Goal: Task Accomplishment & Management: Complete application form

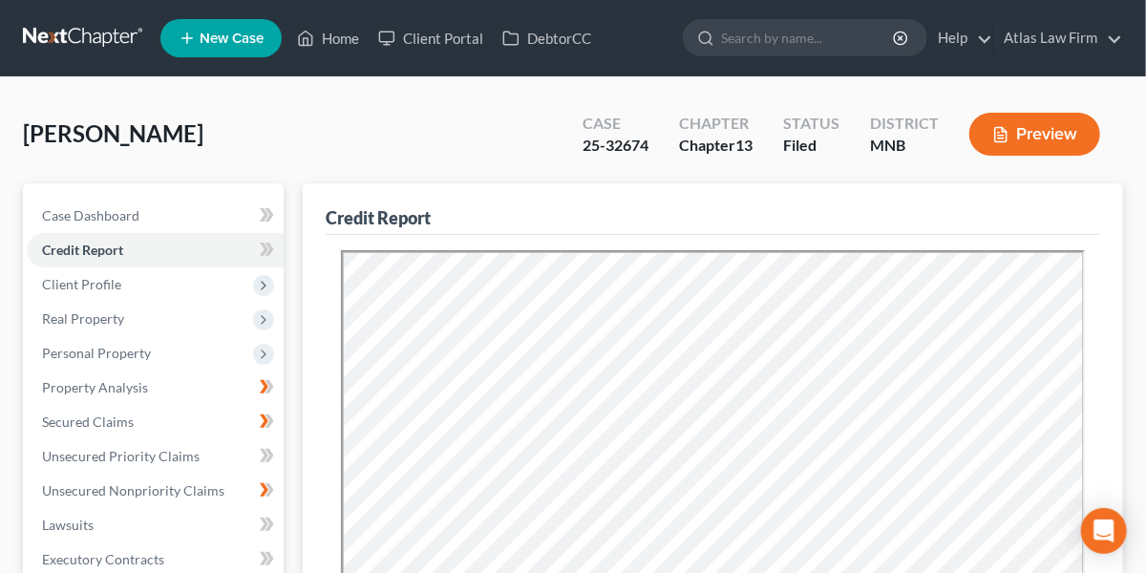
drag, startPoint x: 0, startPoint y: 0, endPoint x: 84, endPoint y: 28, distance: 88.5
click at [84, 28] on link at bounding box center [84, 38] width 122 height 34
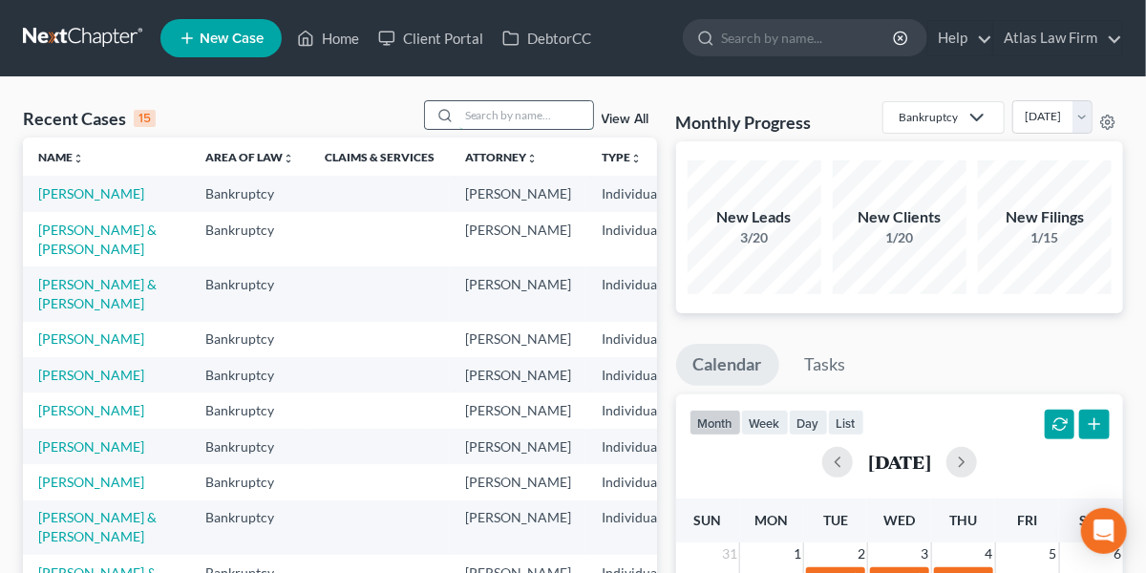
click at [475, 118] on input "search" at bounding box center [526, 115] width 134 height 28
click at [44, 257] on link "[PERSON_NAME] & [PERSON_NAME]" at bounding box center [97, 239] width 118 height 35
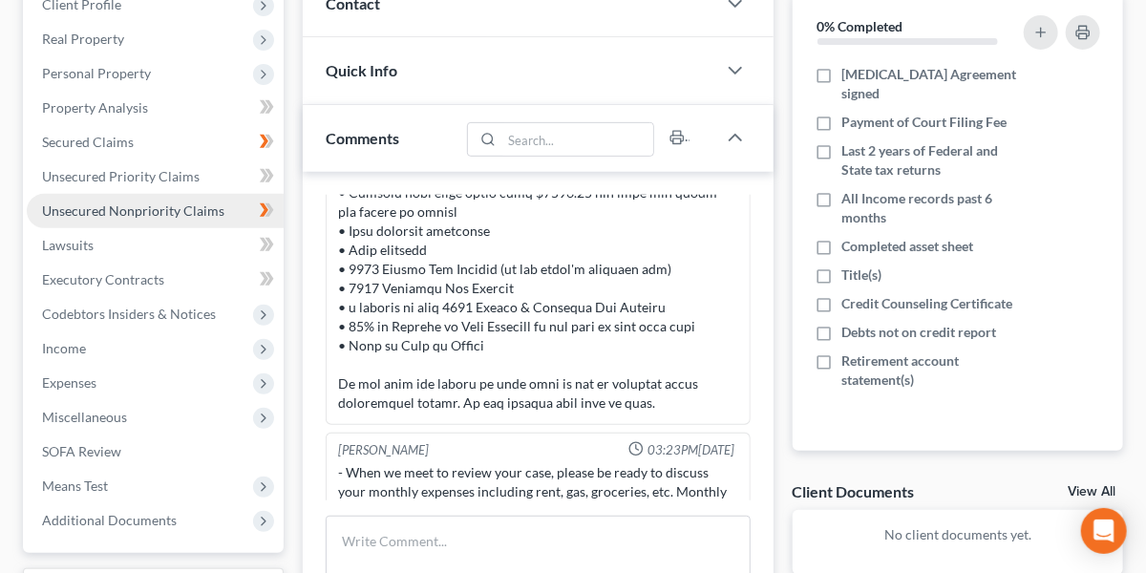
scroll to position [282, 0]
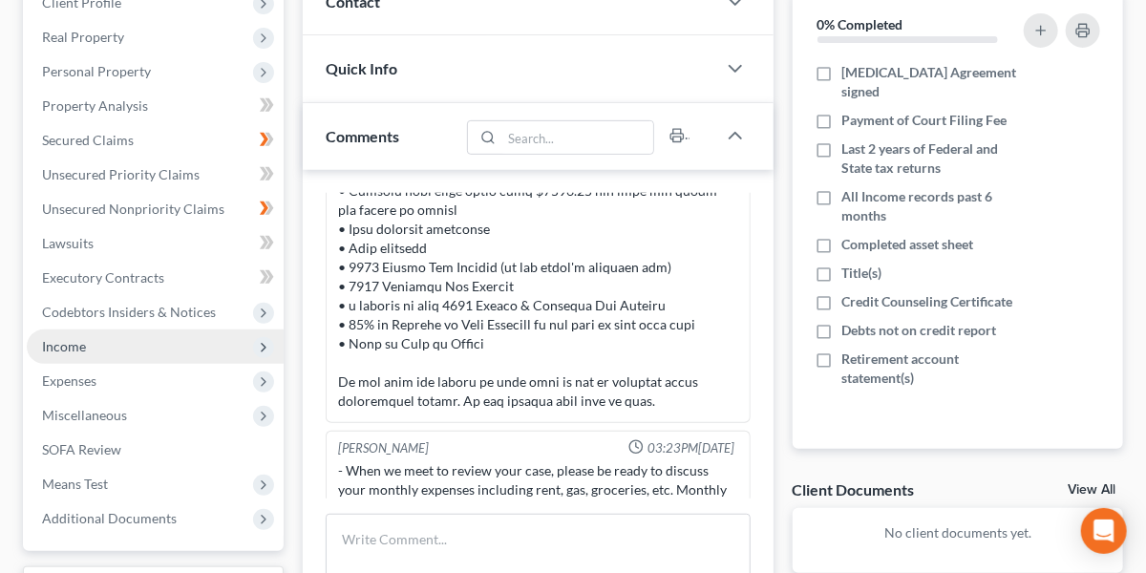
click at [114, 336] on span "Income" at bounding box center [155, 346] width 257 height 34
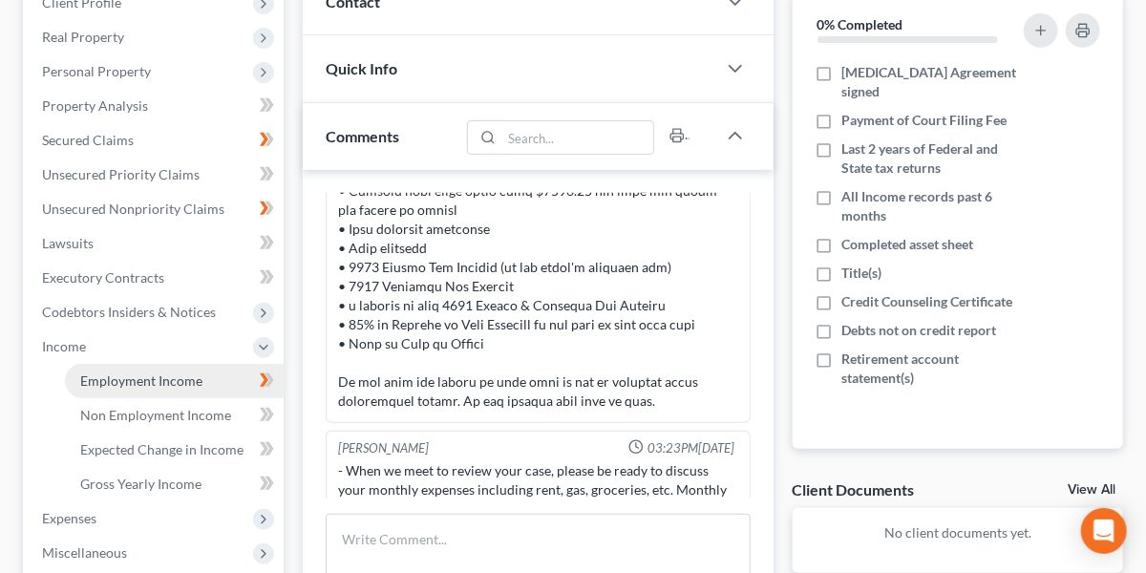
click at [117, 372] on span "Employment Income" at bounding box center [141, 380] width 122 height 16
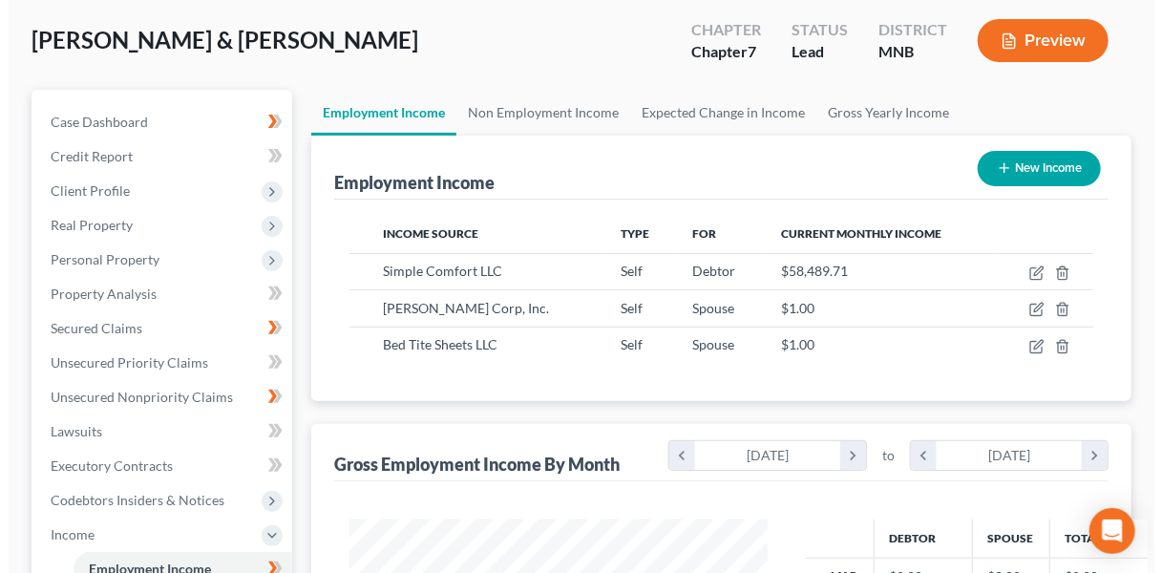
scroll to position [95, 0]
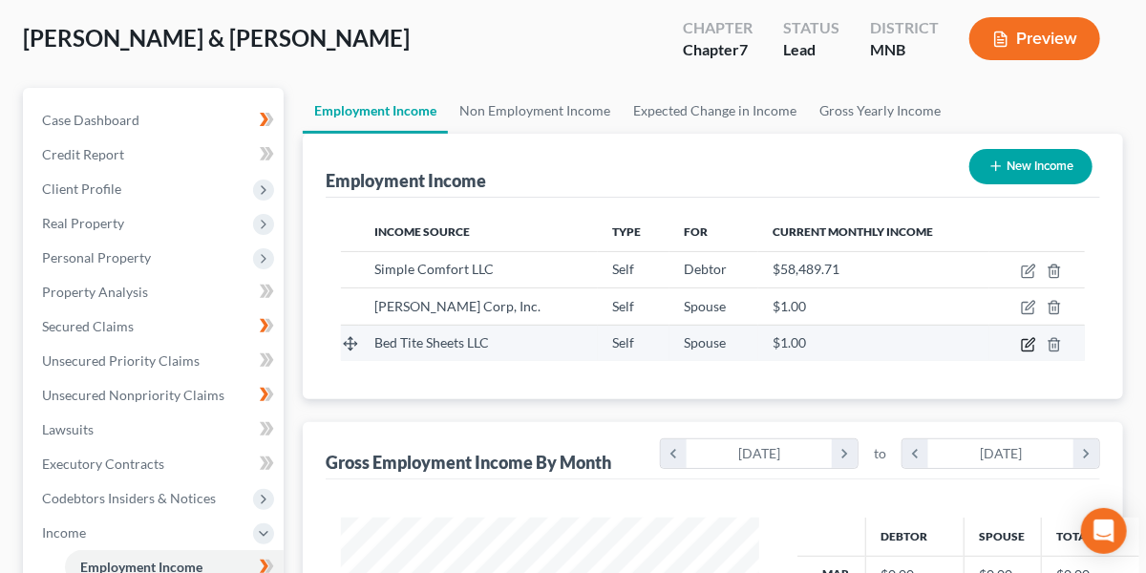
click at [1029, 342] on icon "button" at bounding box center [1028, 344] width 15 height 15
select select "1"
select select "24"
select select "0"
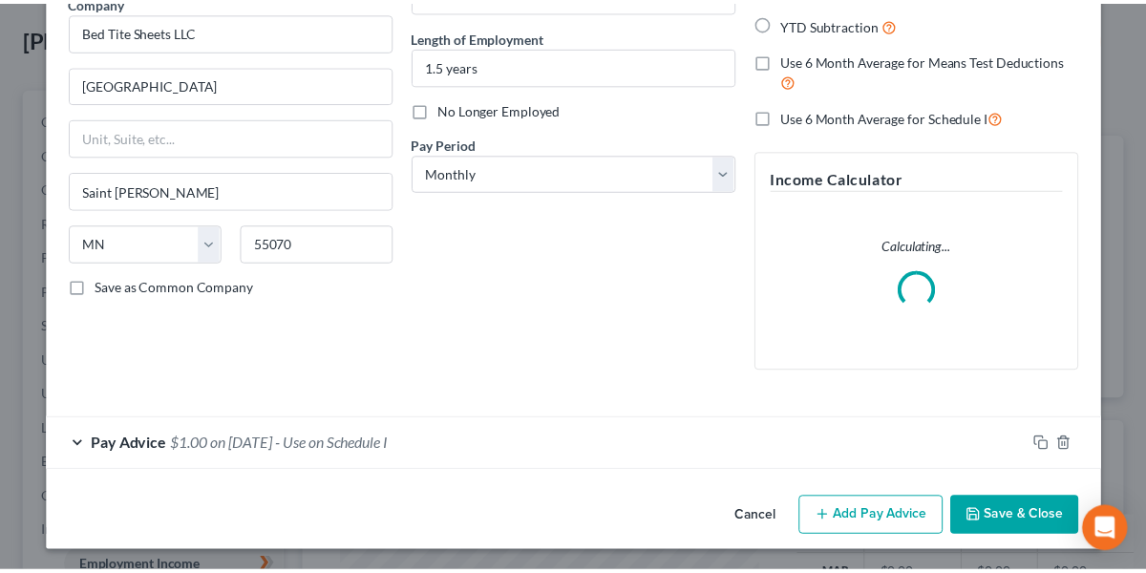
scroll to position [0, 0]
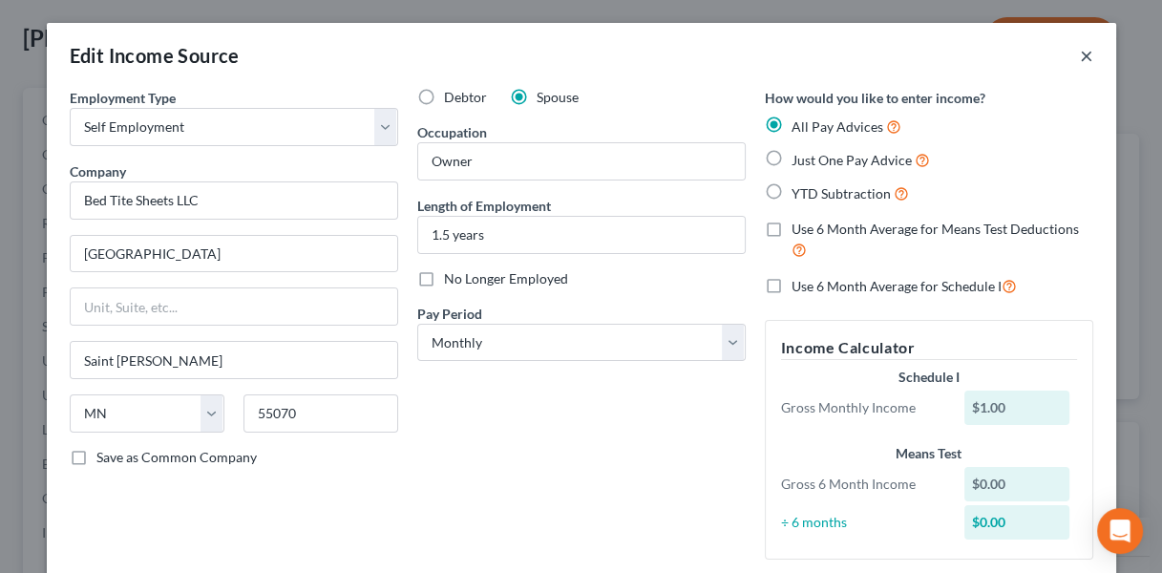
click at [1080, 56] on button "×" at bounding box center [1086, 55] width 13 height 23
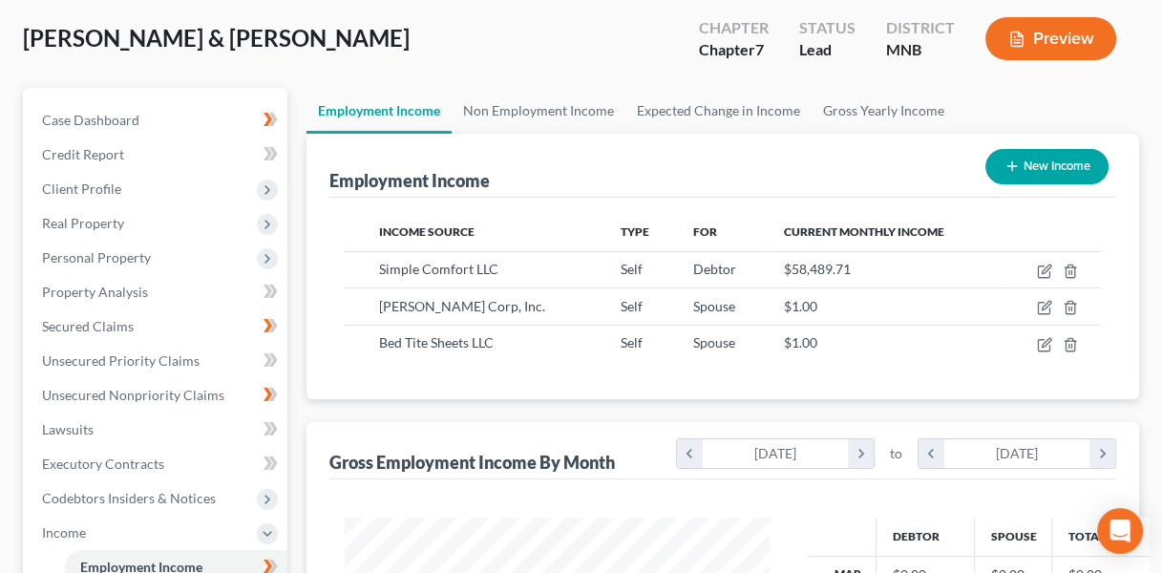
scroll to position [954510, 954394]
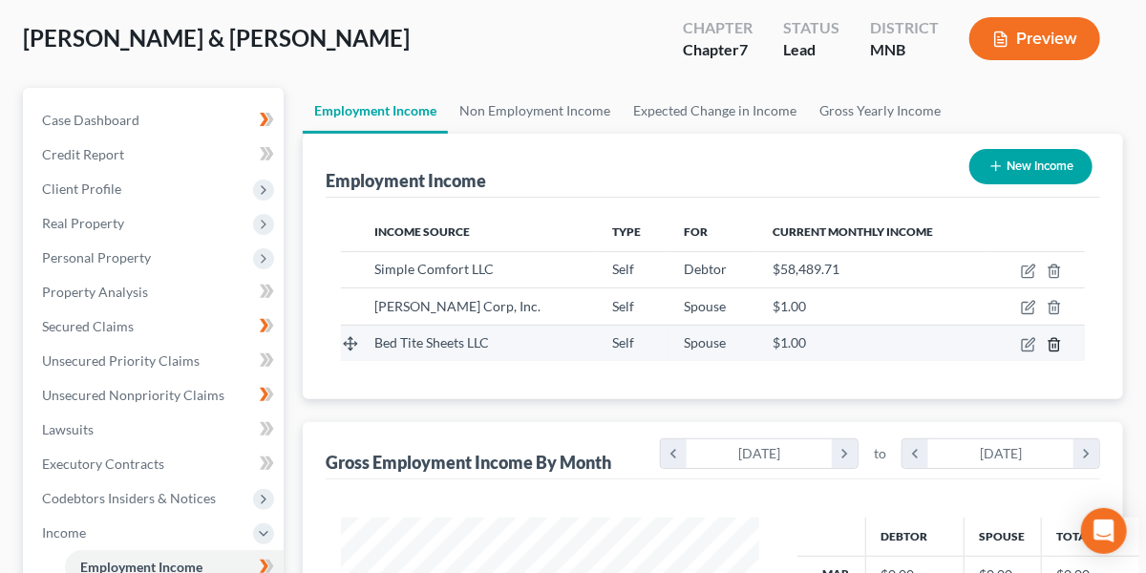
click at [1050, 343] on icon "button" at bounding box center [1054, 344] width 15 height 15
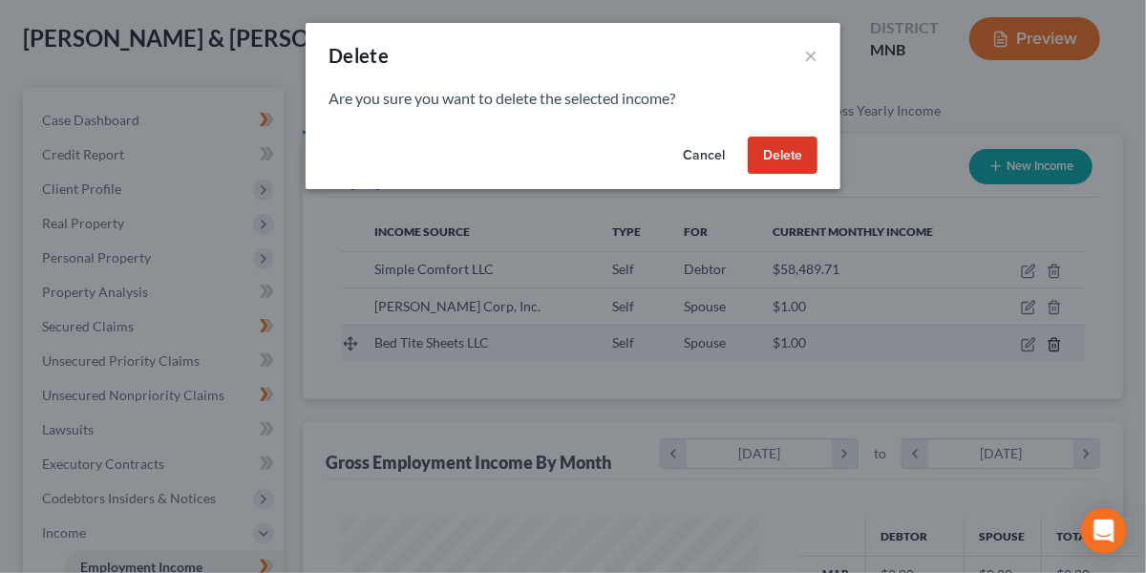
scroll to position [339, 462]
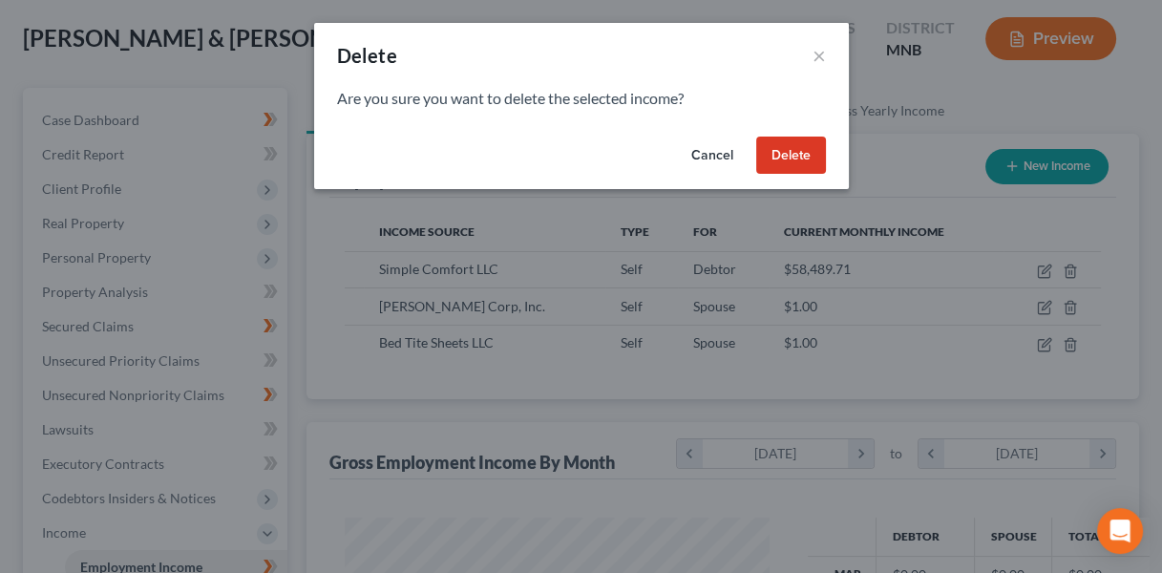
click at [814, 146] on button "Delete" at bounding box center [791, 156] width 70 height 38
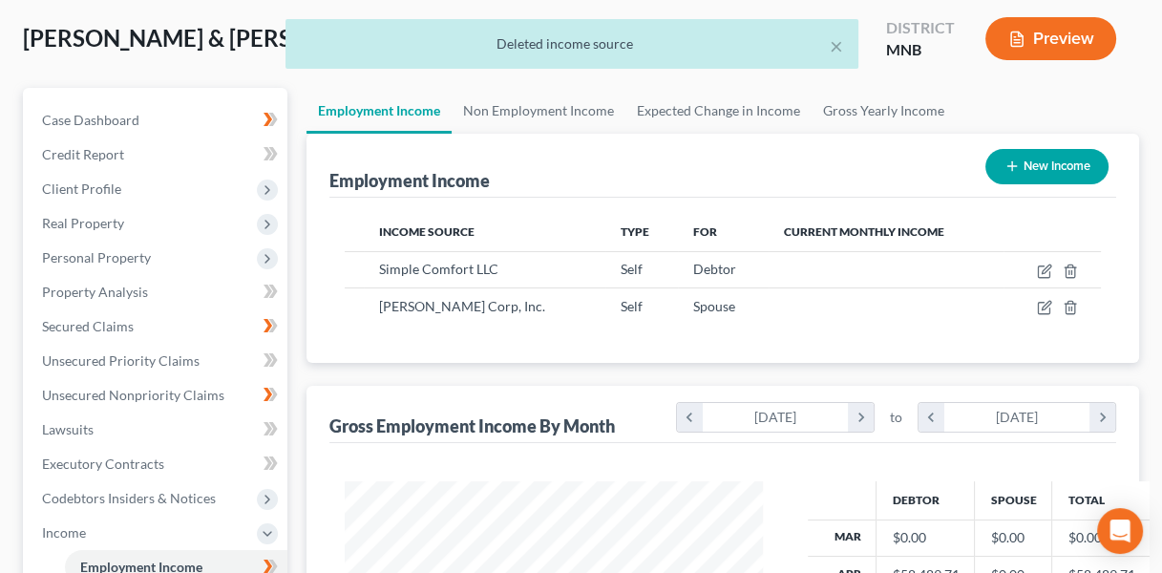
scroll to position [954510, 954394]
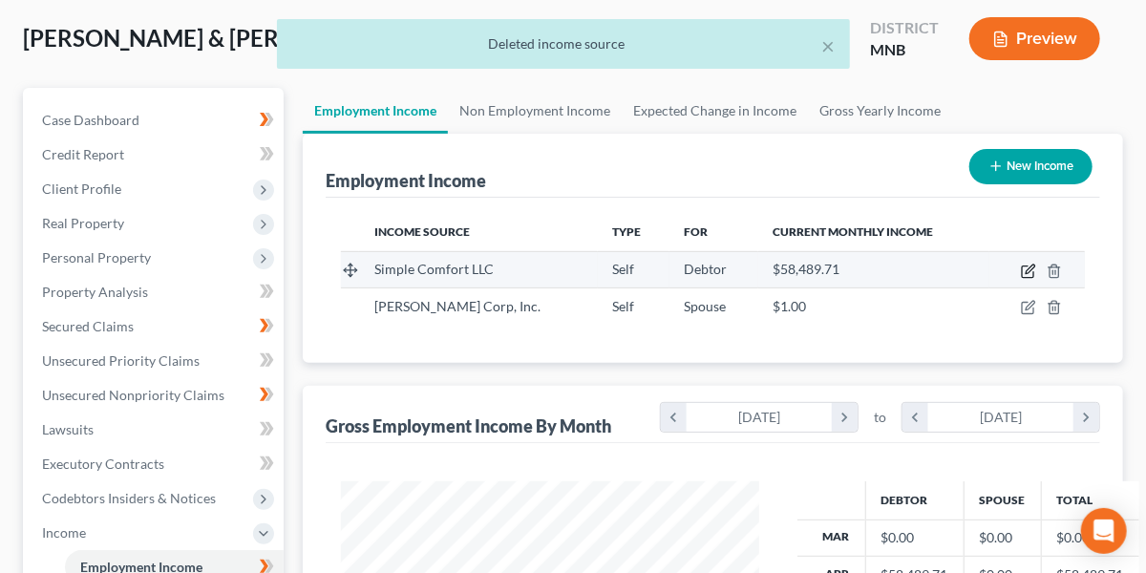
click at [1029, 266] on icon "button" at bounding box center [1030, 268] width 9 height 9
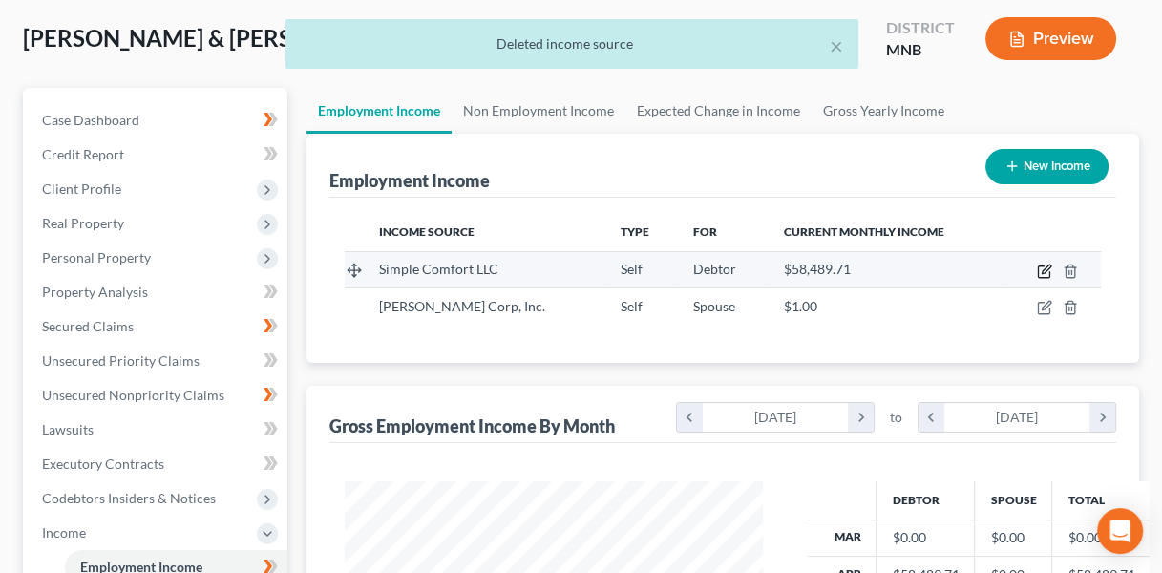
select select "1"
select select "24"
select select "0"
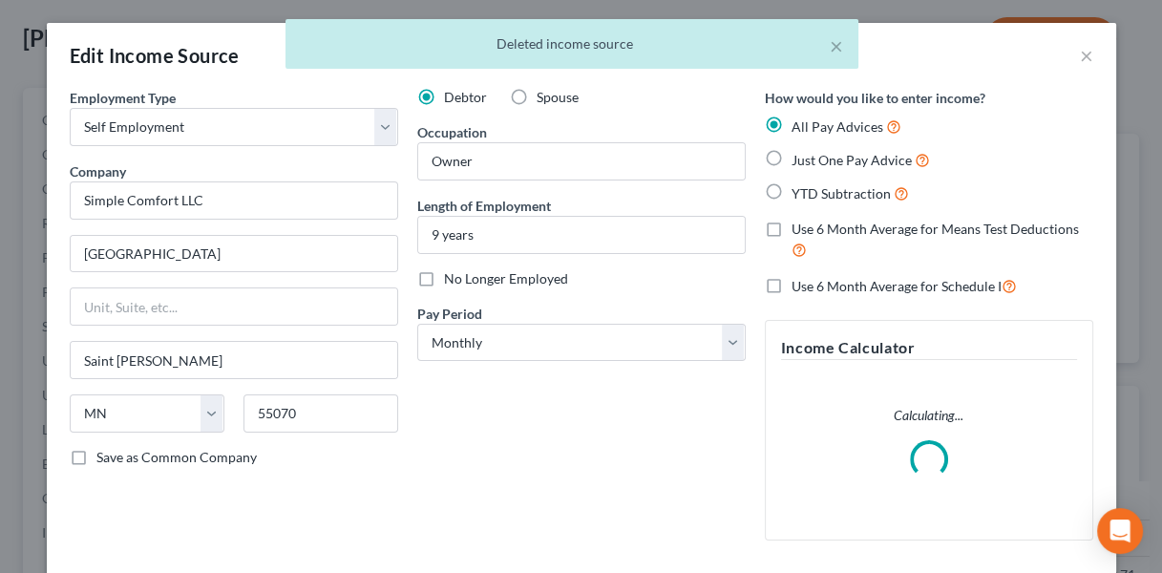
scroll to position [169, 0]
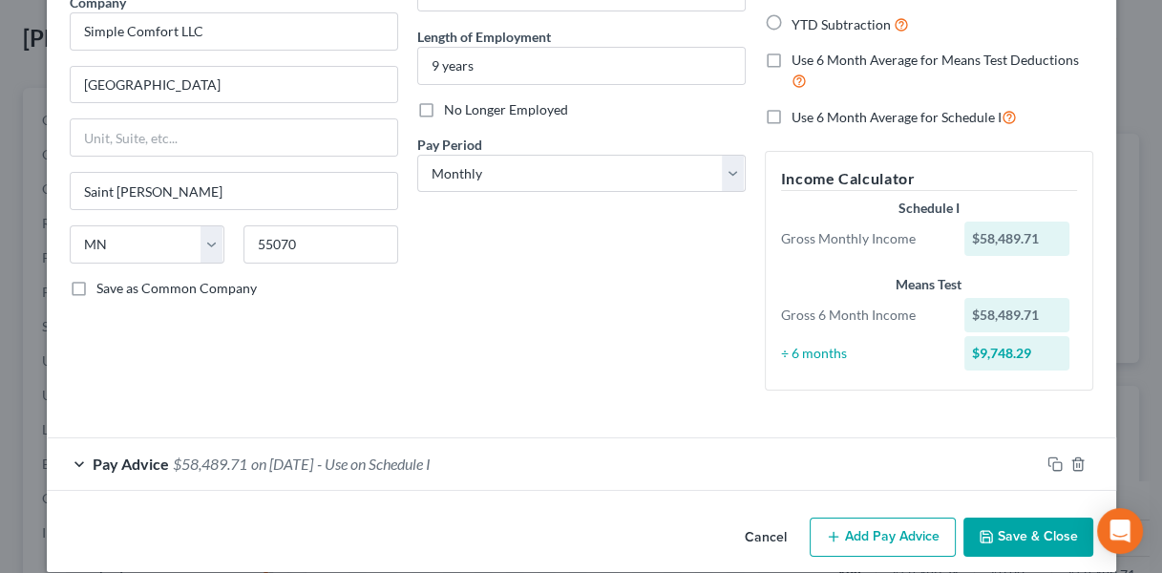
click at [501, 438] on div "Pay Advice $58,489.71 on [DATE] - Use on Schedule I" at bounding box center [543, 463] width 993 height 51
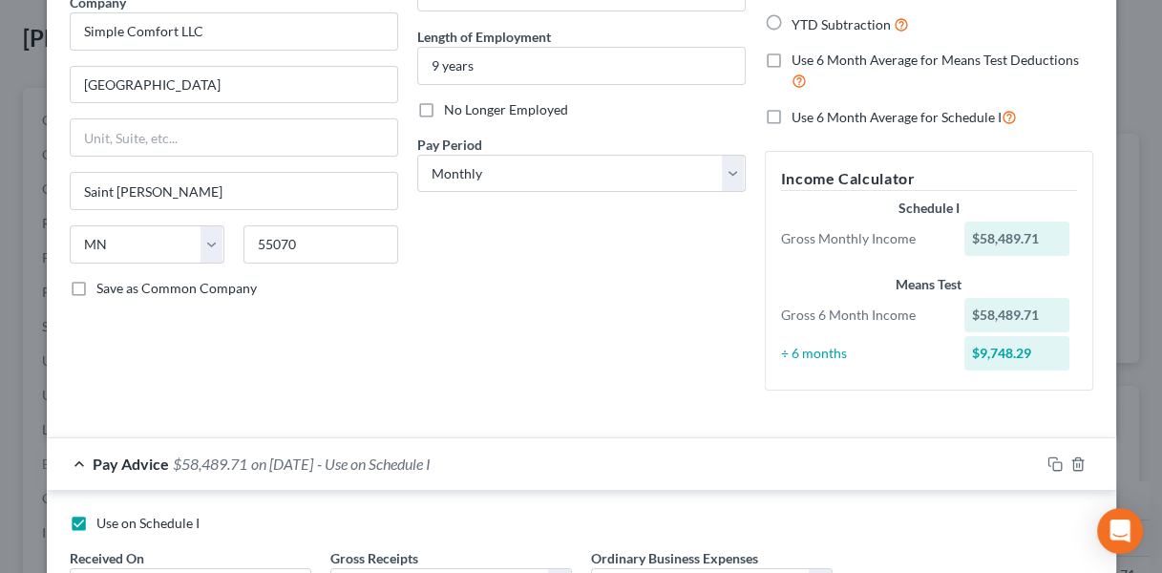
scroll to position [334, 0]
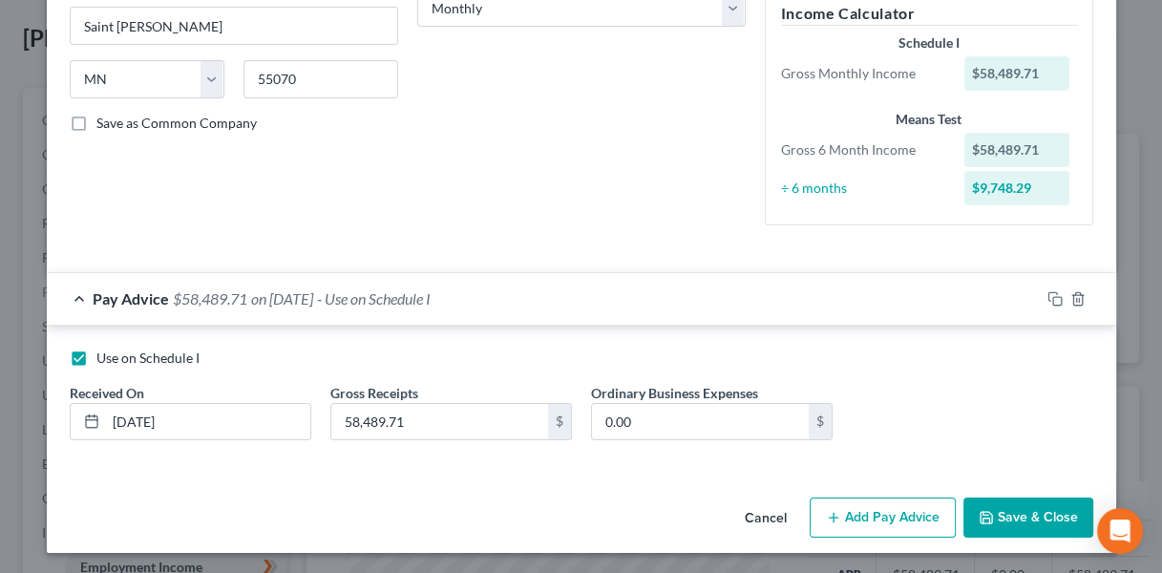
click at [96, 360] on label "Use on Schedule I" at bounding box center [147, 358] width 103 height 19
click at [104, 360] on input "Use on Schedule I" at bounding box center [110, 355] width 12 height 12
checkbox input "false"
click at [899, 514] on button "Add Pay Advice" at bounding box center [883, 517] width 146 height 40
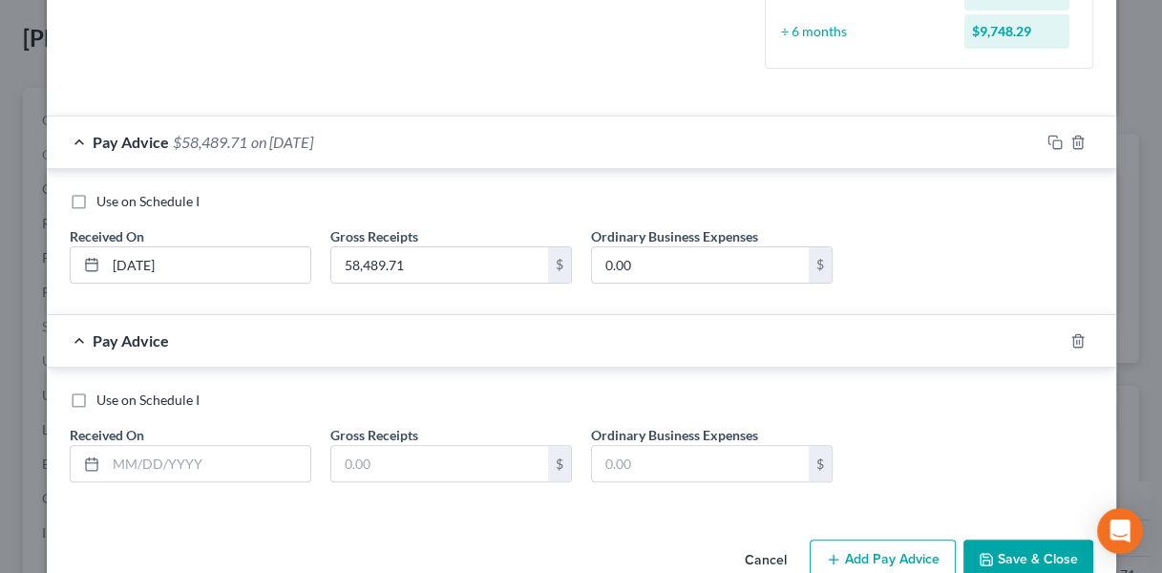
scroll to position [492, 0]
click at [119, 391] on span "Use on Schedule I" at bounding box center [147, 399] width 103 height 16
click at [116, 390] on input "Use on Schedule I" at bounding box center [110, 396] width 12 height 12
checkbox input "true"
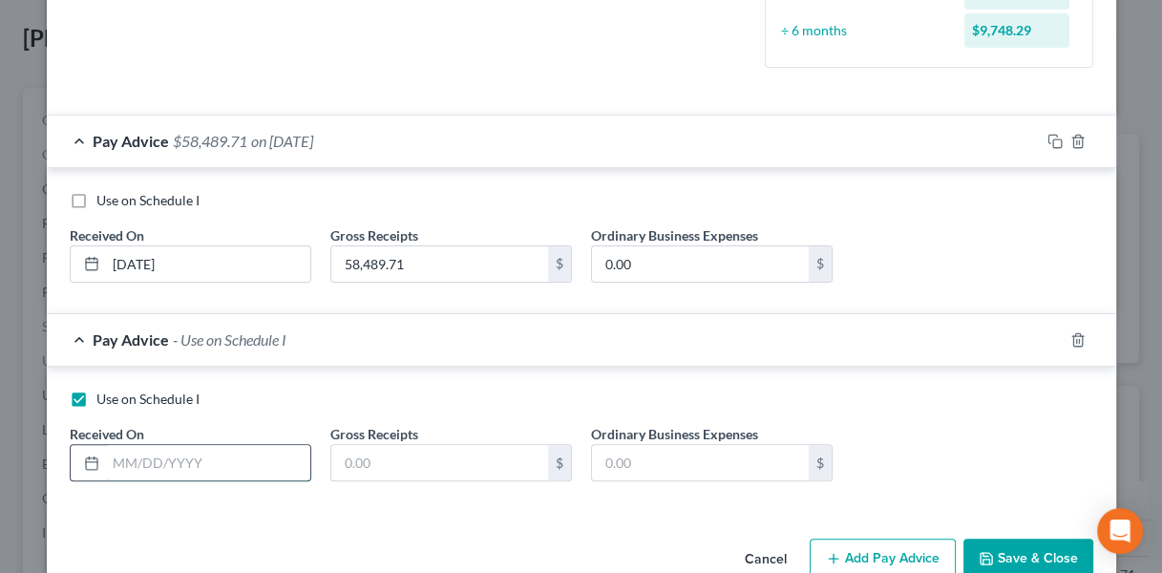
click at [148, 449] on input "text" at bounding box center [208, 463] width 204 height 36
type input "[DATE]"
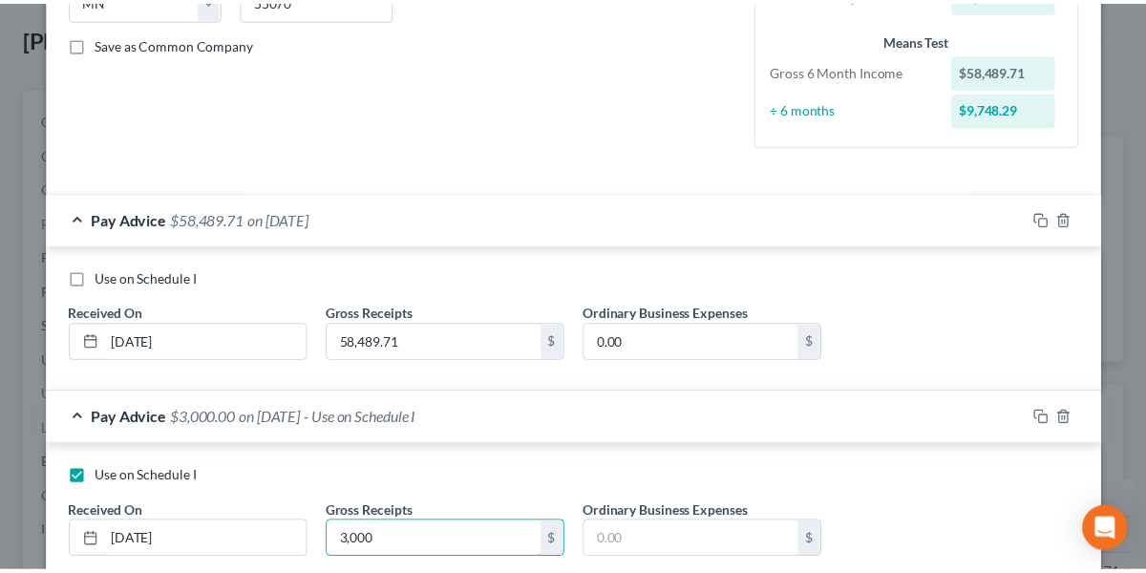
scroll to position [531, 0]
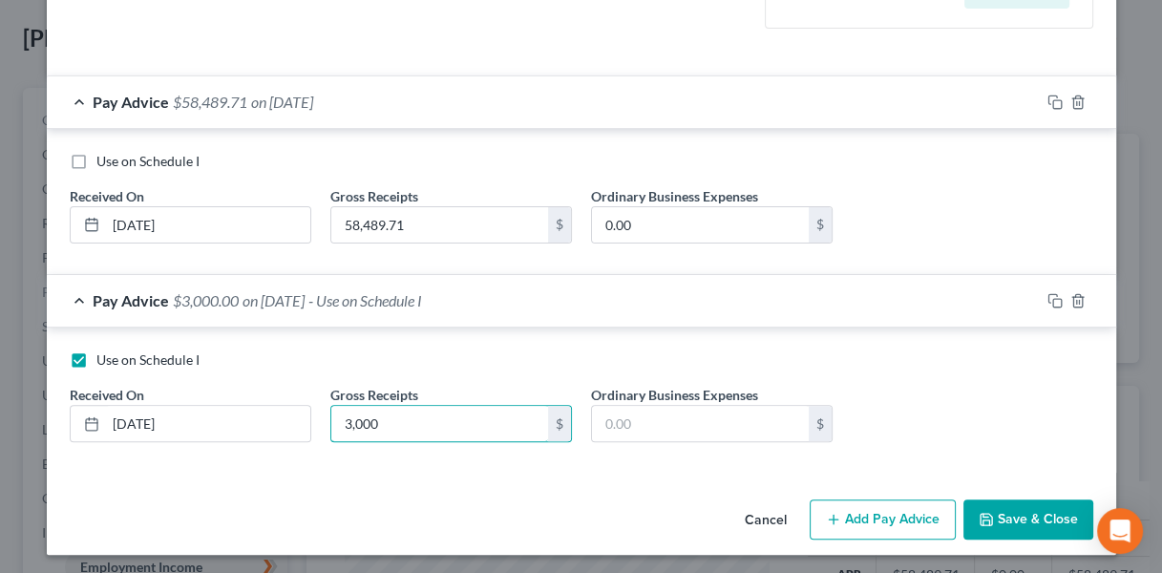
type input "3,000"
click at [995, 518] on button "Save & Close" at bounding box center [1028, 519] width 130 height 40
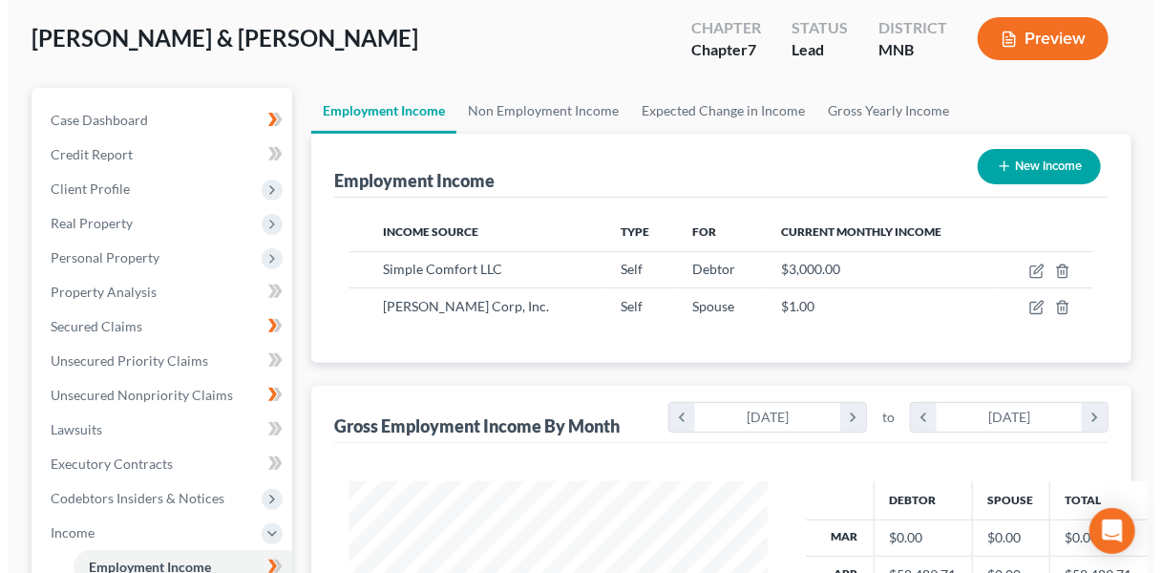
scroll to position [954510, 954394]
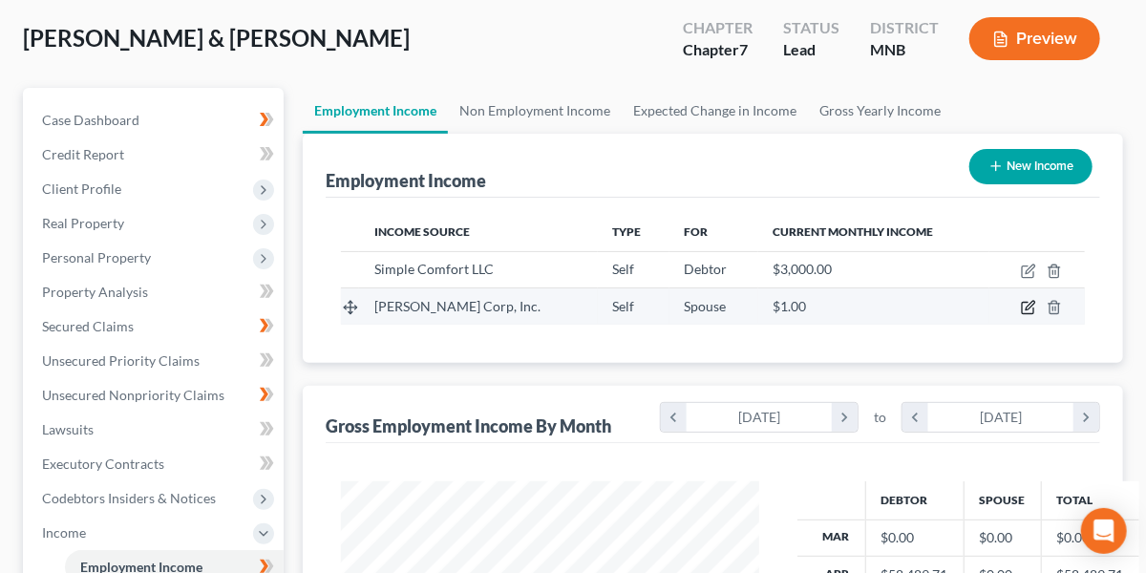
click at [1027, 307] on icon "button" at bounding box center [1028, 307] width 15 height 15
select select "1"
select select "24"
select select "0"
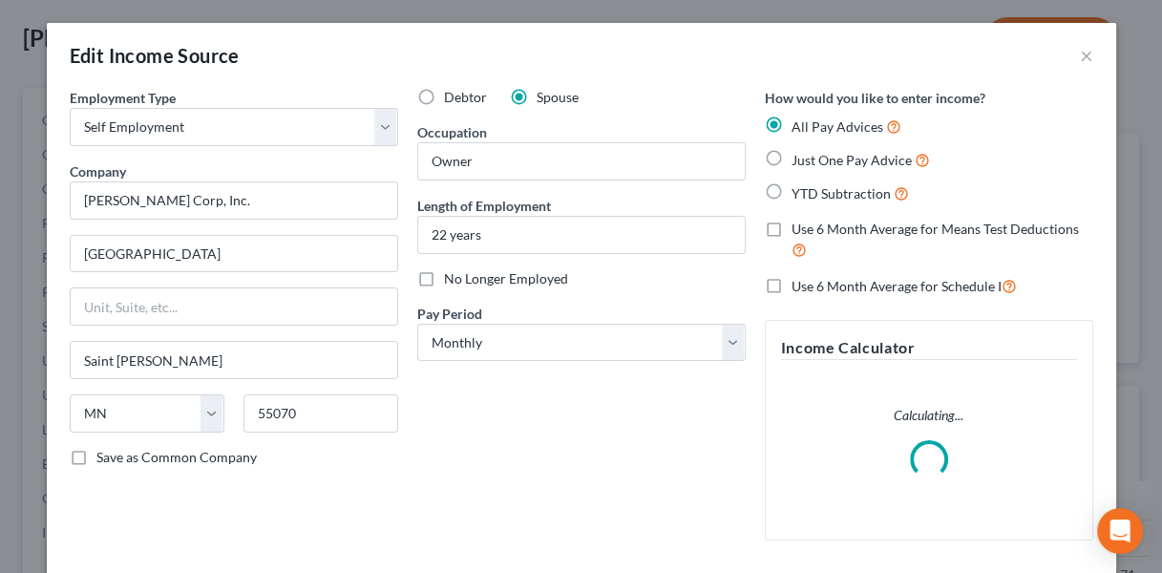
scroll to position [169, 0]
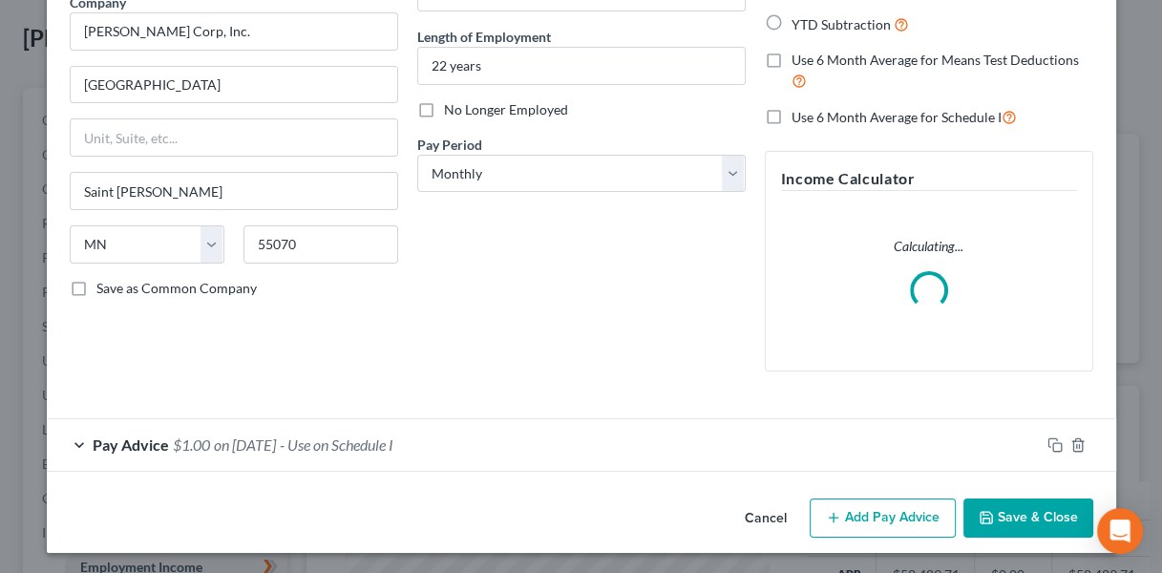
click at [376, 435] on div "Pay Advice $1.00 on [DATE] - Use on Schedule I" at bounding box center [543, 444] width 993 height 51
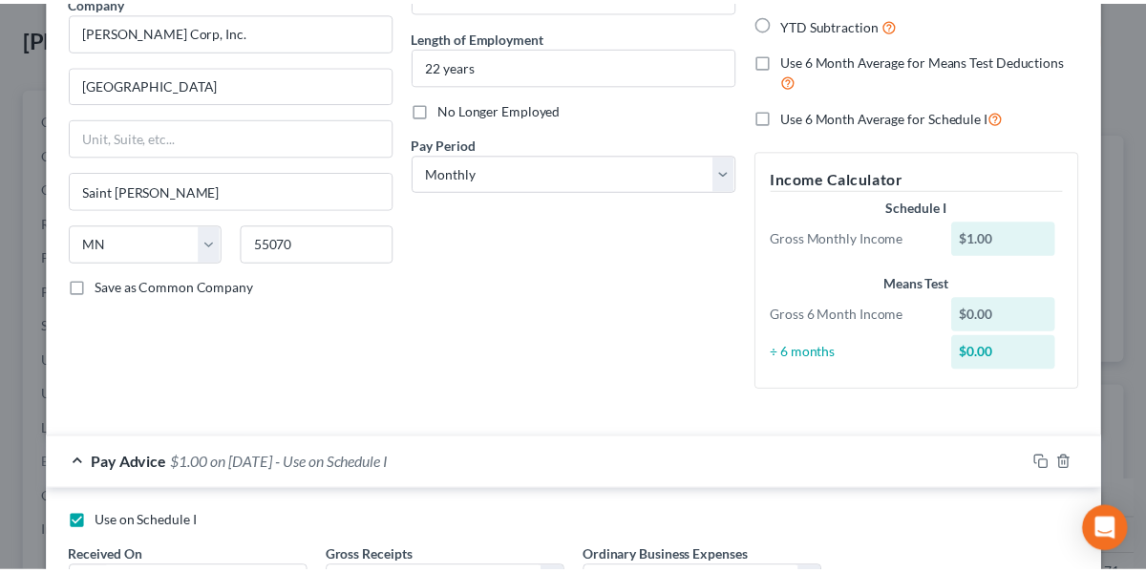
scroll to position [334, 0]
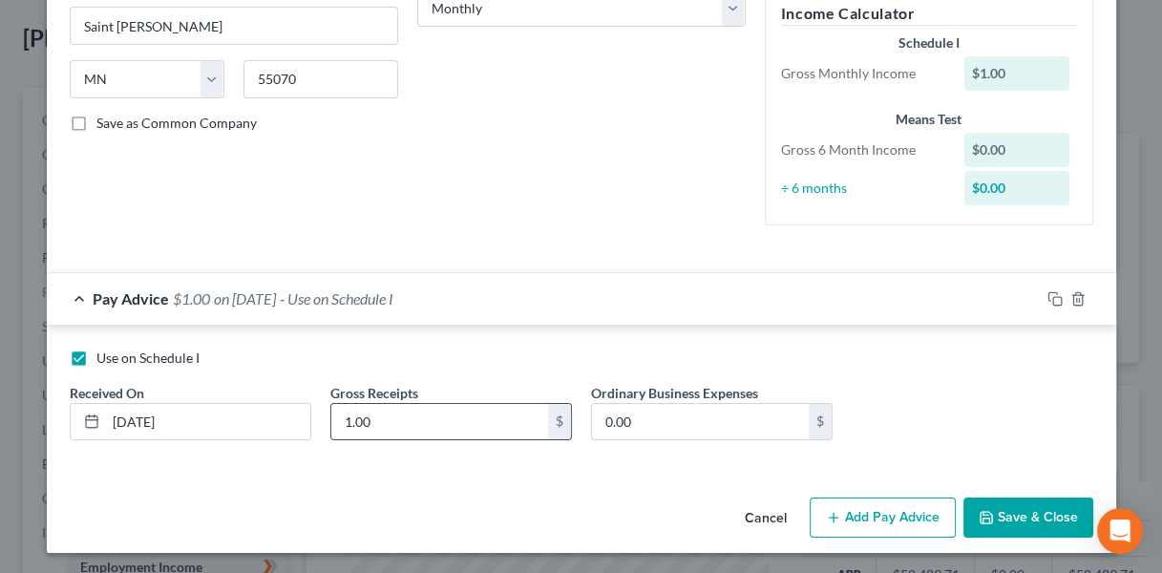
click at [386, 429] on input "1.00" at bounding box center [439, 422] width 217 height 36
type input "3,000"
click at [991, 511] on button "Save & Close" at bounding box center [1028, 517] width 130 height 40
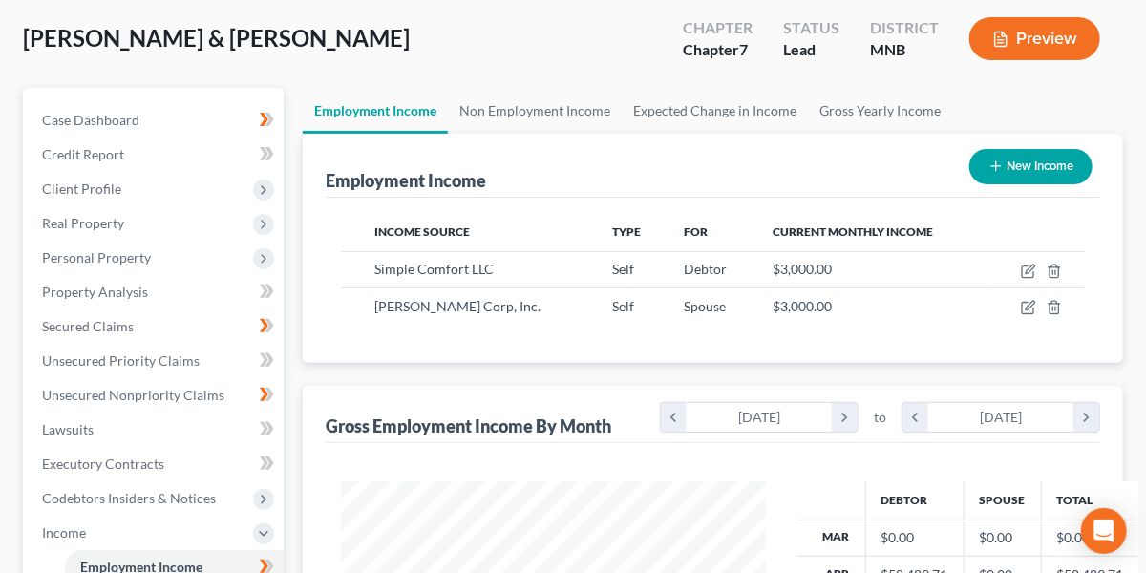
scroll to position [954510, 954394]
click at [140, 188] on span "Client Profile" at bounding box center [155, 189] width 257 height 34
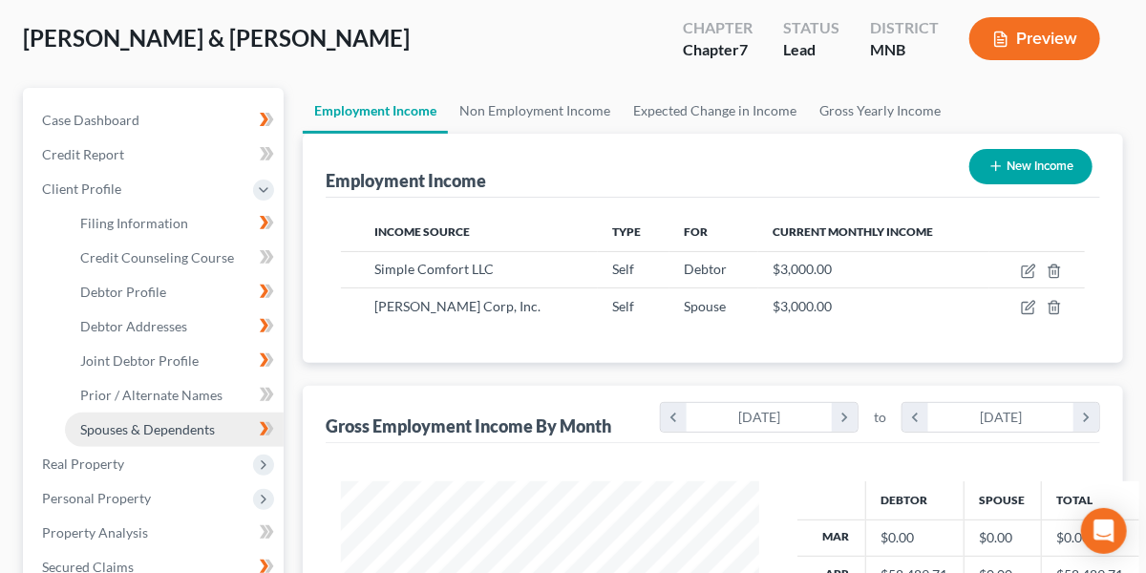
click at [135, 434] on span "Spouses & Dependents" at bounding box center [147, 429] width 135 height 16
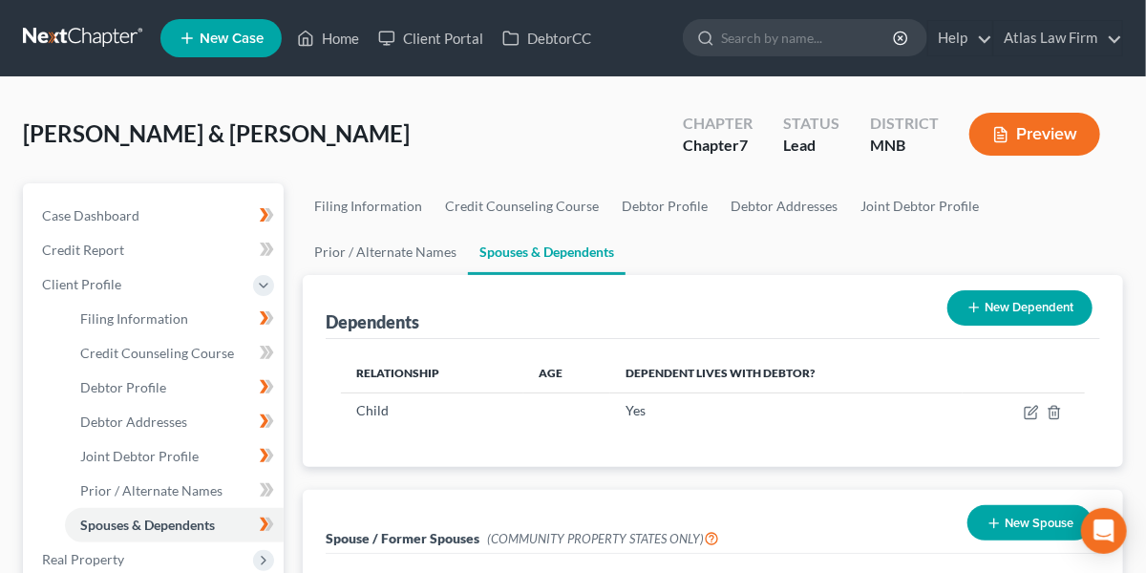
scroll to position [84, 0]
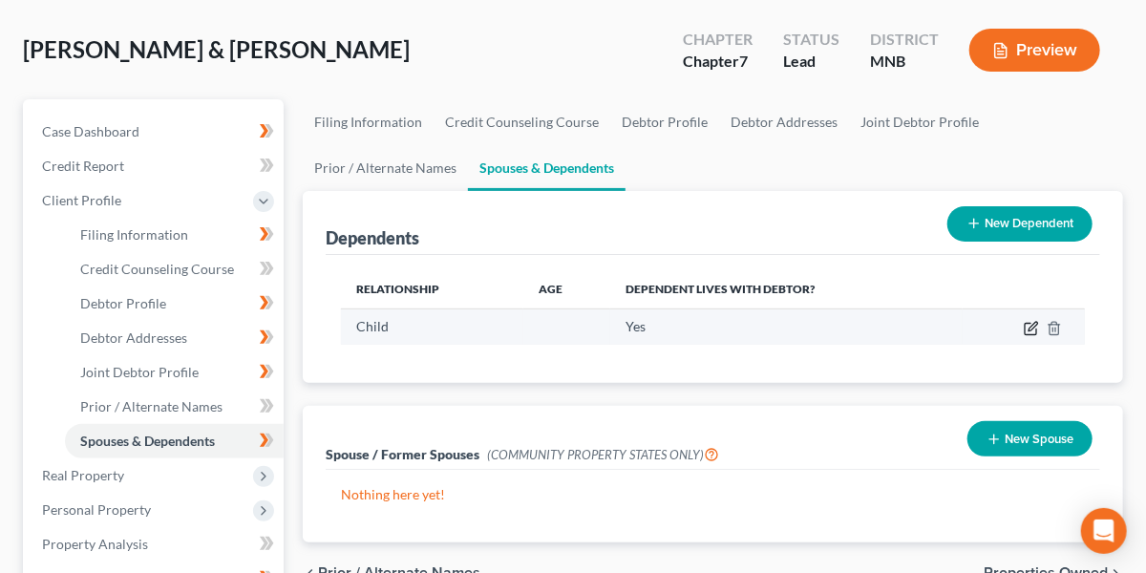
click at [1031, 325] on icon "button" at bounding box center [1032, 326] width 9 height 9
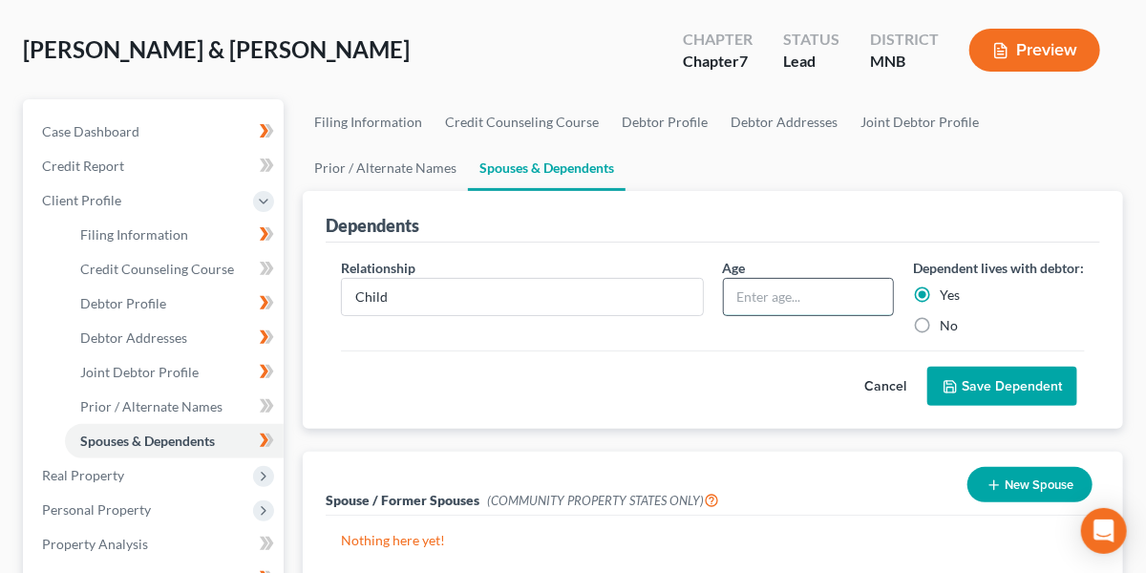
click at [787, 291] on input "text" at bounding box center [809, 297] width 170 height 36
type input "15"
click at [986, 402] on button "Save Dependent" at bounding box center [1002, 387] width 150 height 40
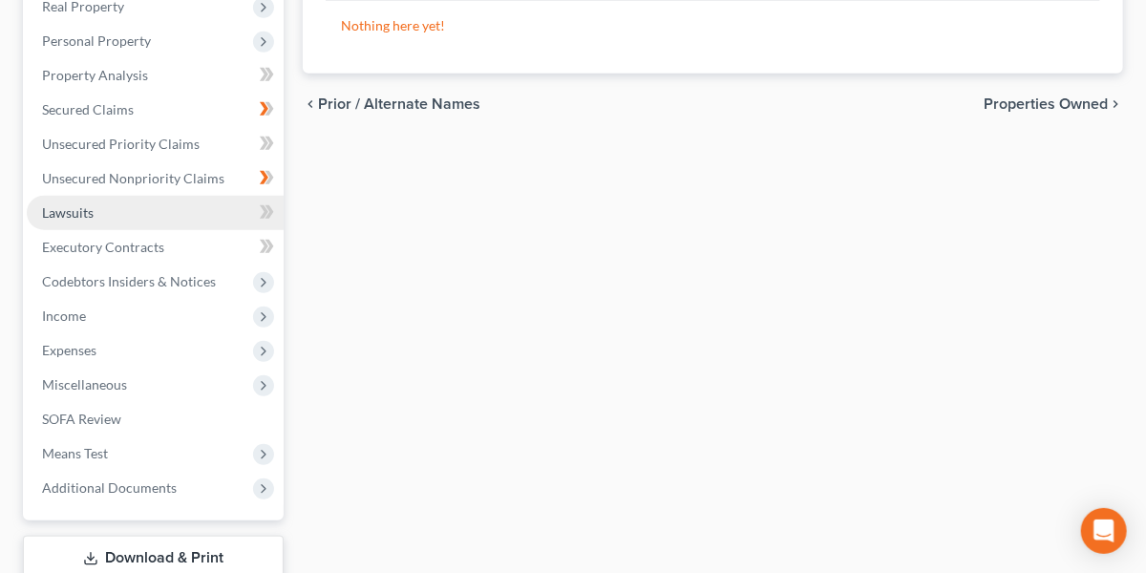
scroll to position [556, 0]
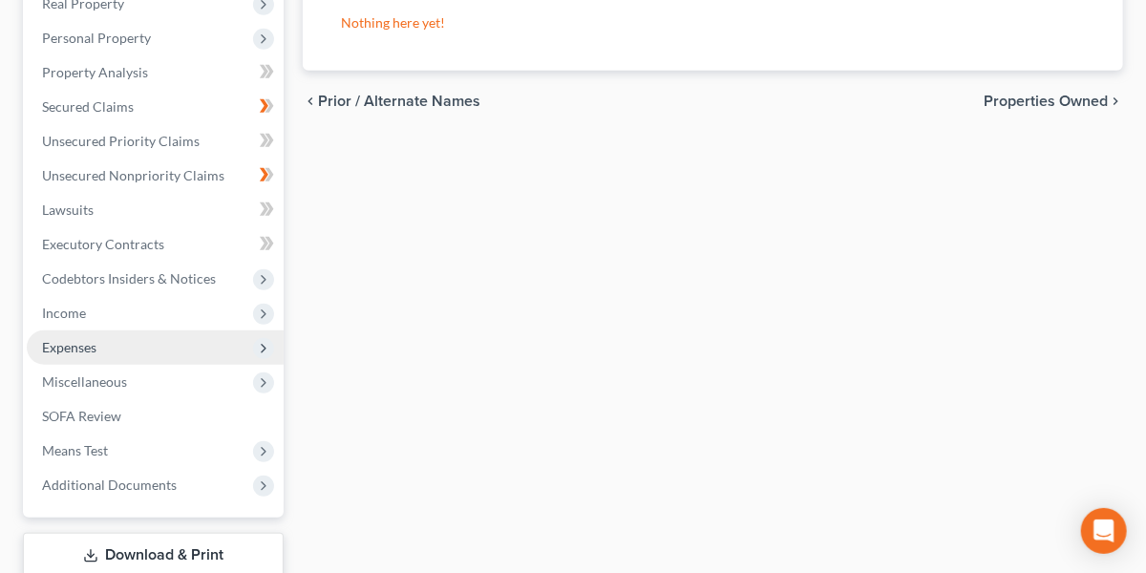
click at [126, 349] on span "Expenses" at bounding box center [155, 347] width 257 height 34
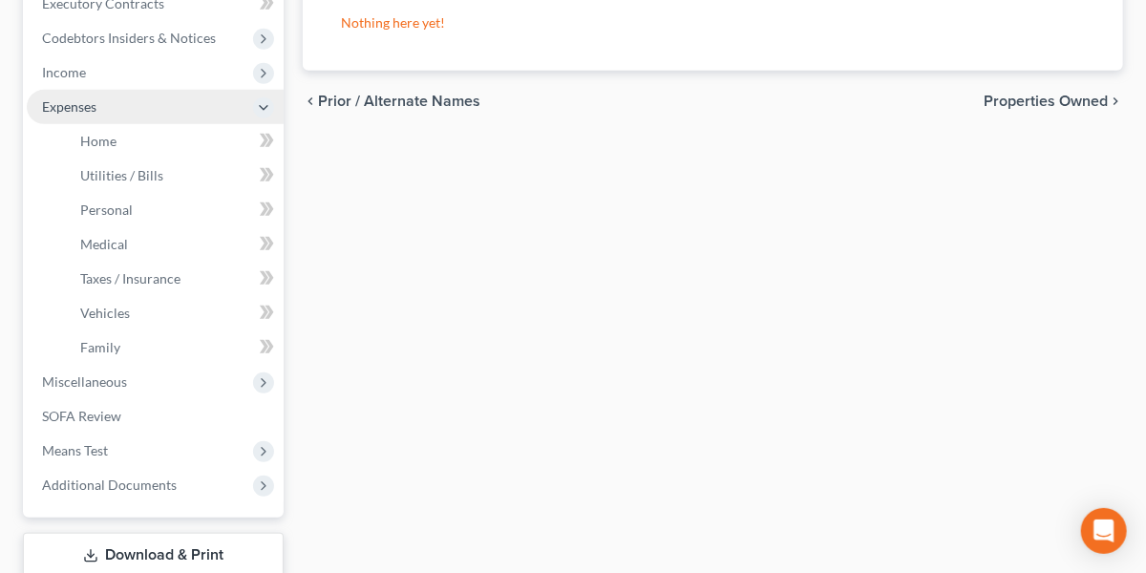
scroll to position [315, 0]
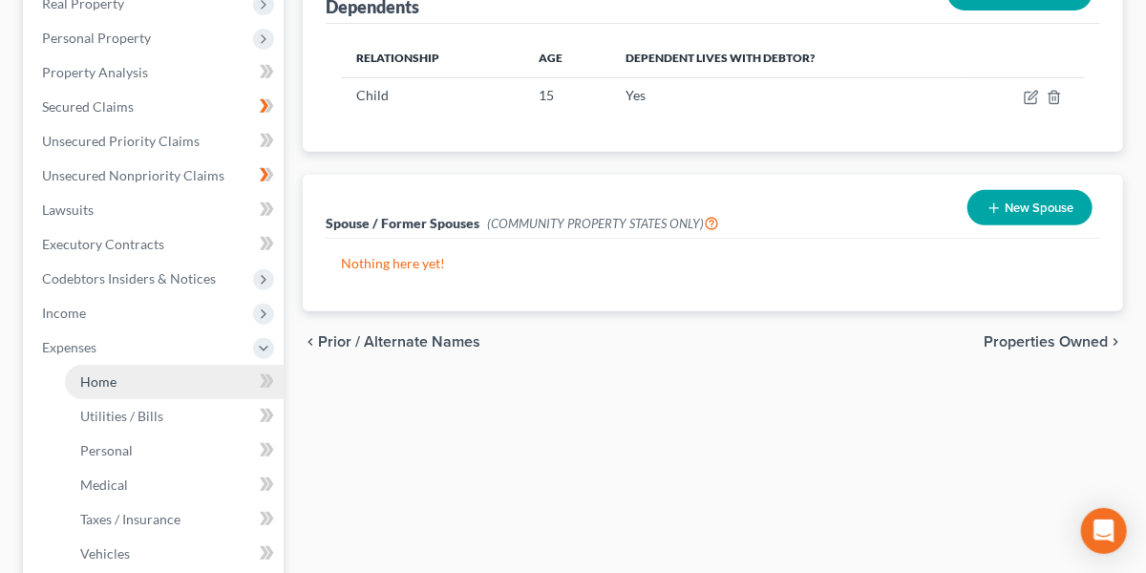
click at [130, 387] on link "Home" at bounding box center [174, 382] width 219 height 34
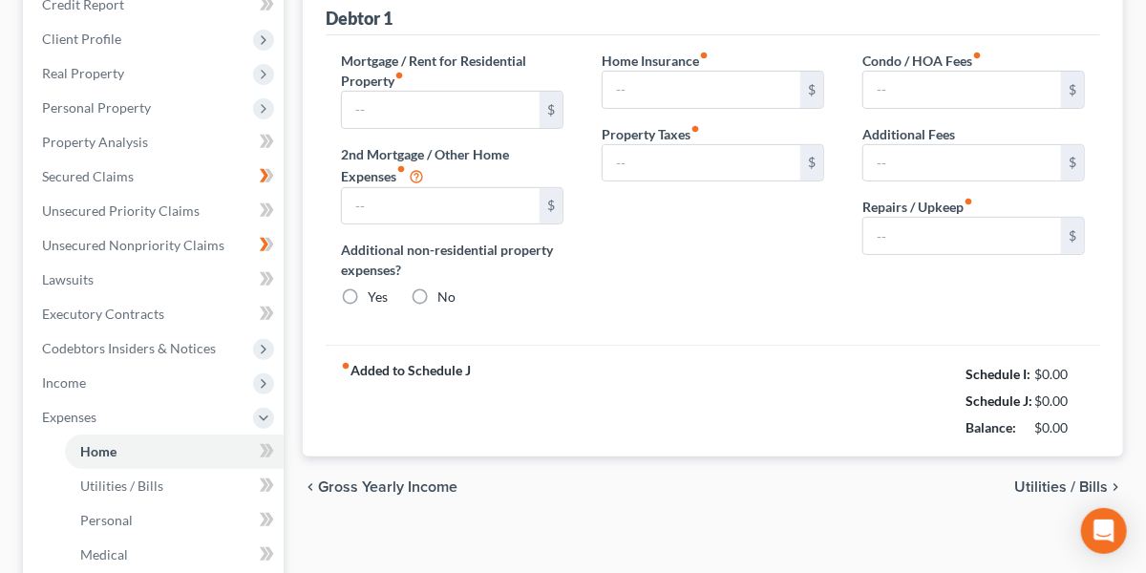
type input "0.00"
radio input "true"
type input "0.00"
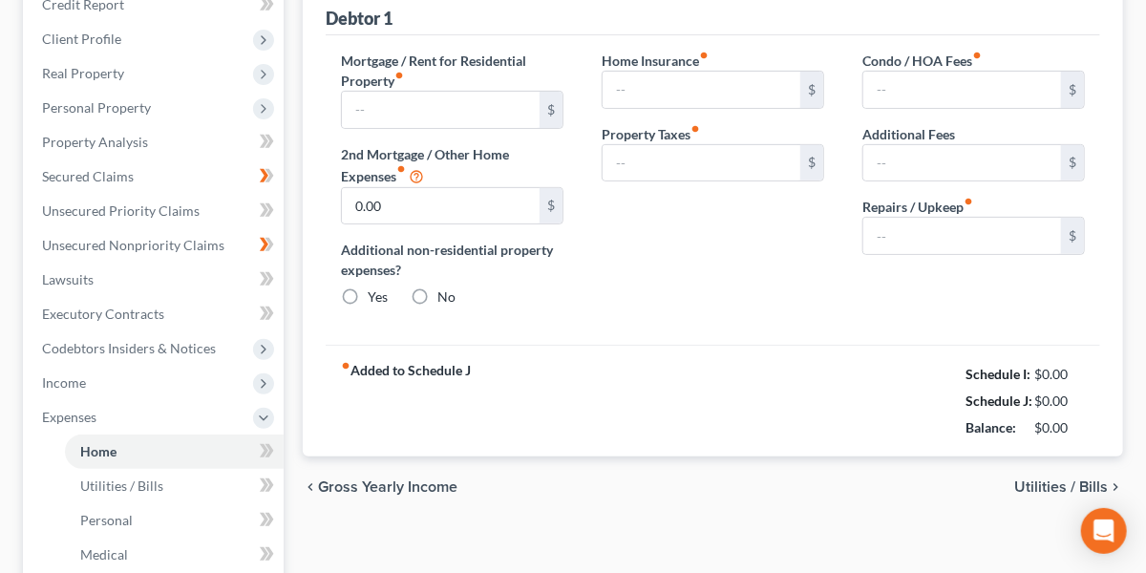
type input "0.00"
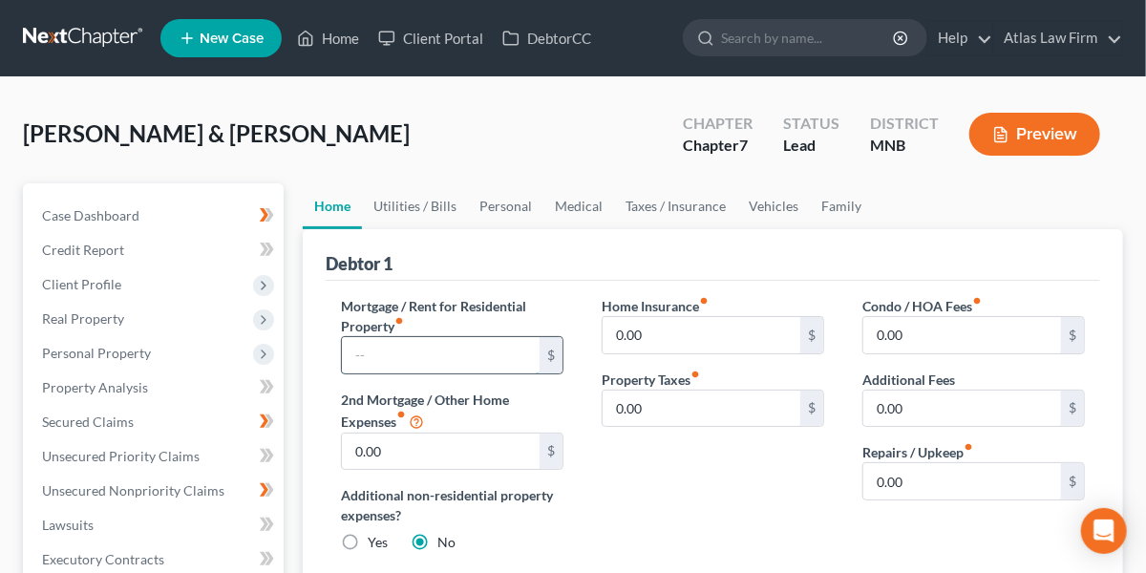
click at [457, 364] on input "text" at bounding box center [441, 355] width 198 height 36
type input "2,840"
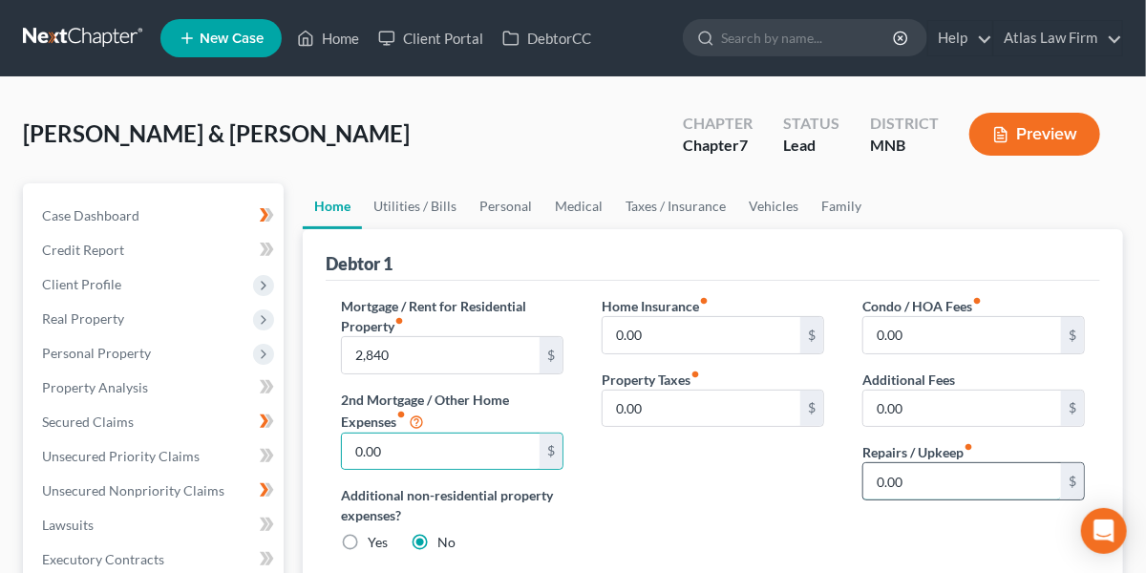
click at [945, 479] on input "0.00" at bounding box center [962, 481] width 198 height 36
type input "100"
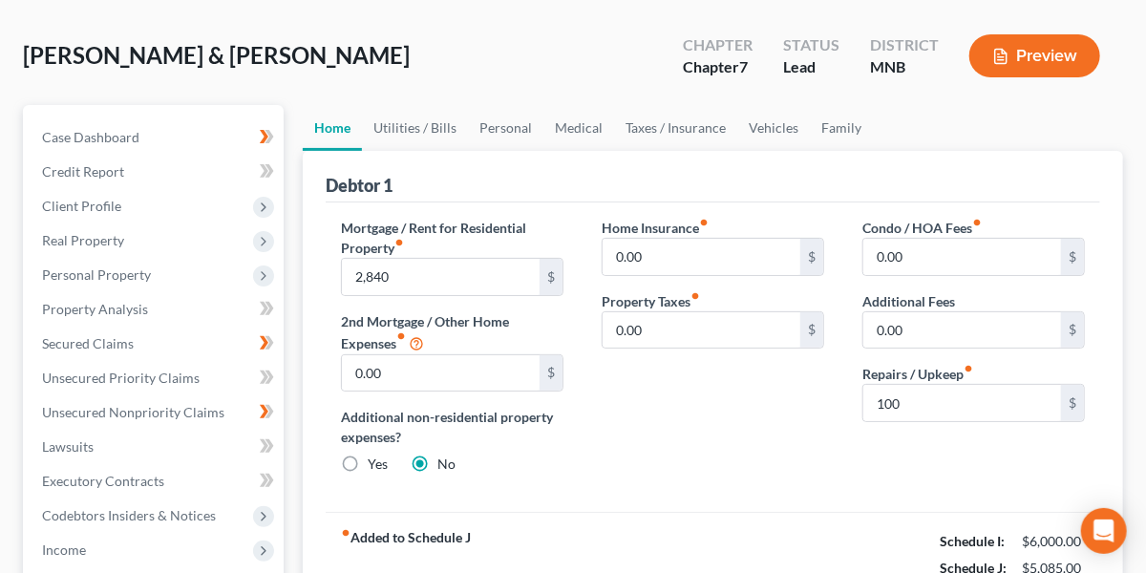
scroll to position [77, 0]
click at [445, 127] on link "Utilities / Bills" at bounding box center [415, 129] width 106 height 46
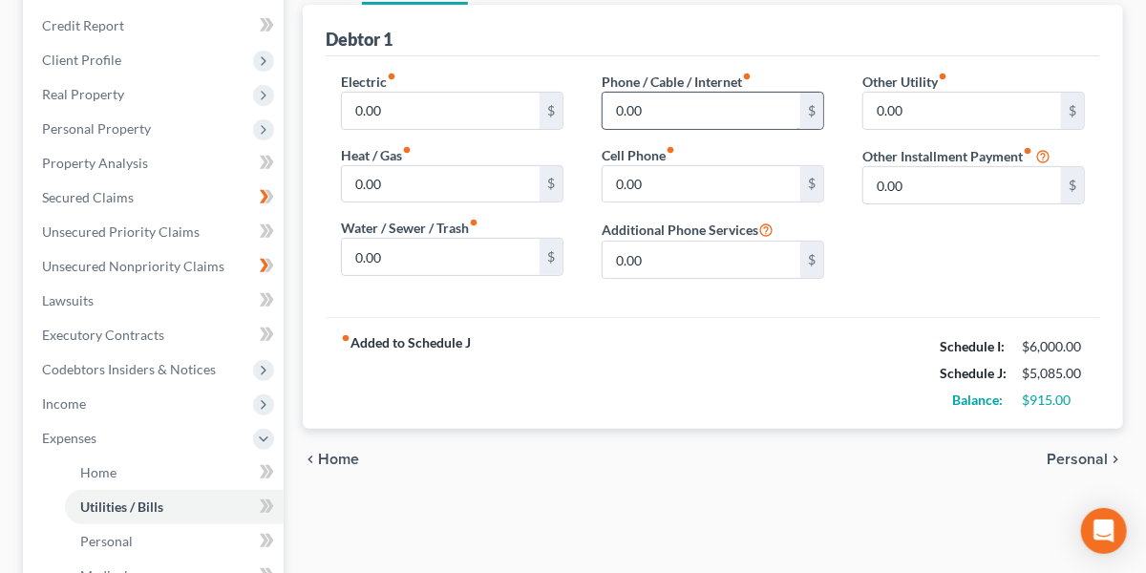
scroll to position [228, 0]
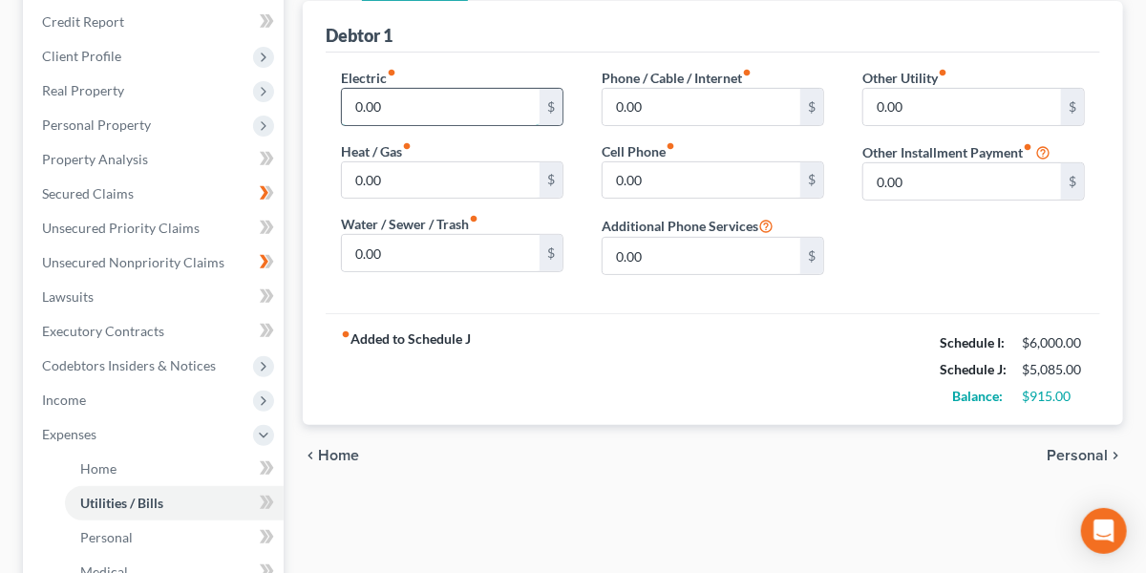
click at [416, 114] on input "0.00" at bounding box center [441, 107] width 198 height 36
type input "475"
type input "31"
type input "45"
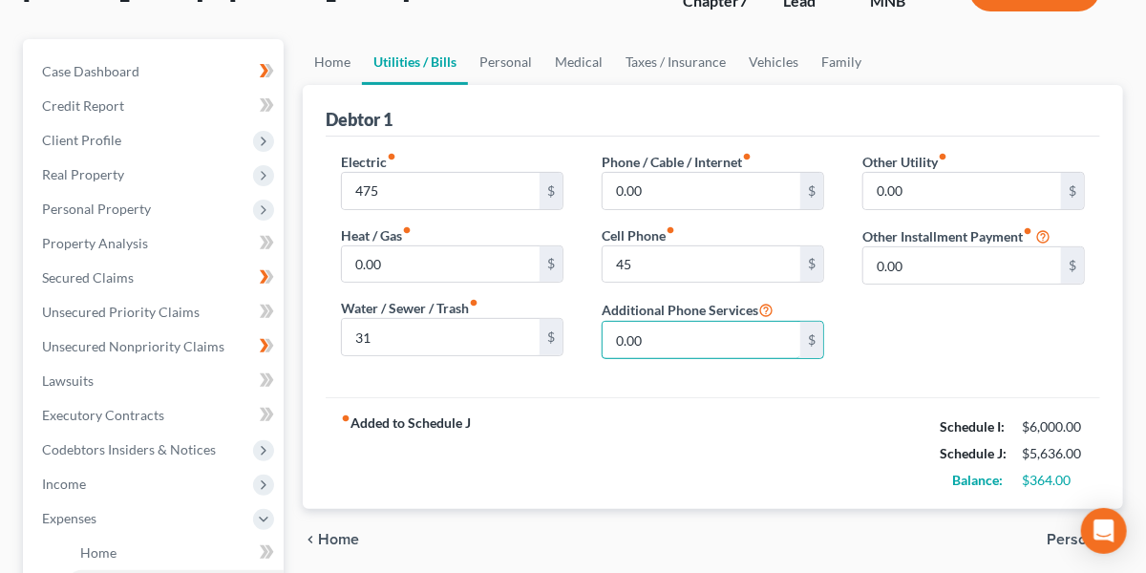
scroll to position [144, 0]
click at [510, 56] on link "Personal" at bounding box center [505, 62] width 75 height 46
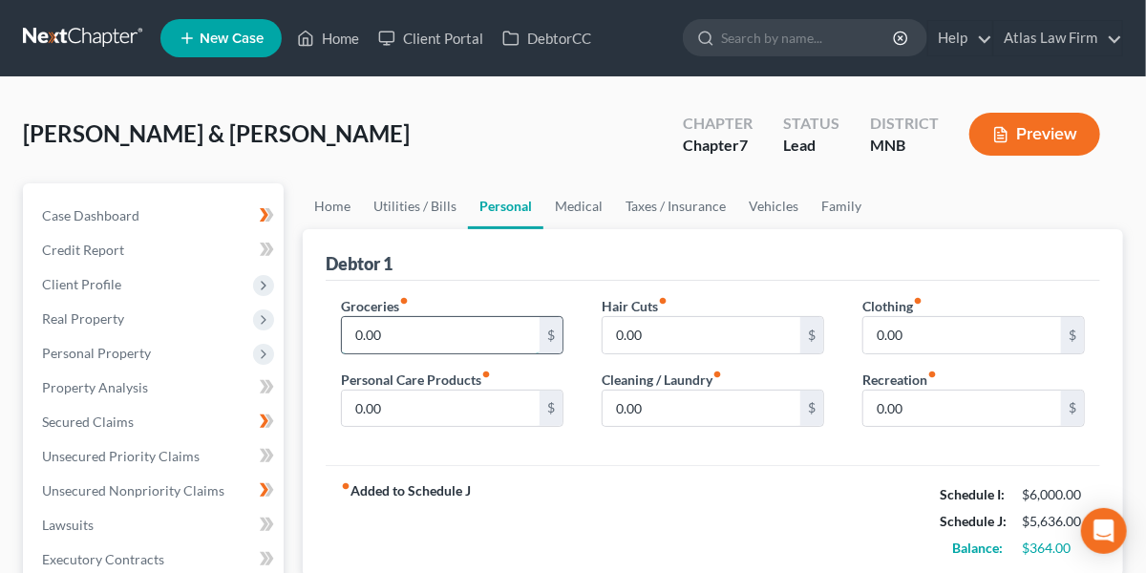
click at [409, 334] on input "0.00" at bounding box center [441, 335] width 198 height 36
type input "585"
type input "225"
type input "150"
type input "100"
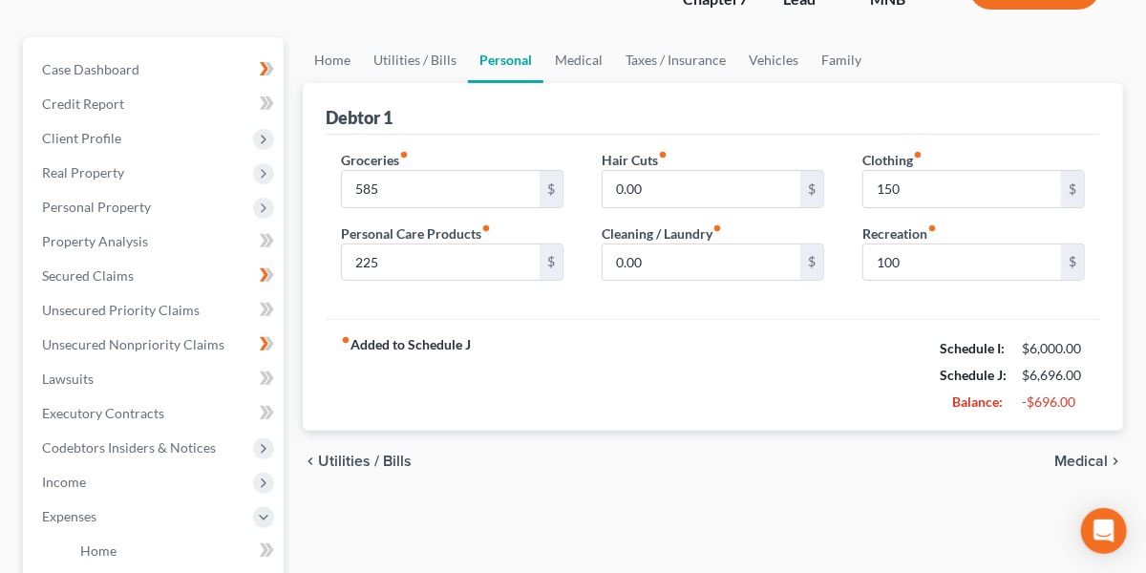
scroll to position [144, 0]
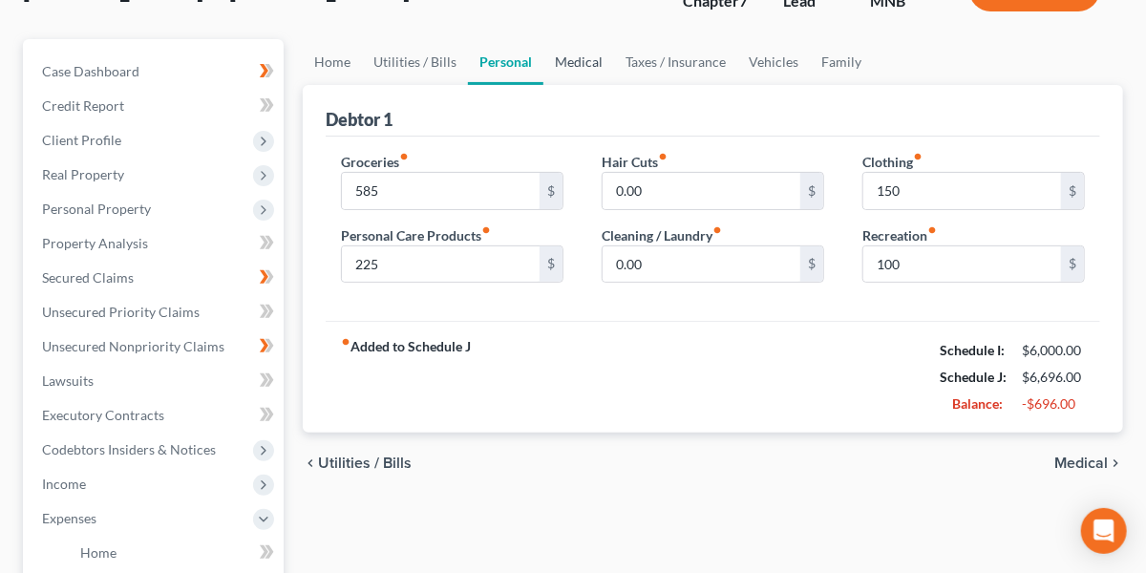
click at [585, 70] on link "Medical" at bounding box center [578, 62] width 71 height 46
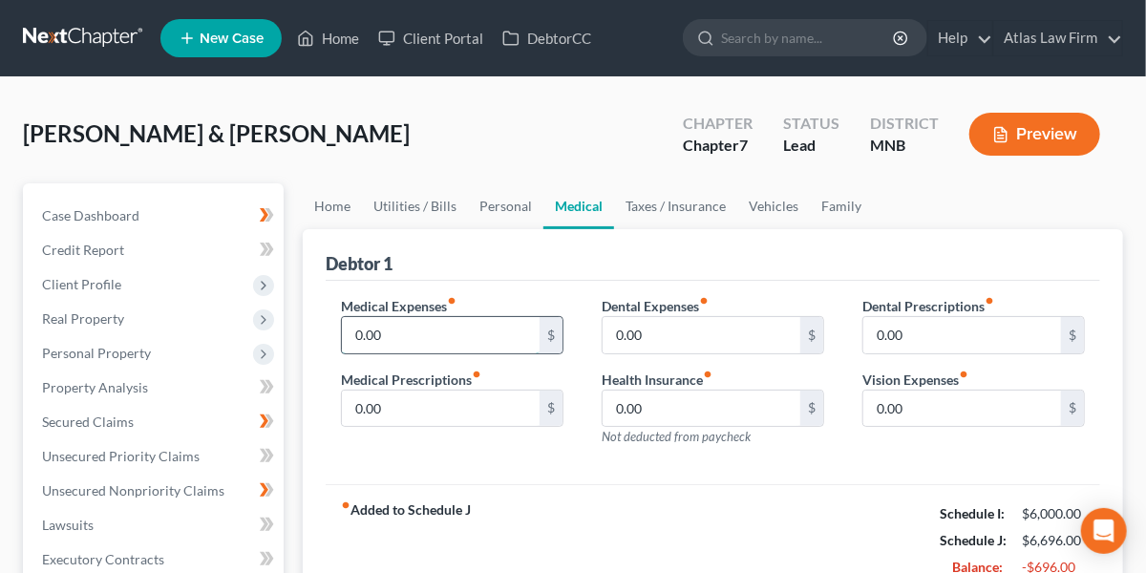
click at [399, 336] on input "0.00" at bounding box center [441, 335] width 198 height 36
type input "800"
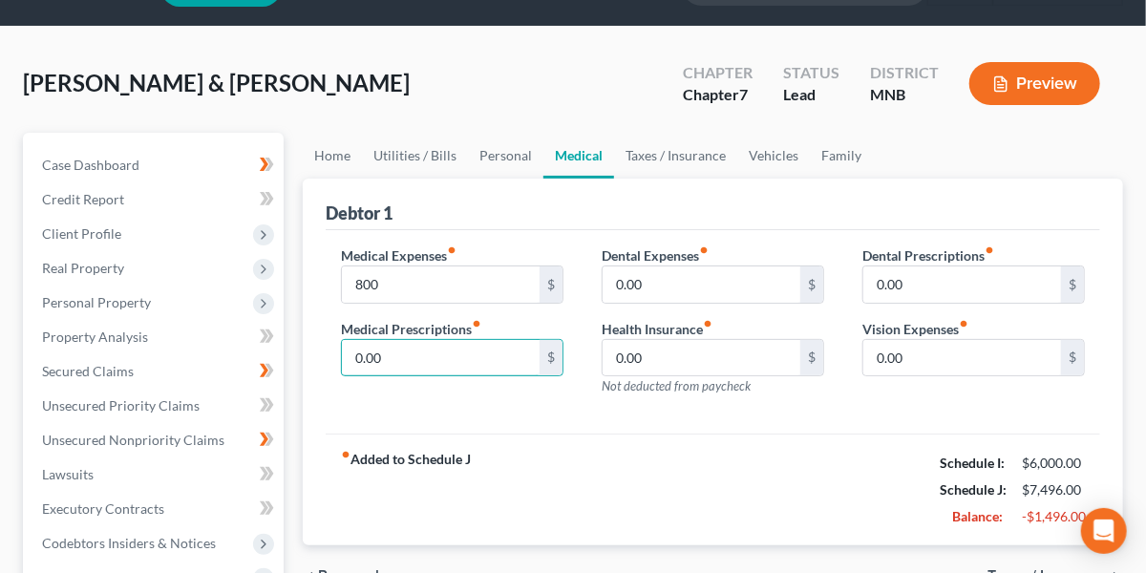
scroll to position [52, 0]
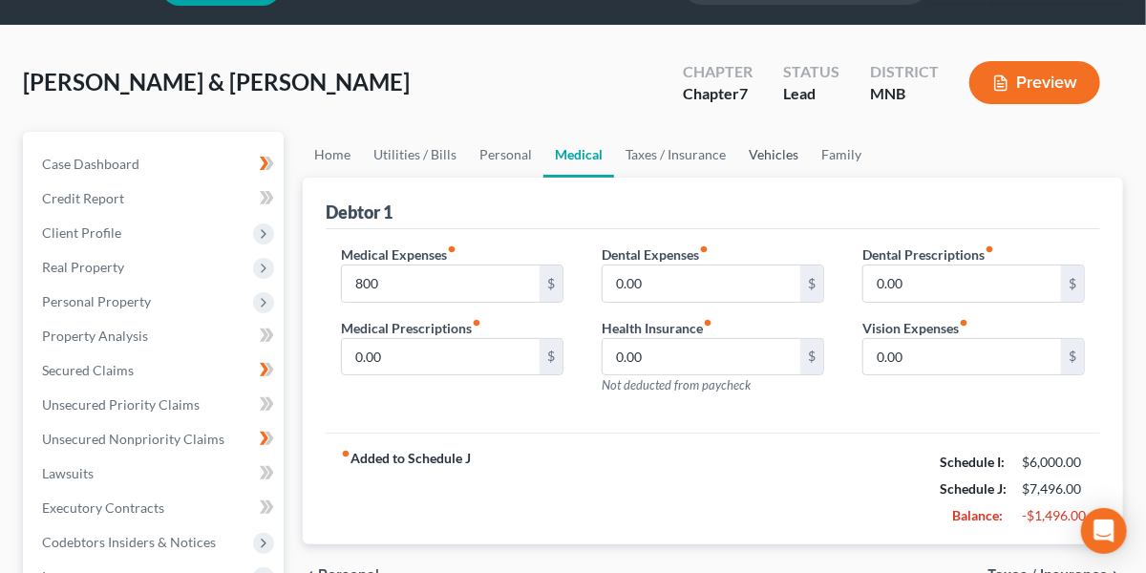
click at [752, 153] on link "Vehicles" at bounding box center [773, 155] width 73 height 46
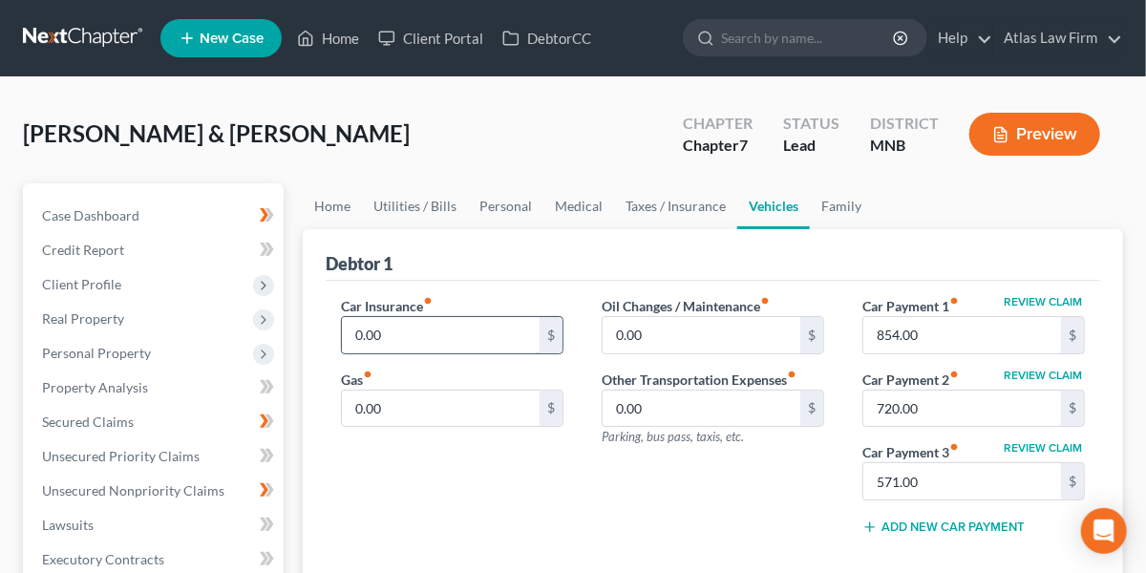
click at [408, 334] on input "0.00" at bounding box center [441, 335] width 198 height 36
type input "300"
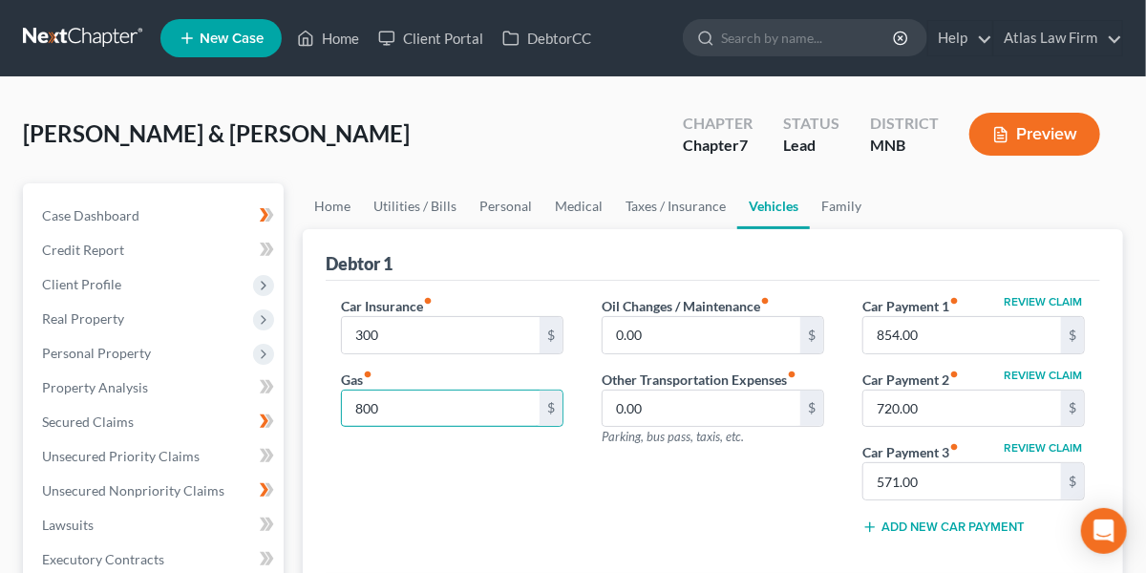
type input "800"
click at [568, 201] on link "Medical" at bounding box center [578, 206] width 71 height 46
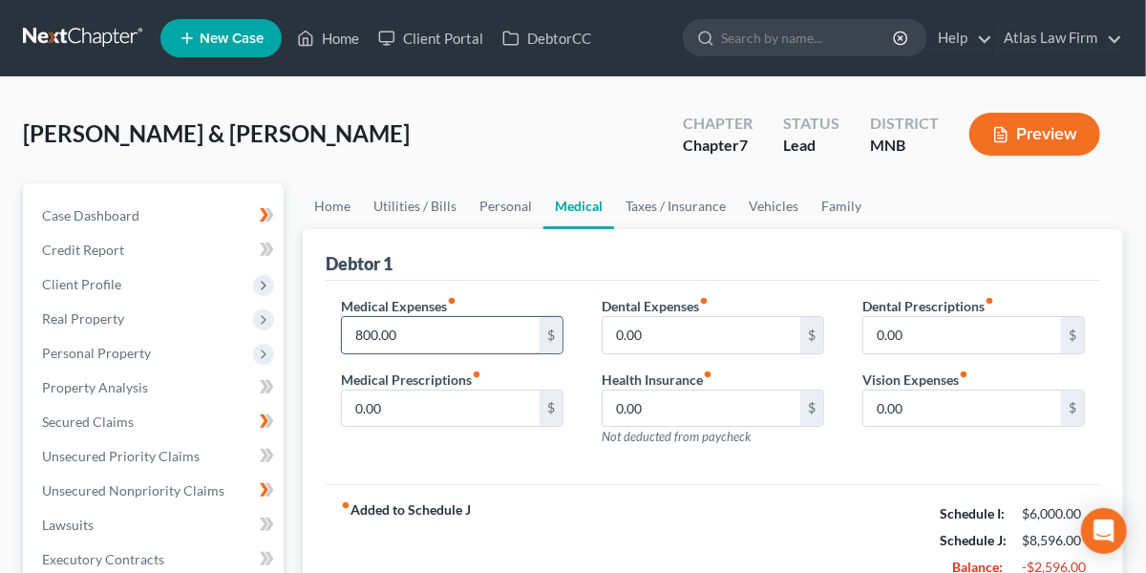
click at [436, 328] on input "800.00" at bounding box center [441, 335] width 198 height 36
type input "225"
click at [503, 191] on link "Personal" at bounding box center [505, 206] width 75 height 46
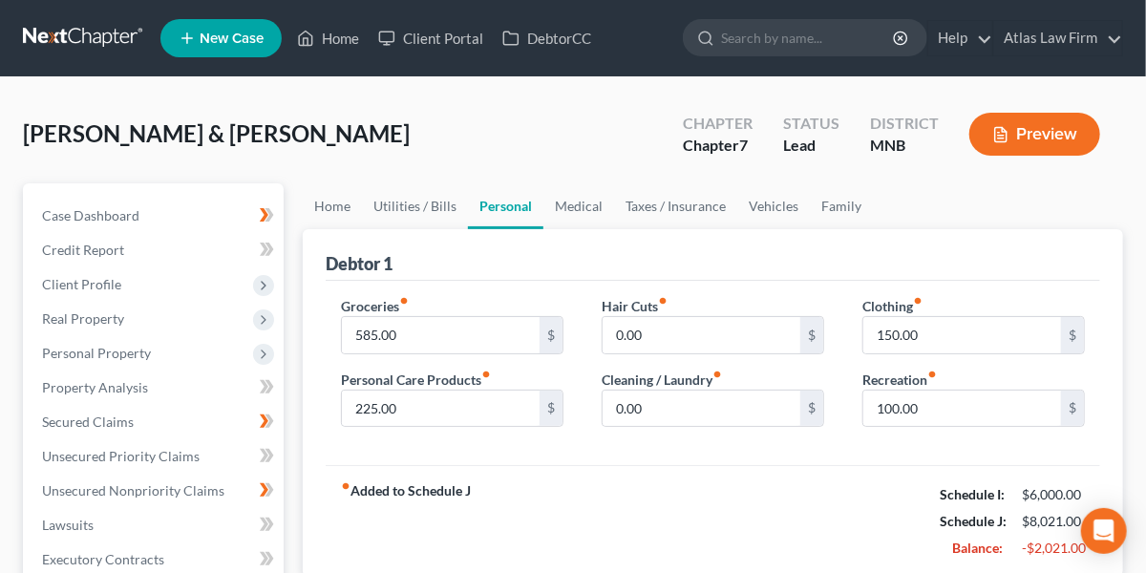
scroll to position [125, 0]
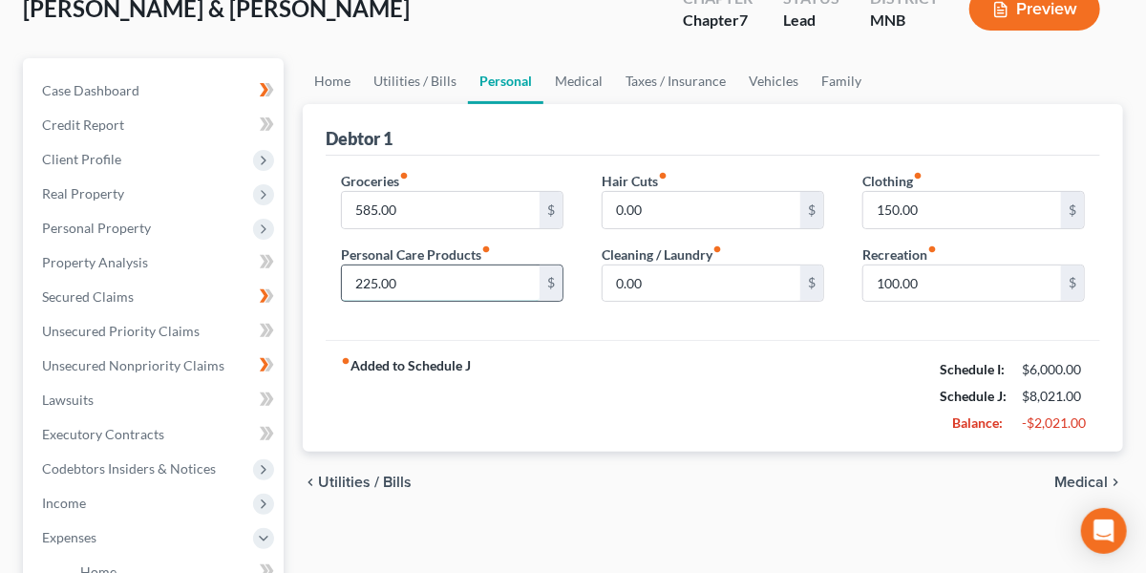
click at [423, 286] on input "225.00" at bounding box center [441, 283] width 198 height 36
type input "85"
click at [782, 91] on link "Vehicles" at bounding box center [773, 81] width 73 height 46
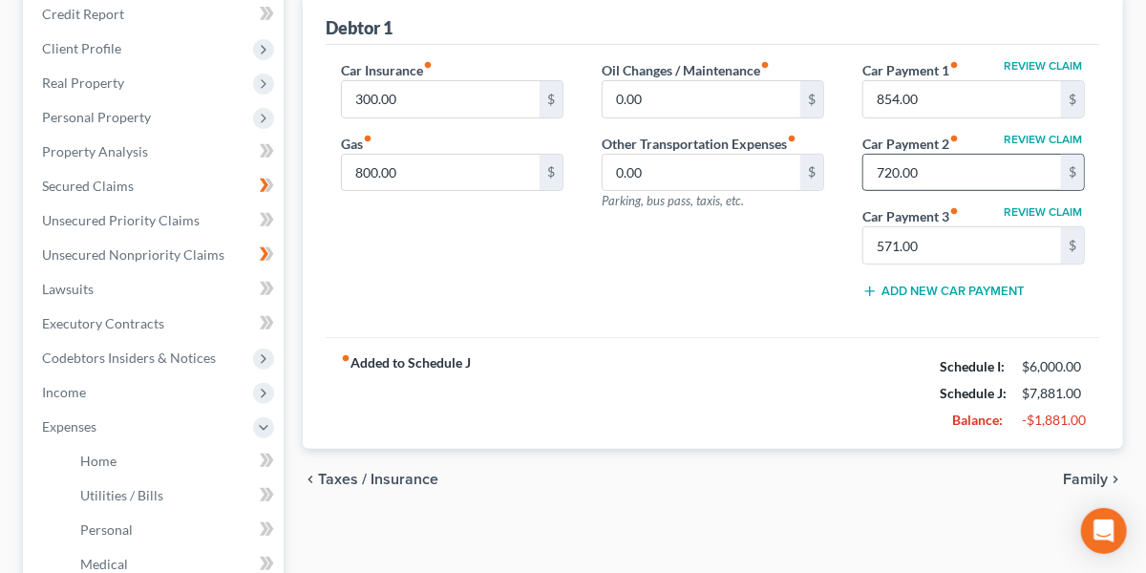
scroll to position [237, 0]
click at [993, 286] on button "Add New Car Payment" at bounding box center [943, 290] width 162 height 15
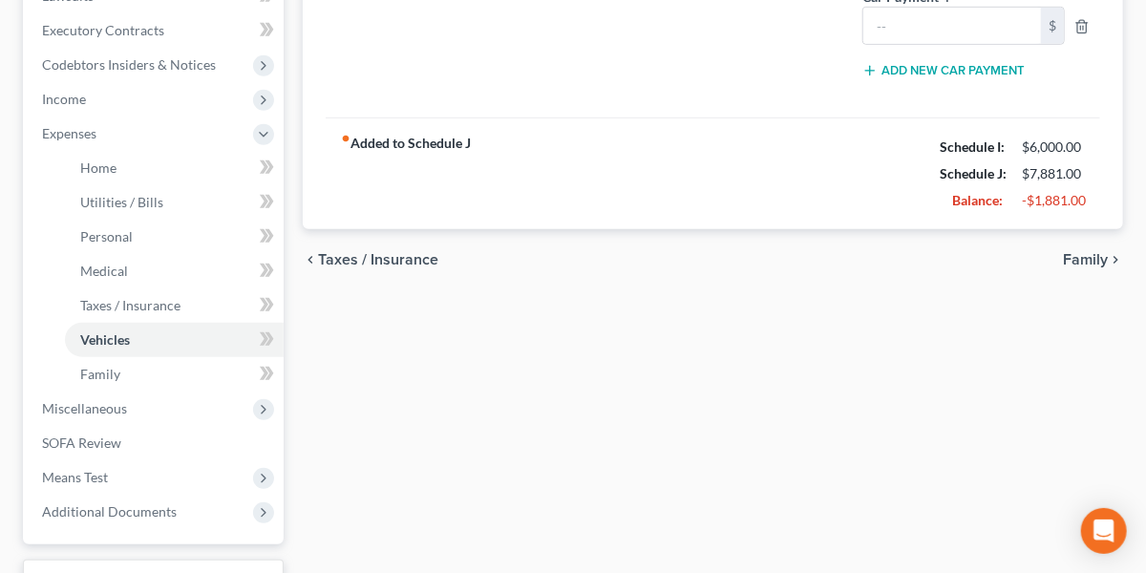
scroll to position [530, 0]
click at [114, 98] on span "Income" at bounding box center [155, 98] width 257 height 34
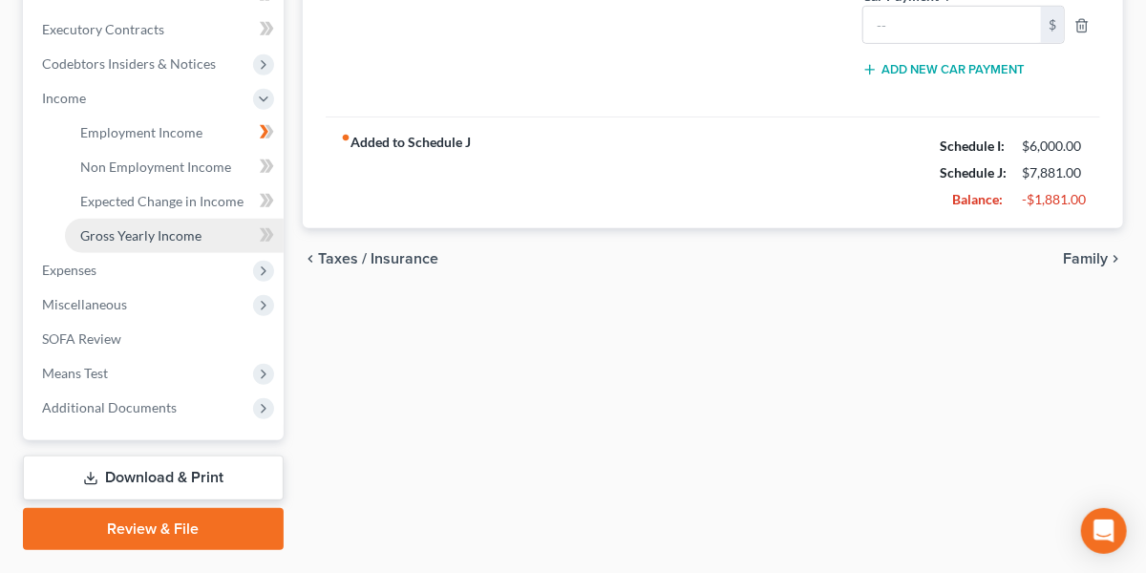
click at [127, 219] on link "Gross Yearly Income" at bounding box center [174, 236] width 219 height 34
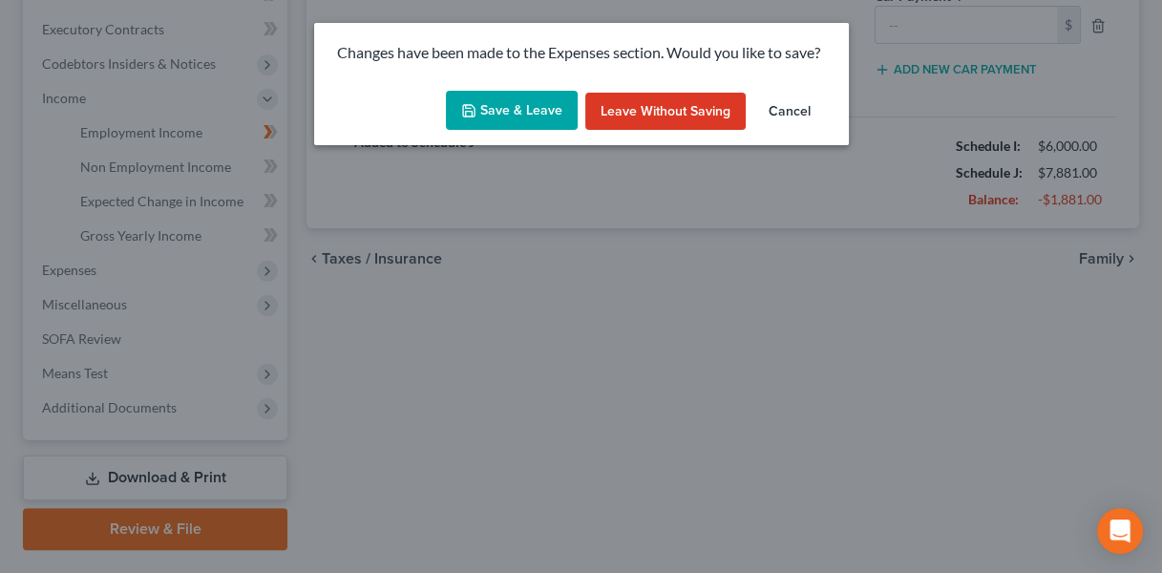
click at [476, 109] on icon "button" at bounding box center [468, 110] width 15 height 15
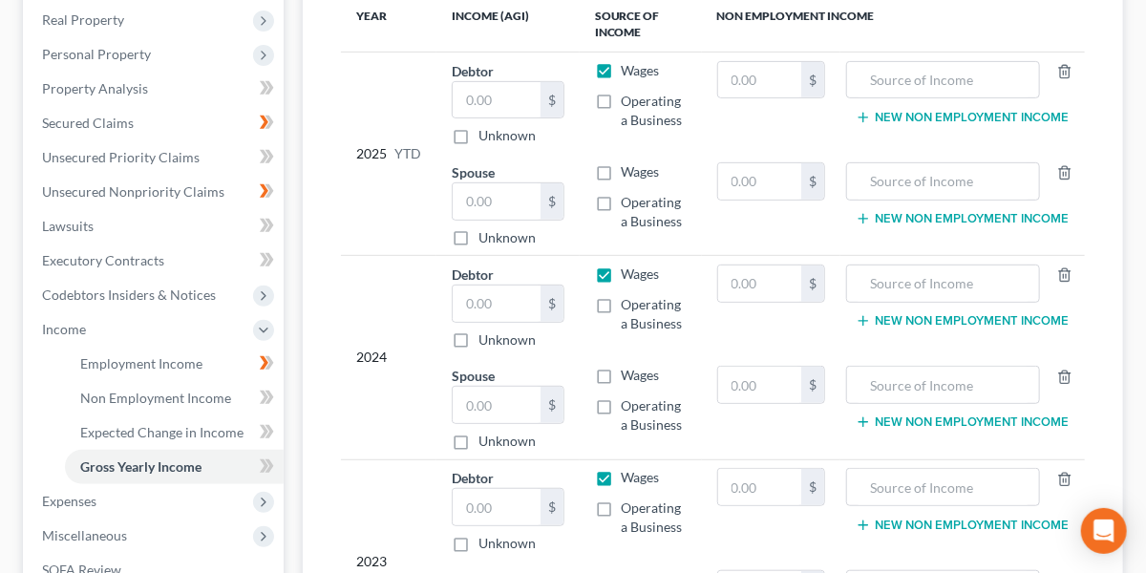
scroll to position [300, 0]
click at [622, 104] on label "Operating a Business" at bounding box center [654, 110] width 65 height 38
click at [629, 103] on input "Operating a Business" at bounding box center [635, 97] width 12 height 12
checkbox input "true"
click at [622, 70] on label "Wages" at bounding box center [641, 69] width 38 height 19
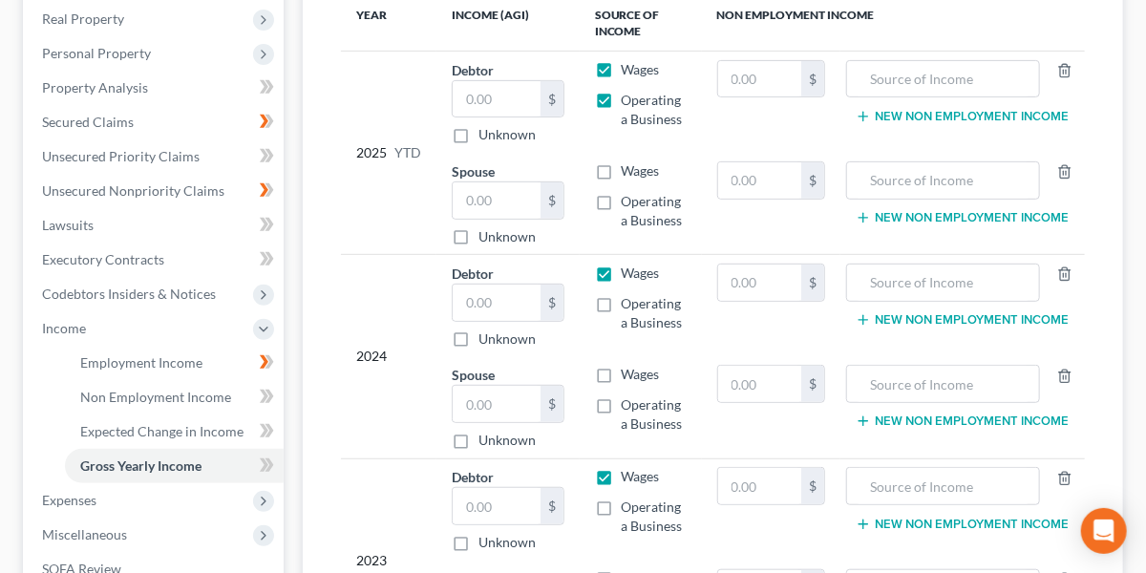
click at [629, 70] on input "Wages" at bounding box center [635, 66] width 12 height 12
checkbox input "false"
click at [622, 195] on label "Operating a Business" at bounding box center [654, 211] width 65 height 38
click at [629, 195] on input "Operating a Business" at bounding box center [635, 198] width 12 height 12
checkbox input "true"
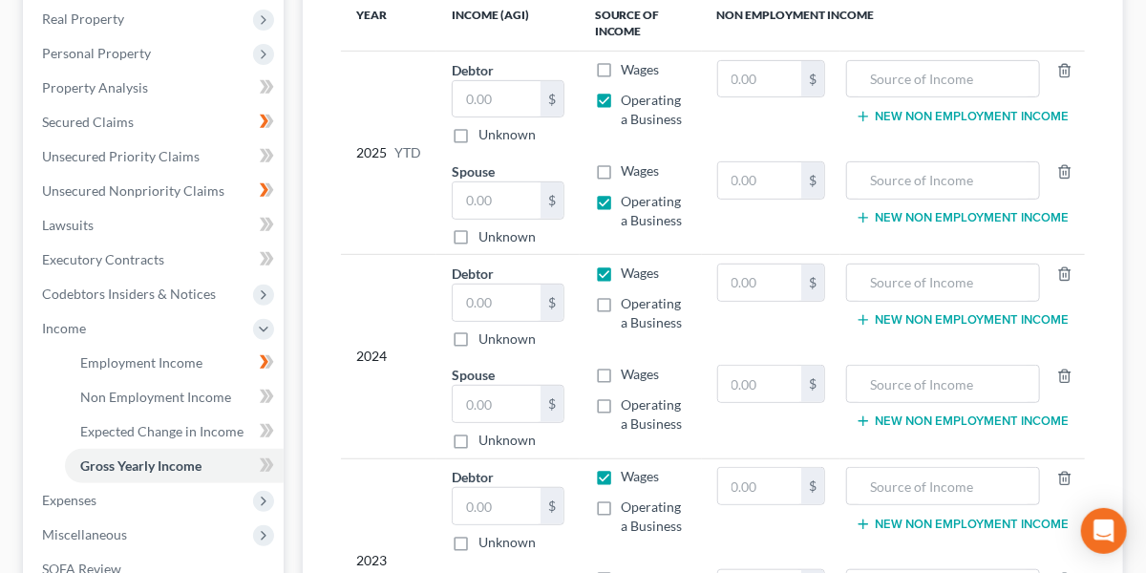
click at [622, 277] on label "Wages" at bounding box center [641, 273] width 38 height 19
click at [629, 276] on input "Wages" at bounding box center [635, 270] width 12 height 12
checkbox input "false"
click at [622, 303] on label "Operating a Business" at bounding box center [654, 313] width 65 height 38
click at [629, 303] on input "Operating a Business" at bounding box center [635, 300] width 12 height 12
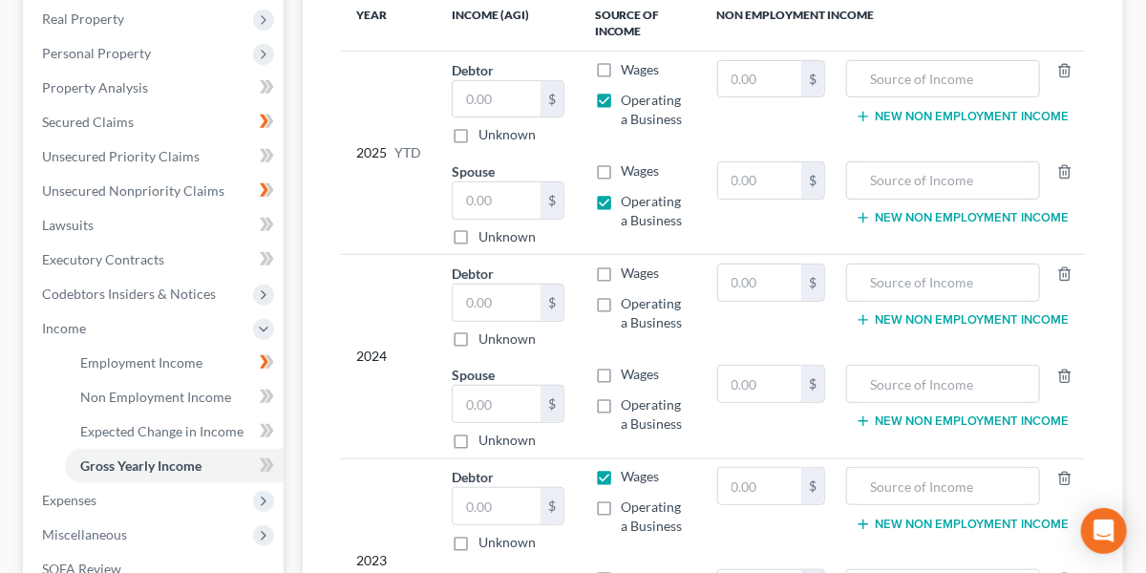
checkbox input "true"
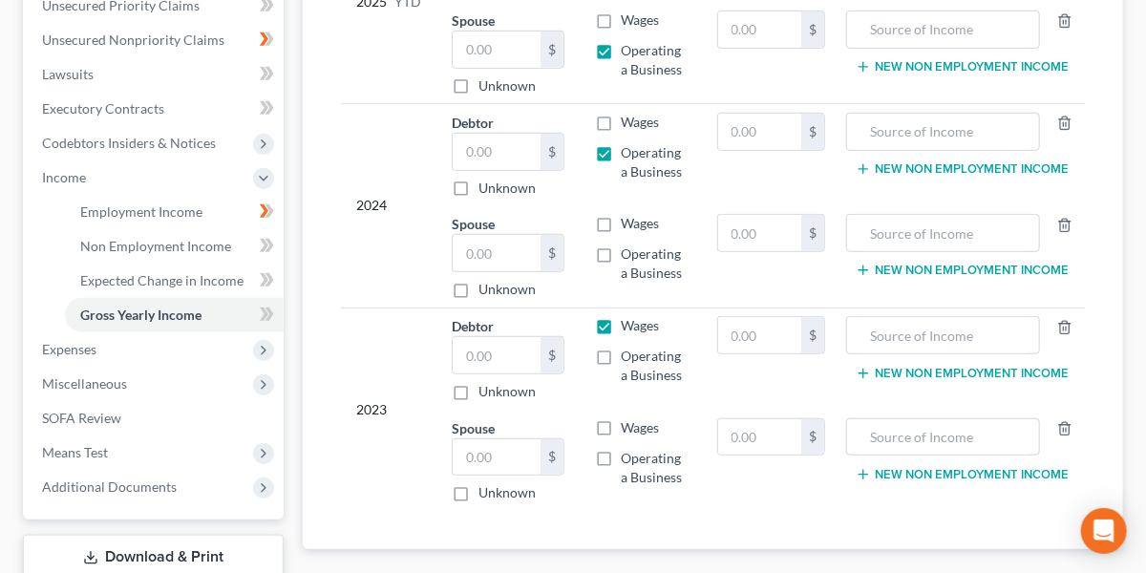
scroll to position [452, 0]
click at [622, 252] on label "Operating a Business" at bounding box center [654, 262] width 65 height 38
click at [629, 252] on input "Operating a Business" at bounding box center [635, 249] width 12 height 12
checkbox input "true"
click at [622, 351] on label "Operating a Business" at bounding box center [654, 365] width 65 height 38
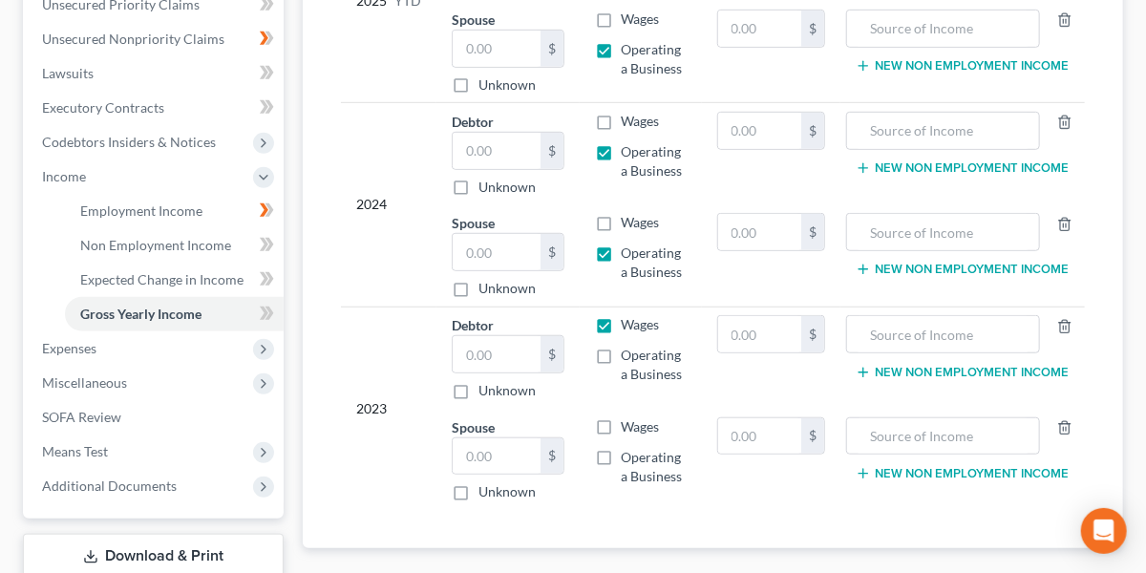
click at [629, 351] on input "Operating a Business" at bounding box center [635, 352] width 12 height 12
checkbox input "true"
click at [622, 320] on label "Wages" at bounding box center [641, 324] width 38 height 19
click at [629, 320] on input "Wages" at bounding box center [635, 321] width 12 height 12
checkbox input "false"
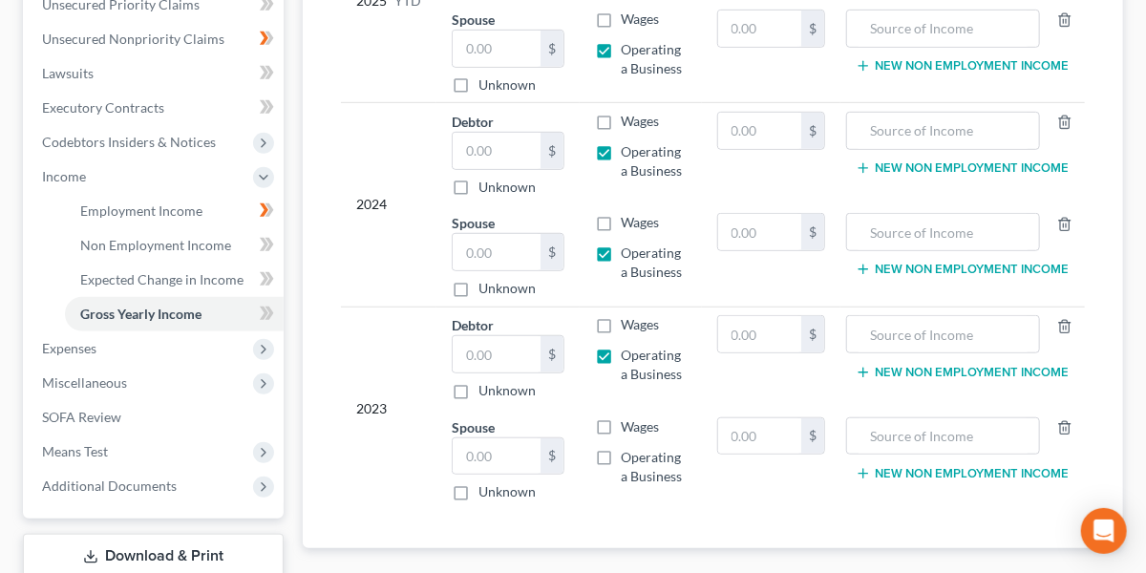
click at [622, 456] on label "Operating a Business" at bounding box center [654, 467] width 65 height 38
click at [629, 456] on input "Operating a Business" at bounding box center [635, 454] width 12 height 12
checkbox input "true"
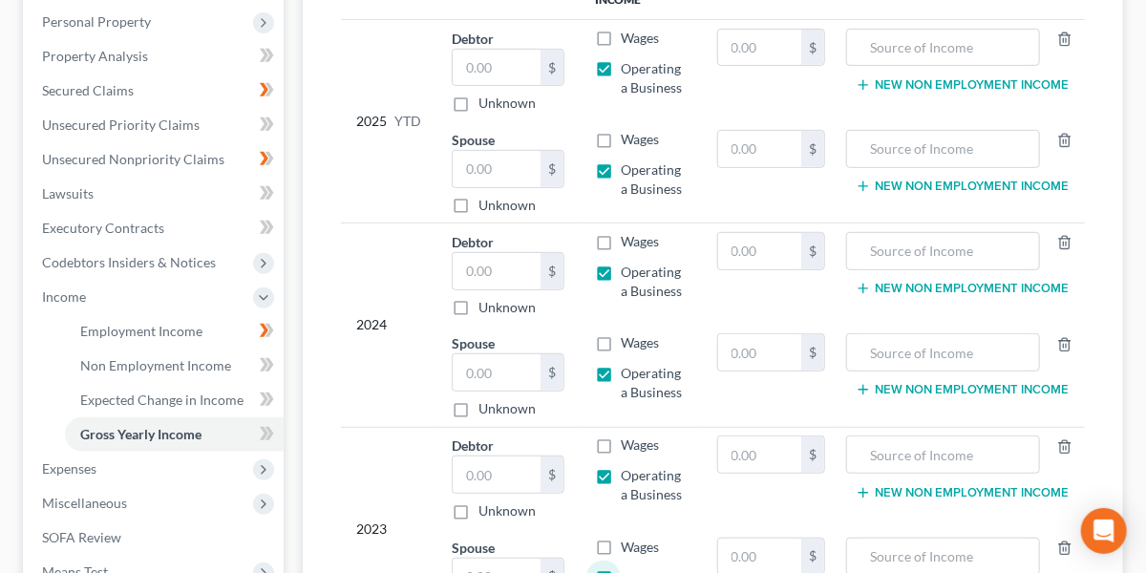
scroll to position [334, 0]
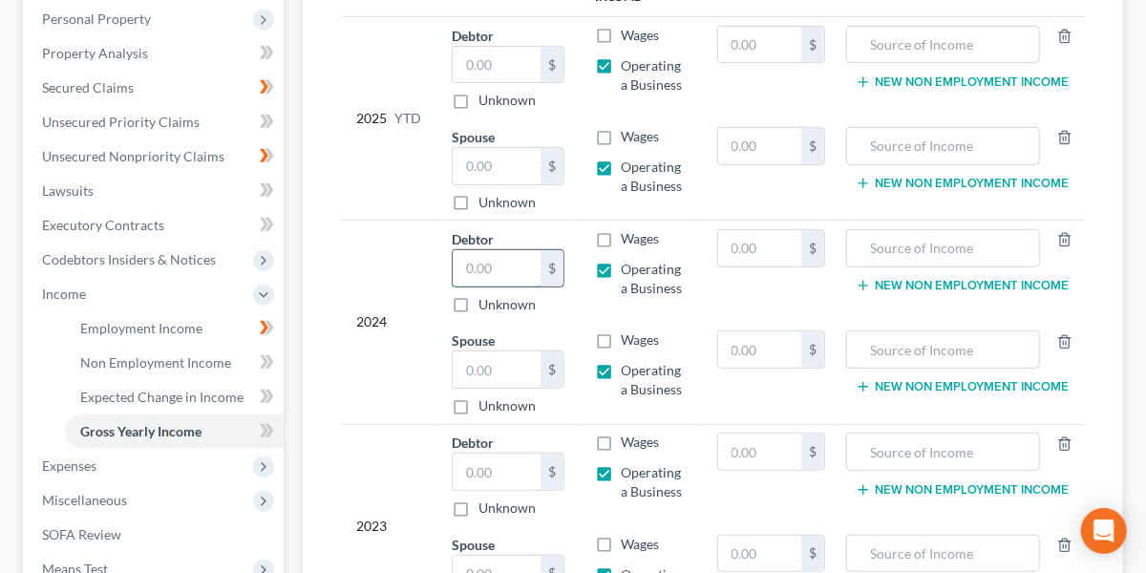
click at [502, 265] on input "text" at bounding box center [497, 268] width 88 height 36
type input "22,816"
click at [506, 376] on input "text" at bounding box center [497, 369] width 88 height 36
type input "024,717"
click at [531, 373] on input "024,717" at bounding box center [497, 369] width 88 height 36
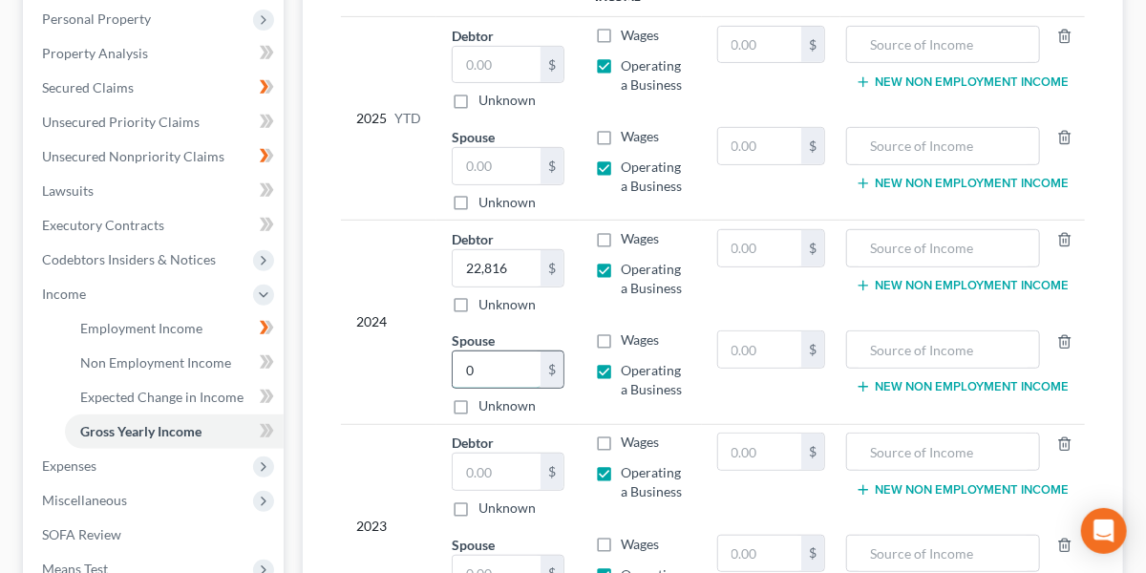
type input "0"
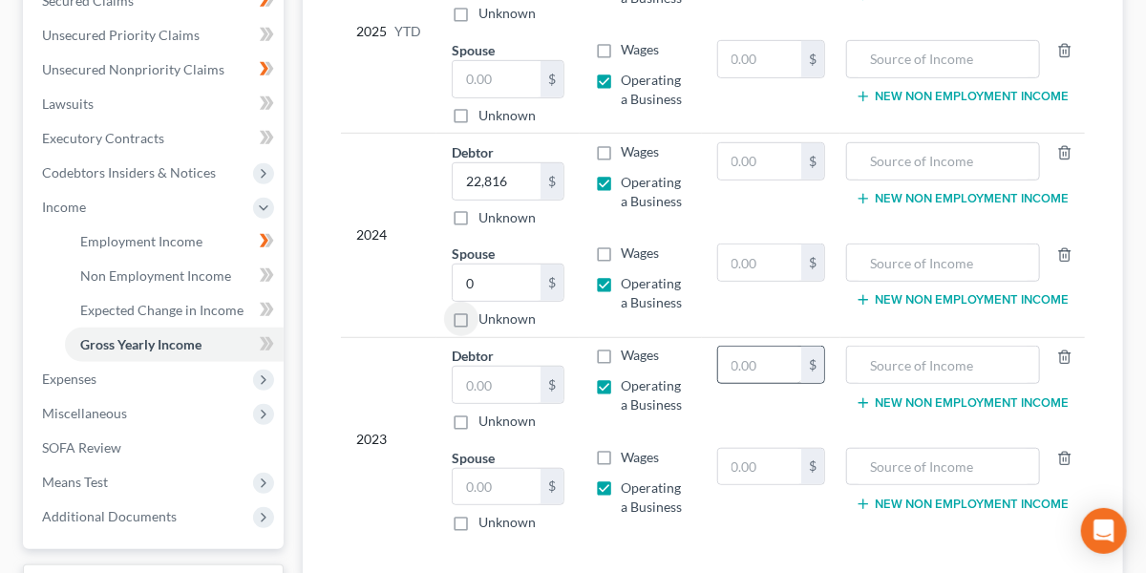
scroll to position [423, 0]
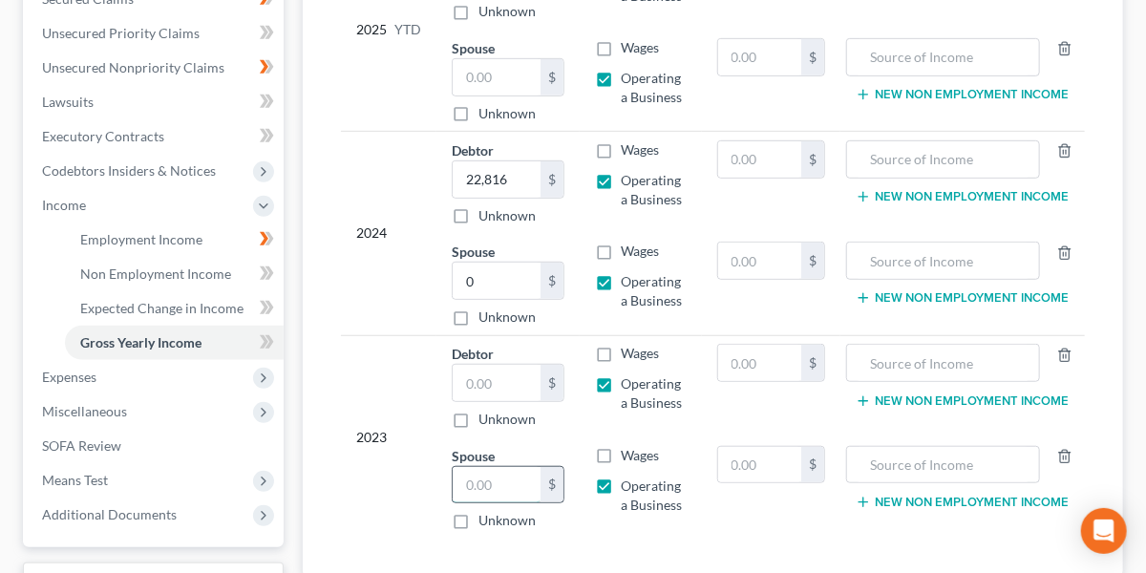
click at [507, 478] on input "text" at bounding box center [497, 485] width 88 height 36
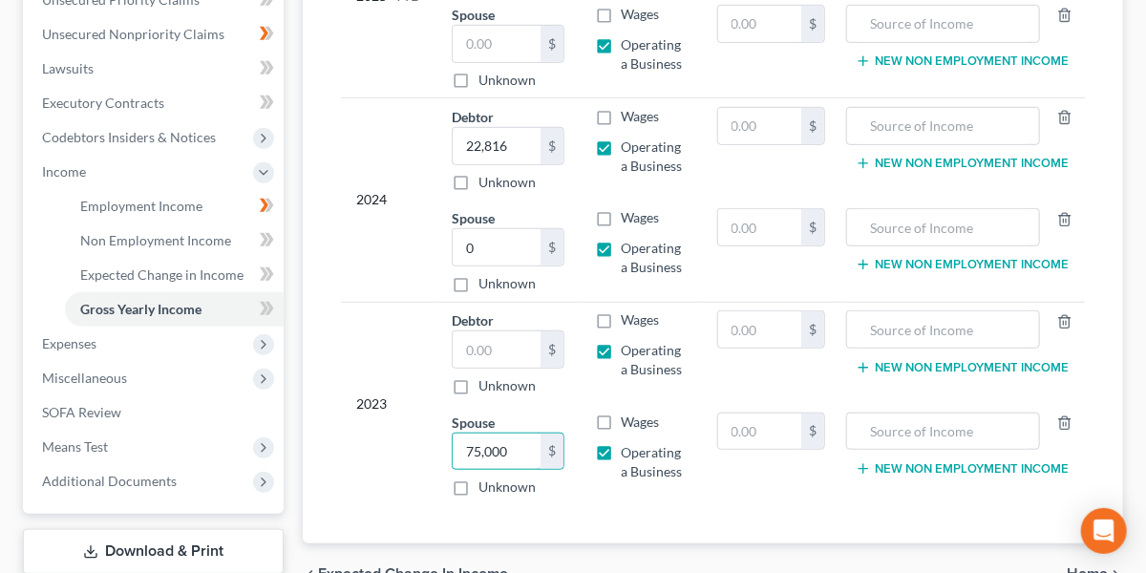
scroll to position [459, 0]
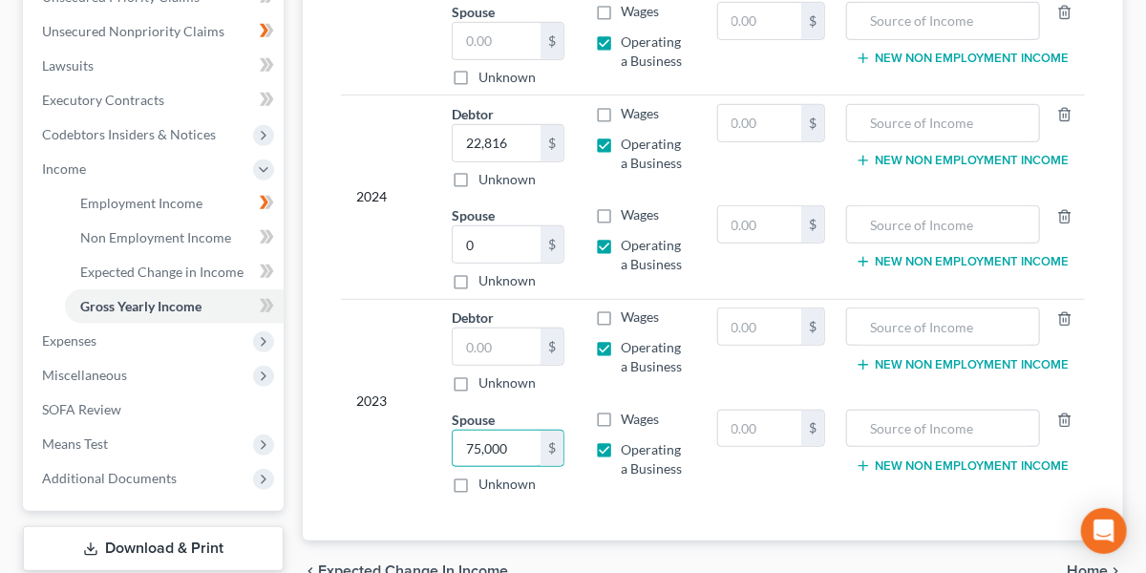
type input "75,000"
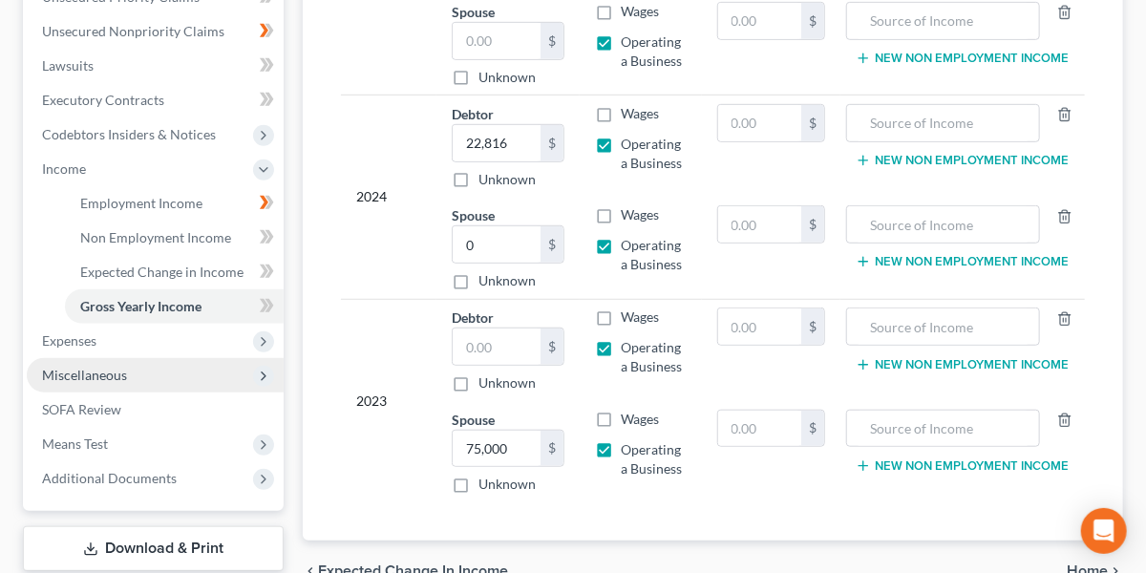
click at [108, 377] on span "Miscellaneous" at bounding box center [84, 375] width 85 height 16
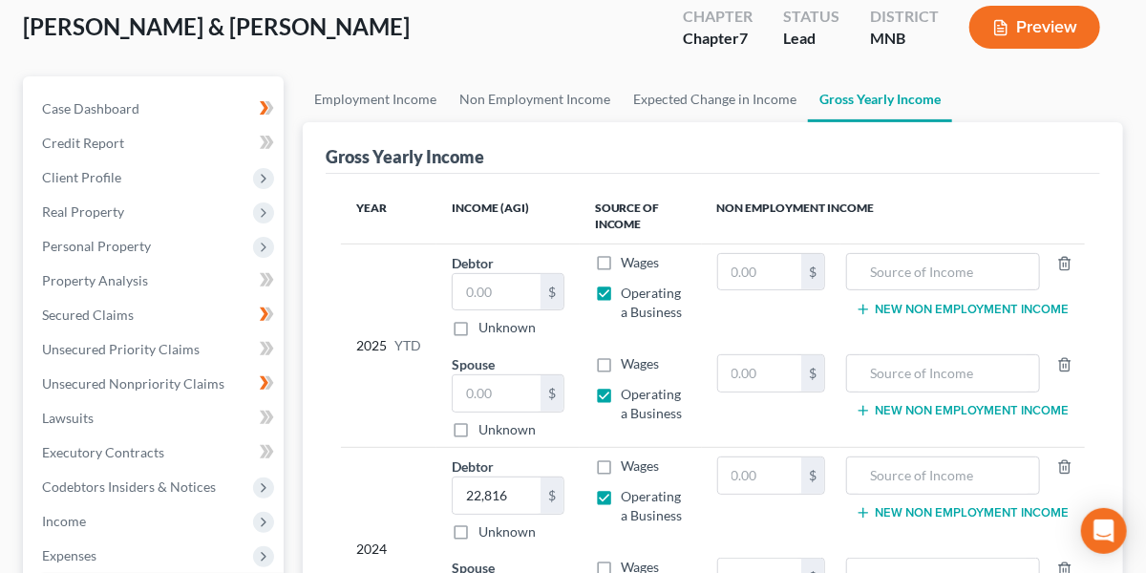
scroll to position [105, 0]
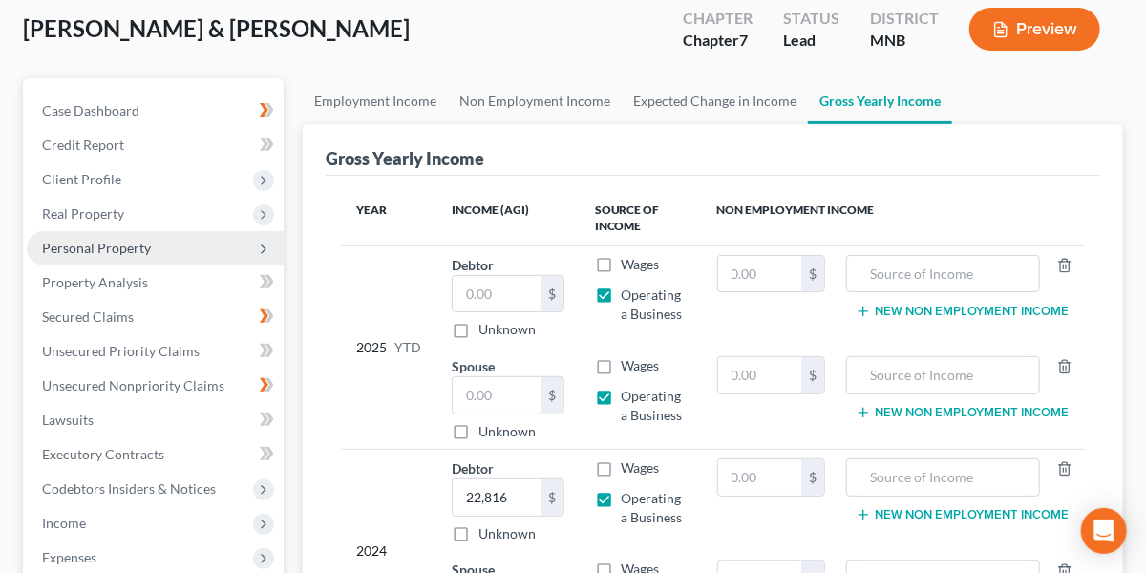
click at [139, 236] on span "Personal Property" at bounding box center [155, 248] width 257 height 34
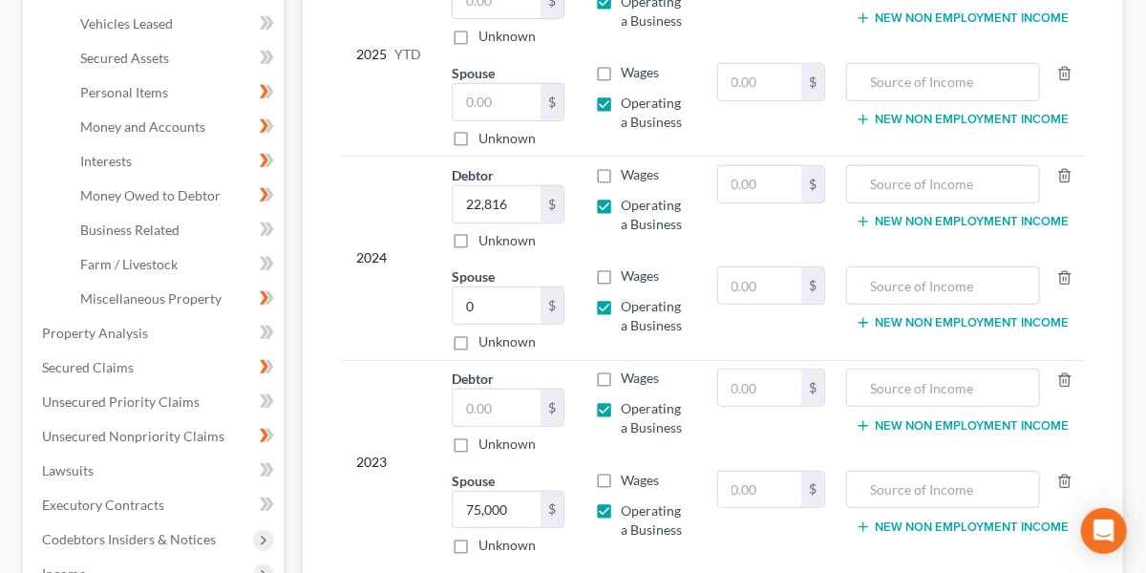
scroll to position [400, 0]
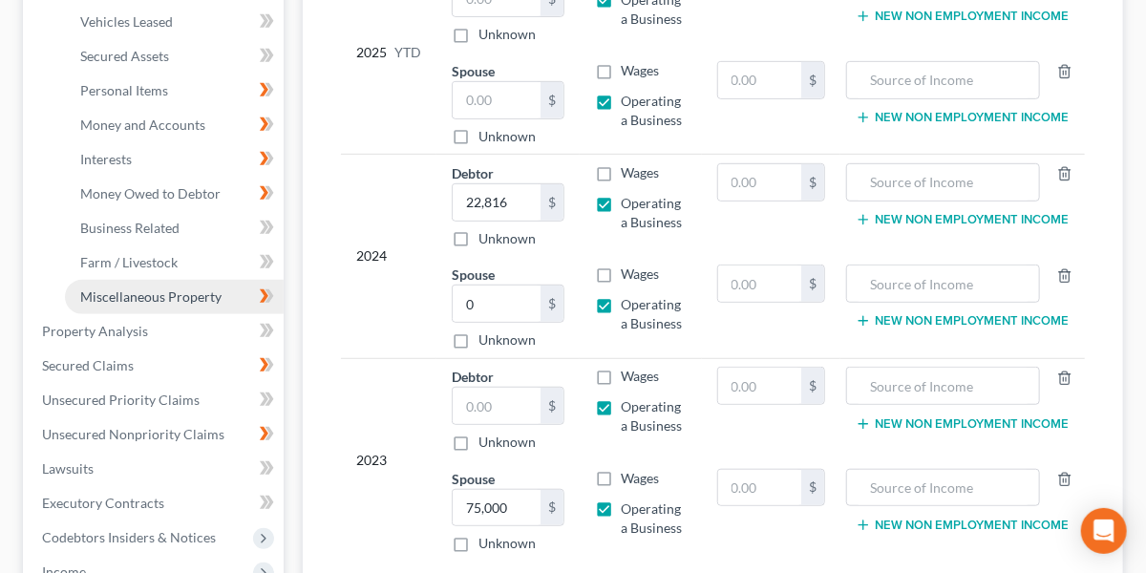
click at [133, 300] on span "Miscellaneous Property" at bounding box center [150, 296] width 141 height 16
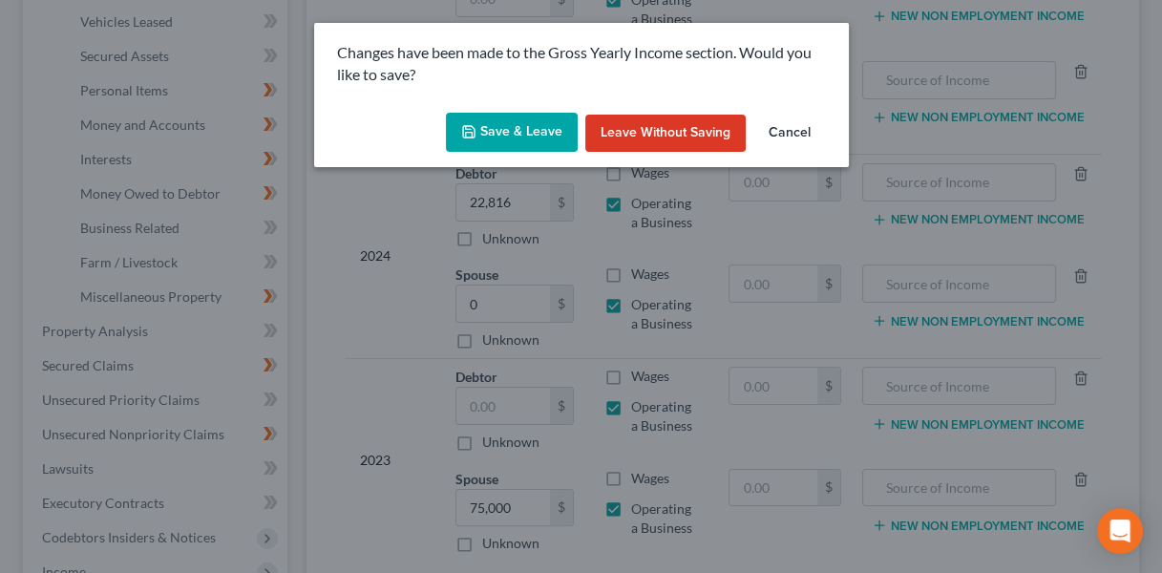
click at [512, 137] on button "Save & Leave" at bounding box center [512, 133] width 132 height 40
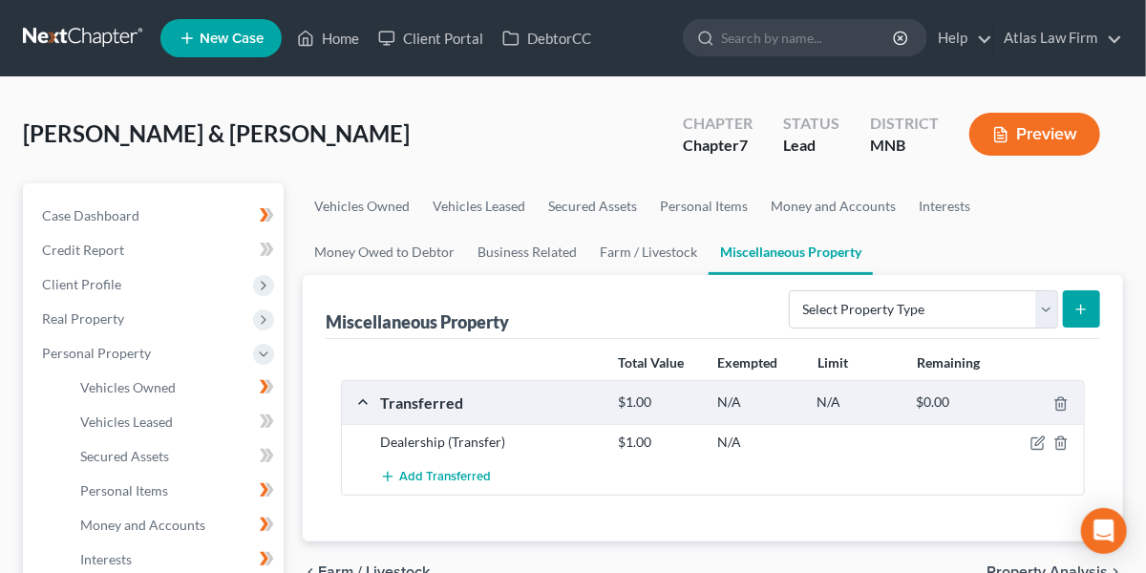
scroll to position [119, 0]
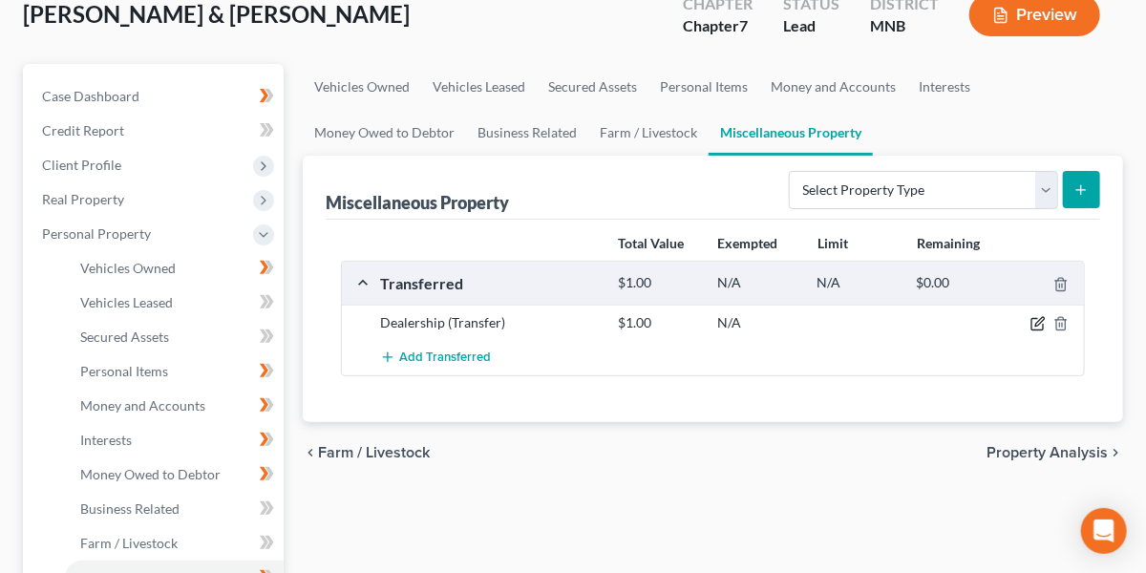
click at [1043, 323] on icon "button" at bounding box center [1037, 323] width 15 height 15
select select "Ordinary ([DATE])"
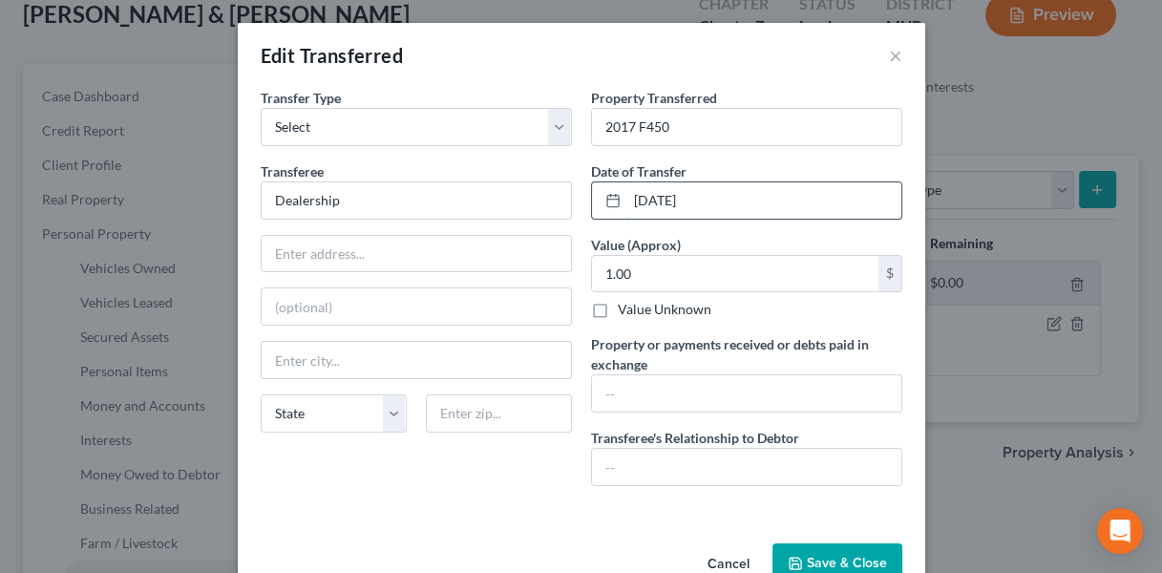
drag, startPoint x: 703, startPoint y: 201, endPoint x: 611, endPoint y: 183, distance: 93.3
click at [611, 183] on div "[DATE]" at bounding box center [746, 200] width 311 height 38
type input "[DATE]"
type input "42,000"
click at [641, 391] on input "text" at bounding box center [746, 393] width 309 height 36
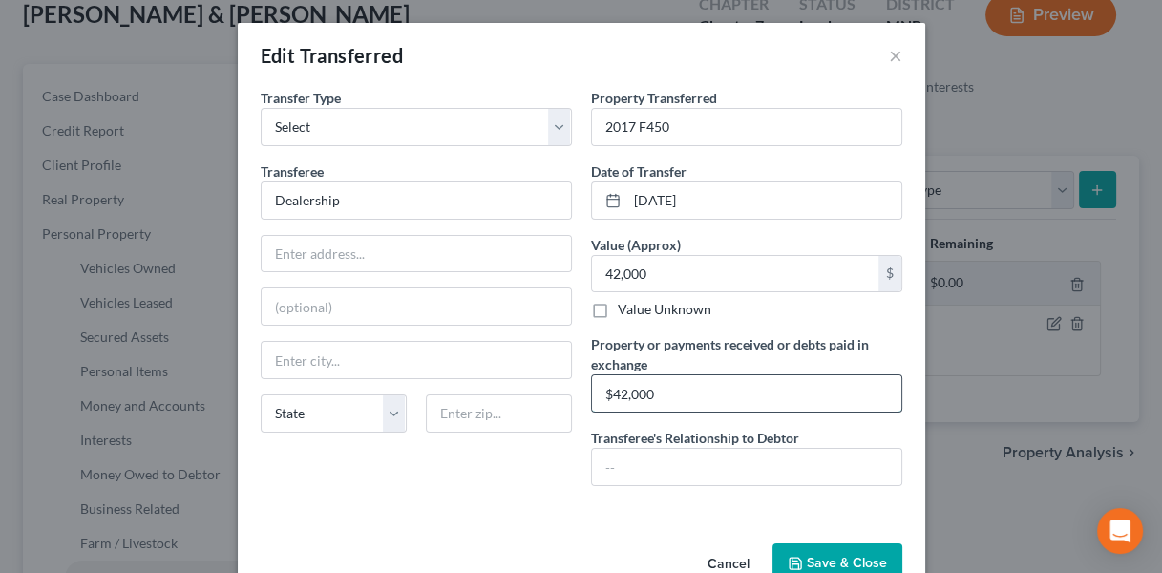
type input "$42,000"
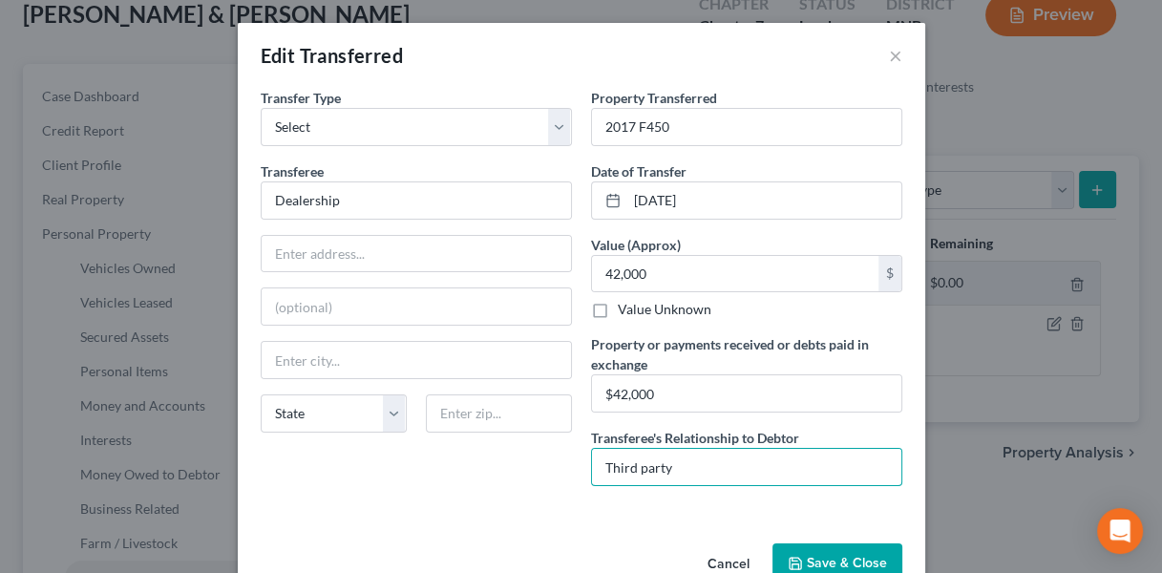
type input "Third party"
click at [792, 556] on icon "button" at bounding box center [795, 563] width 15 height 15
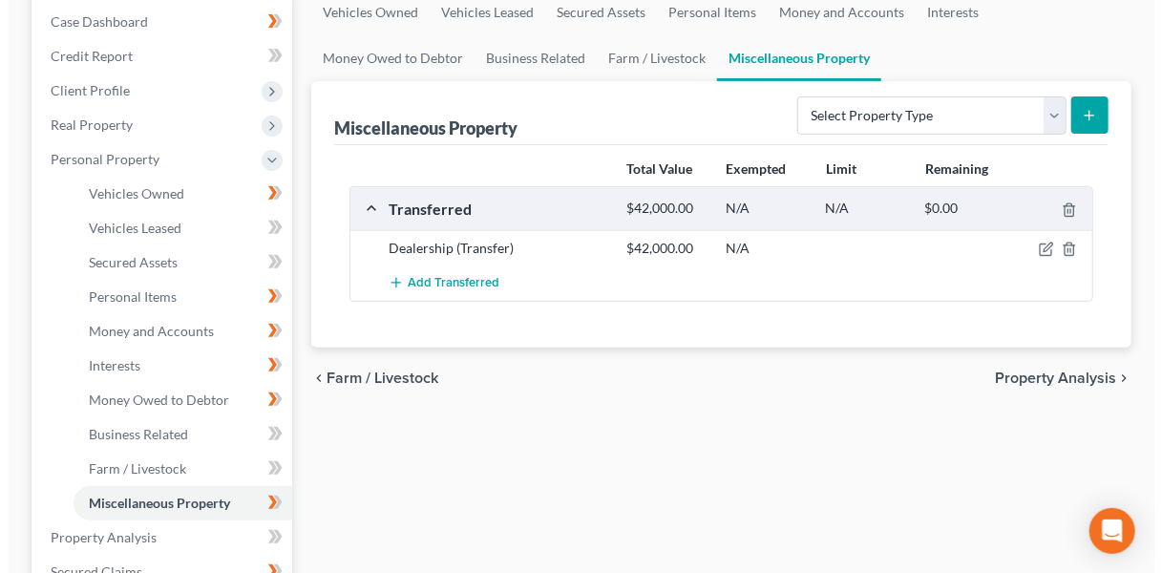
scroll to position [199, 0]
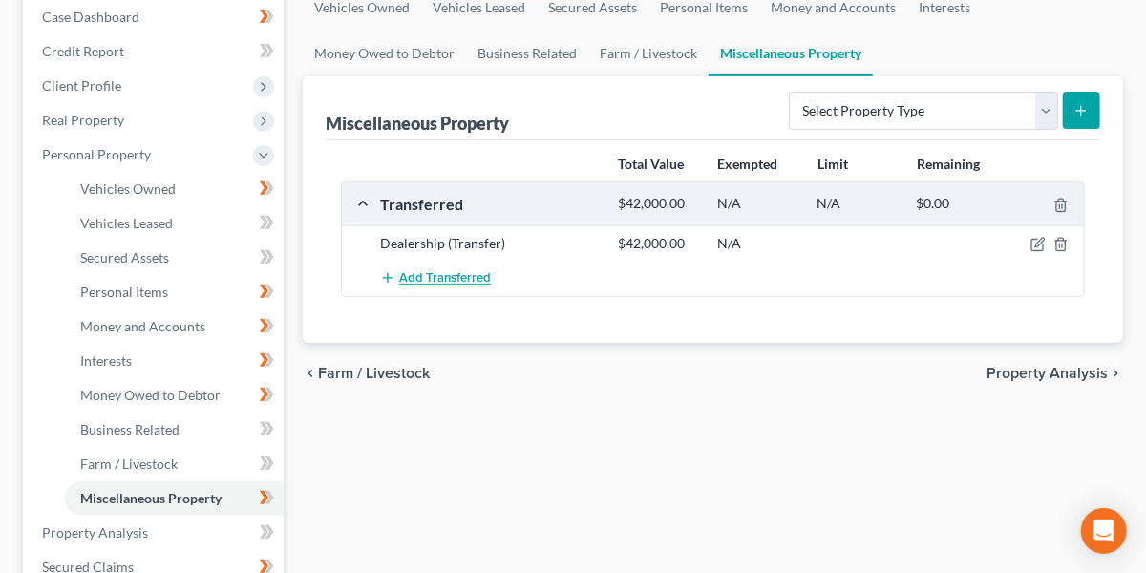
click at [467, 278] on span "Add Transferred" at bounding box center [445, 278] width 92 height 15
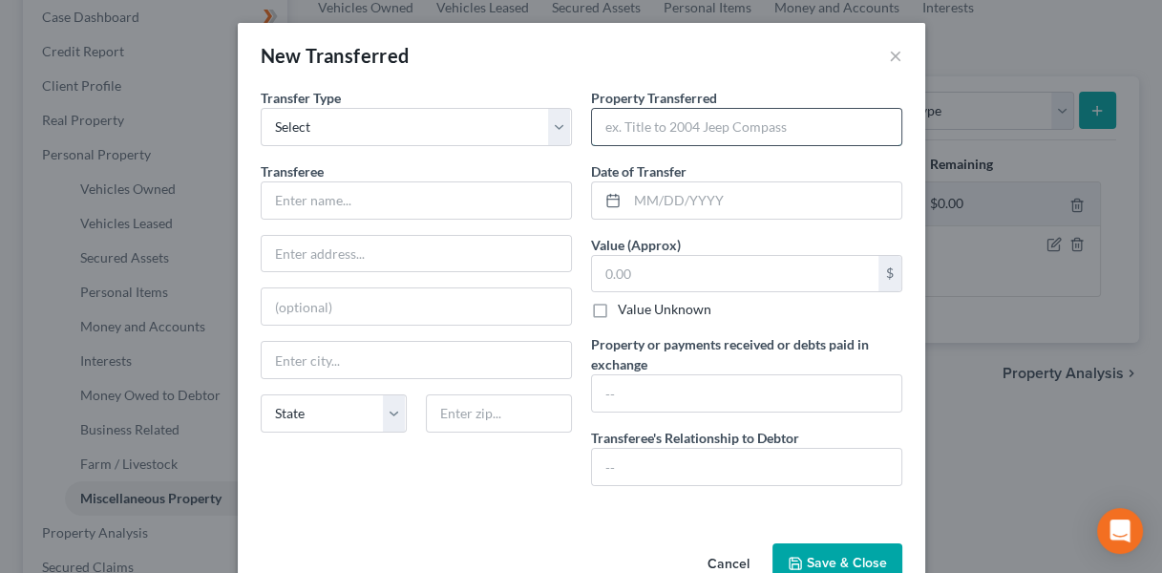
click at [634, 127] on input "text" at bounding box center [746, 127] width 309 height 36
paste input "haven't had [PERSON_NAME] for years, but sold 2020 Seadoo jetski to 3rd prty in…"
type input "2020 Seadoo jetski"
click at [668, 213] on input "text" at bounding box center [764, 200] width 274 height 36
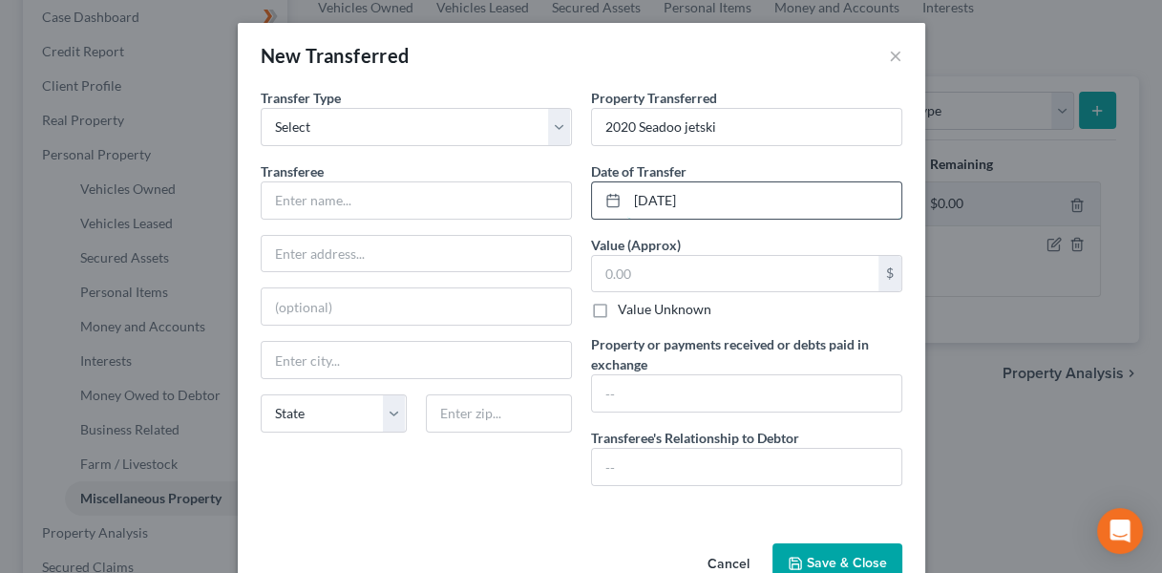
type input "[DATE]"
type input "7"
type input "8,000"
type input "$8,000"
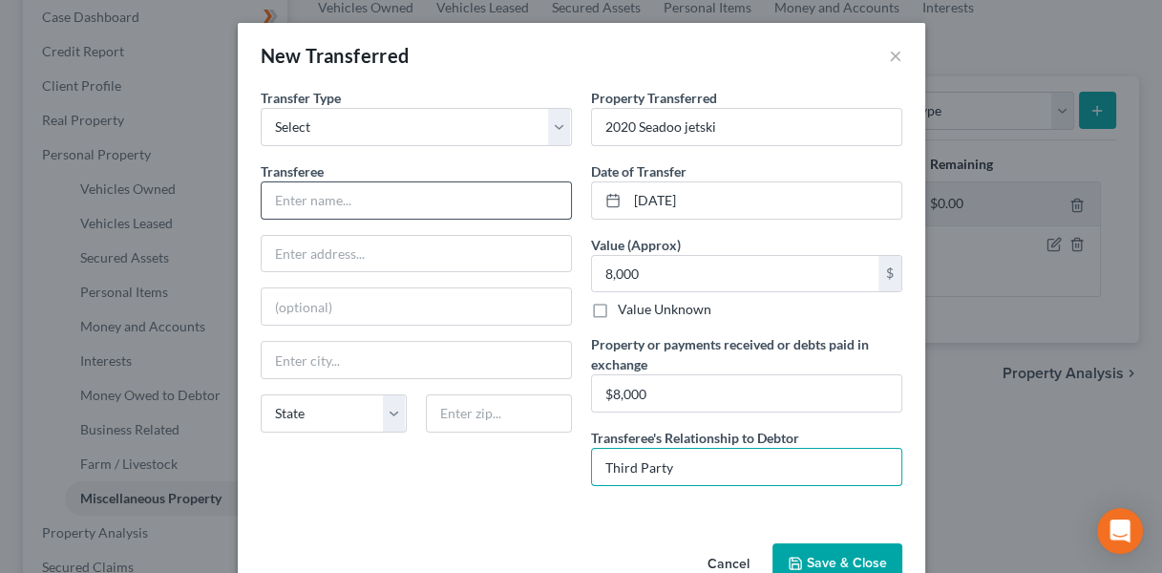
type input "Third Party"
click at [382, 191] on input "text" at bounding box center [416, 200] width 309 height 36
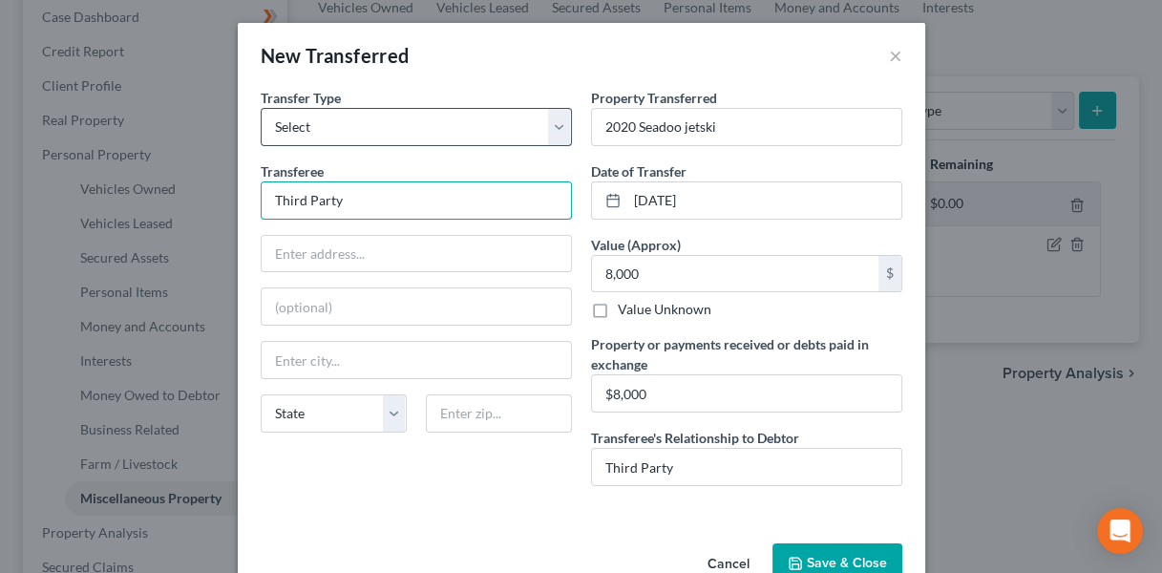
type input "Third Party"
click at [548, 128] on select "Select Ordinary ([DATE]) [DATE]" at bounding box center [416, 127] width 311 height 38
select select "Ordinary ([DATE])"
click at [261, 108] on select "Select Ordinary ([DATE]) [DATE]" at bounding box center [416, 127] width 311 height 38
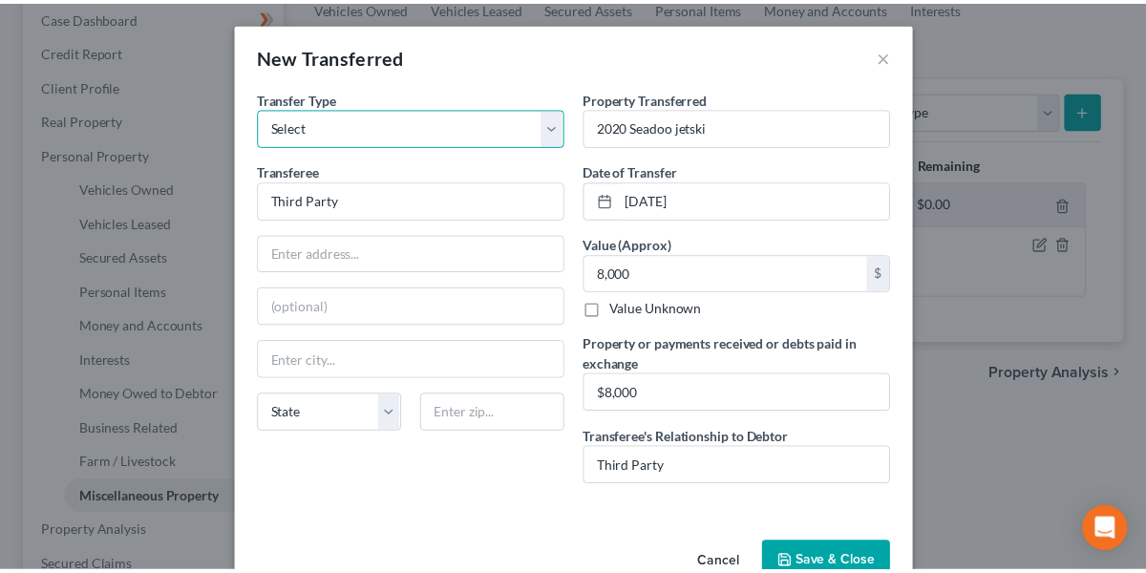
scroll to position [44, 0]
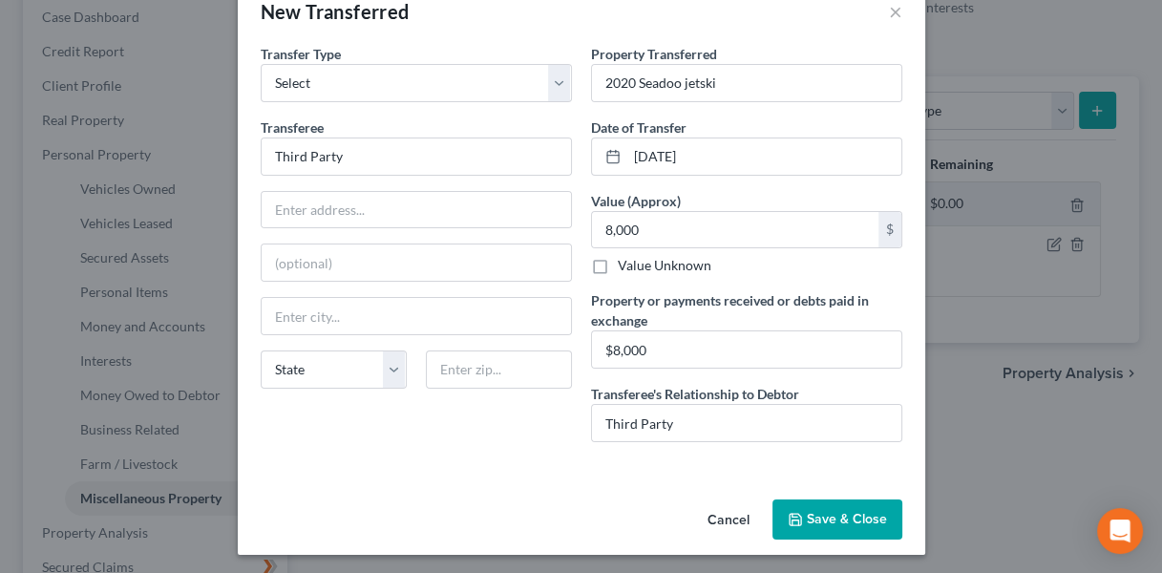
click at [807, 518] on button "Save & Close" at bounding box center [837, 519] width 130 height 40
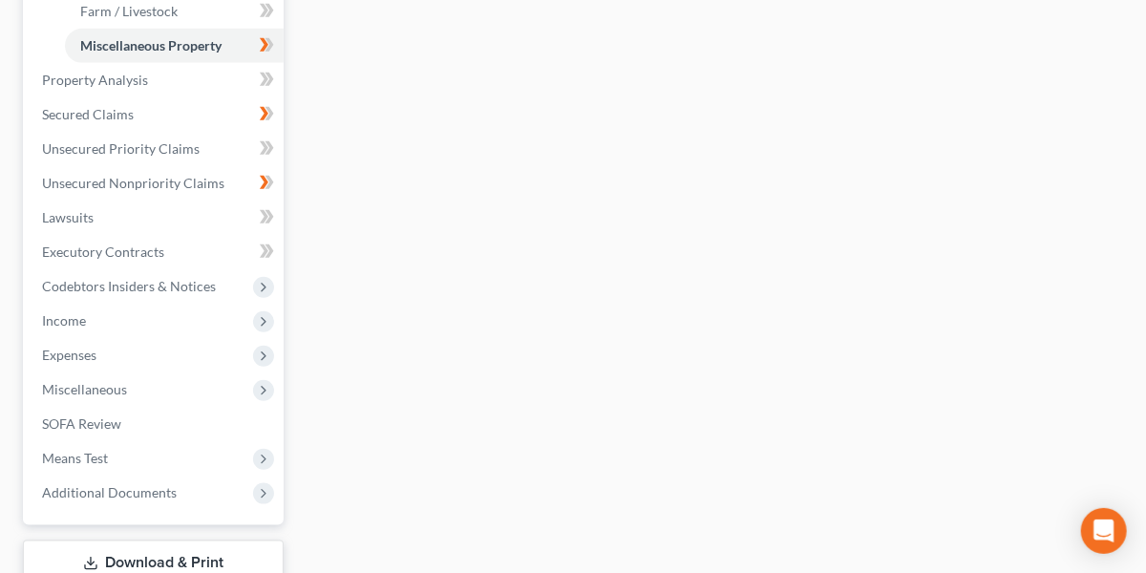
scroll to position [692, 0]
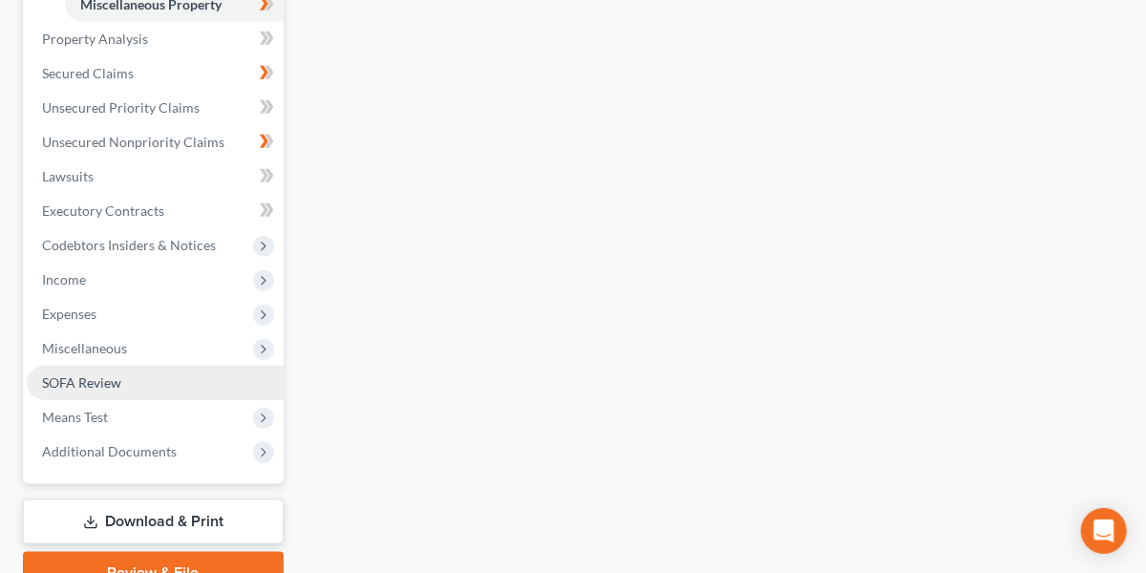
click at [107, 386] on span "SOFA Review" at bounding box center [81, 382] width 79 height 16
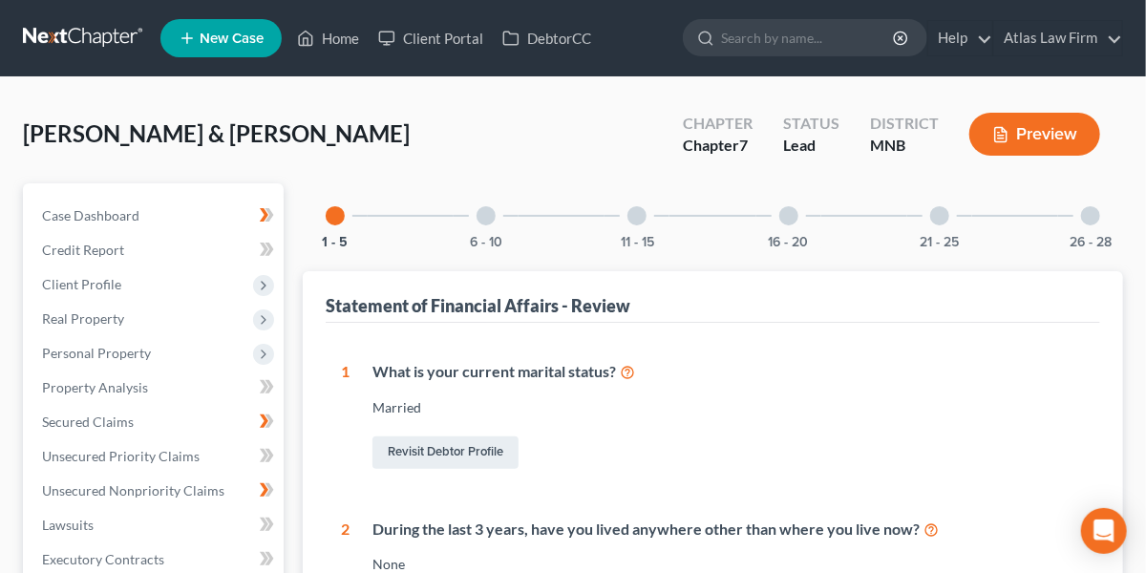
click at [1098, 222] on div "26 - 28" at bounding box center [1090, 215] width 65 height 65
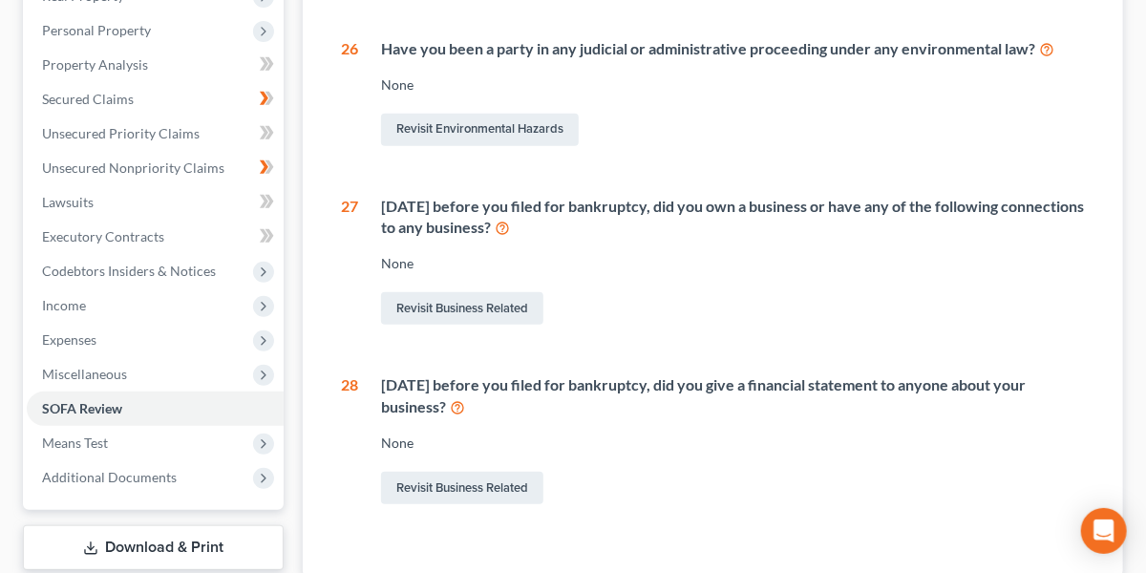
scroll to position [324, 0]
click at [504, 295] on link "Revisit Business Related" at bounding box center [462, 307] width 162 height 32
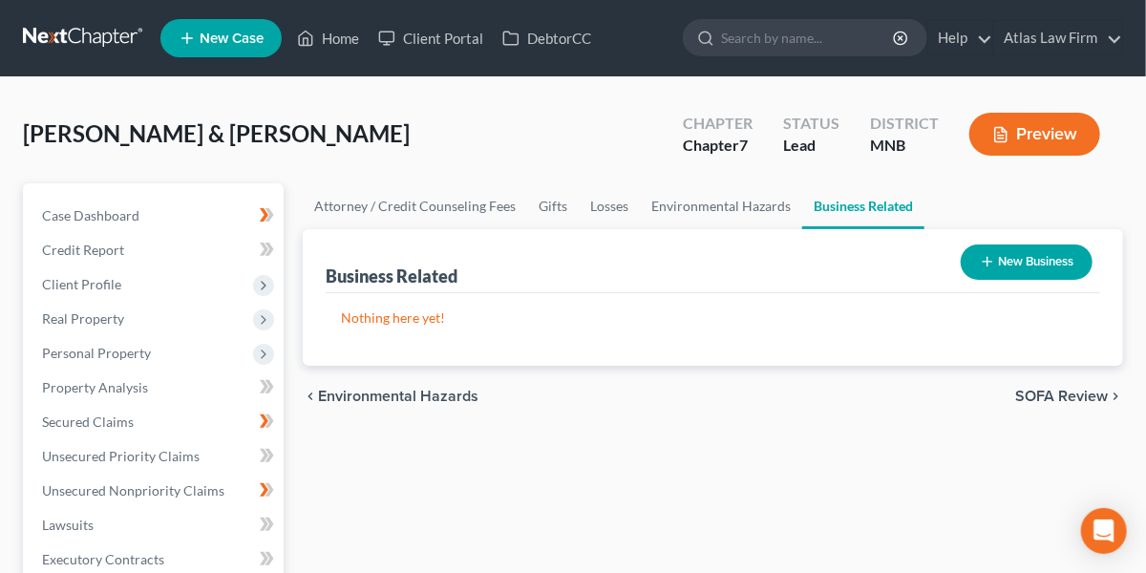
click at [1032, 261] on button "New Business" at bounding box center [1027, 261] width 132 height 35
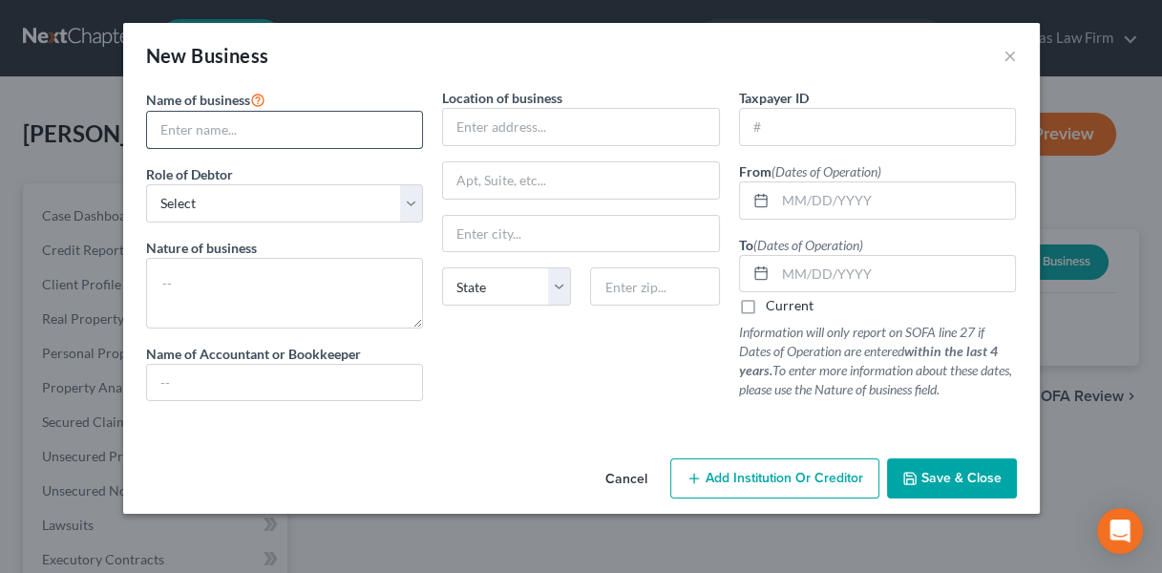
click at [332, 130] on input "text" at bounding box center [285, 130] width 276 height 36
type input "Simple Comfort, Inc."
click at [412, 195] on select "Select A member of a limited liability company (LLC) or limited liability partn…" at bounding box center [285, 203] width 278 height 38
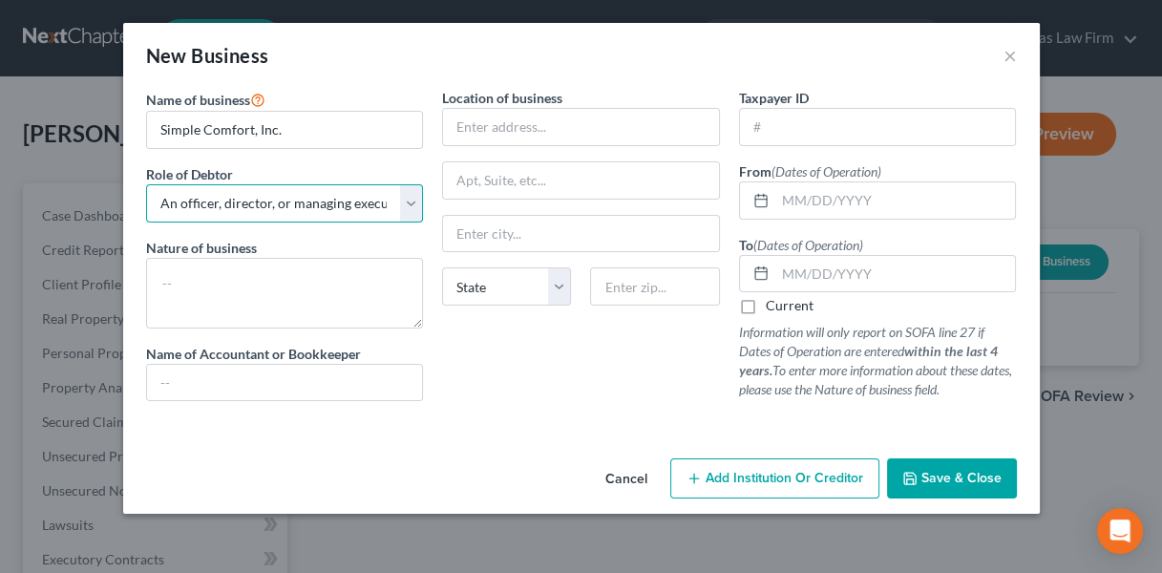
click at [146, 184] on select "Select A member of a limited liability company (LLC) or limited liability partn…" at bounding box center [285, 203] width 278 height 38
click at [402, 205] on select "Select A member of a limited liability company (LLC) or limited liability partn…" at bounding box center [285, 203] width 278 height 38
select select "owner"
click at [146, 184] on select "Select A member of a limited liability company (LLC) or limited liability partn…" at bounding box center [285, 203] width 278 height 38
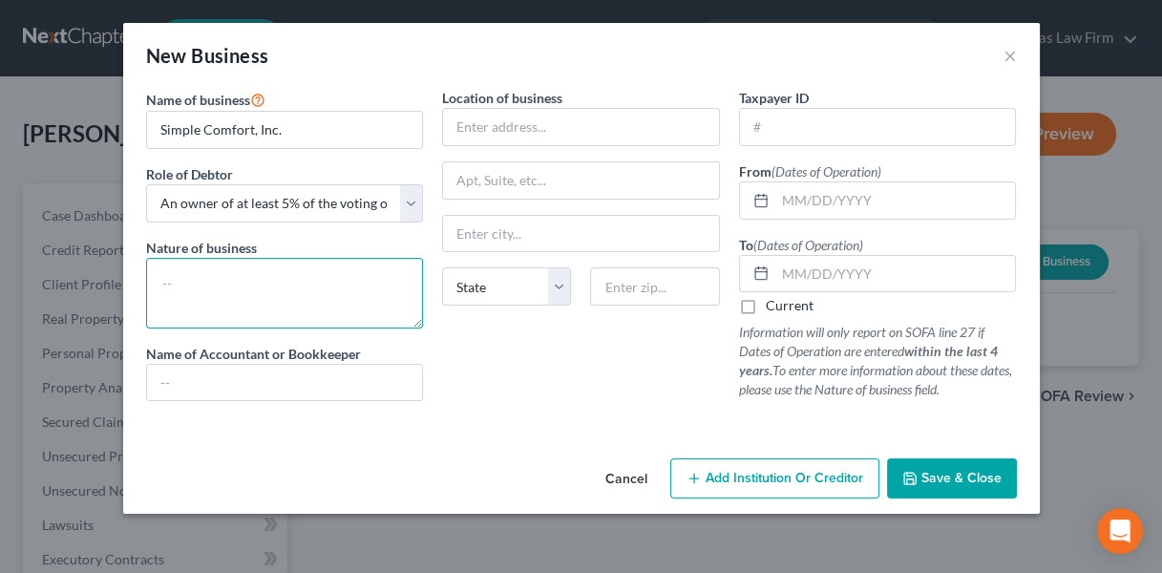
click at [317, 291] on textarea at bounding box center [285, 293] width 278 height 71
type textarea "Textile sales"
click at [839, 197] on input "text" at bounding box center [895, 200] width 241 height 36
type input "[DATE]"
click at [766, 303] on label "Current" at bounding box center [790, 305] width 48 height 19
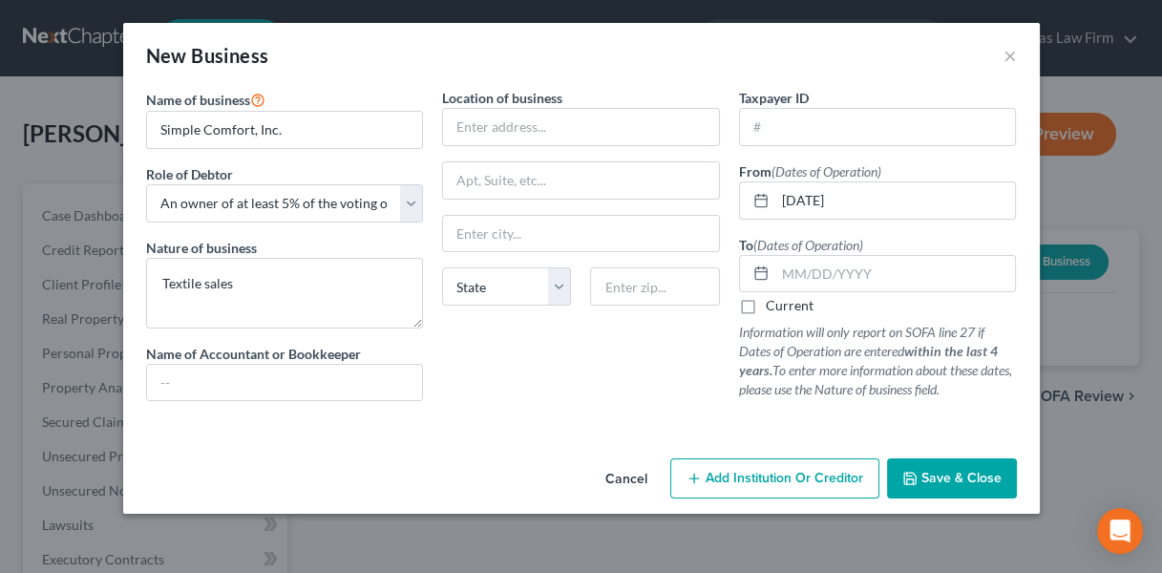
click at [773, 303] on input "Current" at bounding box center [779, 302] width 12 height 12
checkbox input "true"
click at [920, 471] on button "Save & Close" at bounding box center [952, 478] width 130 height 40
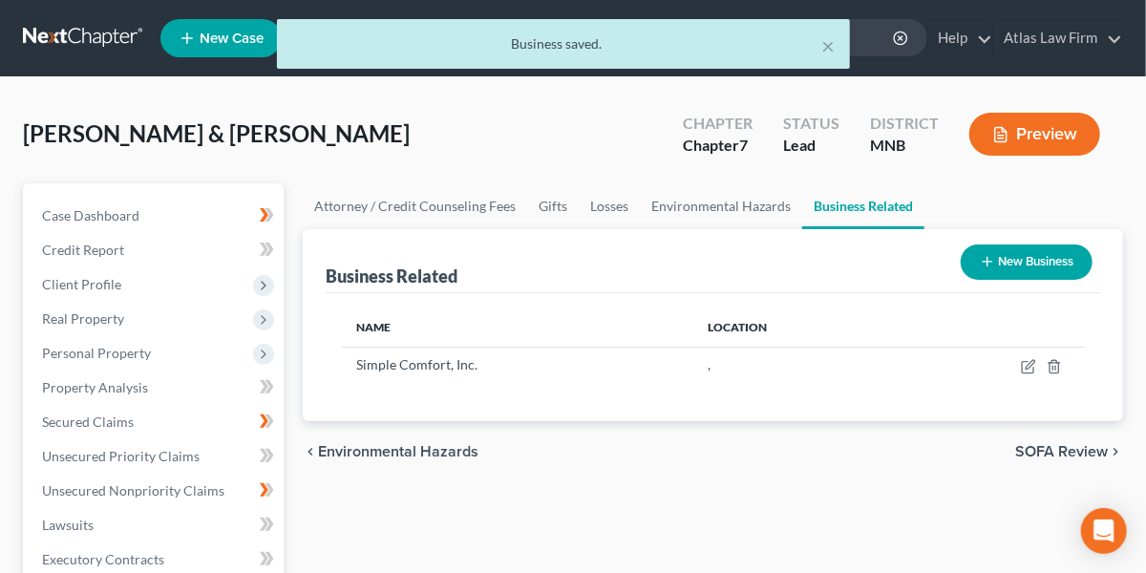
click at [971, 271] on button "New Business" at bounding box center [1027, 261] width 132 height 35
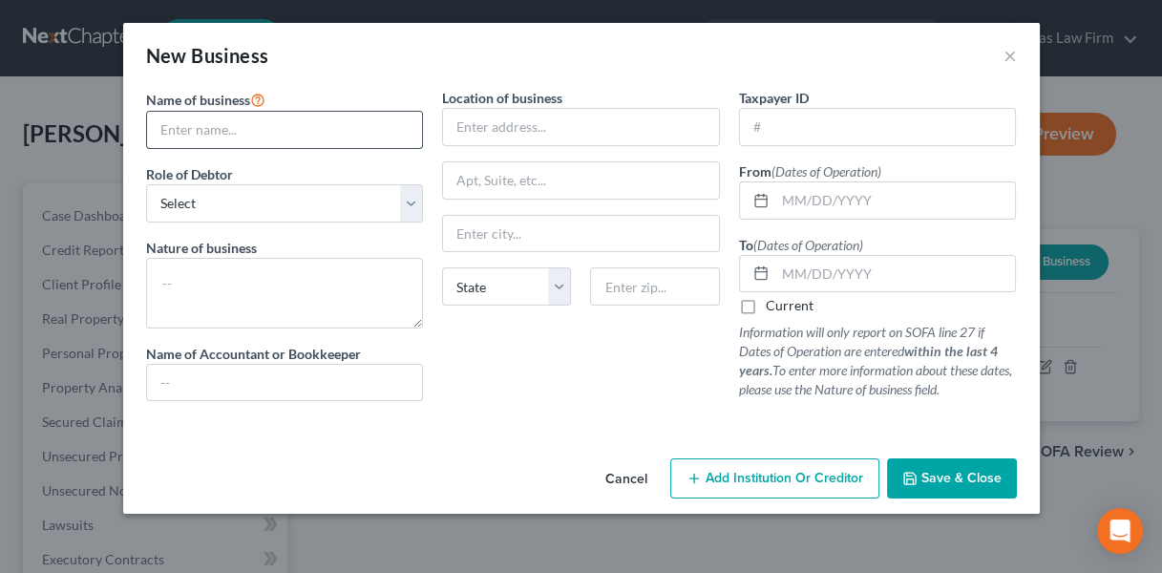
click at [244, 123] on input "text" at bounding box center [285, 130] width 276 height 36
type input "[PERSON_NAME] Corp, Inc."
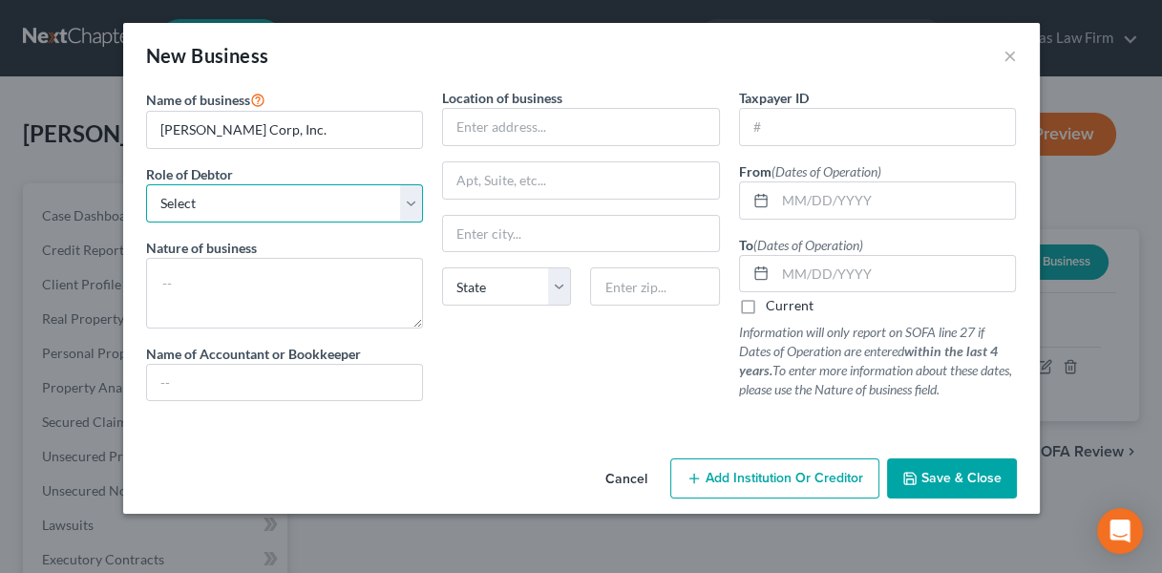
click at [407, 197] on select "Select A member of a limited liability company (LLC) or limited liability partn…" at bounding box center [285, 203] width 278 height 38
select select "owner"
click at [146, 184] on select "Select A member of a limited liability company (LLC) or limited liability partn…" at bounding box center [285, 203] width 278 height 38
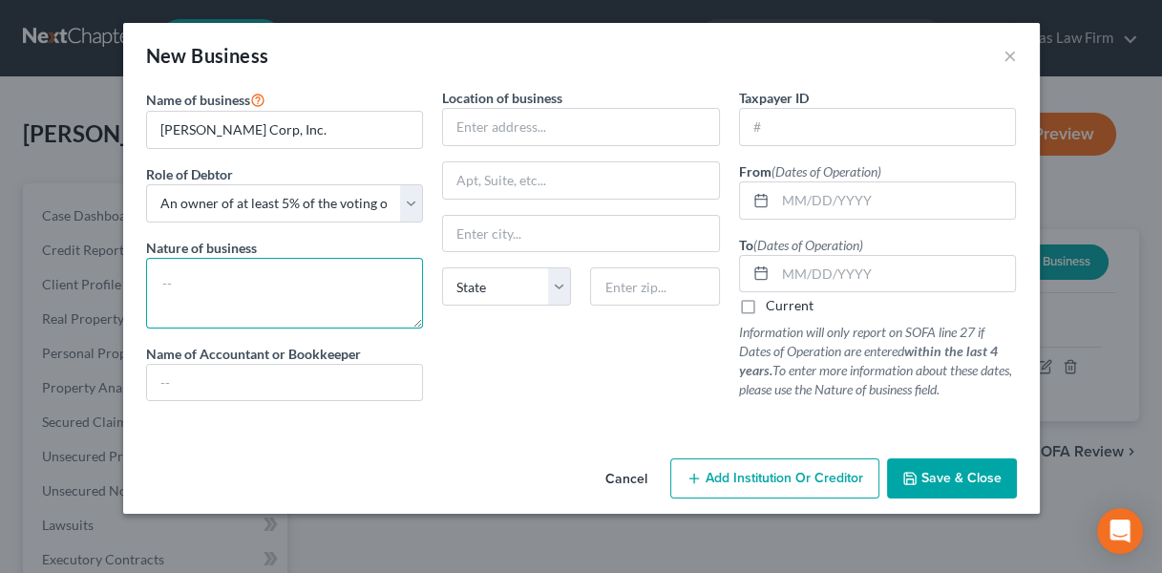
click at [299, 302] on textarea at bounding box center [285, 293] width 278 height 71
type textarea "T"
type textarea "Textile sales"
click at [813, 209] on input "text" at bounding box center [895, 200] width 241 height 36
type input "[DATE]"
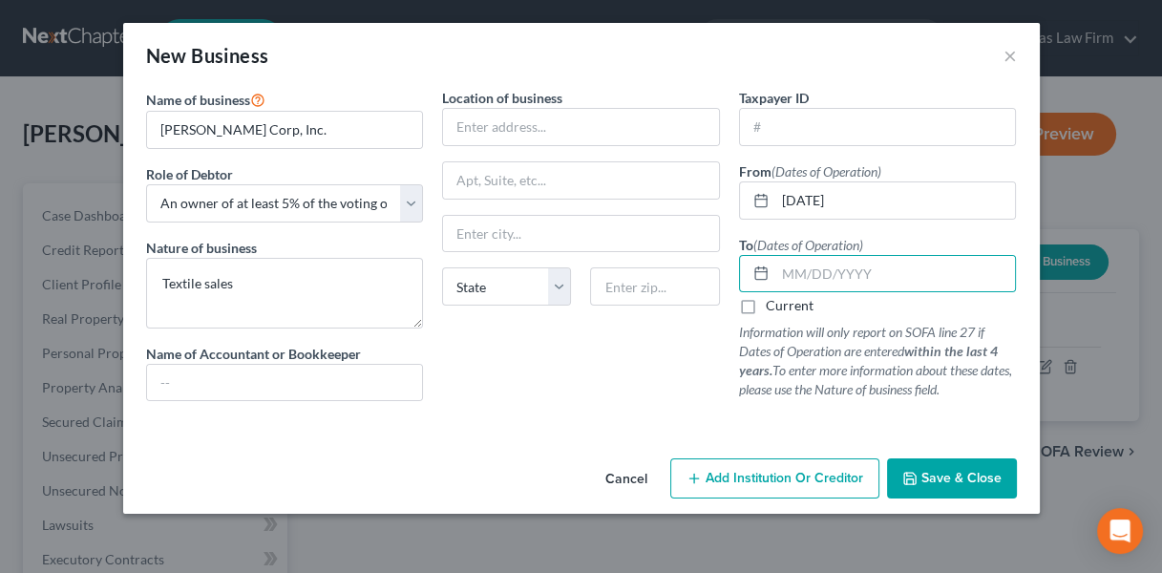
click at [766, 305] on label "Current" at bounding box center [790, 305] width 48 height 19
click at [773, 305] on input "Current" at bounding box center [779, 302] width 12 height 12
checkbox input "true"
click at [945, 472] on span "Save & Close" at bounding box center [961, 478] width 80 height 16
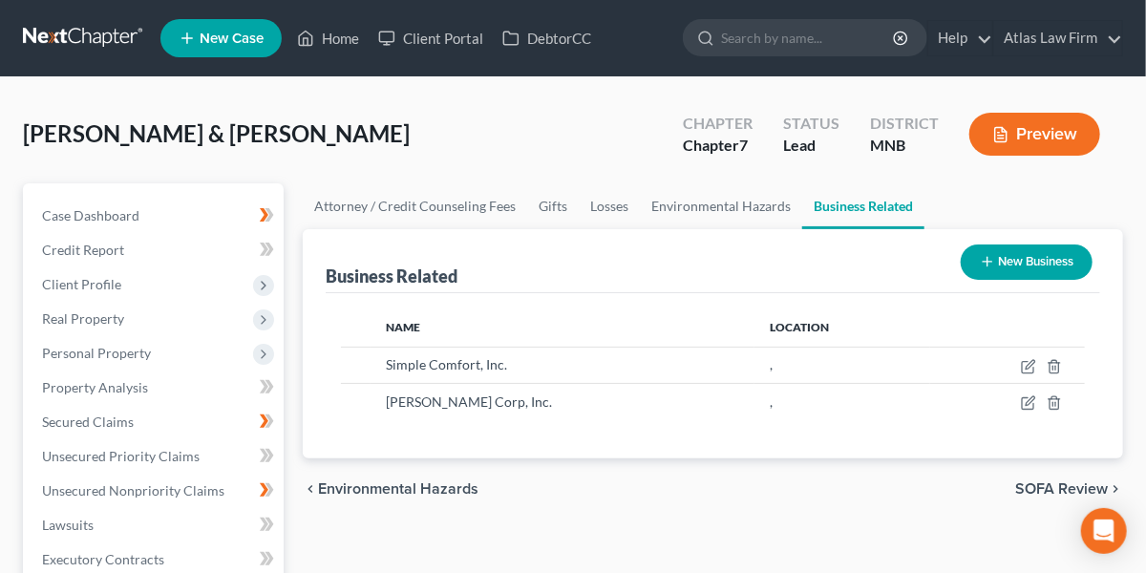
click at [1007, 262] on button "New Business" at bounding box center [1027, 261] width 132 height 35
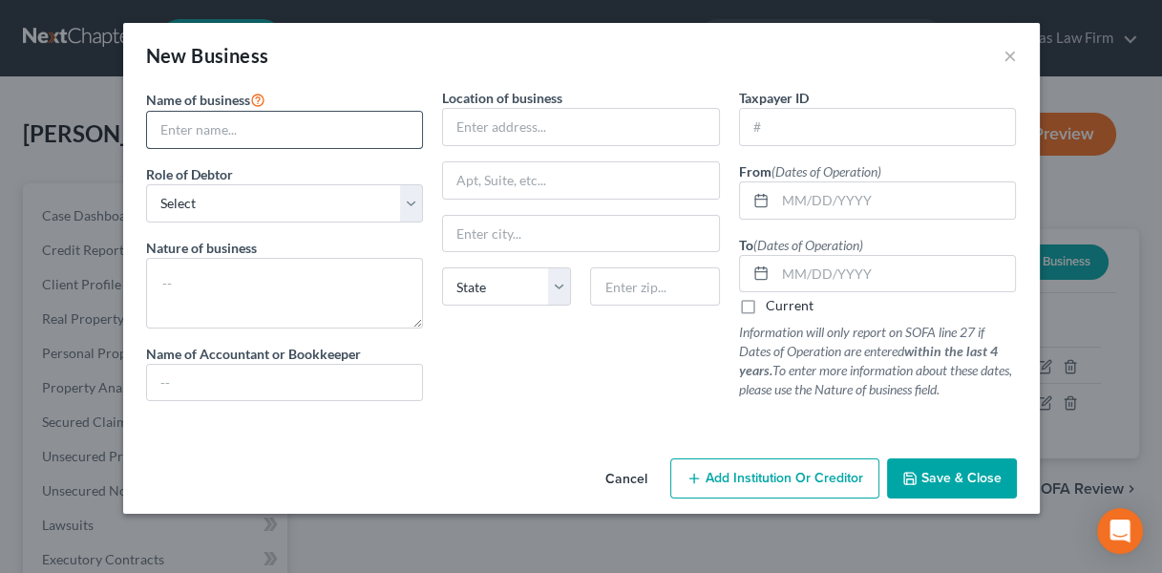
click at [288, 124] on input "text" at bounding box center [285, 130] width 276 height 36
type input "Bed Tite Sheets, LLC"
click at [374, 200] on select "Select A member of a limited liability company (LLC) or limited liability partn…" at bounding box center [285, 203] width 278 height 38
select select "member"
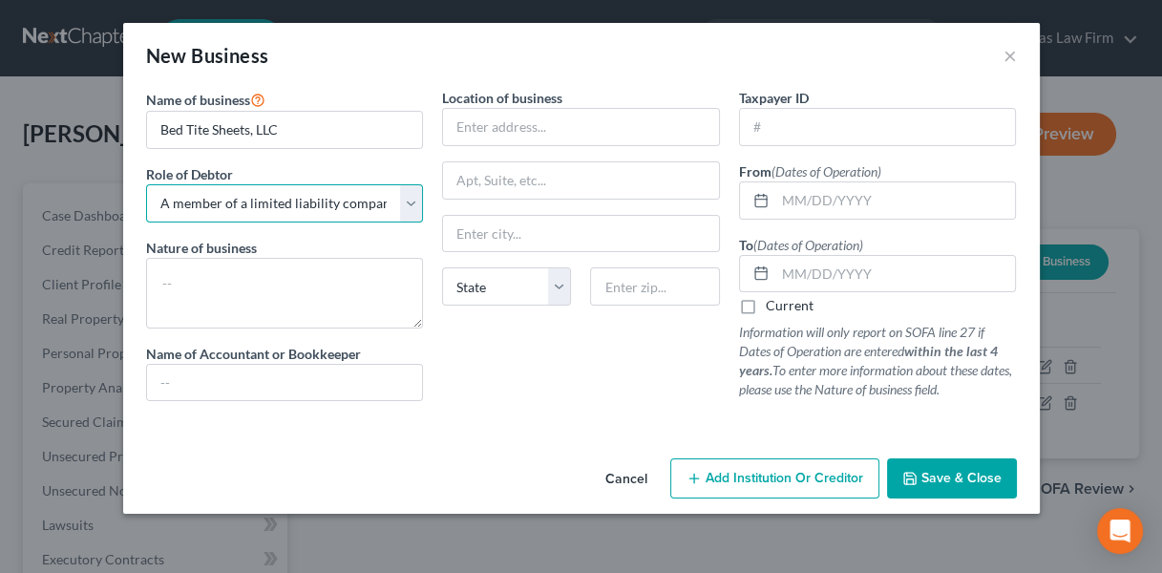
click at [146, 184] on select "Select A member of a limited liability company (LLC) or limited liability partn…" at bounding box center [285, 203] width 278 height 38
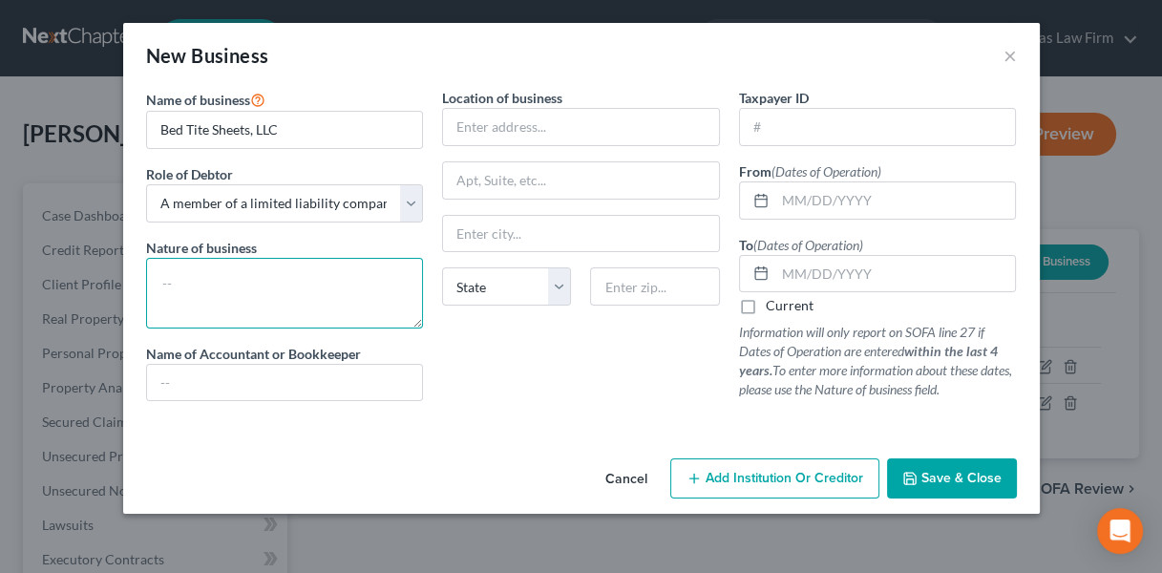
click at [321, 287] on textarea at bounding box center [285, 293] width 278 height 71
type textarea "Textile sales"
click at [814, 193] on input "text" at bounding box center [895, 200] width 241 height 36
type input "[DATE]"
click at [766, 302] on label "Current" at bounding box center [790, 305] width 48 height 19
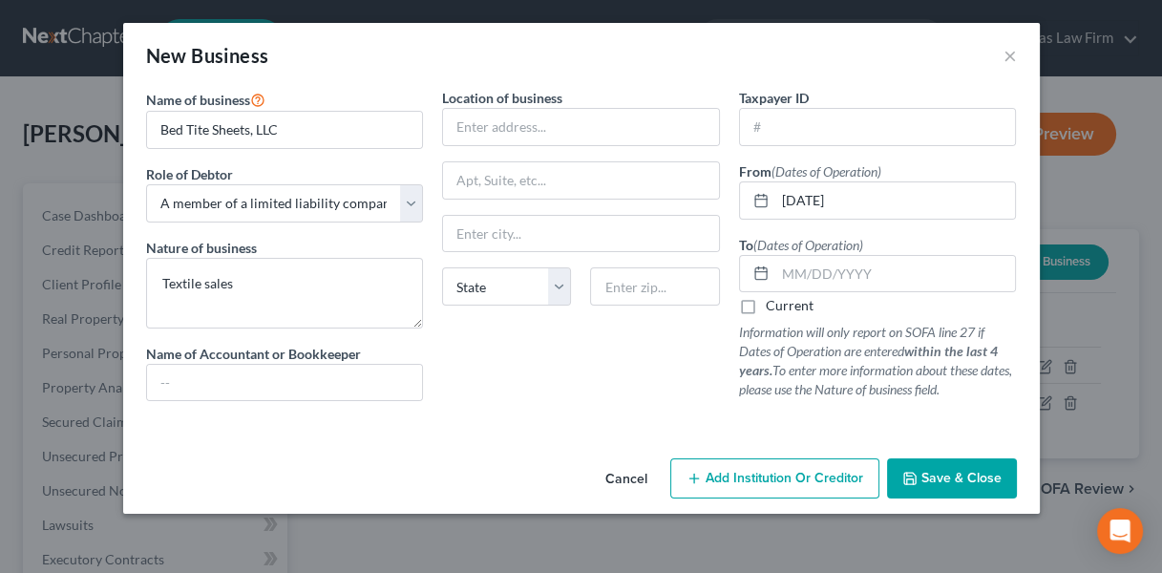
click at [773, 302] on input "Current" at bounding box center [779, 302] width 12 height 12
checkbox input "true"
click at [929, 476] on span "Save & Close" at bounding box center [961, 478] width 80 height 16
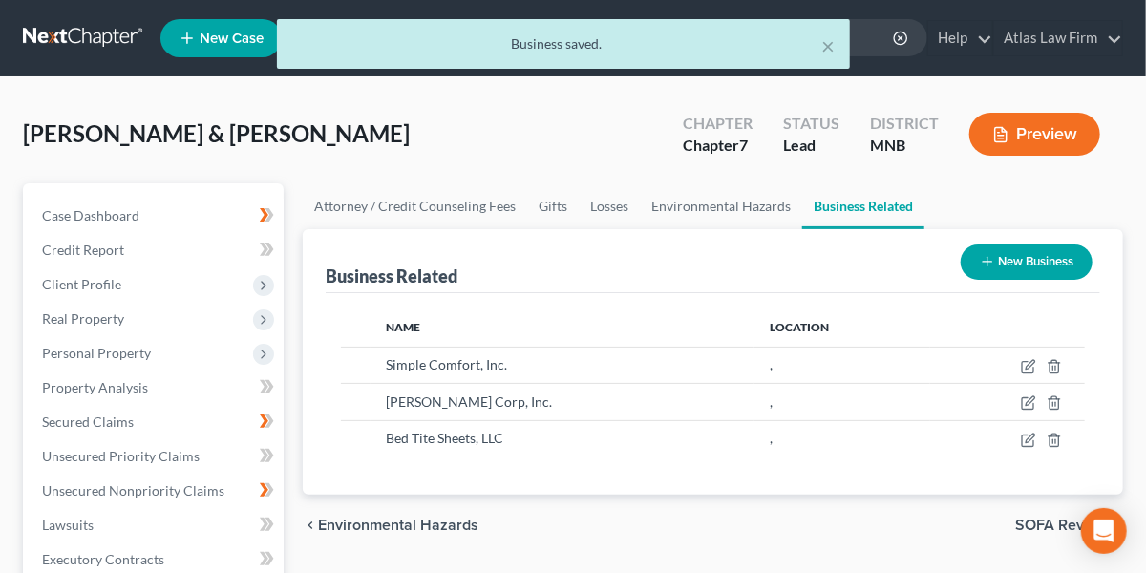
click at [997, 252] on button "New Business" at bounding box center [1027, 261] width 132 height 35
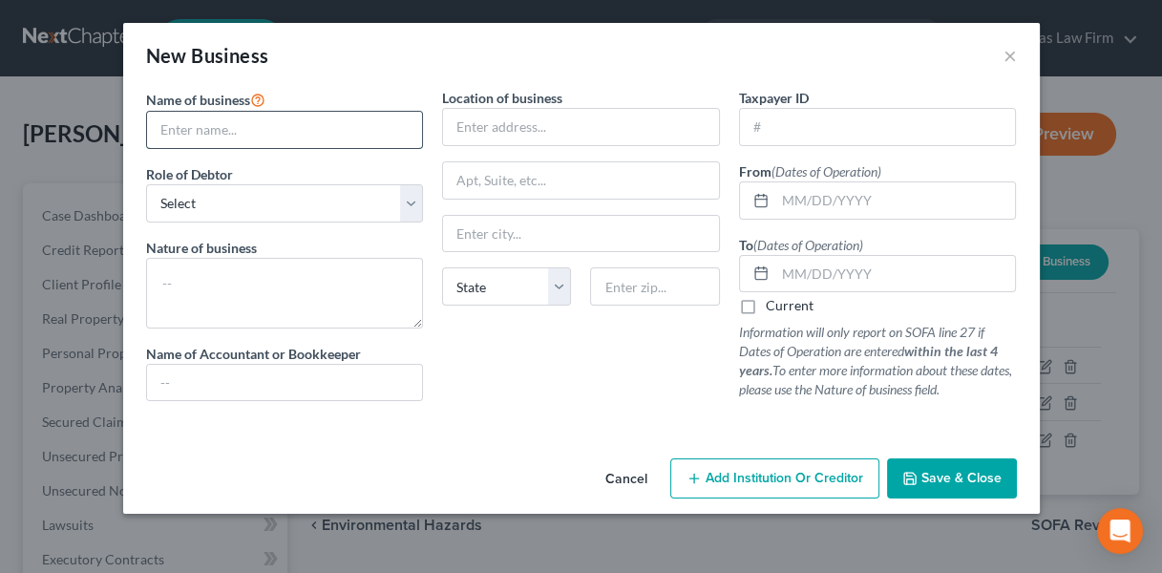
click at [245, 132] on input "text" at bounding box center [285, 130] width 276 height 36
type input "Poyet Motte Wollen [PERSON_NAME], LLC"
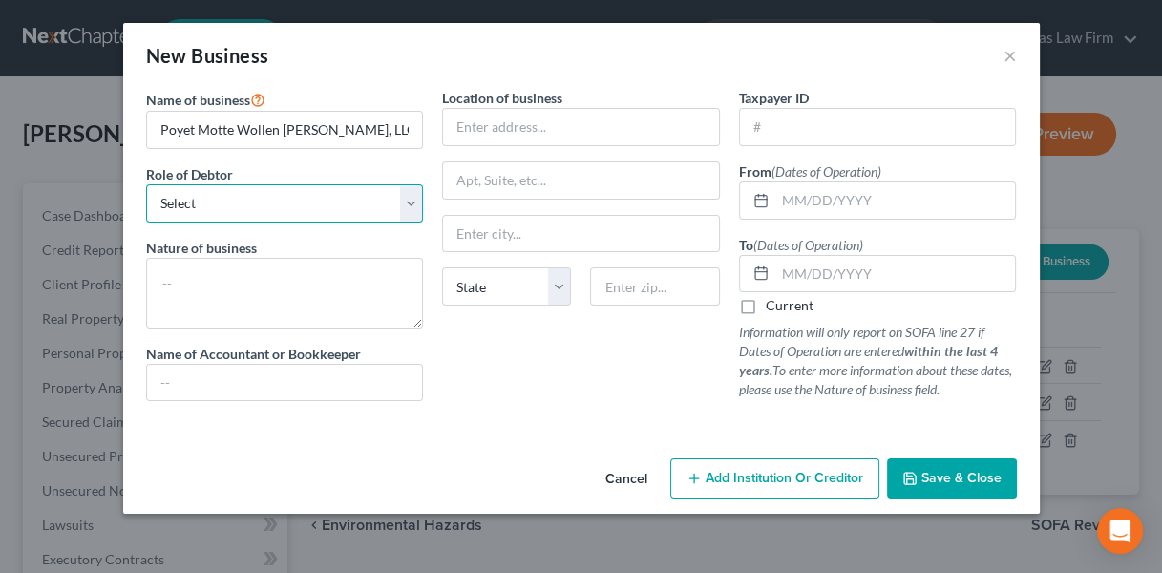
click at [416, 200] on select "Select A member of a limited liability company (LLC) or limited liability partn…" at bounding box center [285, 203] width 278 height 38
select select "member"
click at [146, 184] on select "Select A member of a limited liability company (LLC) or limited liability partn…" at bounding box center [285, 203] width 278 height 38
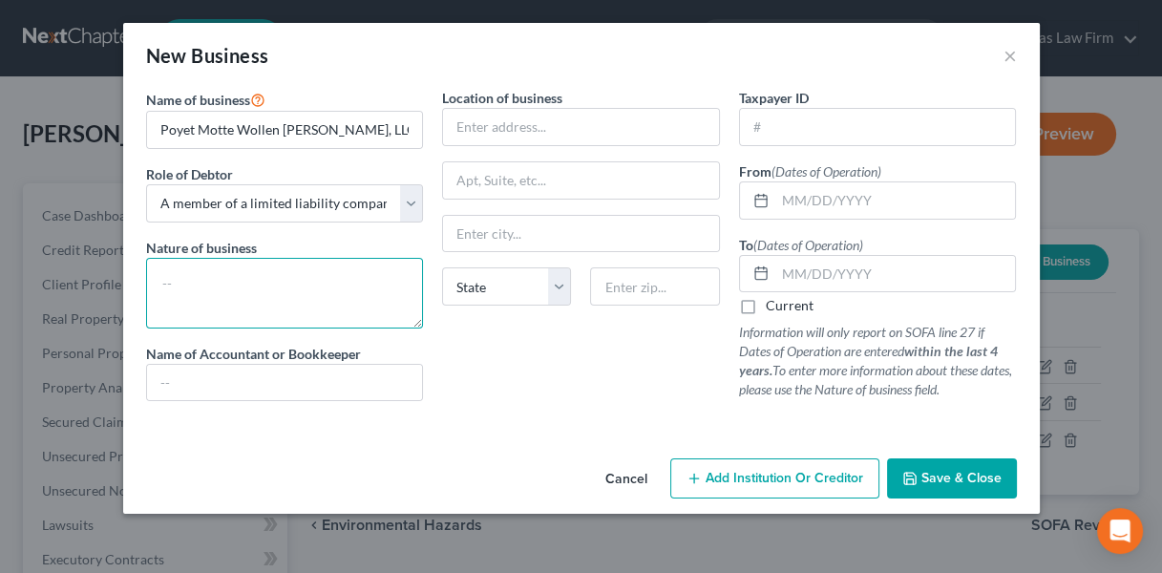
click at [350, 283] on textarea at bounding box center [285, 293] width 278 height 71
type textarea "Textile sales"
click at [823, 209] on input "text" at bounding box center [895, 200] width 241 height 36
type input "[DATE]"
click at [766, 300] on label "Current" at bounding box center [790, 305] width 48 height 19
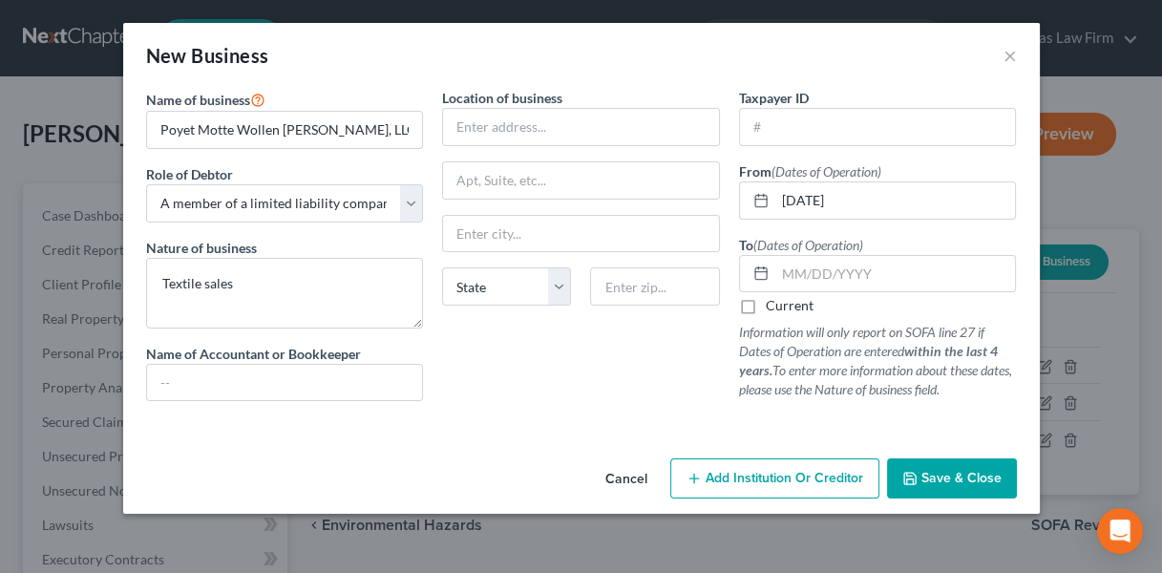
click at [773, 300] on input "Current" at bounding box center [779, 302] width 12 height 12
checkbox input "true"
click at [911, 471] on icon "button" at bounding box center [909, 478] width 15 height 15
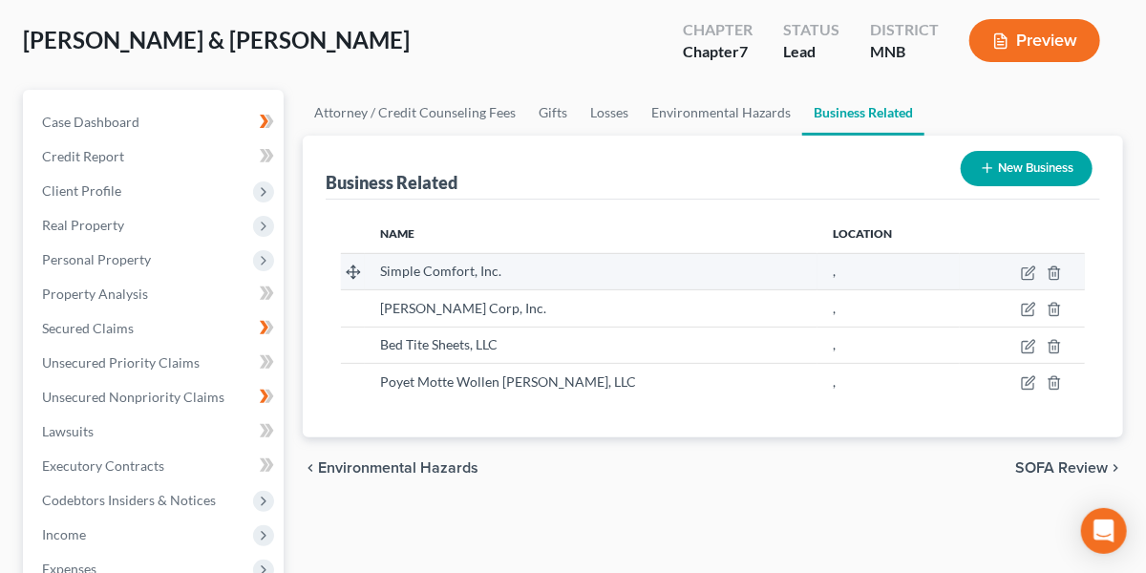
scroll to position [99, 0]
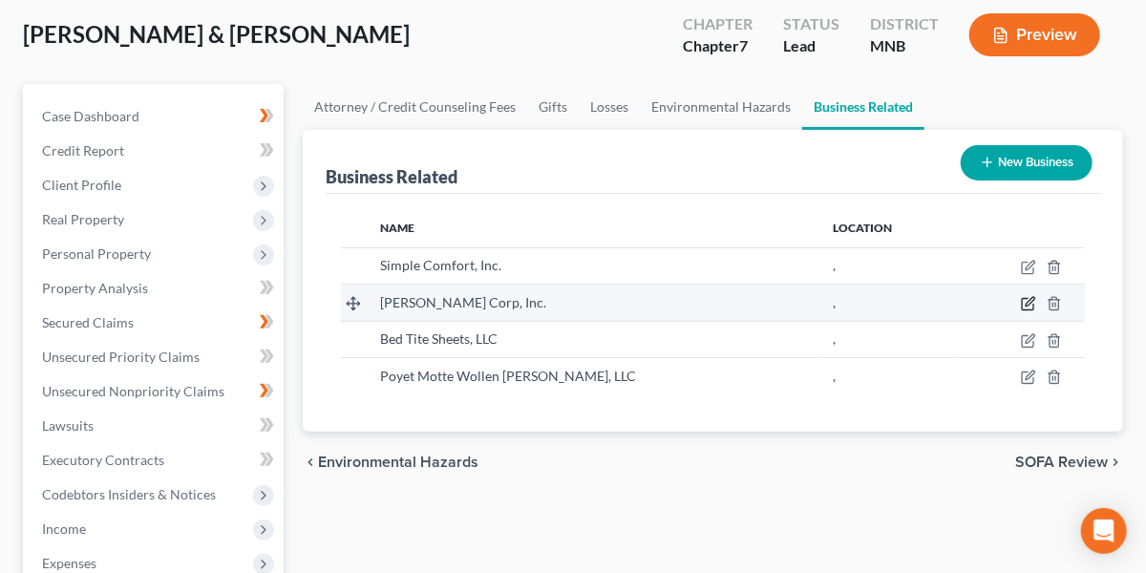
click at [1026, 304] on icon "button" at bounding box center [1030, 302] width 9 height 9
select select "owner"
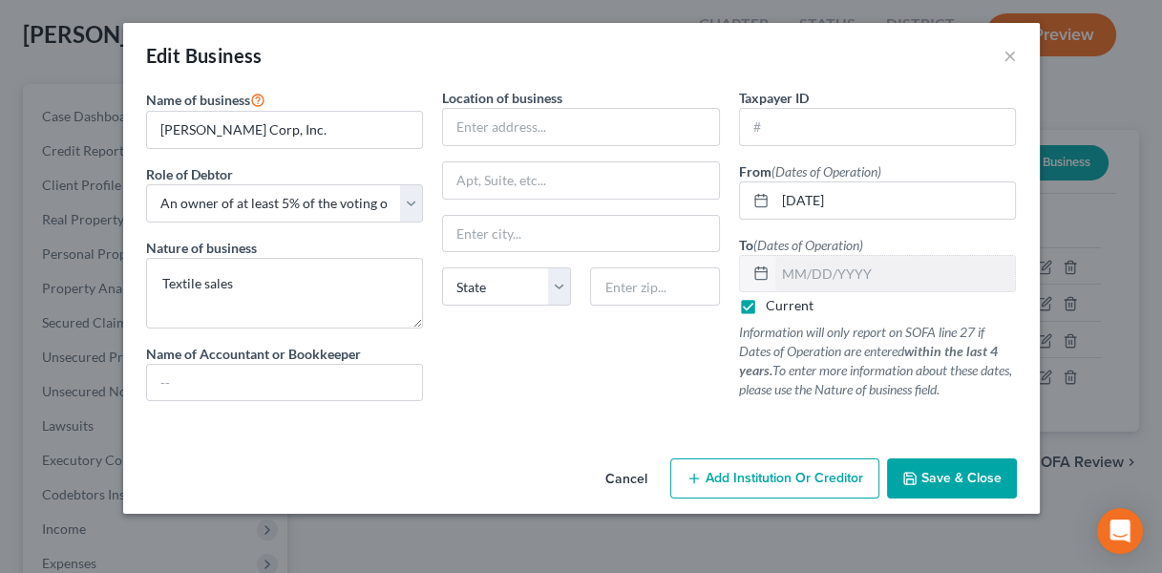
click at [929, 458] on button "Save & Close" at bounding box center [952, 478] width 130 height 40
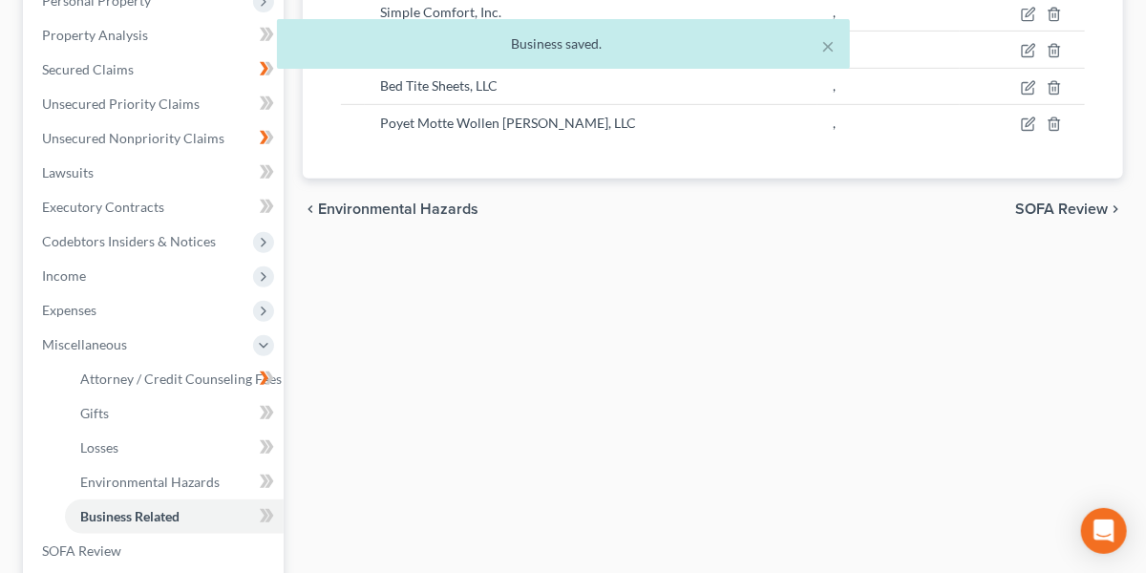
scroll to position [366, 0]
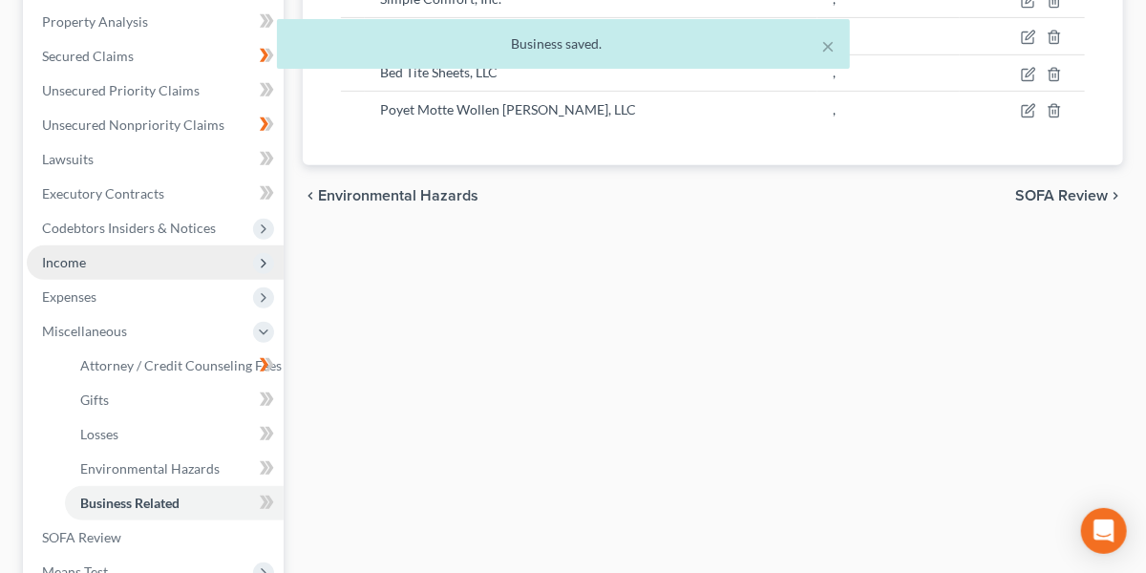
click at [176, 260] on span "Income" at bounding box center [155, 262] width 257 height 34
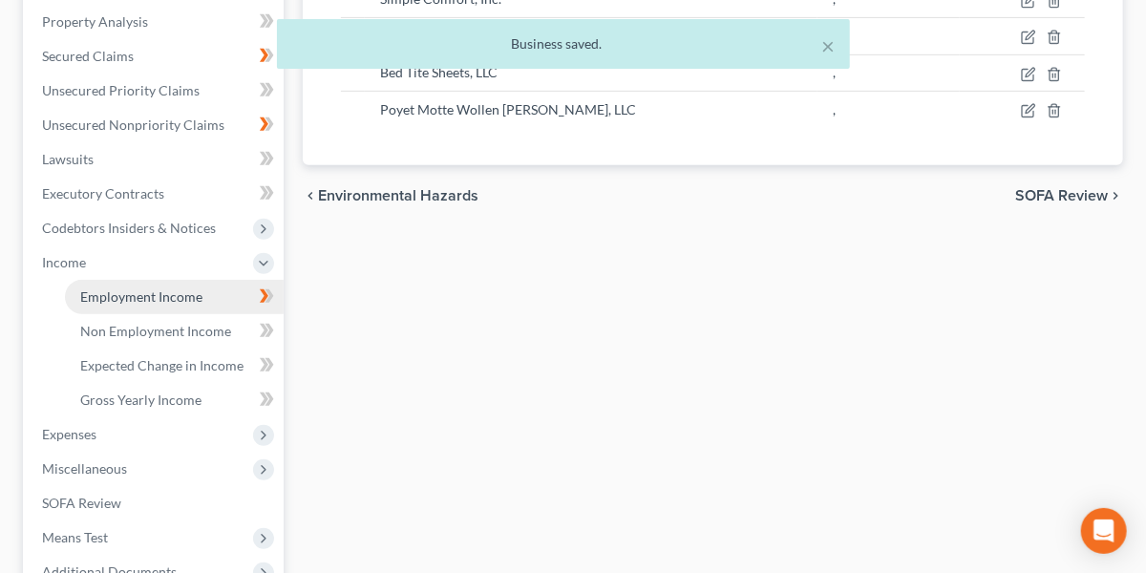
click at [173, 298] on span "Employment Income" at bounding box center [141, 296] width 122 height 16
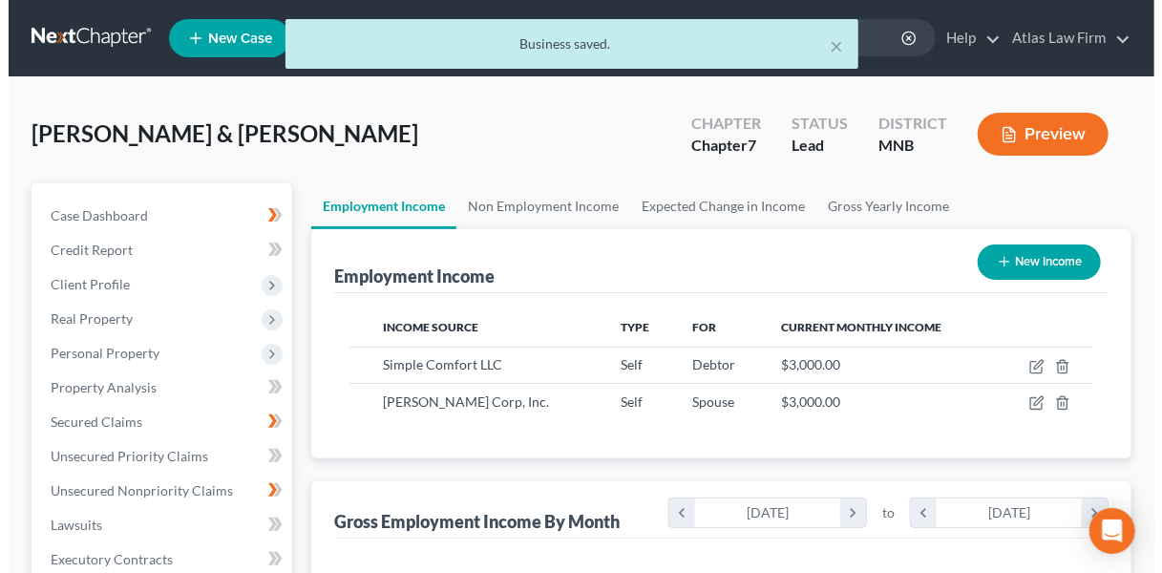
scroll to position [339, 455]
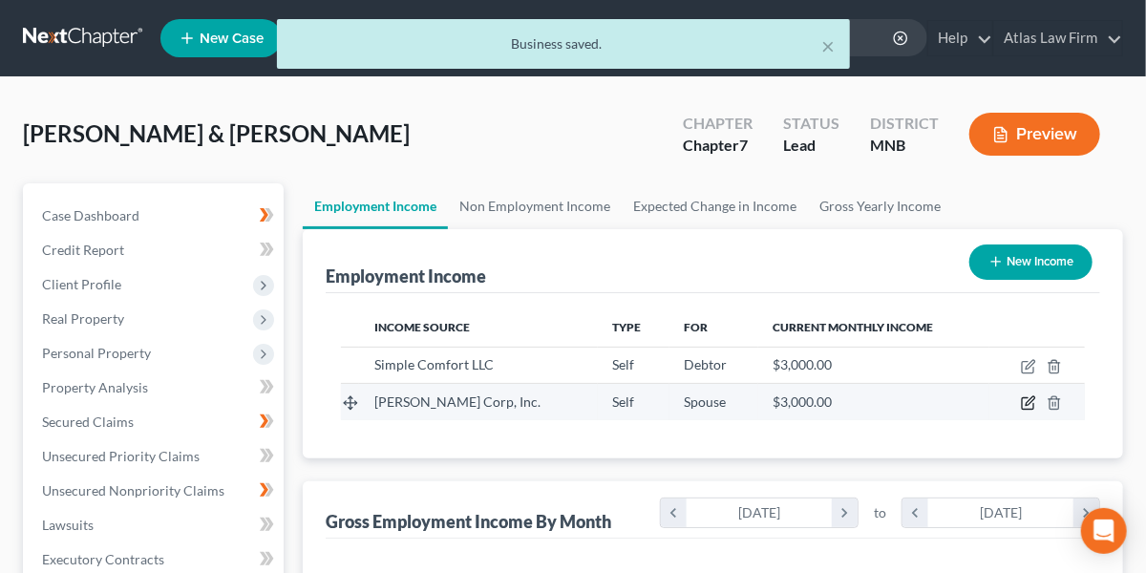
click at [1027, 400] on icon "button" at bounding box center [1030, 401] width 9 height 9
select select "1"
select select "24"
select select "0"
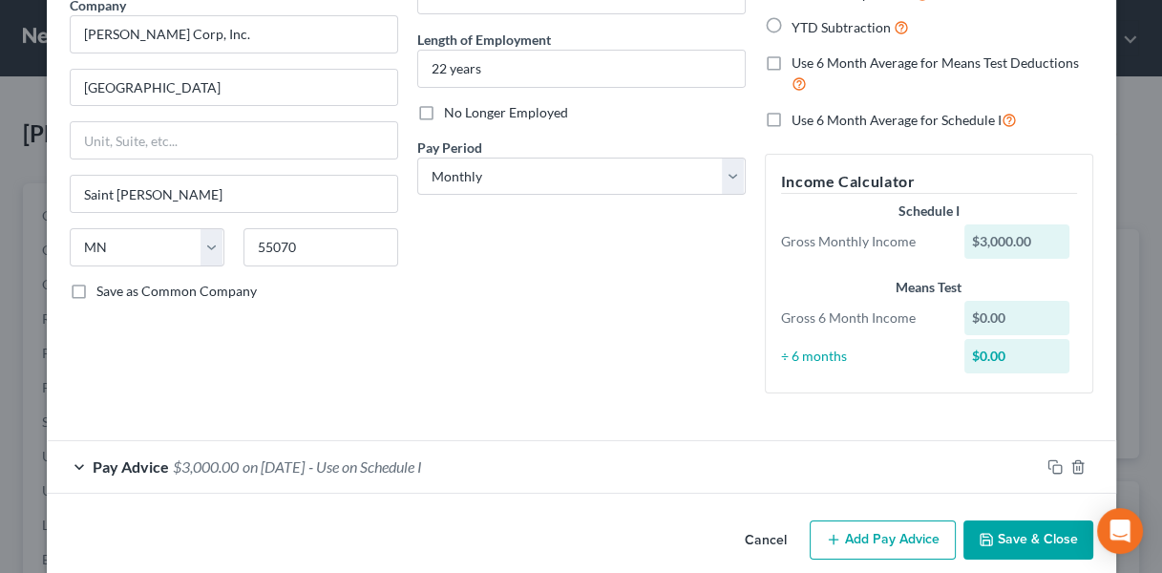
scroll to position [189, 0]
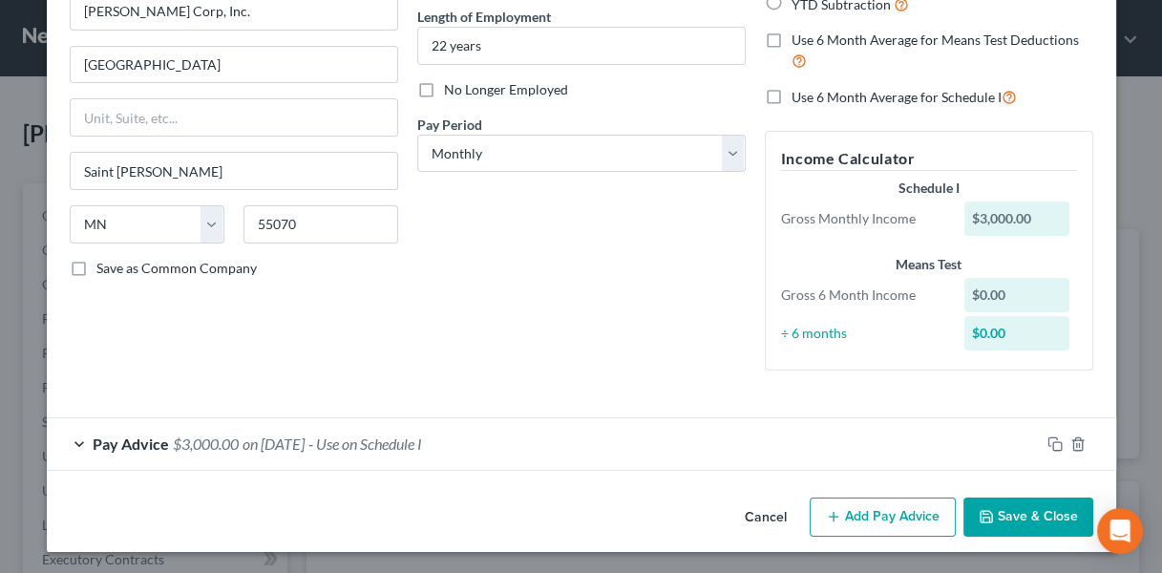
click at [886, 518] on button "Add Pay Advice" at bounding box center [883, 517] width 146 height 40
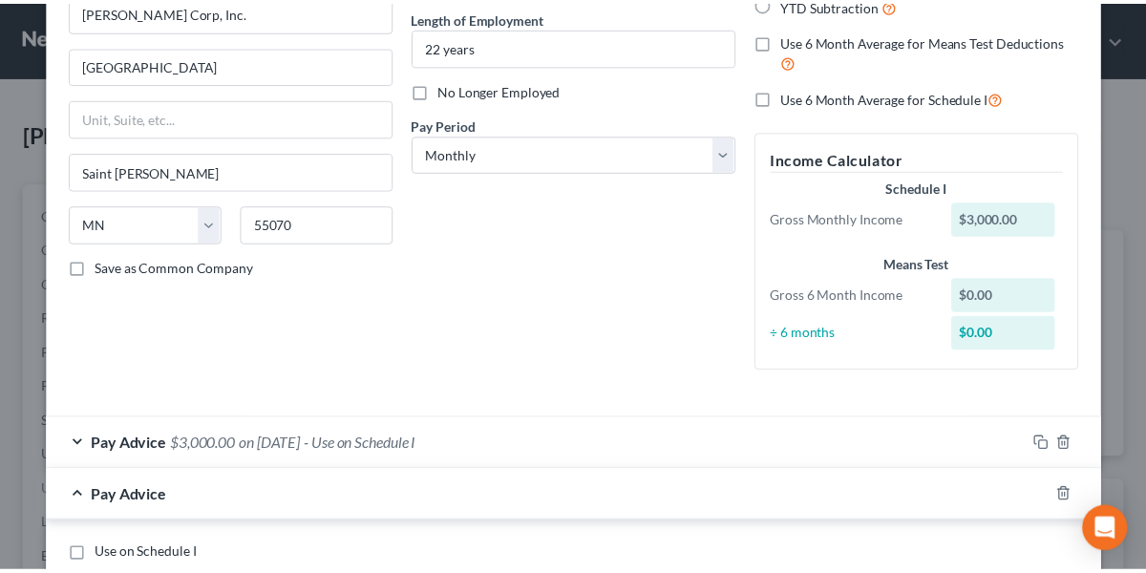
scroll to position [385, 0]
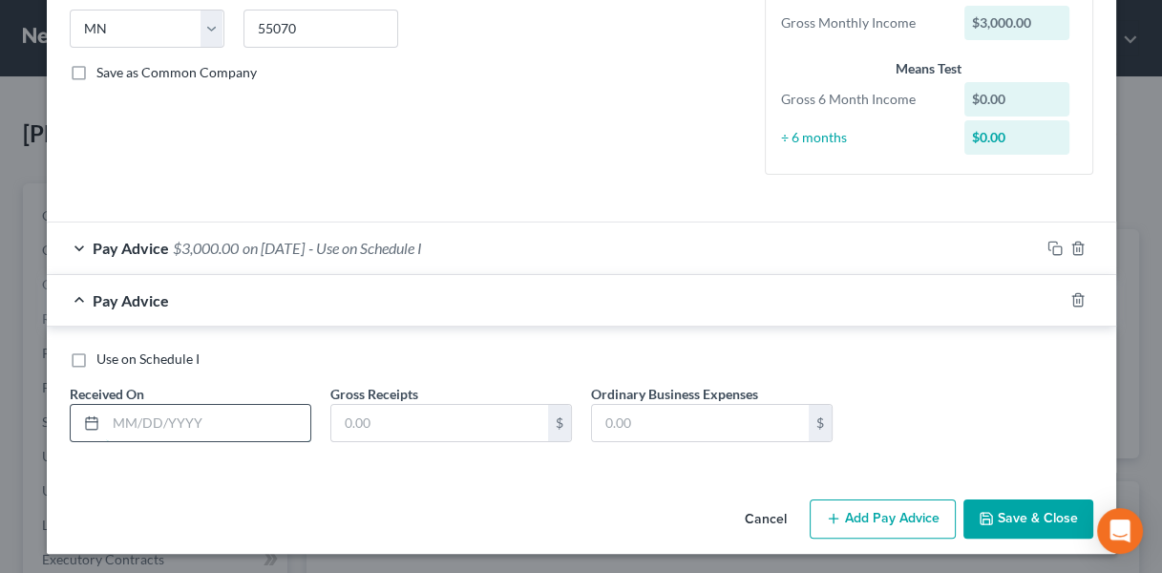
click at [240, 422] on input "text" at bounding box center [208, 423] width 204 height 36
type input "[DATE]"
paste input "9430.2"
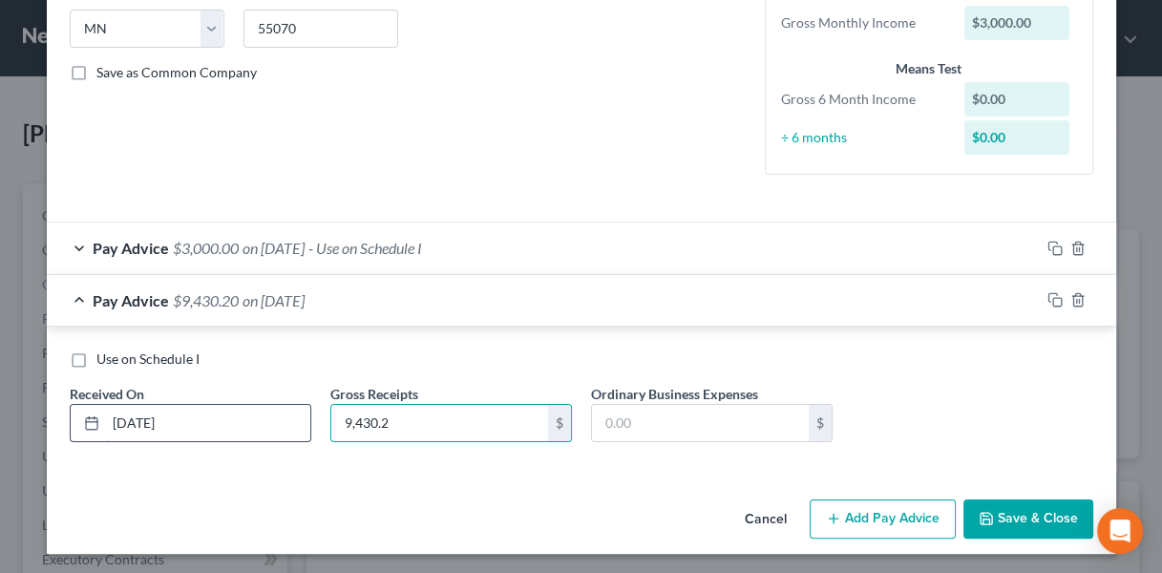
type input "9,430.2"
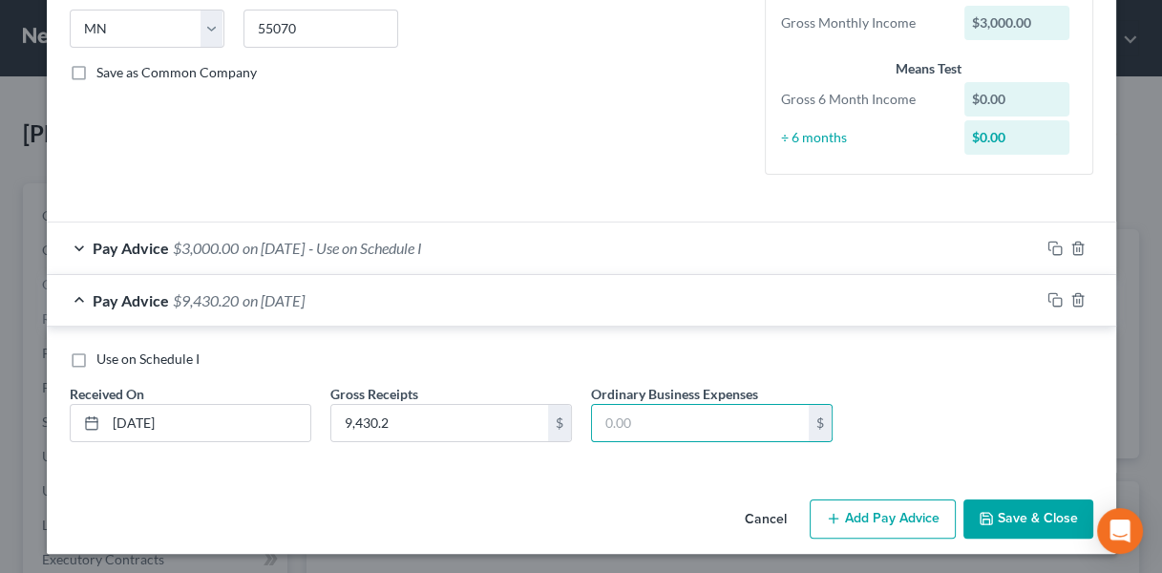
click at [998, 525] on button "Save & Close" at bounding box center [1028, 519] width 130 height 40
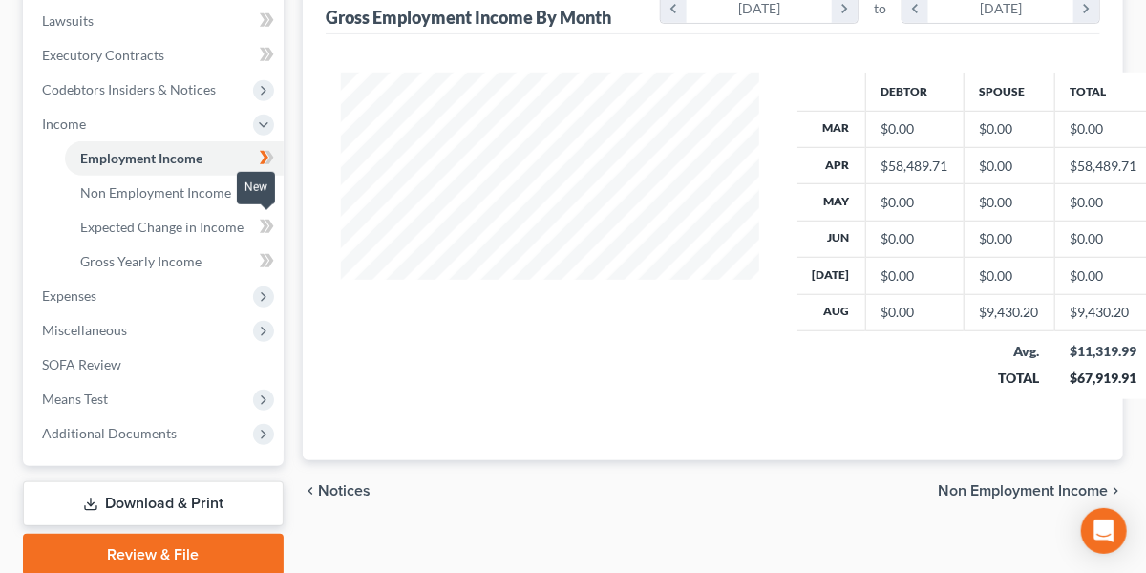
scroll to position [534, 0]
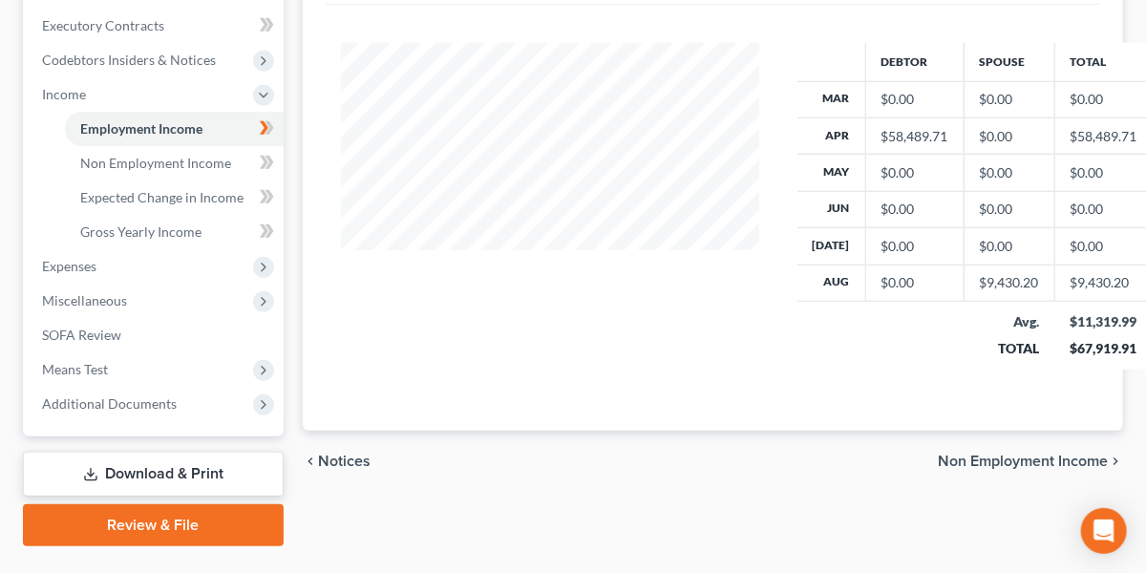
click at [198, 477] on link "Download & Print" at bounding box center [153, 474] width 261 height 45
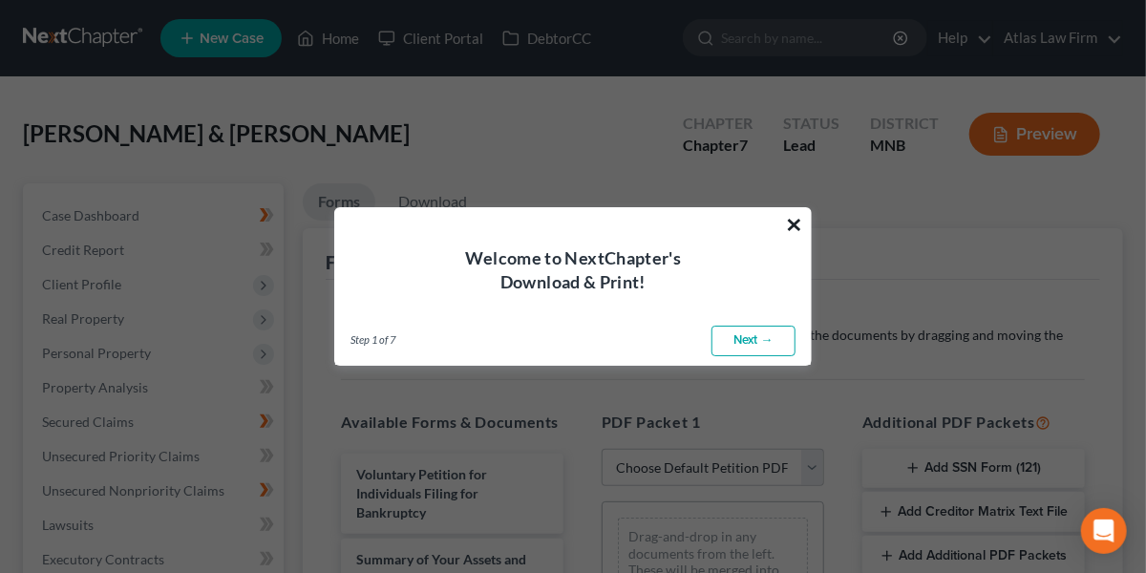
click at [796, 222] on button "×" at bounding box center [794, 224] width 18 height 31
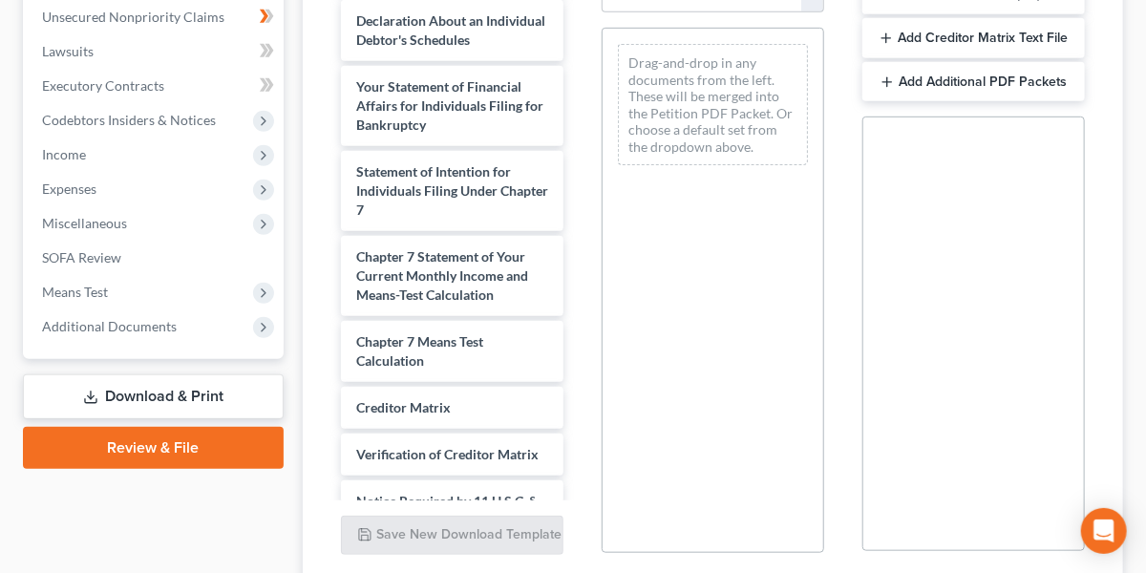
scroll to position [608, 0]
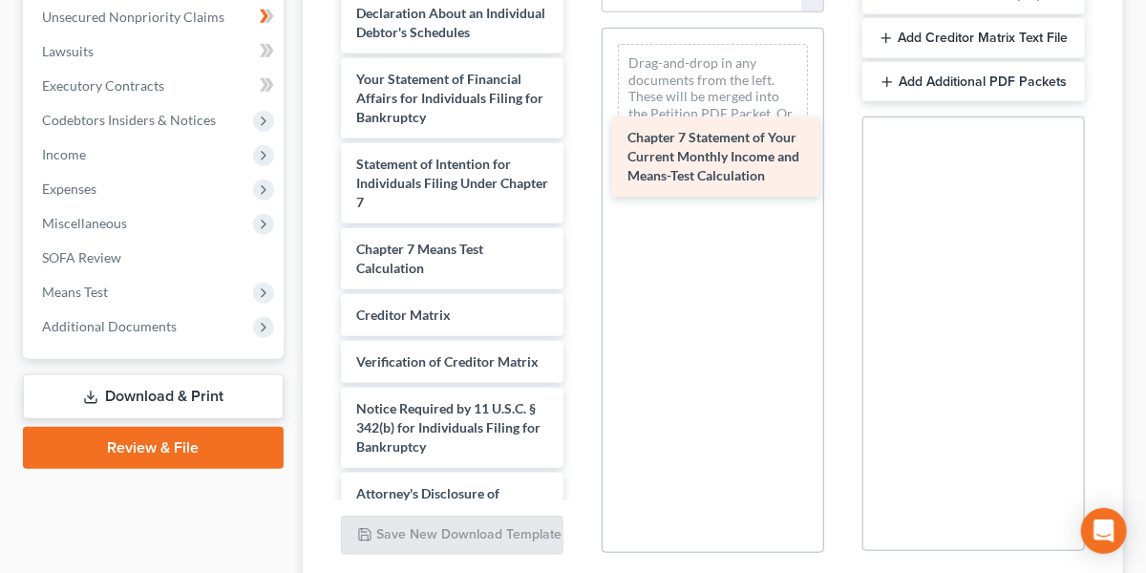
drag, startPoint x: 471, startPoint y: 313, endPoint x: 742, endPoint y: 165, distance: 308.9
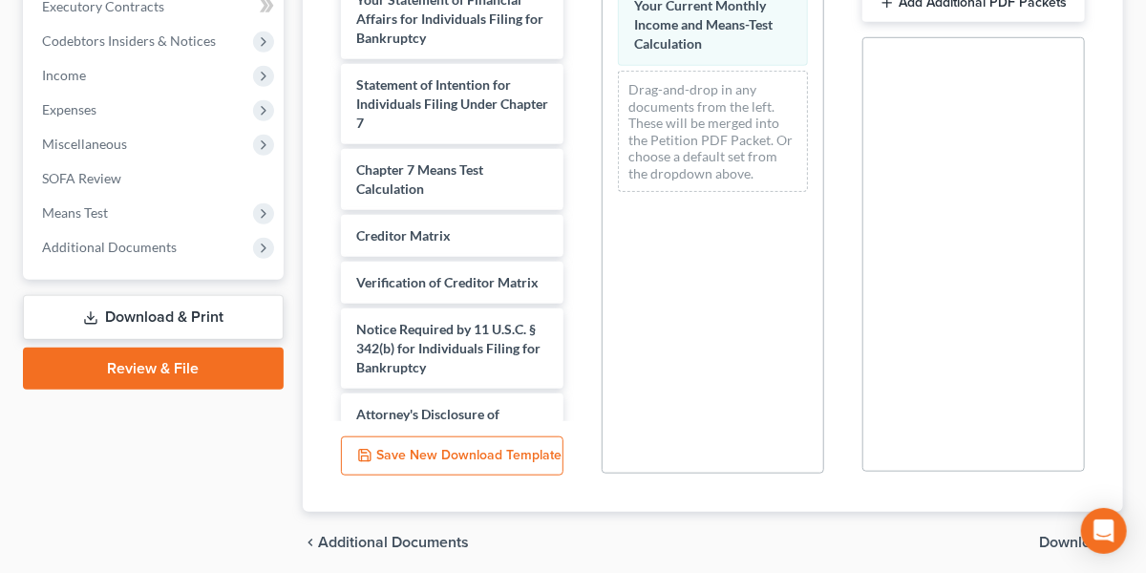
scroll to position [623, 0]
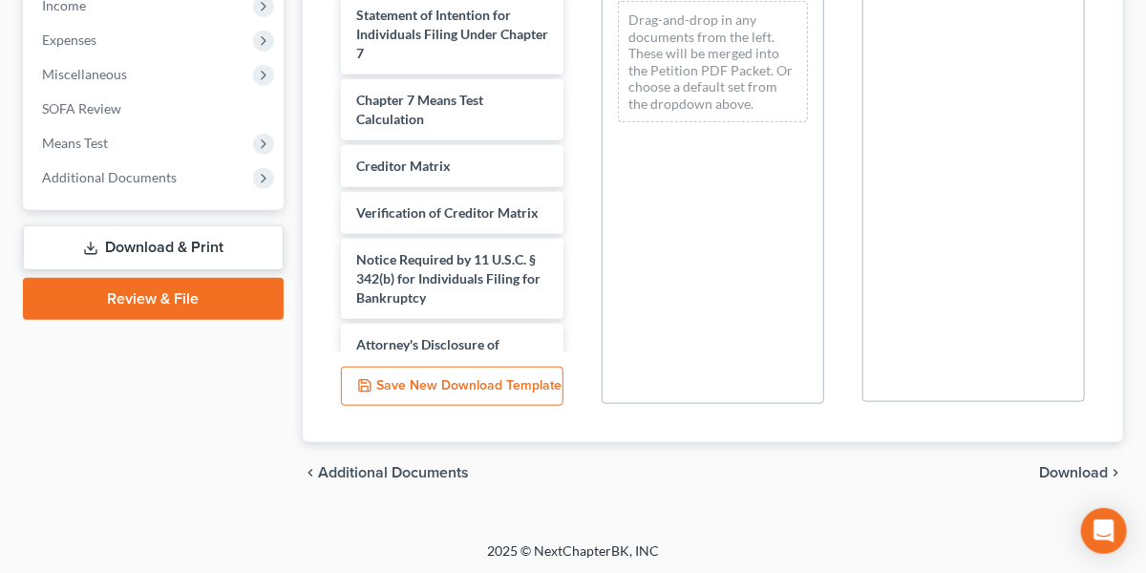
click at [1057, 471] on span "Download" at bounding box center [1073, 472] width 69 height 15
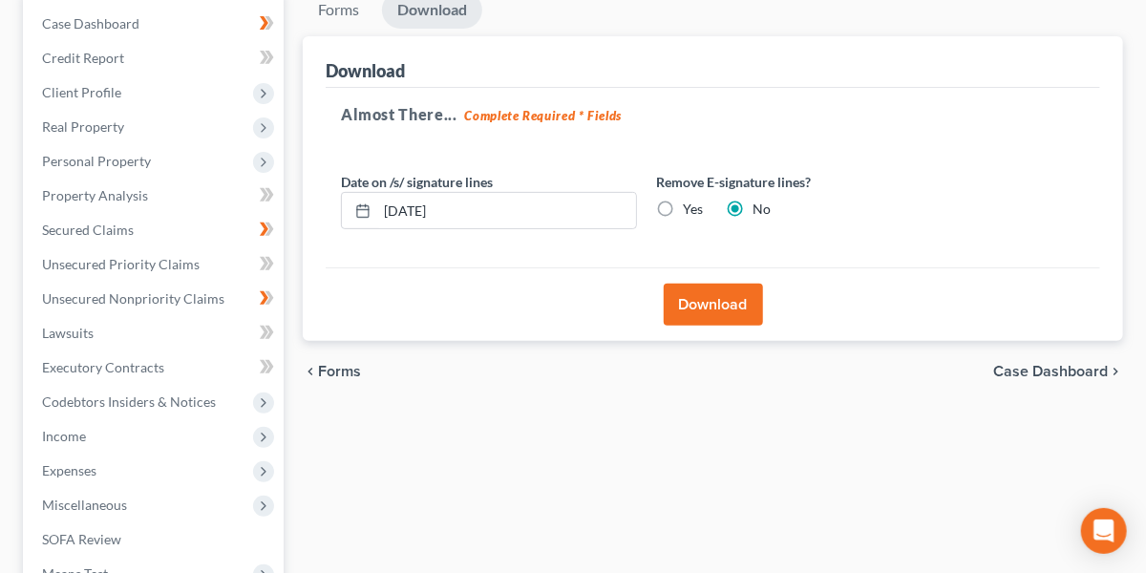
scroll to position [190, 0]
click at [687, 302] on button "Download" at bounding box center [713, 307] width 99 height 42
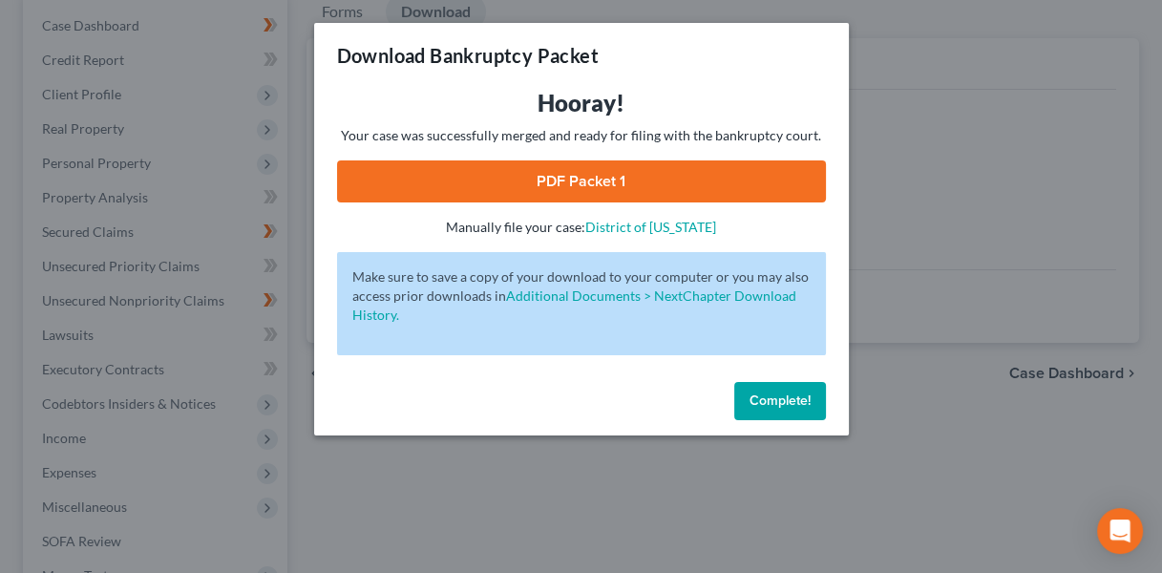
click at [687, 176] on link "PDF Packet 1" at bounding box center [581, 181] width 489 height 42
click at [771, 400] on span "Complete!" at bounding box center [780, 400] width 61 height 16
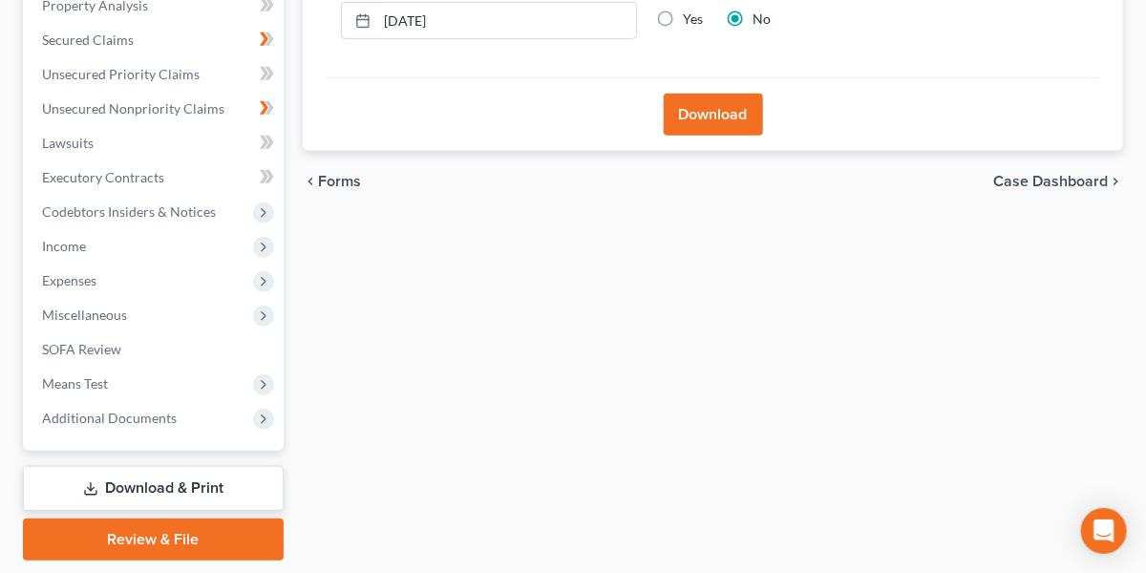
scroll to position [387, 0]
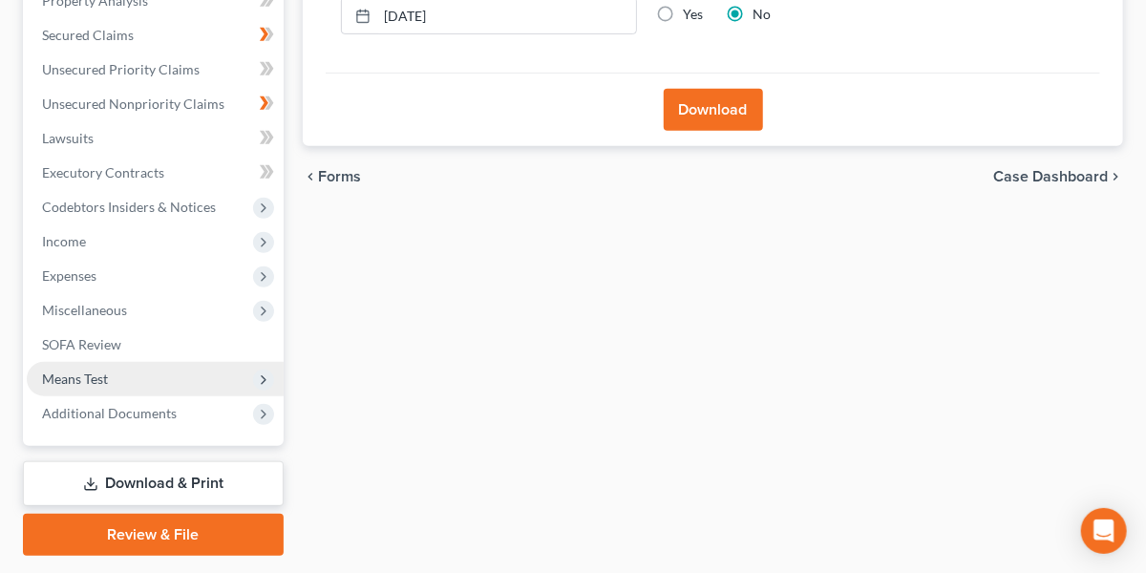
click at [114, 382] on span "Means Test" at bounding box center [155, 379] width 257 height 34
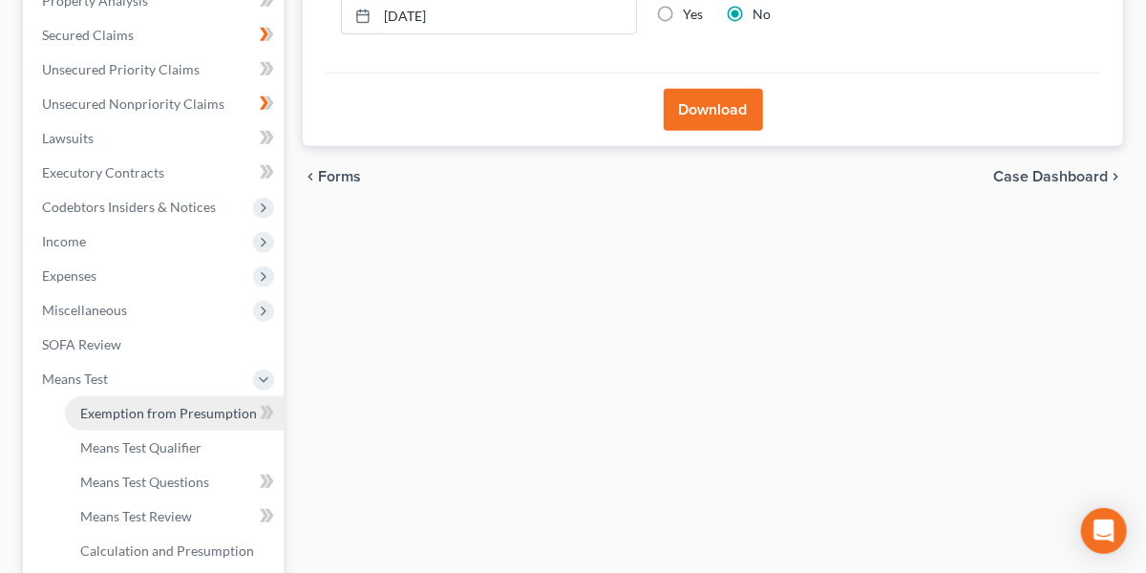
click at [131, 411] on span "Exemption from Presumption" at bounding box center [168, 413] width 177 height 16
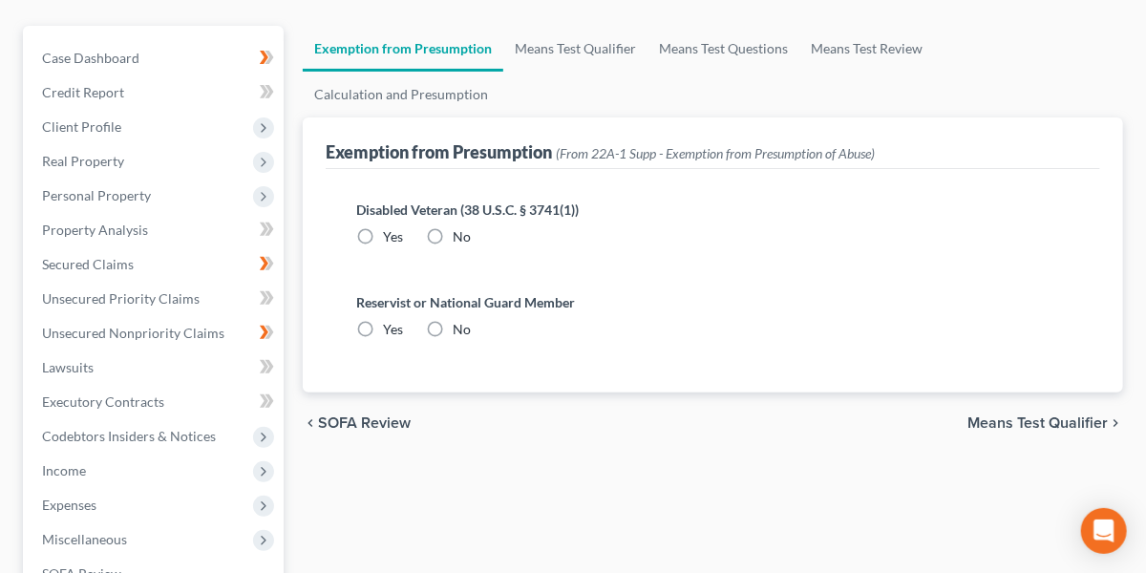
scroll to position [23, 0]
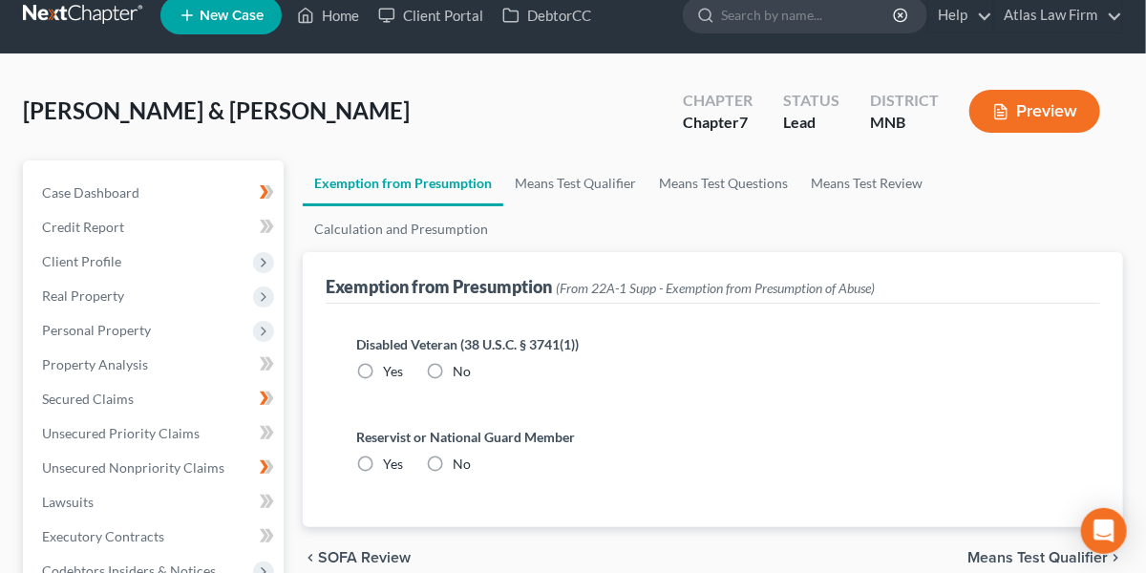
radio input "true"
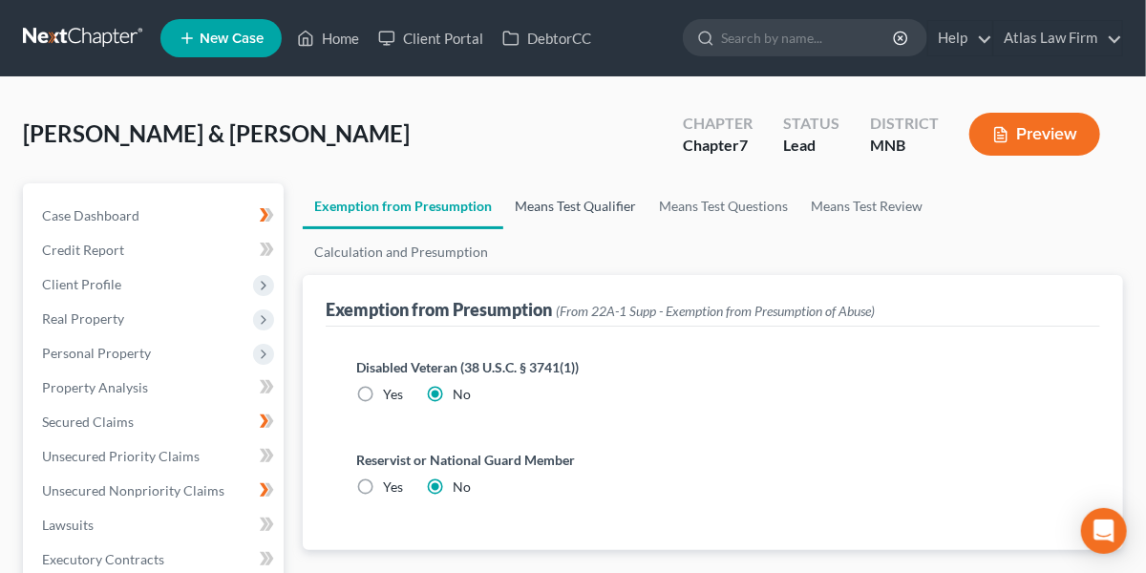
click at [569, 213] on link "Means Test Qualifier" at bounding box center [575, 206] width 144 height 46
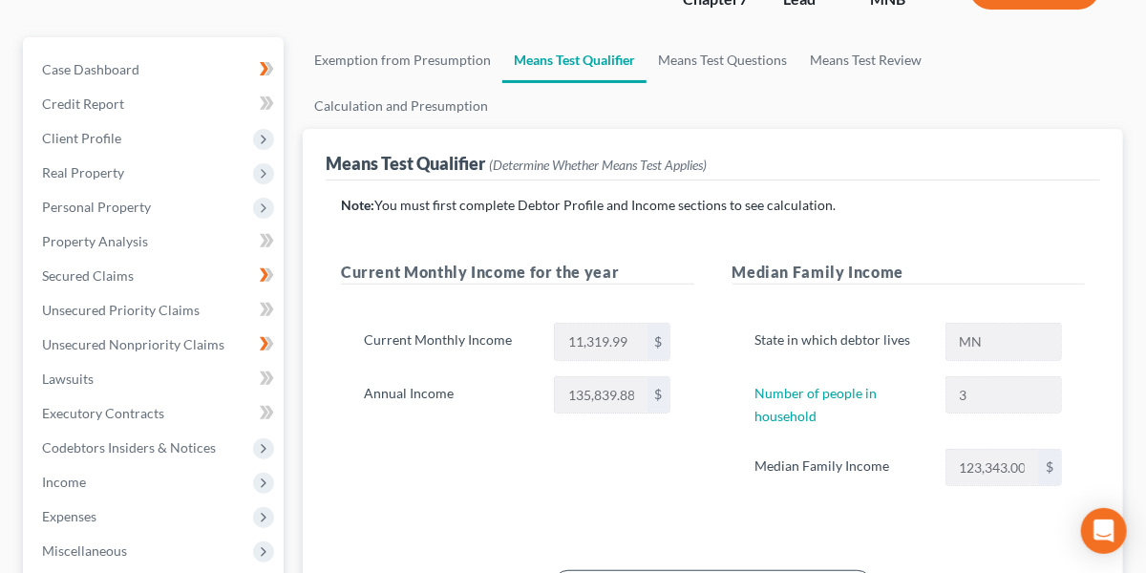
scroll to position [21, 0]
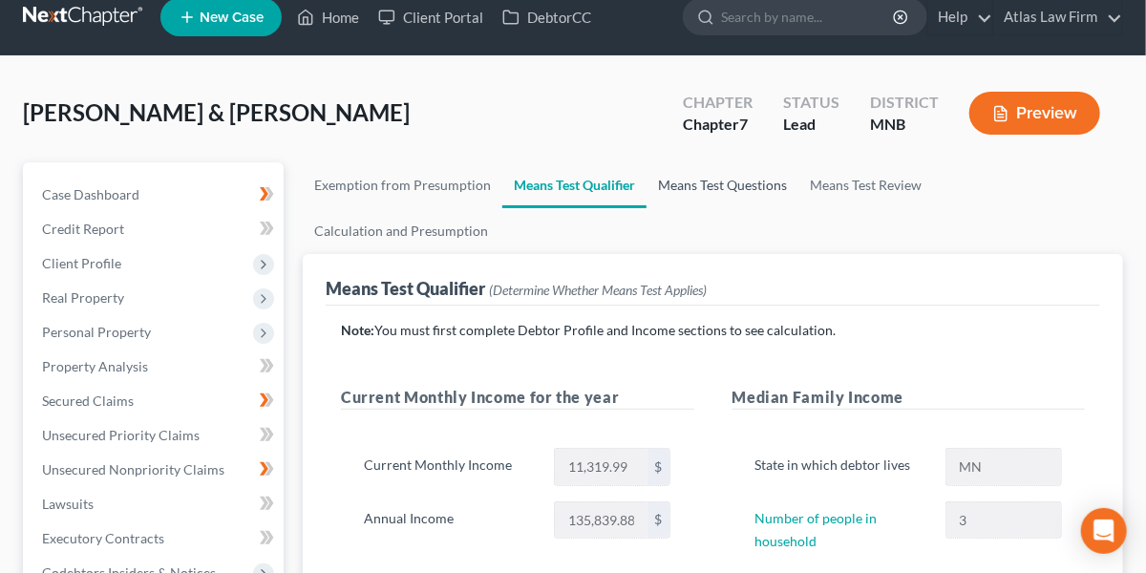
click at [693, 189] on link "Means Test Questions" at bounding box center [722, 185] width 152 height 46
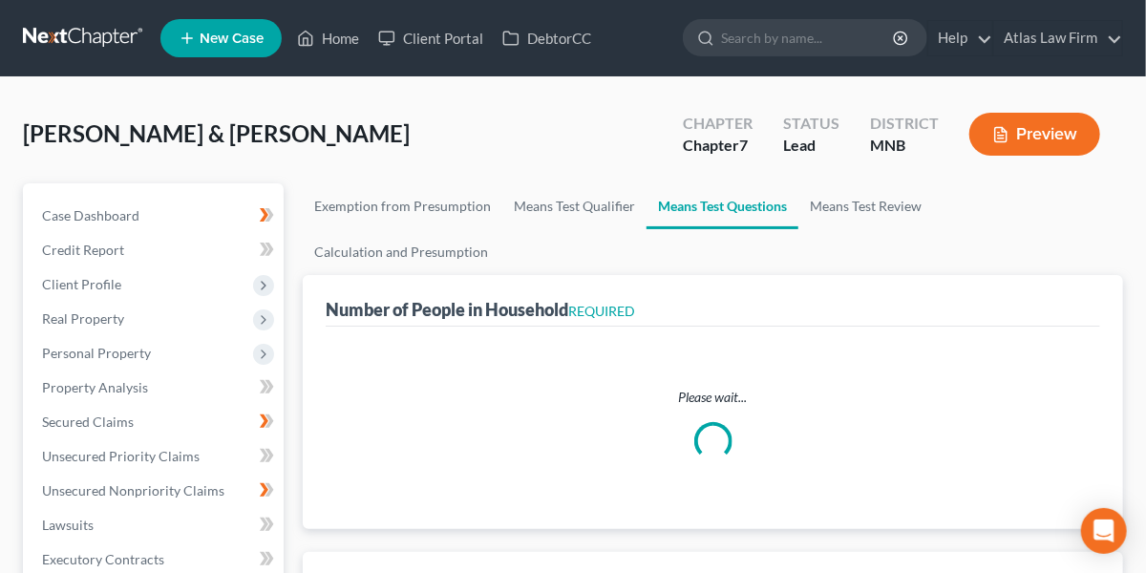
select select "0"
select select "60"
select select "1"
select select "60"
select select "1"
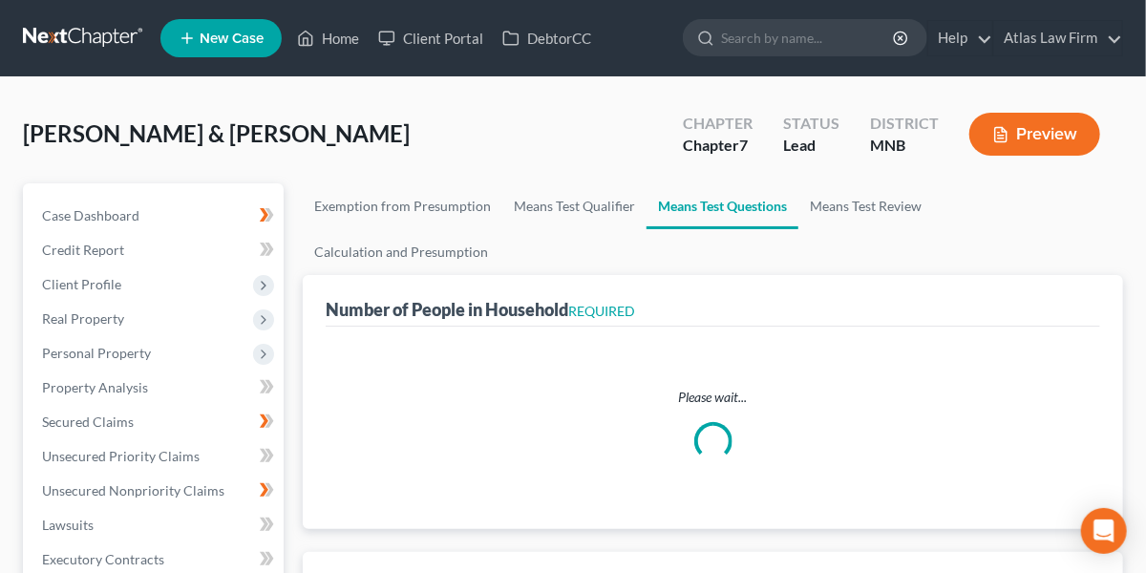
select select "60"
select select "1"
select select "60"
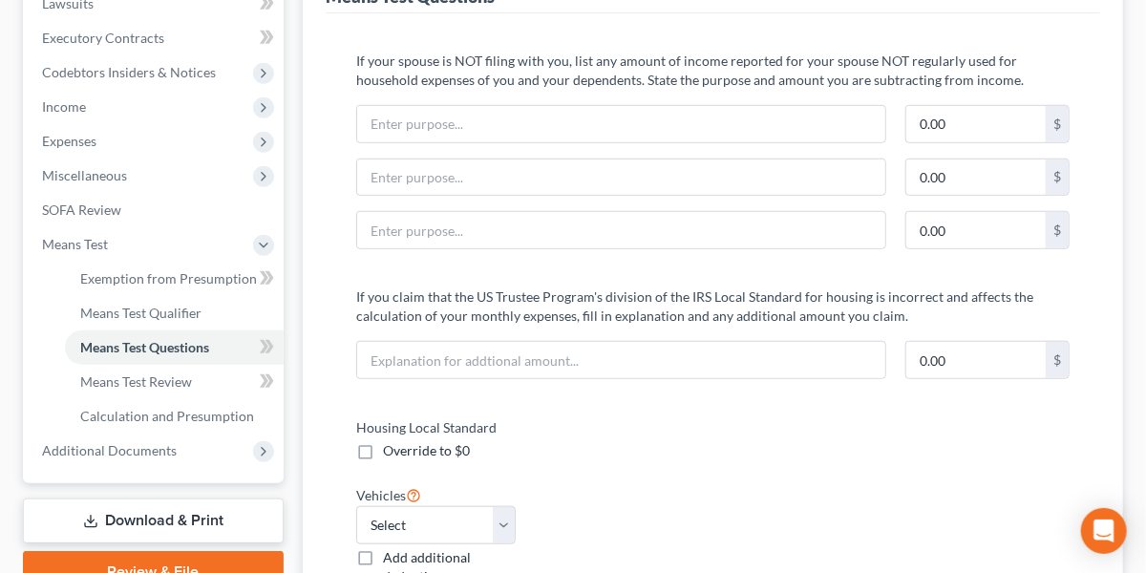
scroll to position [518, 0]
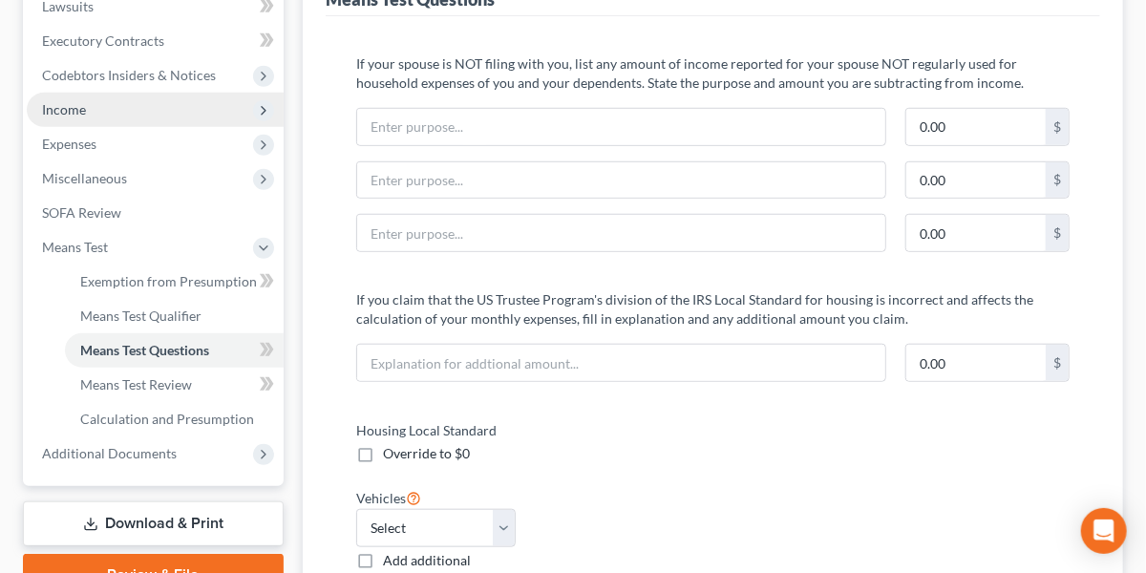
click at [126, 117] on span "Income" at bounding box center [155, 110] width 257 height 34
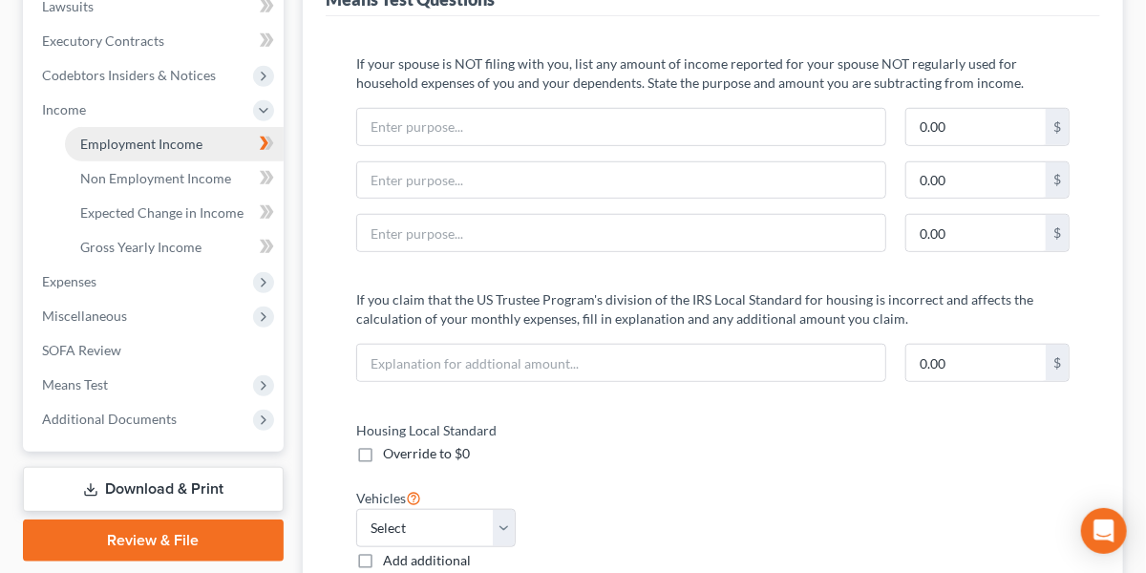
click at [128, 137] on span "Employment Income" at bounding box center [141, 144] width 122 height 16
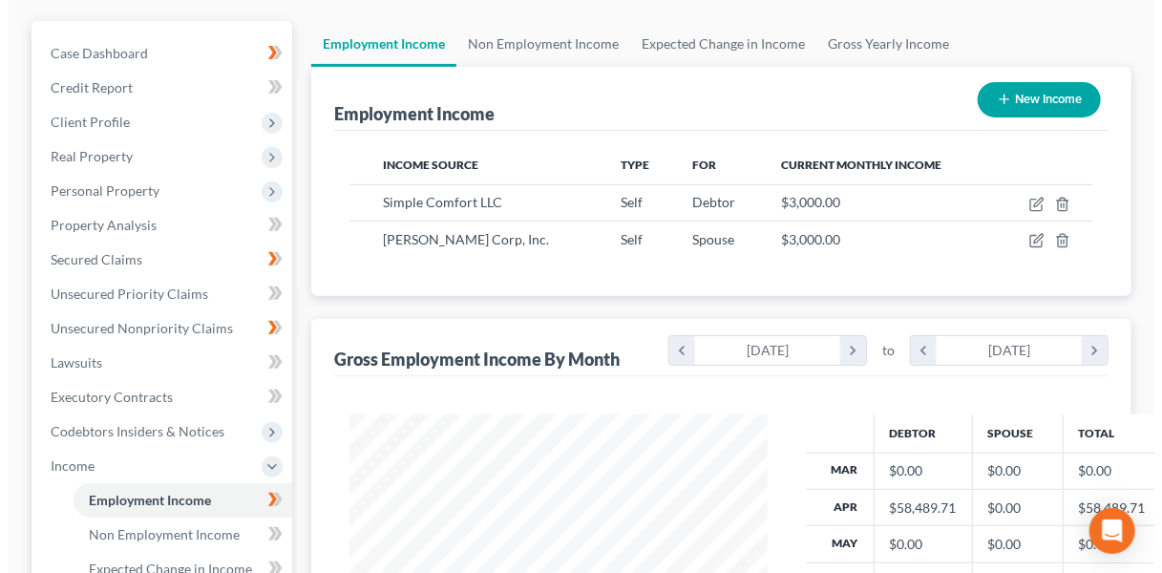
scroll to position [164, 0]
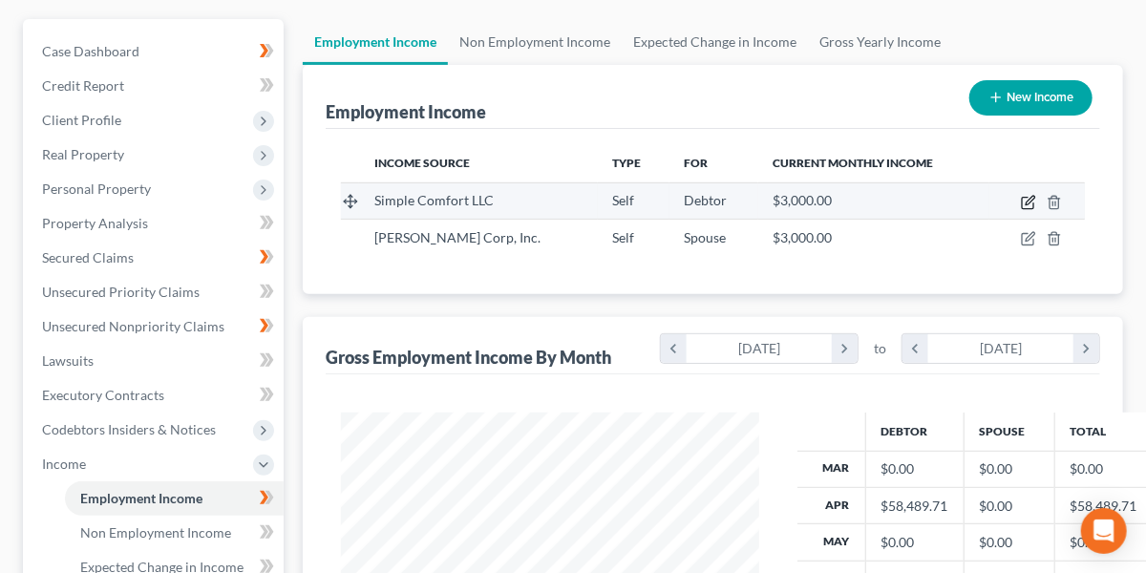
click at [1032, 201] on icon "button" at bounding box center [1028, 202] width 15 height 15
select select "1"
select select "24"
select select "0"
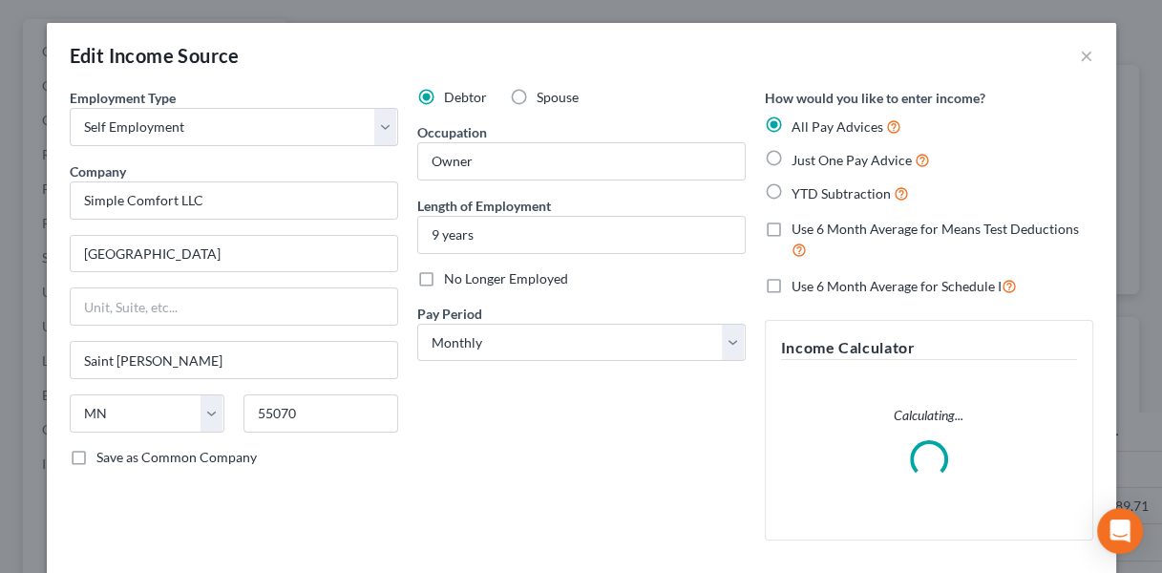
scroll to position [221, 0]
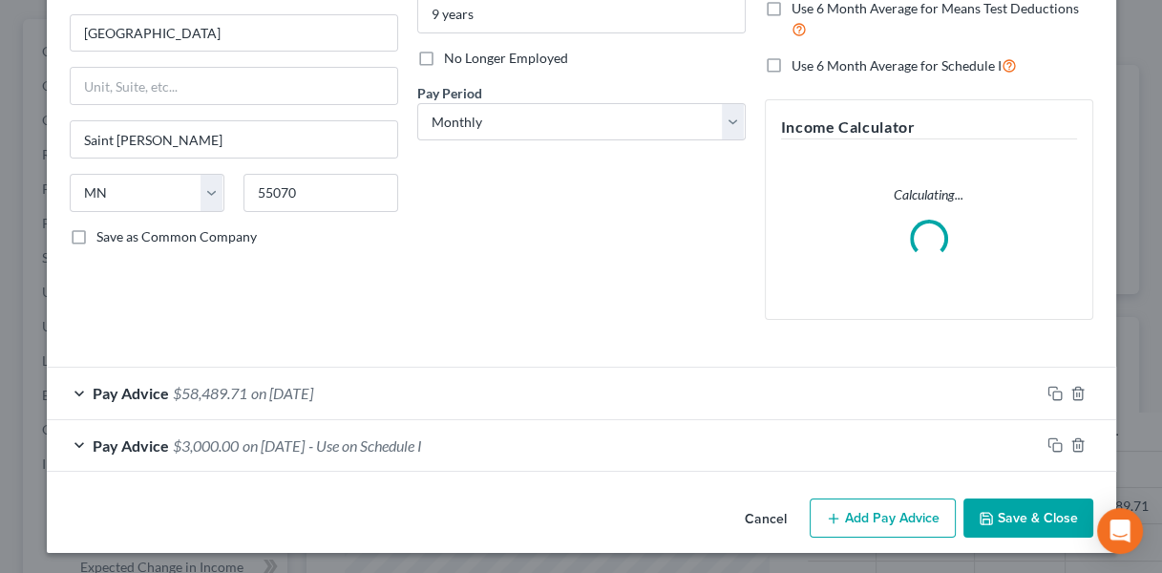
click at [406, 391] on div "Pay Advice $58,489.71 on [DATE]" at bounding box center [543, 393] width 993 height 51
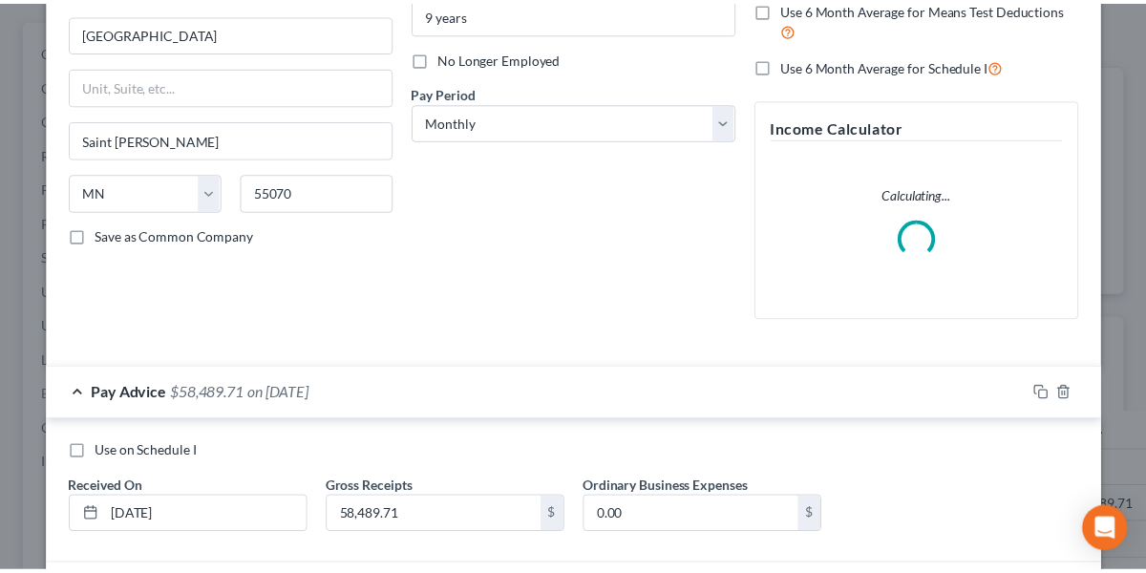
scroll to position [367, 0]
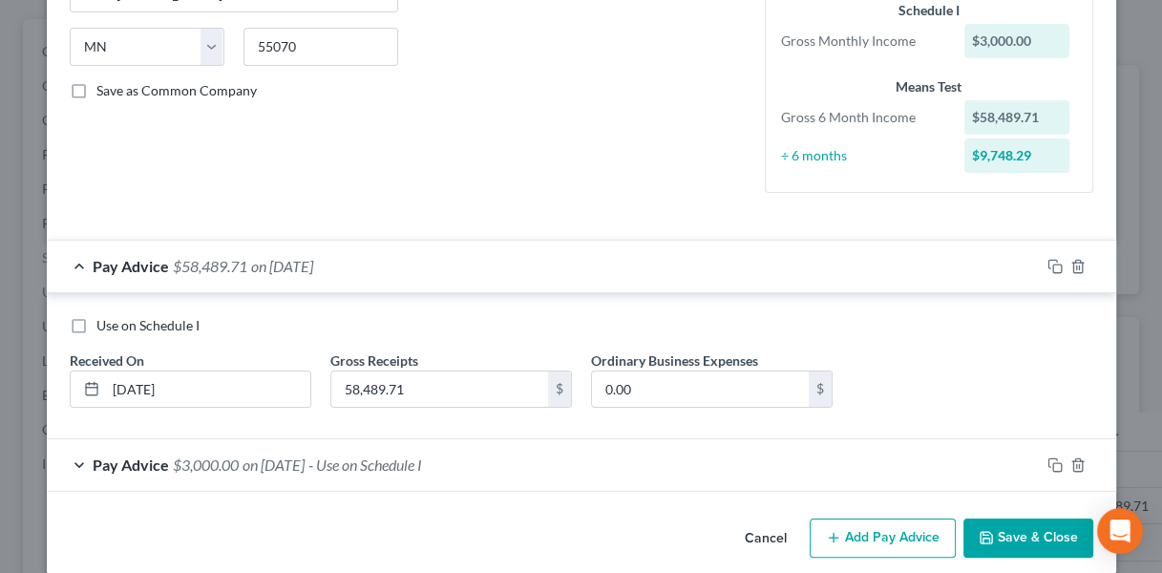
click at [751, 534] on button "Cancel" at bounding box center [766, 539] width 73 height 38
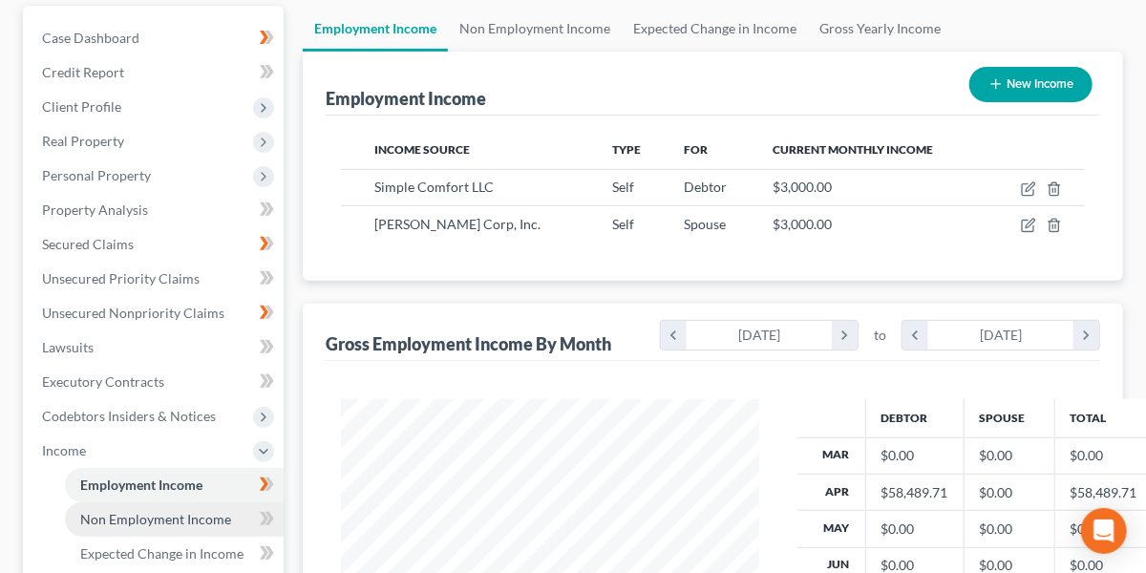
scroll to position [180, 0]
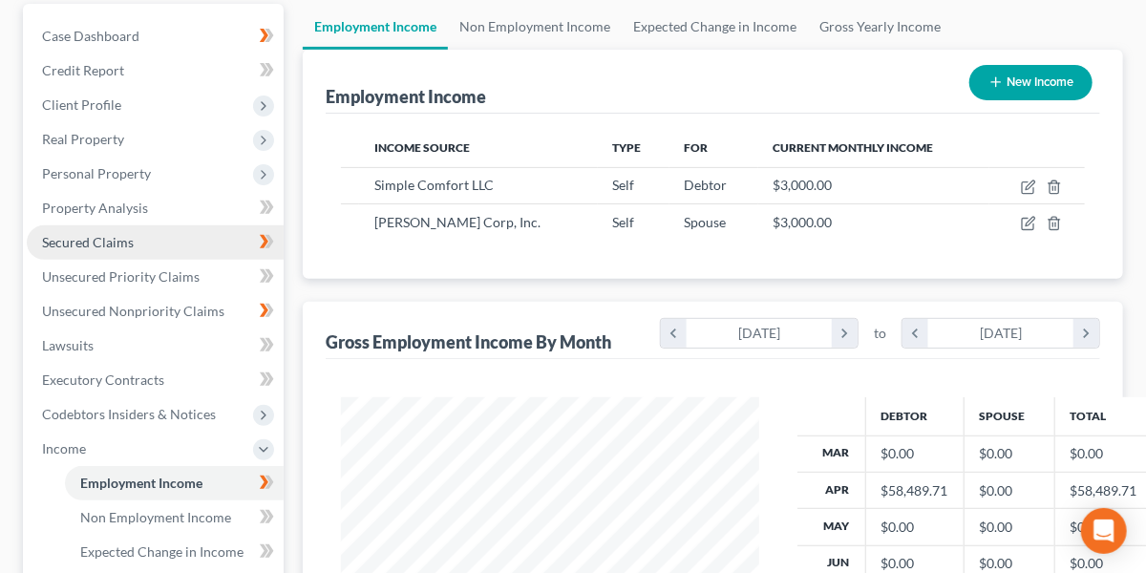
click at [126, 231] on link "Secured Claims" at bounding box center [155, 242] width 257 height 34
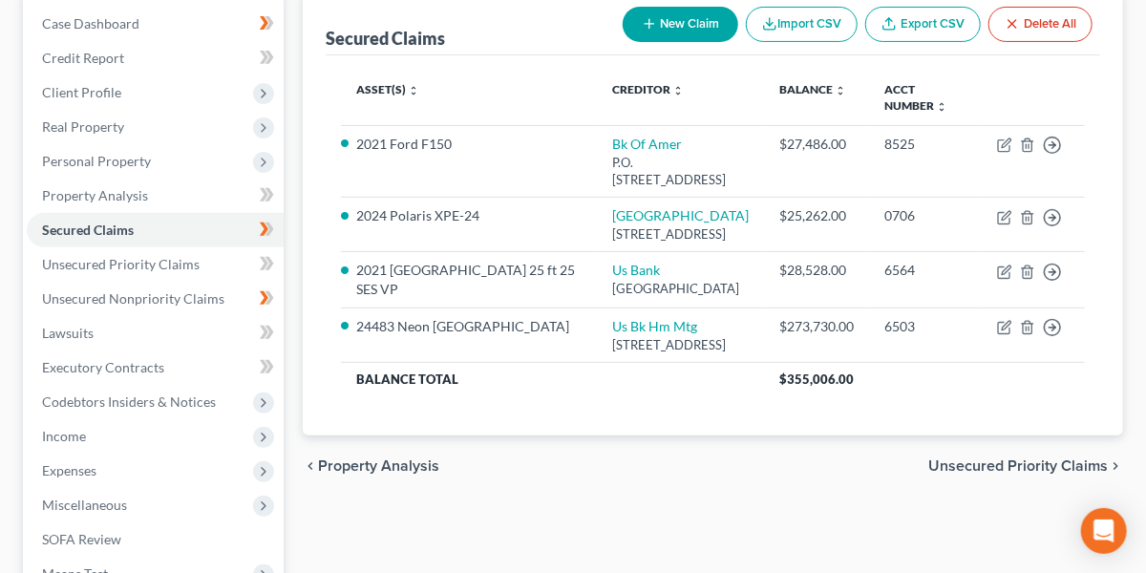
scroll to position [201, 0]
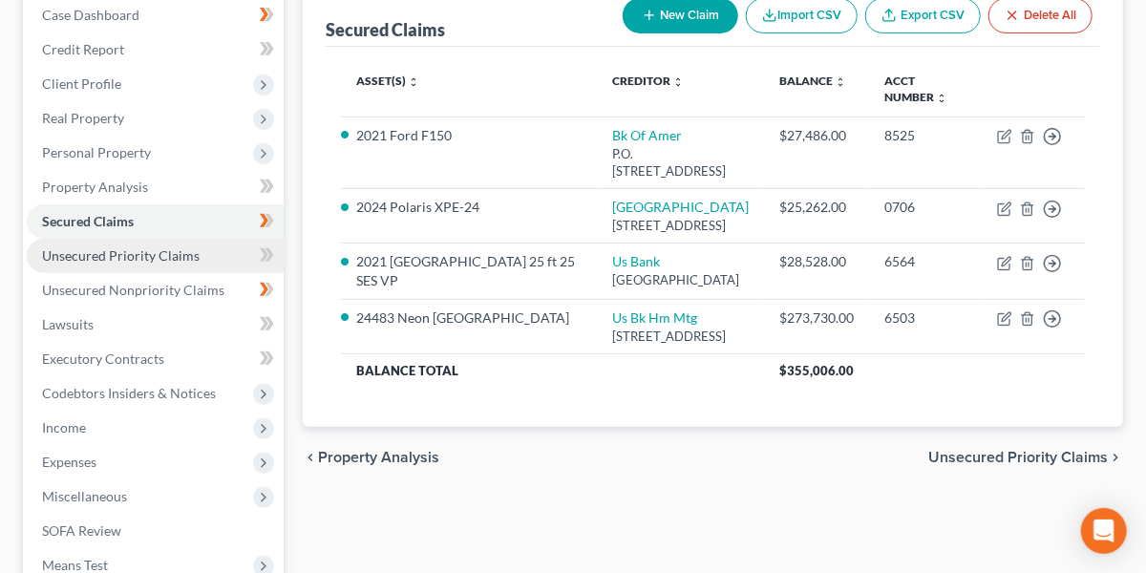
click at [176, 257] on span "Unsecured Priority Claims" at bounding box center [121, 255] width 158 height 16
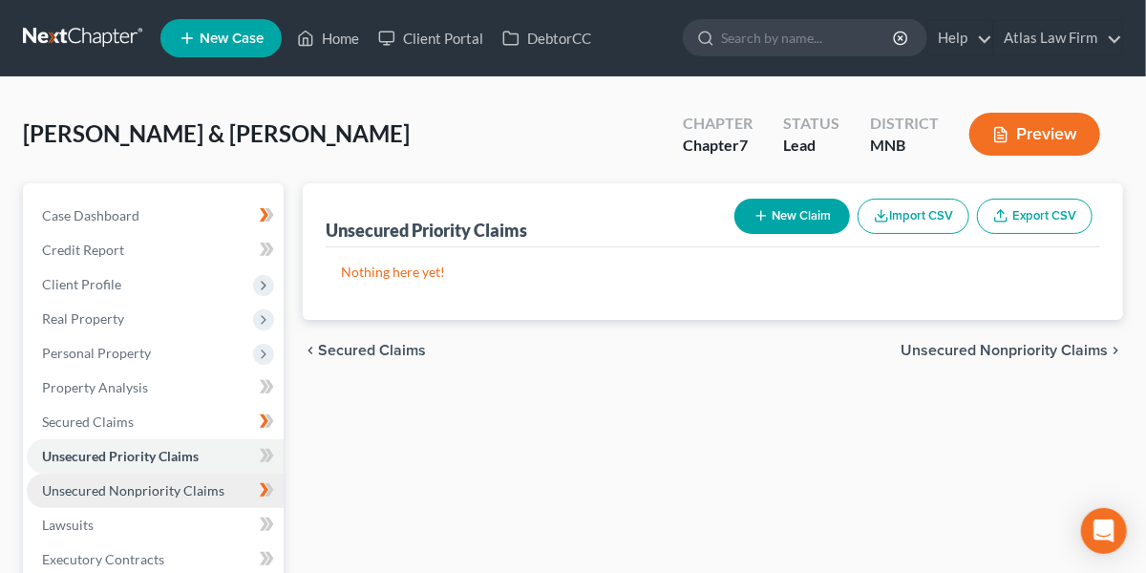
click at [169, 479] on link "Unsecured Nonpriority Claims" at bounding box center [155, 491] width 257 height 34
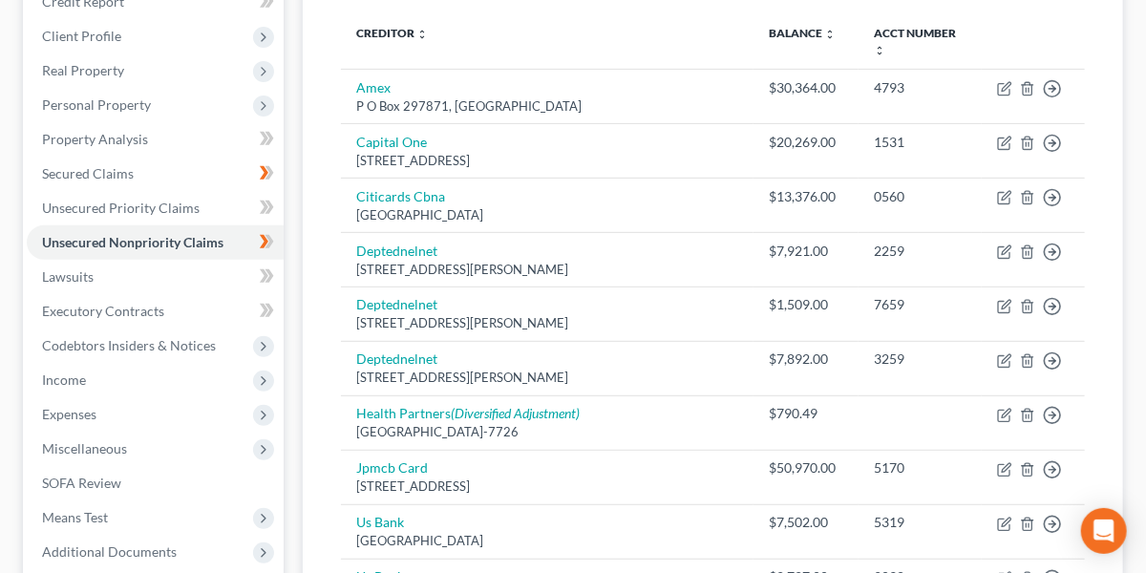
scroll to position [90, 0]
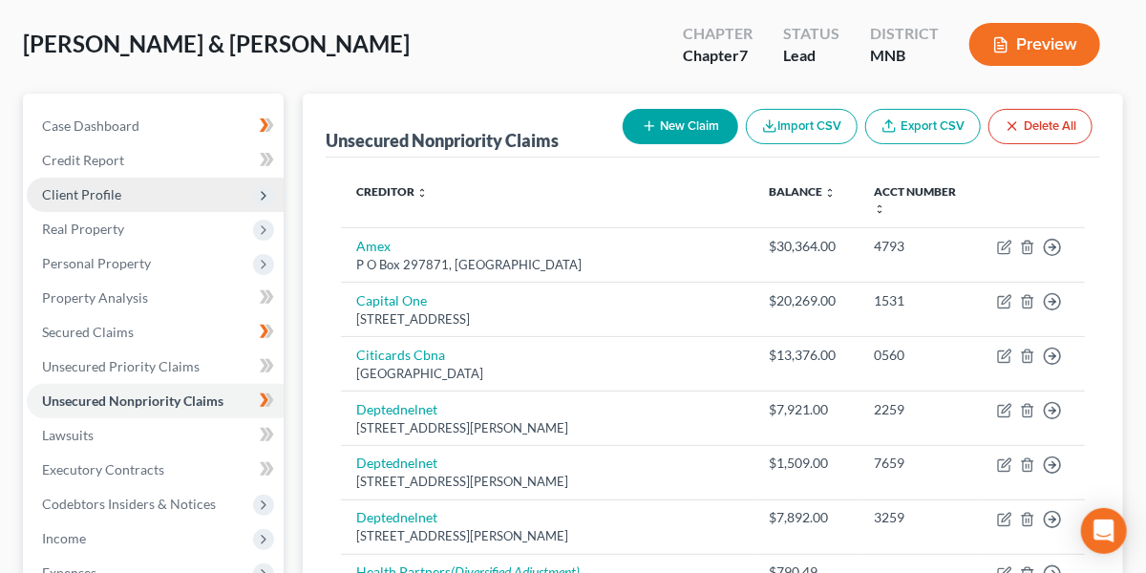
click at [162, 188] on span "Client Profile" at bounding box center [155, 195] width 257 height 34
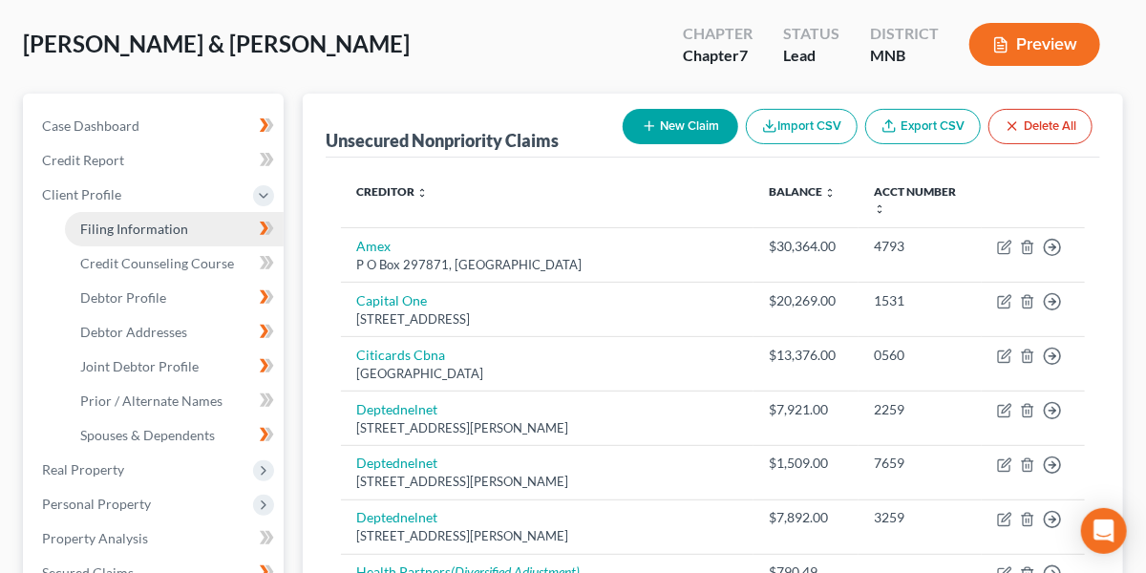
click at [166, 223] on span "Filing Information" at bounding box center [134, 229] width 108 height 16
select select "1"
select select "0"
select select "24"
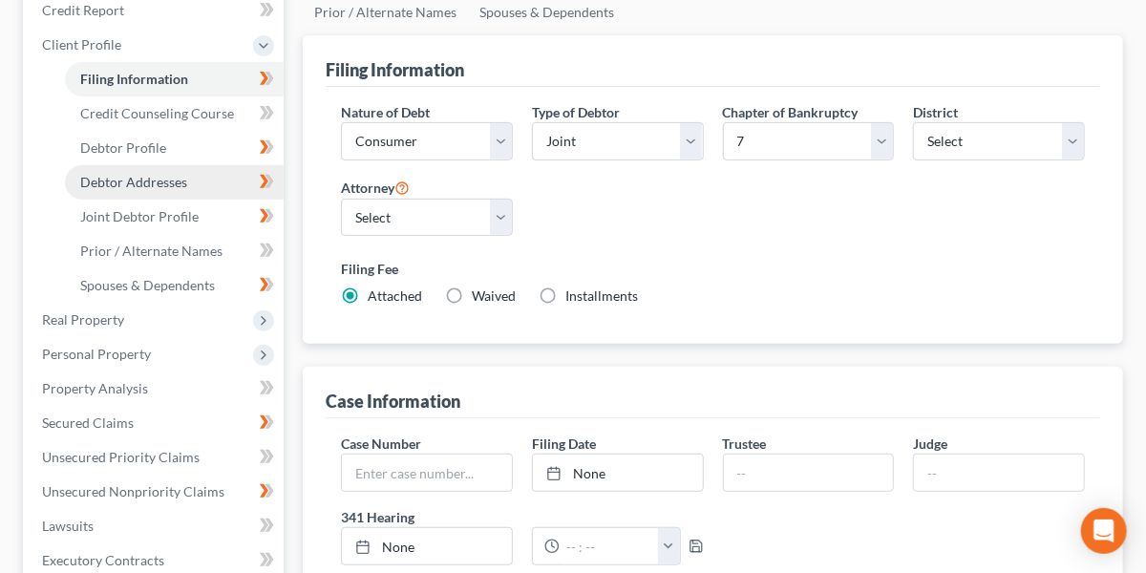
scroll to position [159, 0]
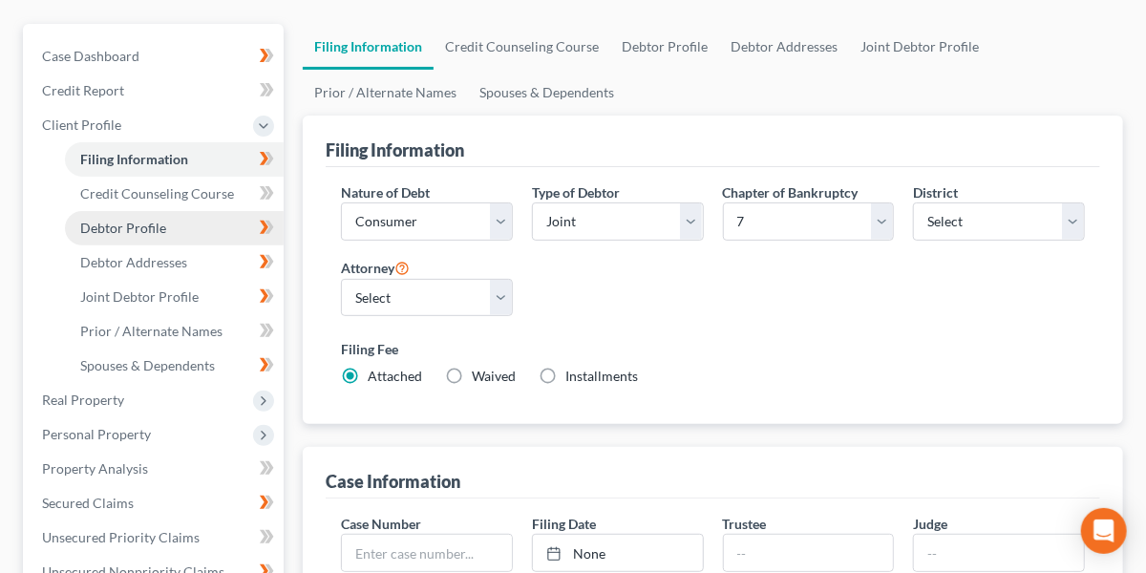
click at [184, 216] on link "Debtor Profile" at bounding box center [174, 228] width 219 height 34
select select "1"
select select "2"
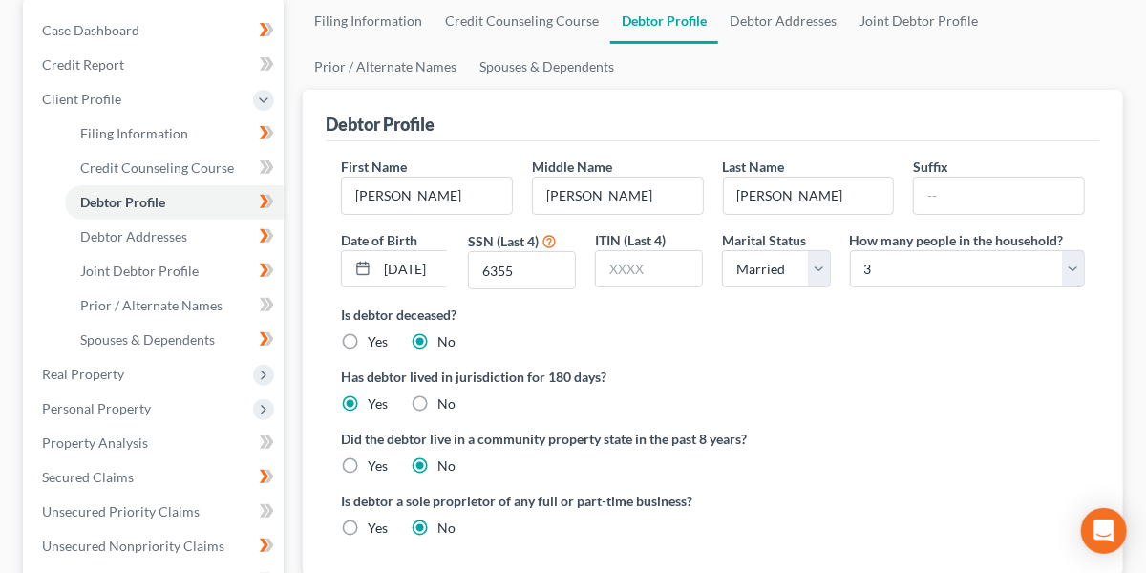
scroll to position [23, 0]
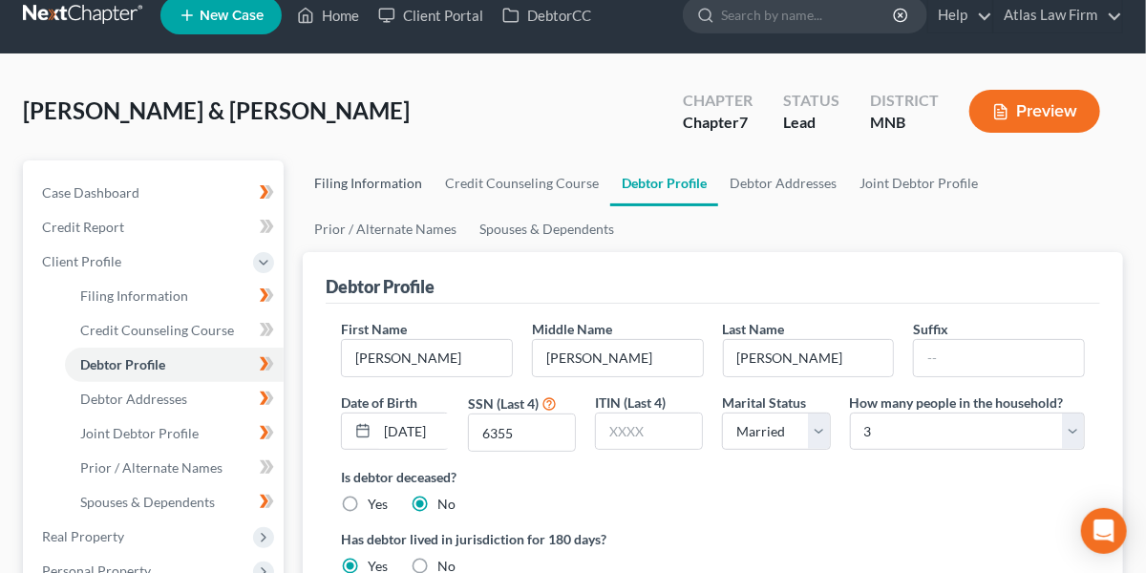
click at [403, 185] on link "Filing Information" at bounding box center [368, 183] width 131 height 46
select select "1"
select select "0"
select select "42"
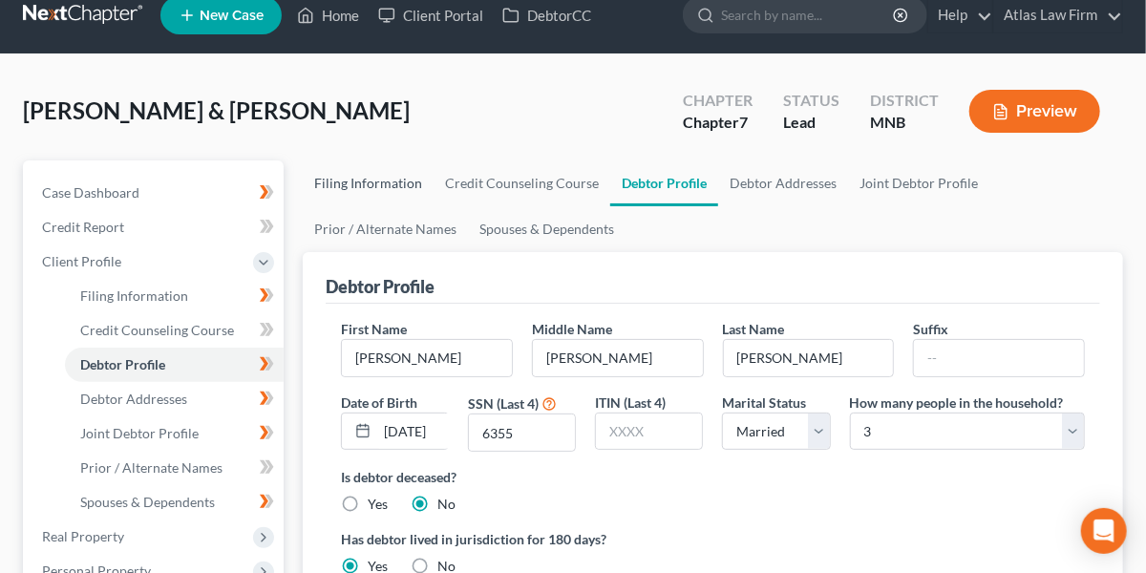
select select "0"
select select "24"
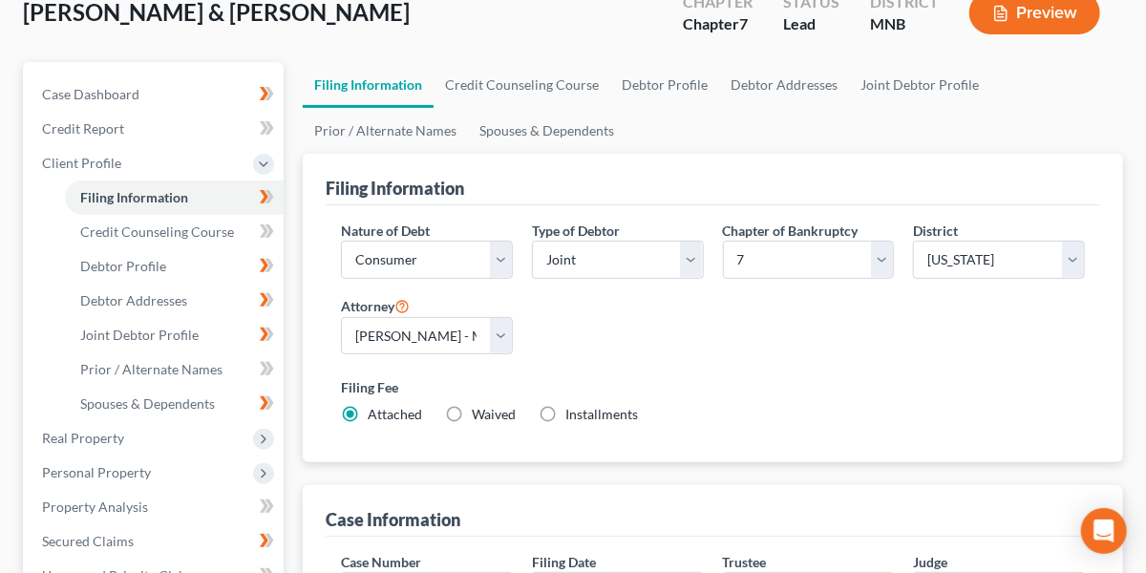
scroll to position [137, 0]
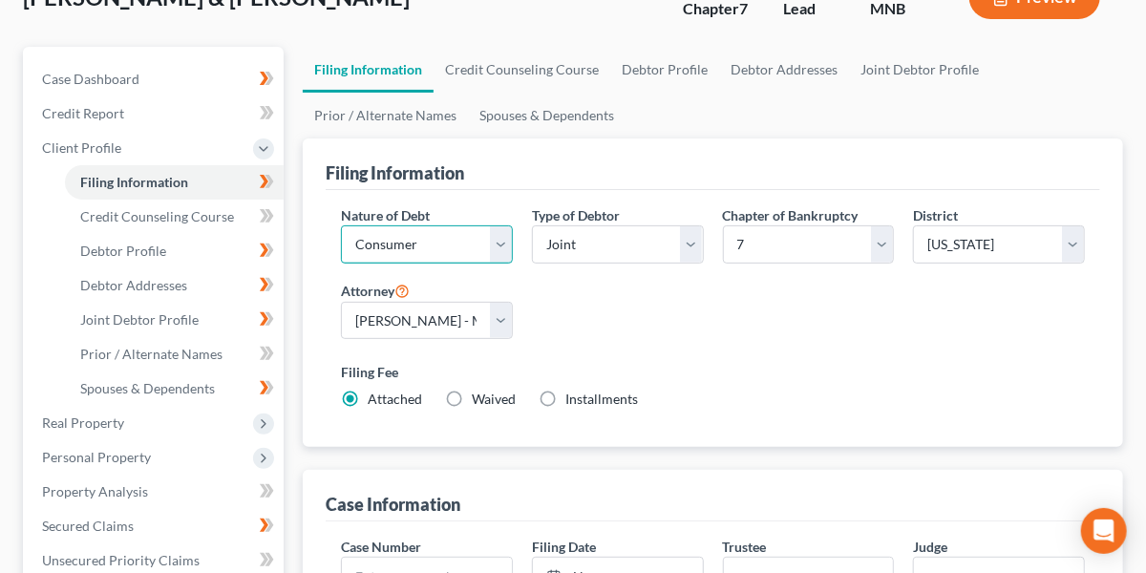
click at [486, 247] on select "Select Business Consumer Other" at bounding box center [427, 244] width 172 height 38
select select "0"
click at [341, 225] on select "Select Business Consumer Other" at bounding box center [427, 244] width 172 height 38
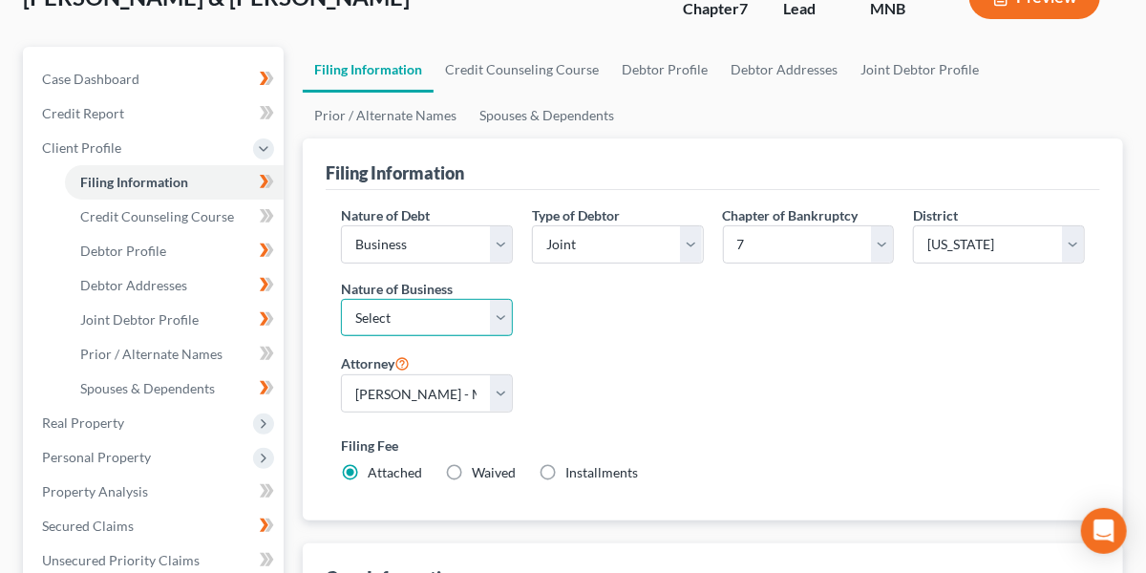
click at [495, 327] on select "Select Clearing Bank Commodity Broker Health Care Business Other Railroad Singl…" at bounding box center [427, 318] width 172 height 38
select select "3"
click at [341, 299] on select "Select Clearing Bank Commodity Broker Health Care Business Other Railroad Singl…" at bounding box center [427, 318] width 172 height 38
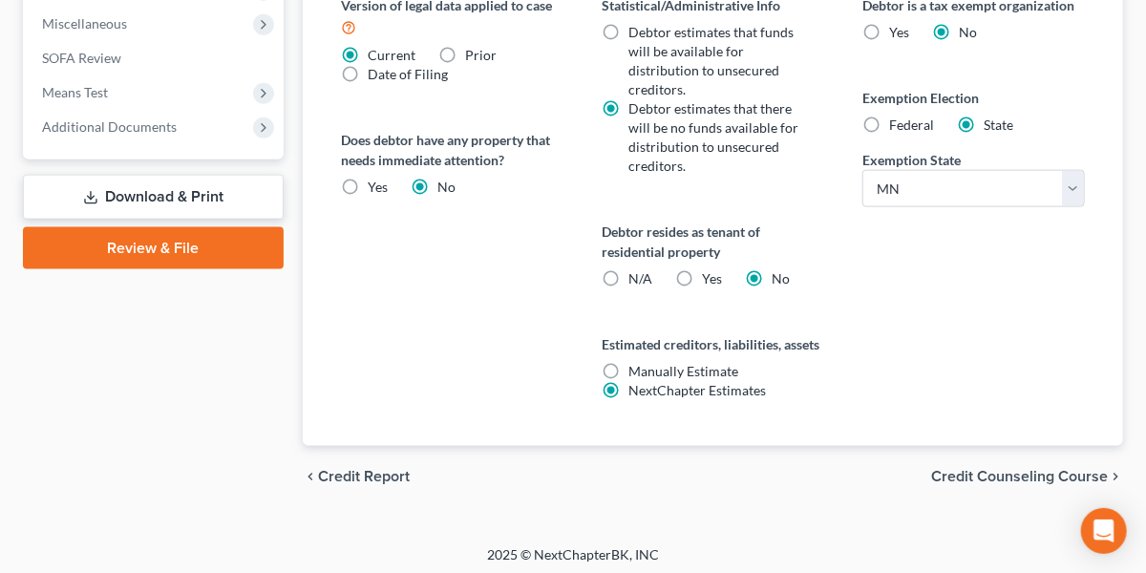
scroll to position [778, 0]
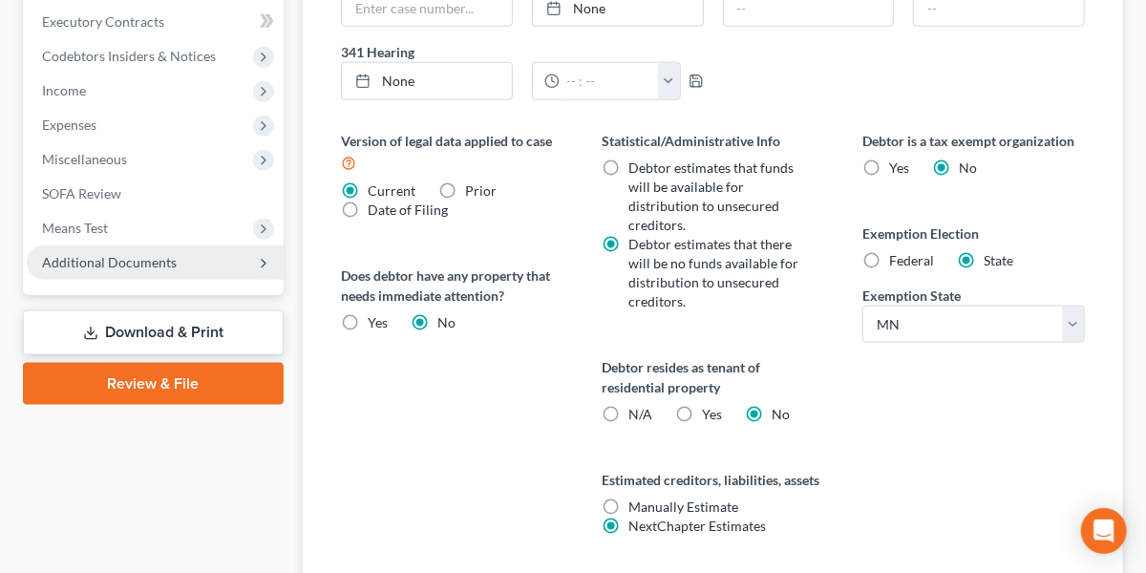
click at [126, 270] on span "Additional Documents" at bounding box center [155, 262] width 257 height 34
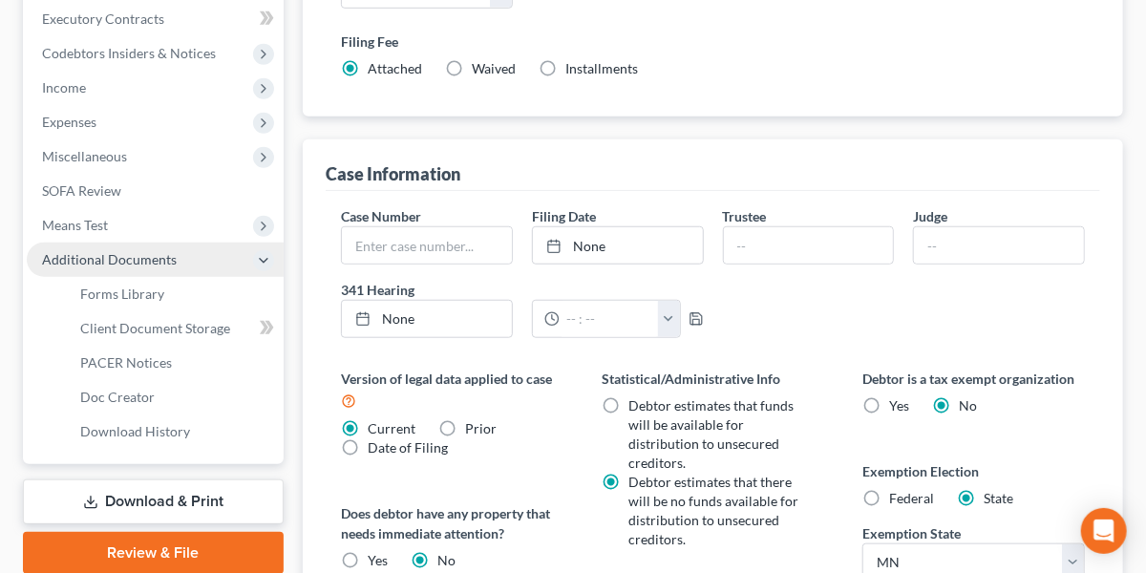
scroll to position [538, 0]
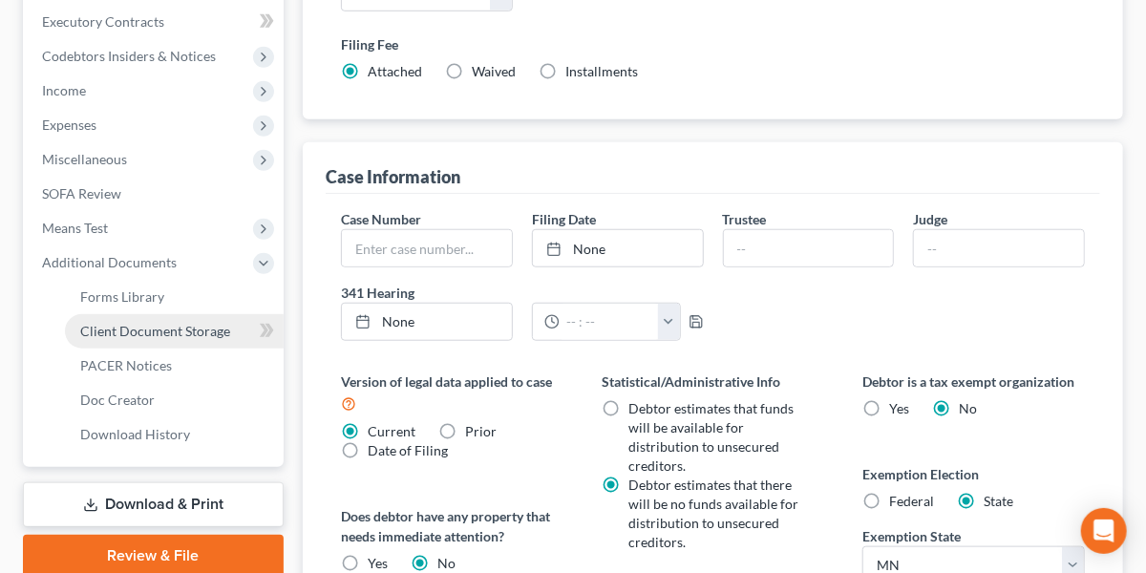
click at [126, 338] on link "Client Document Storage" at bounding box center [174, 331] width 219 height 34
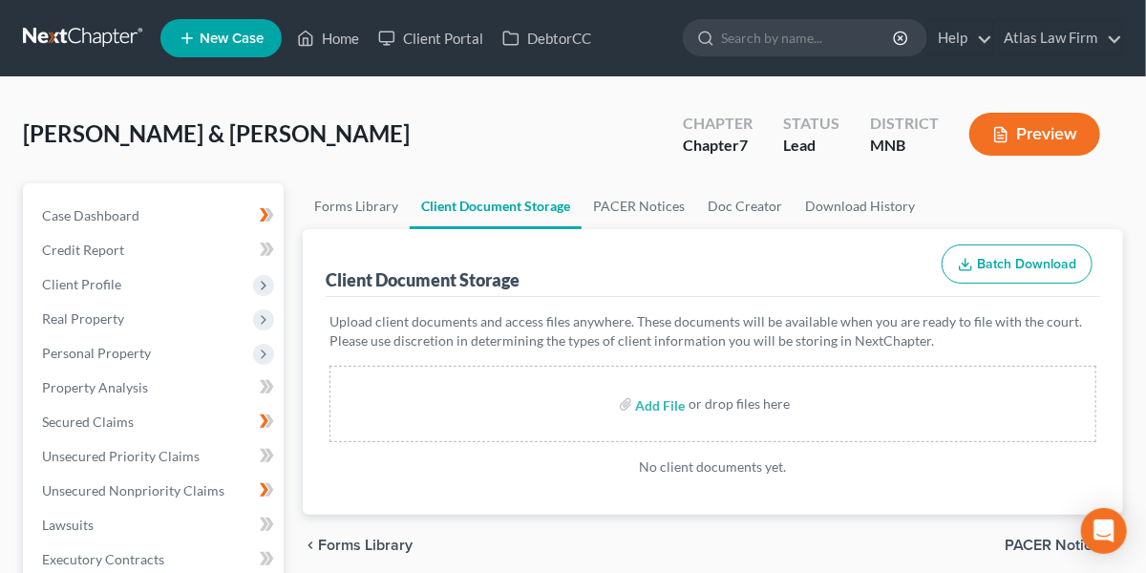
scroll to position [153, 0]
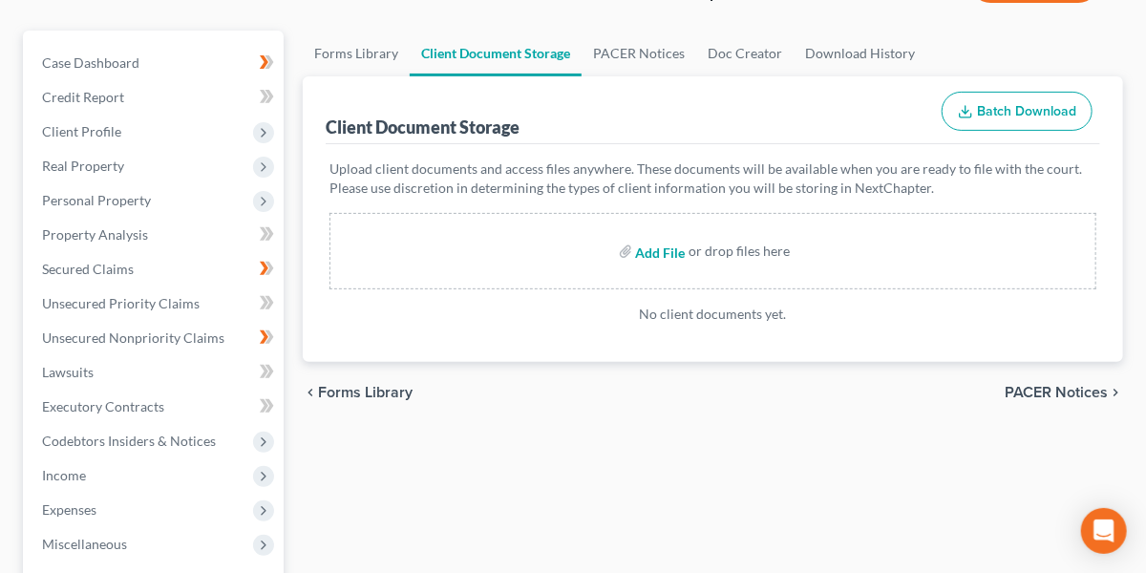
click at [654, 252] on input "file" at bounding box center [659, 251] width 46 height 34
type input "C:\fakepath\HATTONBD [DATE] duties esigned.pdf"
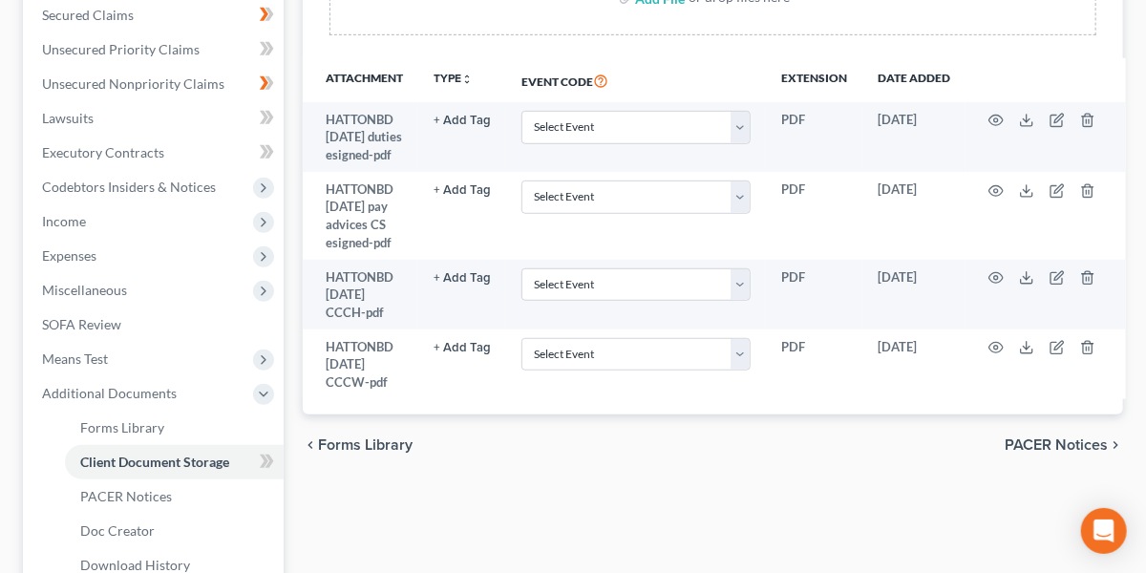
scroll to position [410, 0]
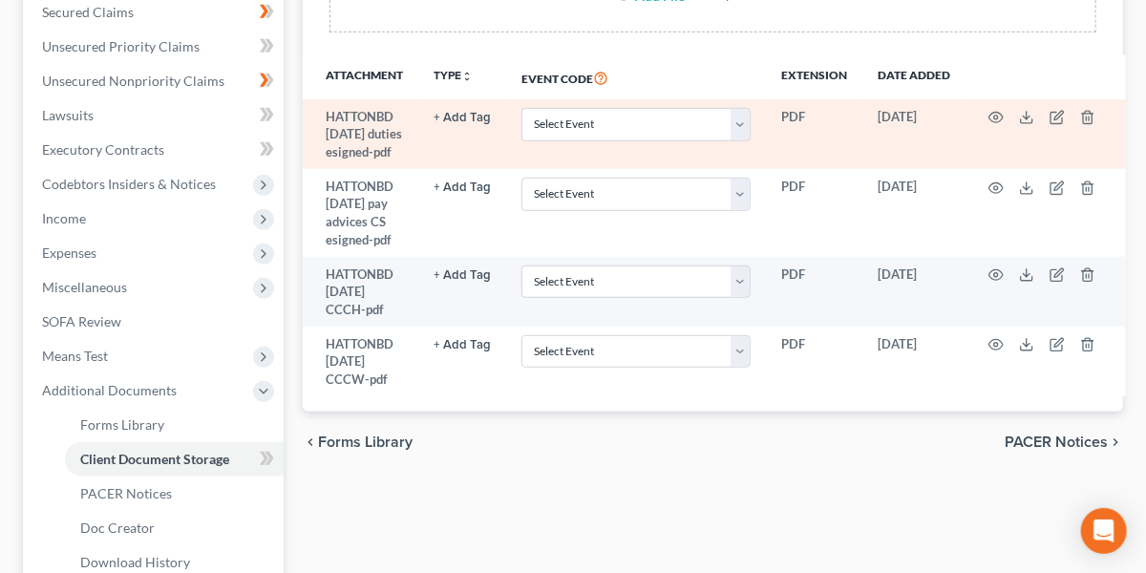
click at [723, 103] on td "Select Event Chapter 13 Plan Credit Counseling Certificate for Debtor Credit Co…" at bounding box center [636, 134] width 260 height 70
click at [723, 116] on select "Select Event Chapter 13 Plan Credit Counseling Certificate for Debtor Credit Co…" at bounding box center [635, 124] width 229 height 33
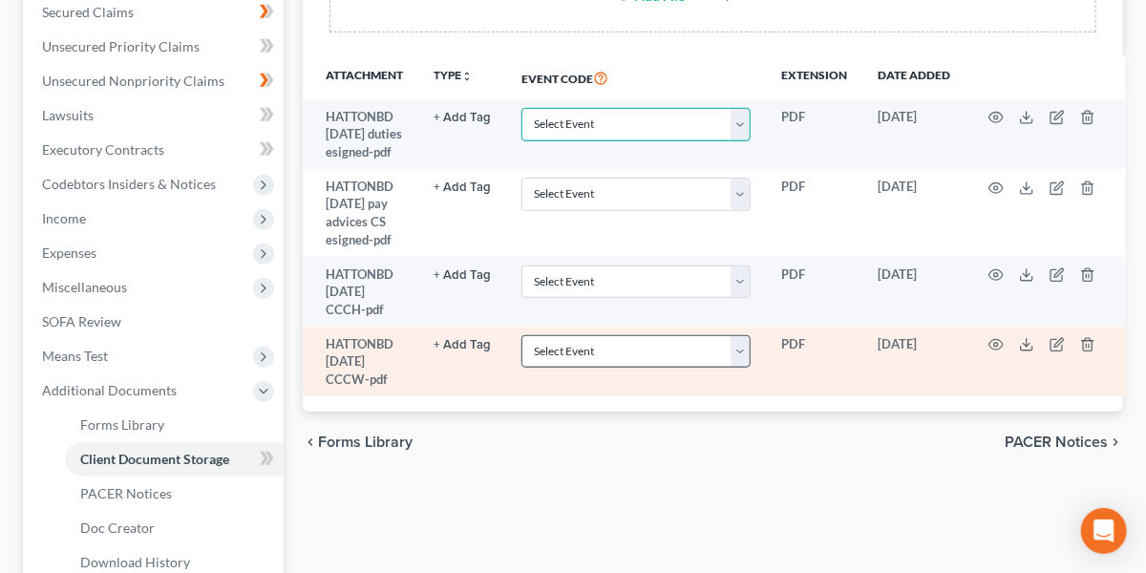
select select "6"
click at [521, 108] on select "Select Event Chapter 13 Plan Credit Counseling Certificate for Debtor Credit Co…" at bounding box center [635, 124] width 229 height 33
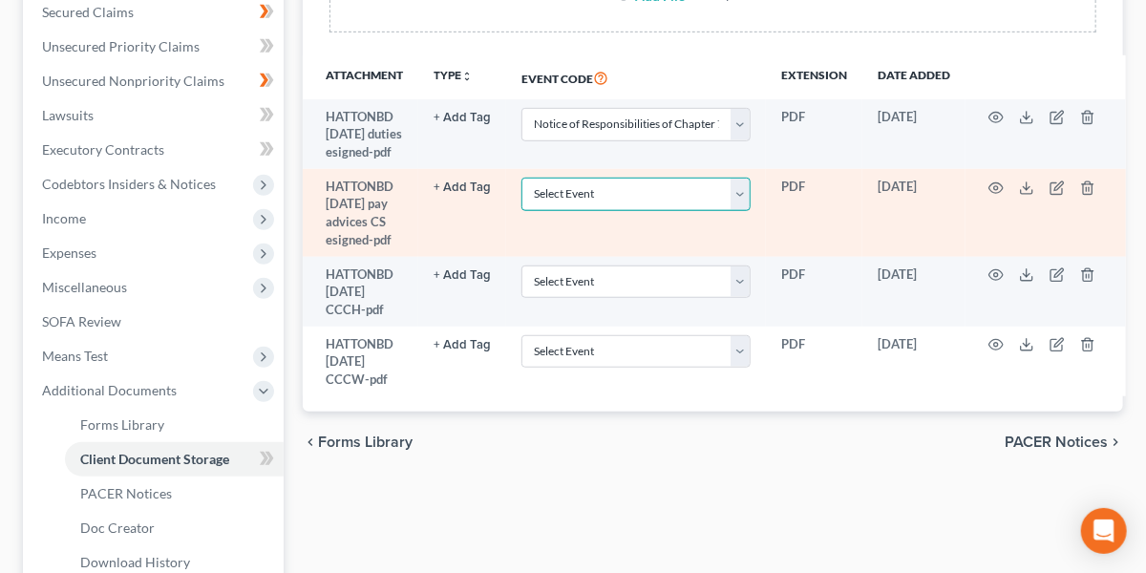
click at [684, 211] on select "Select Event Chapter 13 Plan Credit Counseling Certificate for Debtor Credit Co…" at bounding box center [635, 194] width 229 height 33
select select "7"
click at [521, 192] on select "Select Event Chapter 13 Plan Credit Counseling Certificate for Debtor Credit Co…" at bounding box center [635, 194] width 229 height 33
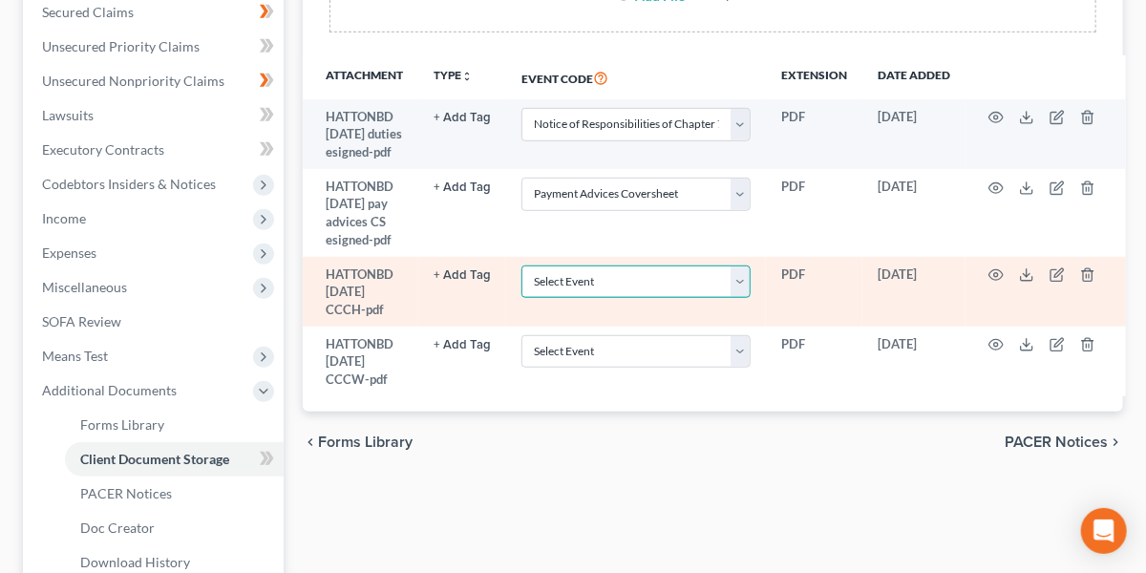
click at [649, 299] on select "Select Event Chapter 13 Plan Credit Counseling Certificate for Debtor Credit Co…" at bounding box center [635, 281] width 229 height 33
select select "1"
click at [521, 280] on select "Select Event Chapter 13 Plan Credit Counseling Certificate for Debtor Credit Co…" at bounding box center [635, 281] width 229 height 33
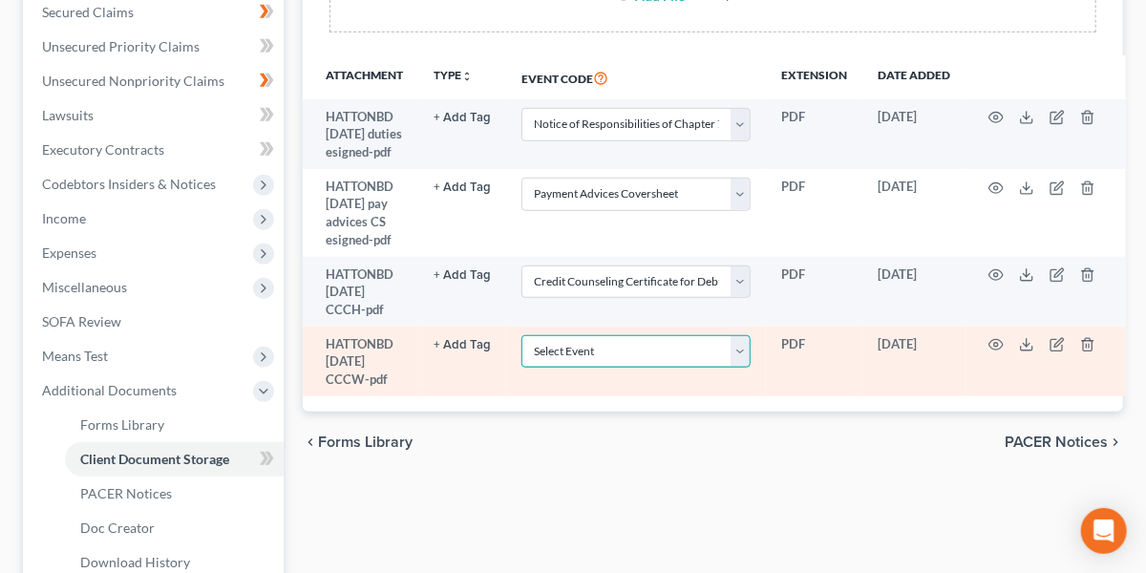
click at [656, 369] on select "Select Event Chapter 13 Plan Credit Counseling Certificate for Debtor Credit Co…" at bounding box center [635, 351] width 229 height 33
select select "2"
click at [521, 349] on select "Select Event Chapter 13 Plan Credit Counseling Certificate for Debtor Credit Co…" at bounding box center [635, 351] width 229 height 33
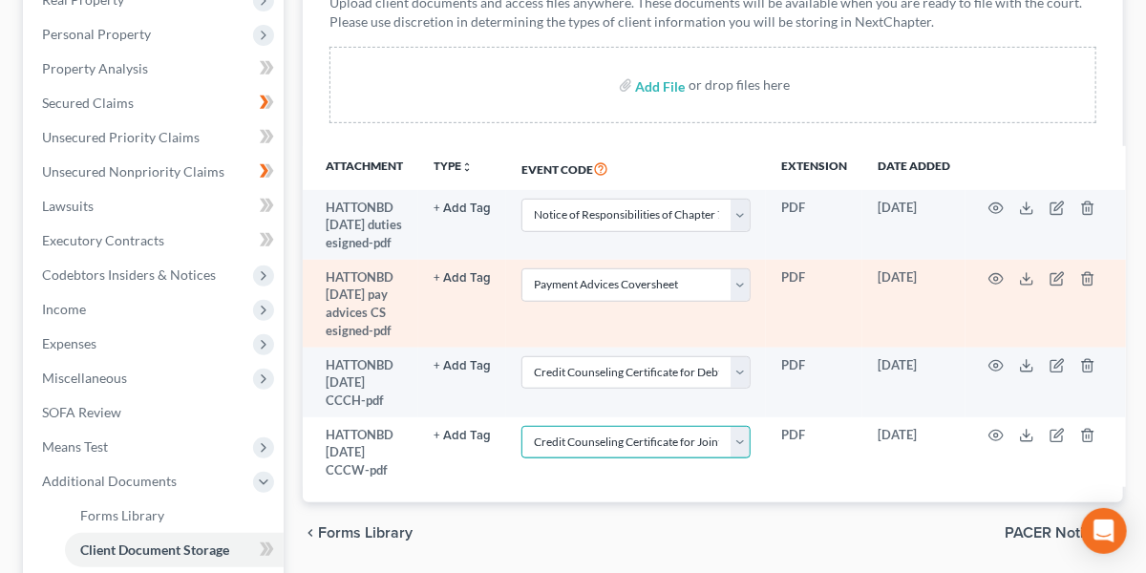
scroll to position [321, 0]
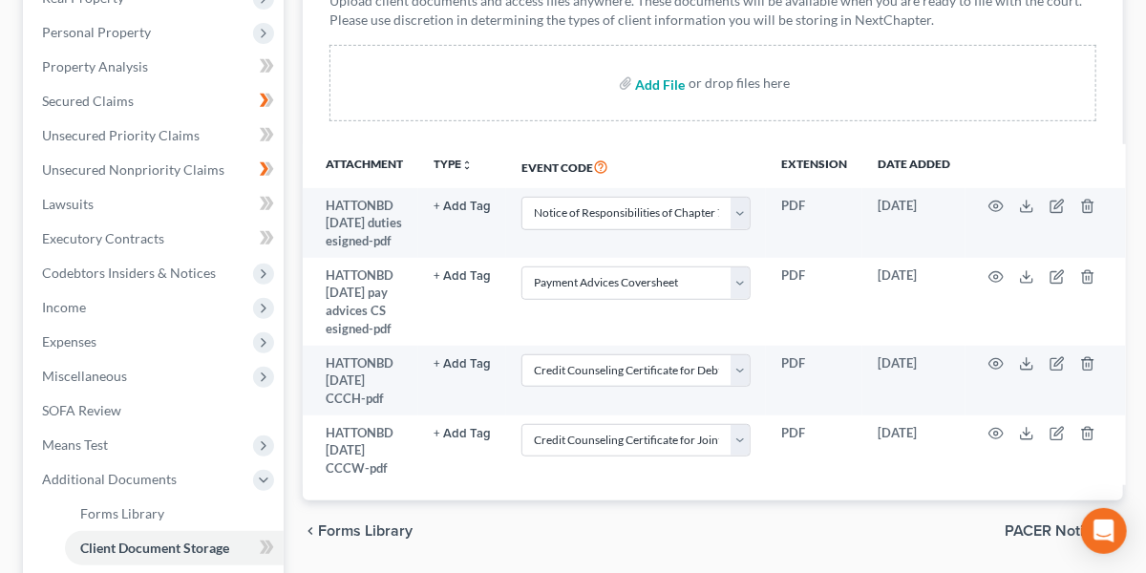
click at [650, 90] on input "file" at bounding box center [659, 83] width 46 height 34
type input "C:\fakepath\[PERSON_NAME] [DATE] means test.pdf"
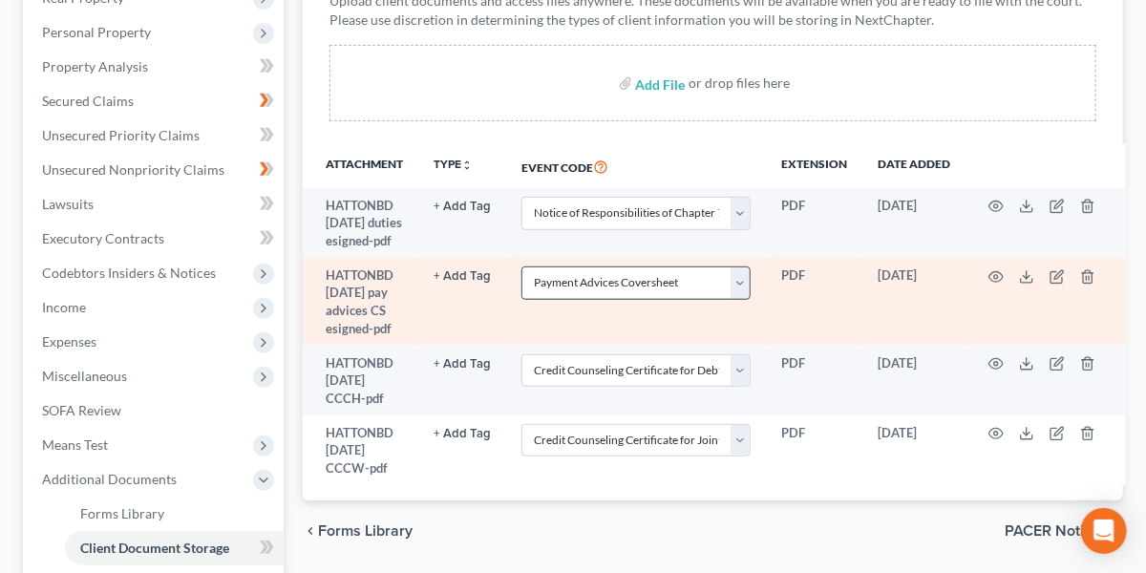
select select "6"
select select "7"
select select "1"
select select "2"
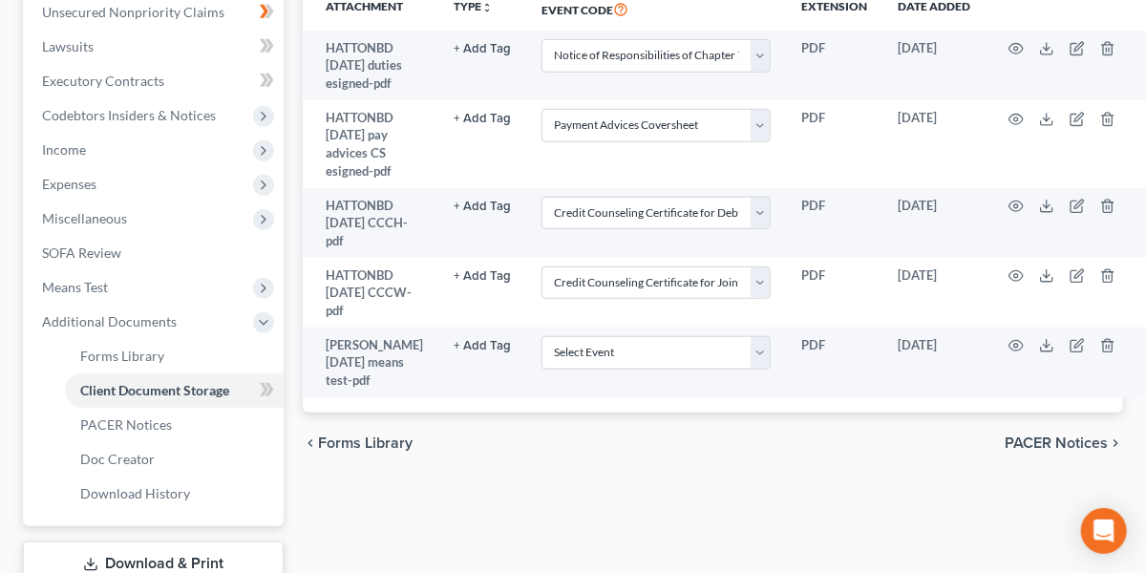
scroll to position [482, 0]
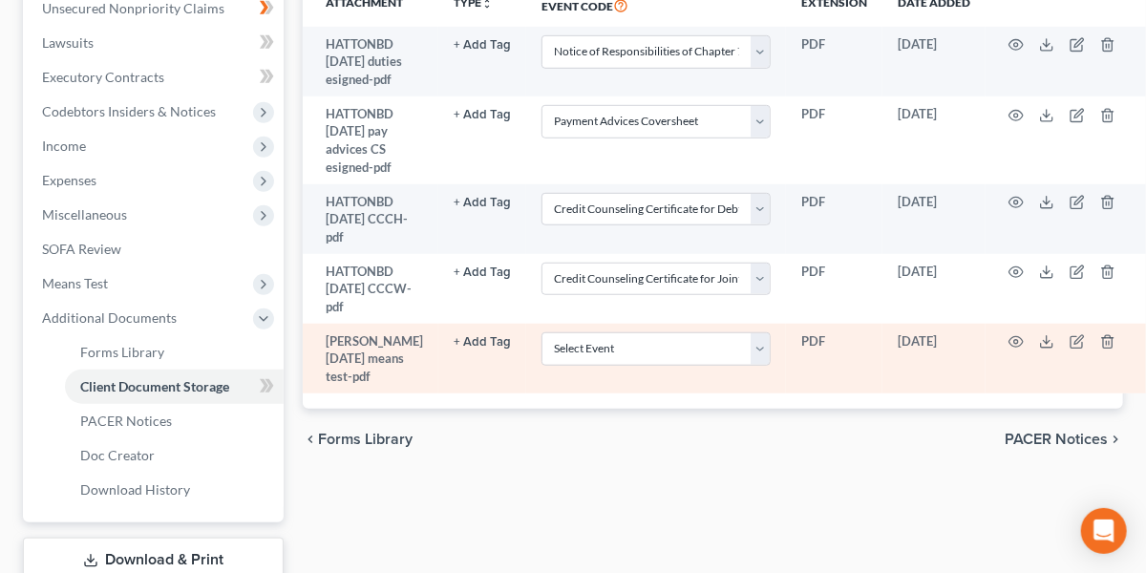
click at [454, 349] on button "+ Add Tag" at bounding box center [482, 342] width 57 height 12
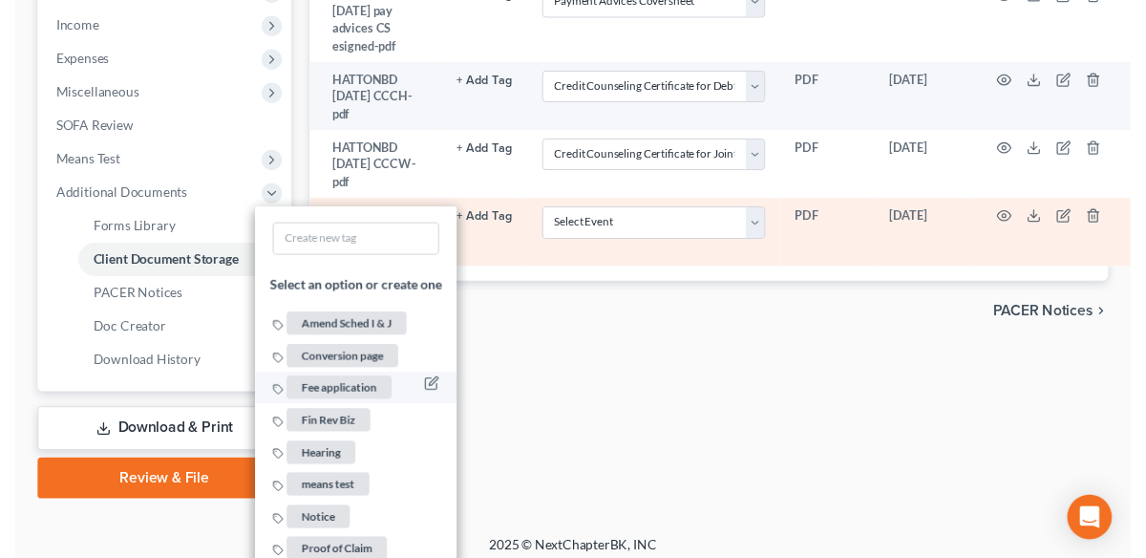
scroll to position [606, 0]
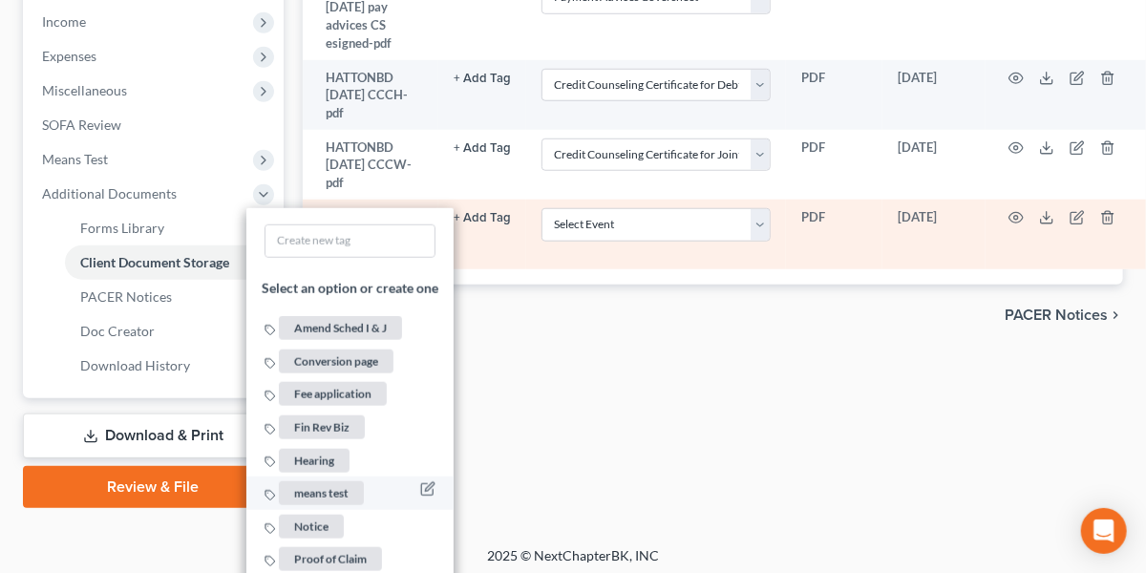
click at [328, 505] on span "means test" at bounding box center [321, 493] width 85 height 24
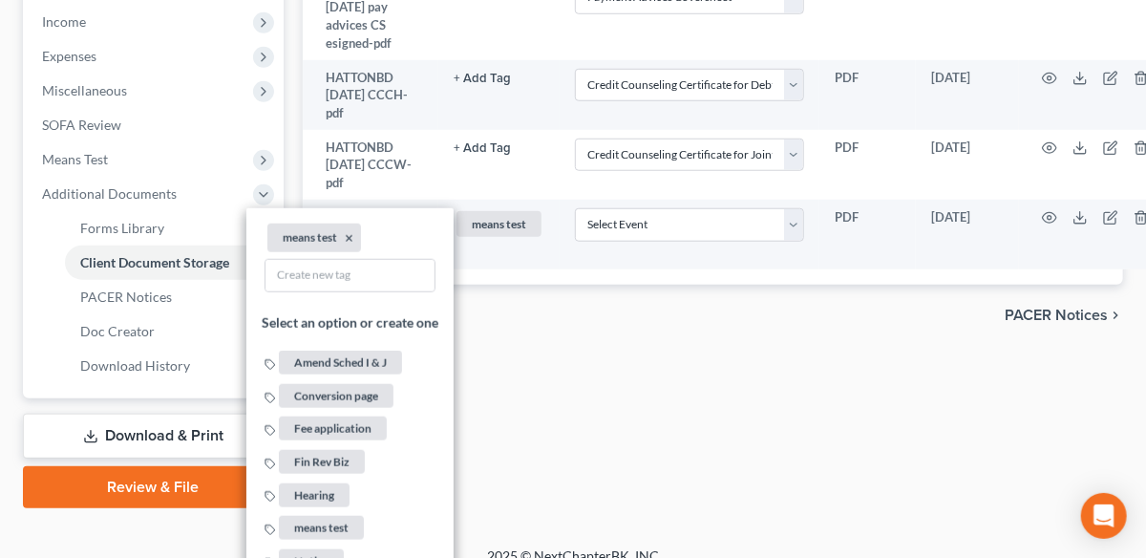
click at [664, 346] on div "chevron_left Forms Library PACER Notices chevron_right" at bounding box center [713, 315] width 820 height 61
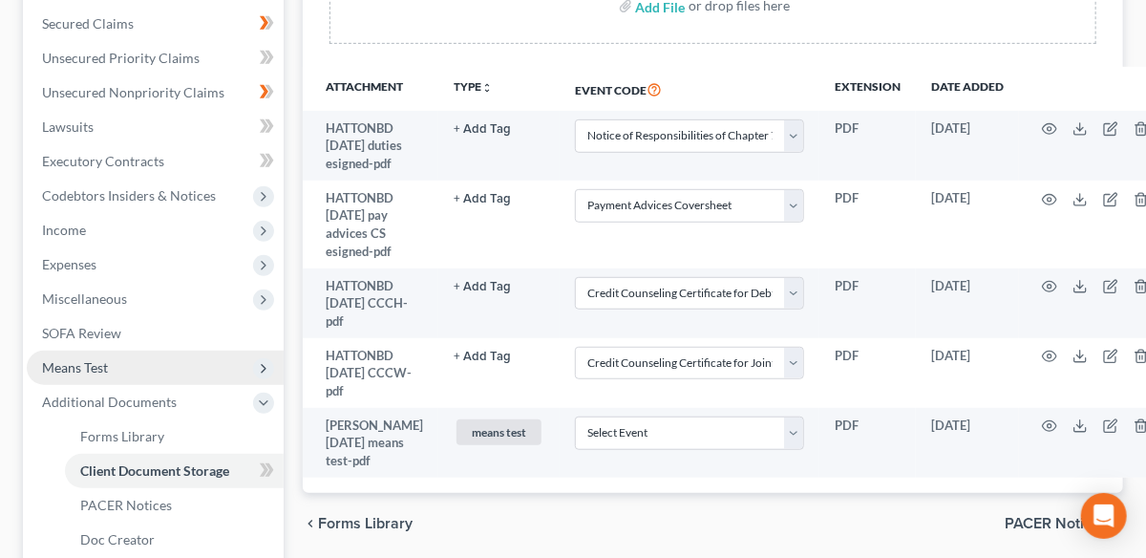
scroll to position [626, 0]
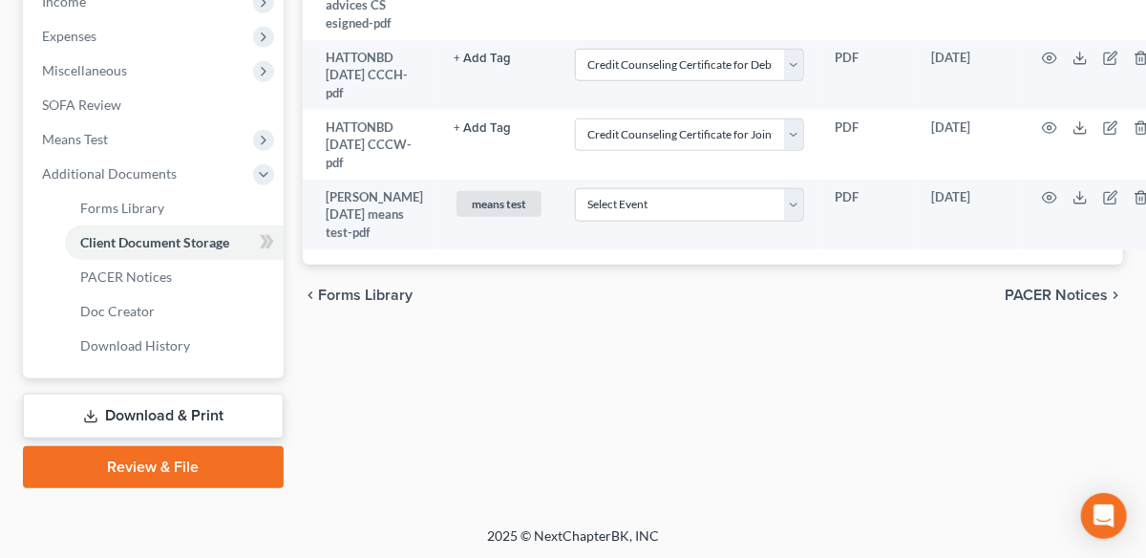
click at [129, 468] on link "Review & File" at bounding box center [153, 467] width 261 height 42
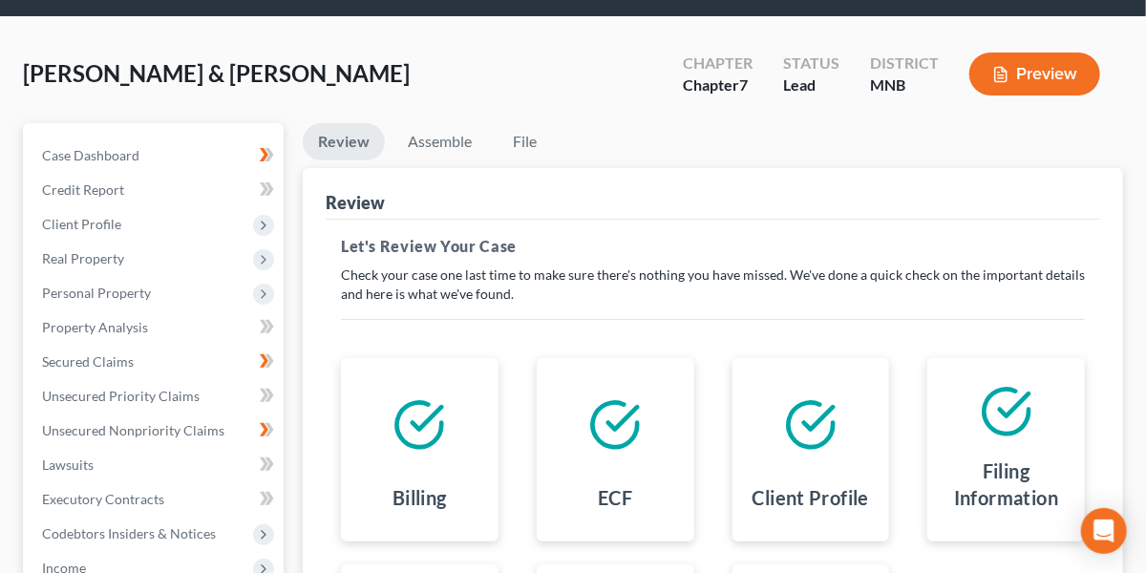
scroll to position [59, 0]
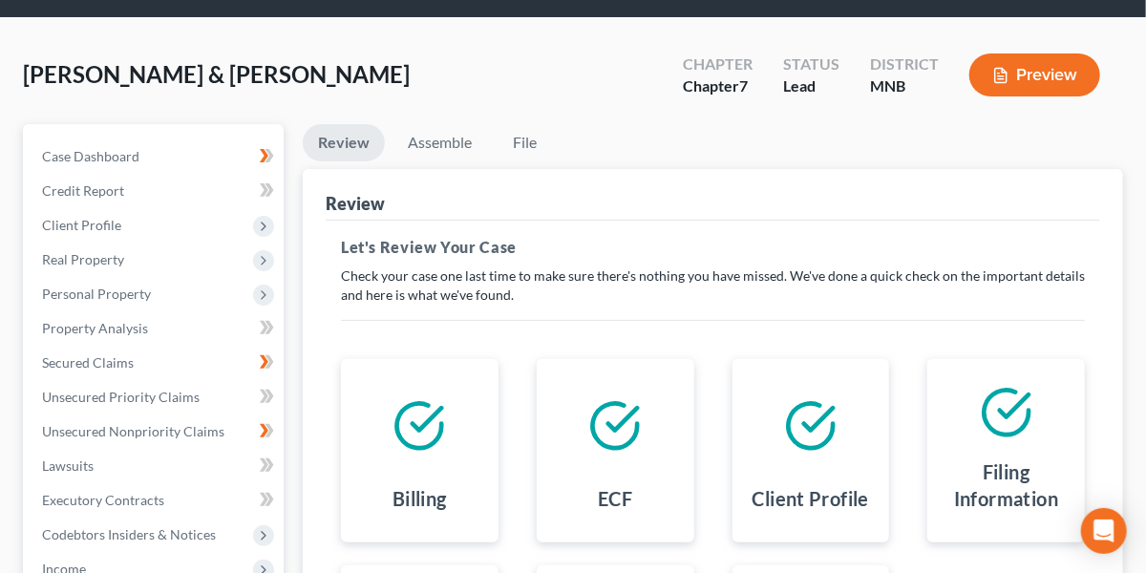
click at [1036, 79] on button "Preview" at bounding box center [1034, 74] width 131 height 43
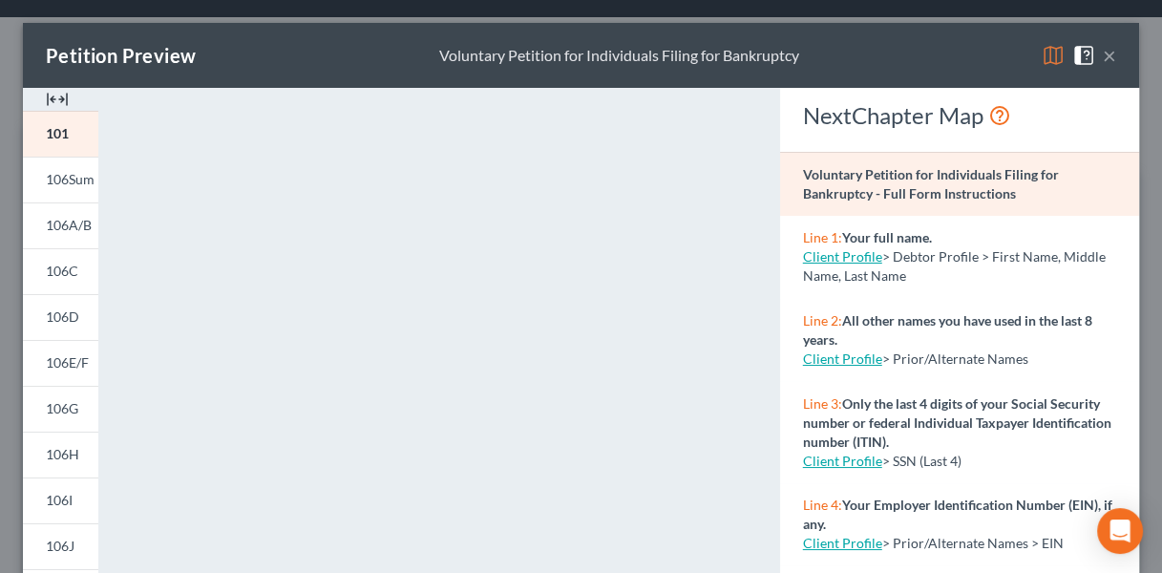
click at [1042, 64] on img at bounding box center [1053, 55] width 23 height 23
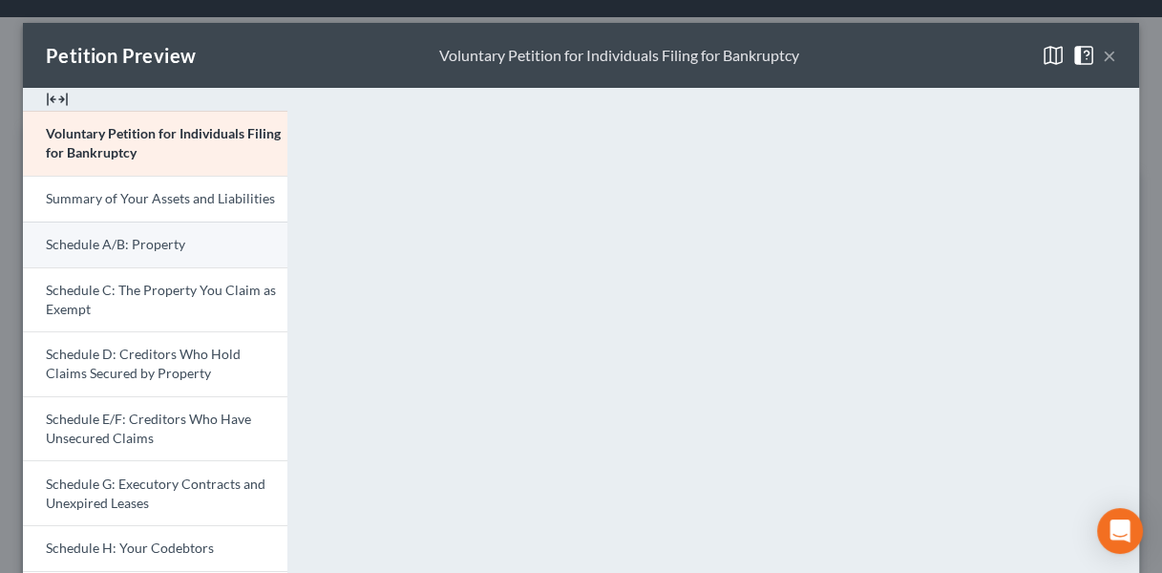
click at [209, 257] on link "Schedule A/B: Property" at bounding box center [155, 245] width 264 height 46
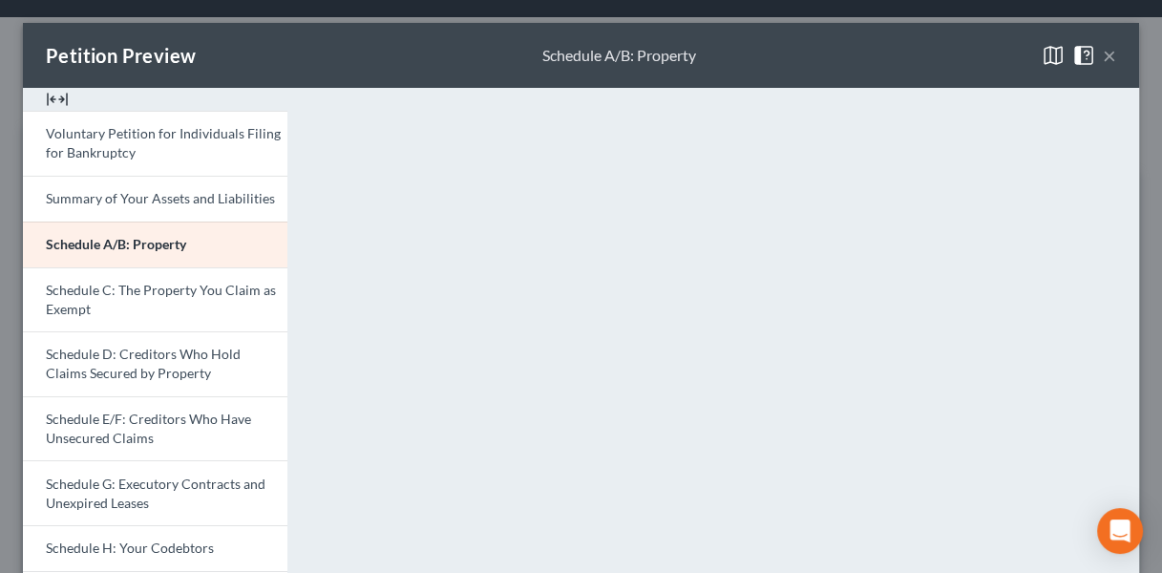
click at [1103, 53] on button "×" at bounding box center [1109, 55] width 13 height 23
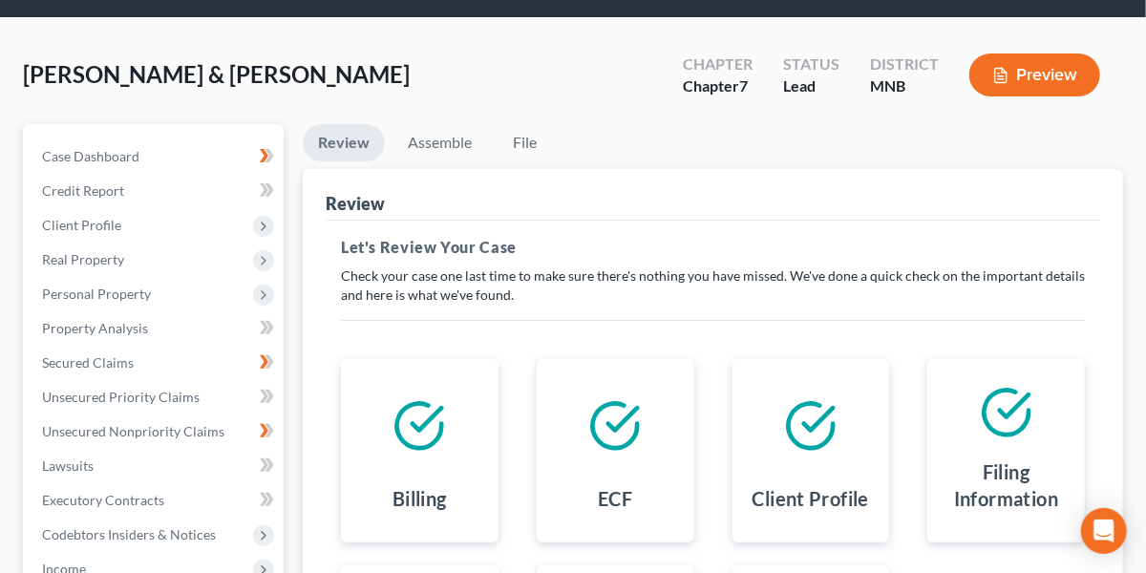
drag, startPoint x: 450, startPoint y: 275, endPoint x: 664, endPoint y: 459, distance: 282.3
drag, startPoint x: 664, startPoint y: 459, endPoint x: 475, endPoint y: 66, distance: 436.5
click at [475, 66] on div "[PERSON_NAME] & [PERSON_NAME] Upgraded Chapter Chapter 7 Status Lead District M…" at bounding box center [573, 82] width 1100 height 83
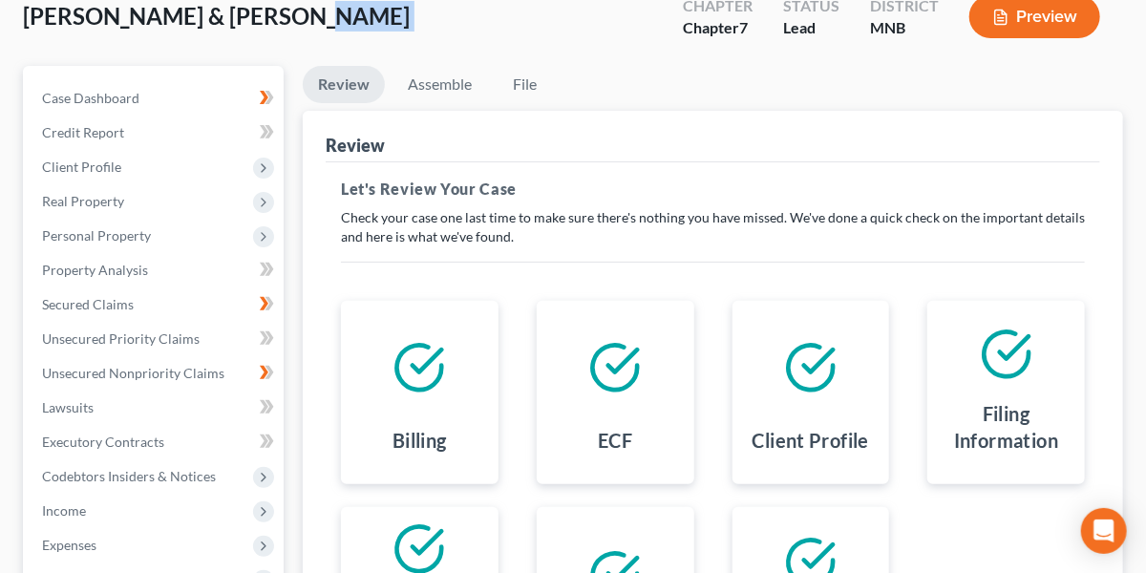
scroll to position [119, 0]
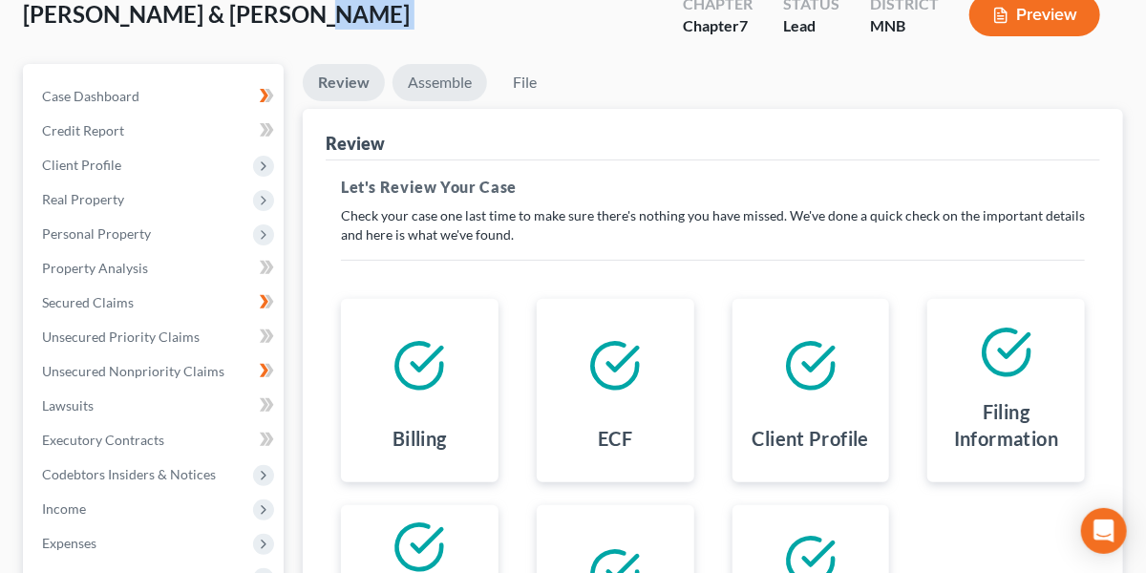
click at [435, 84] on link "Assemble" at bounding box center [439, 82] width 95 height 37
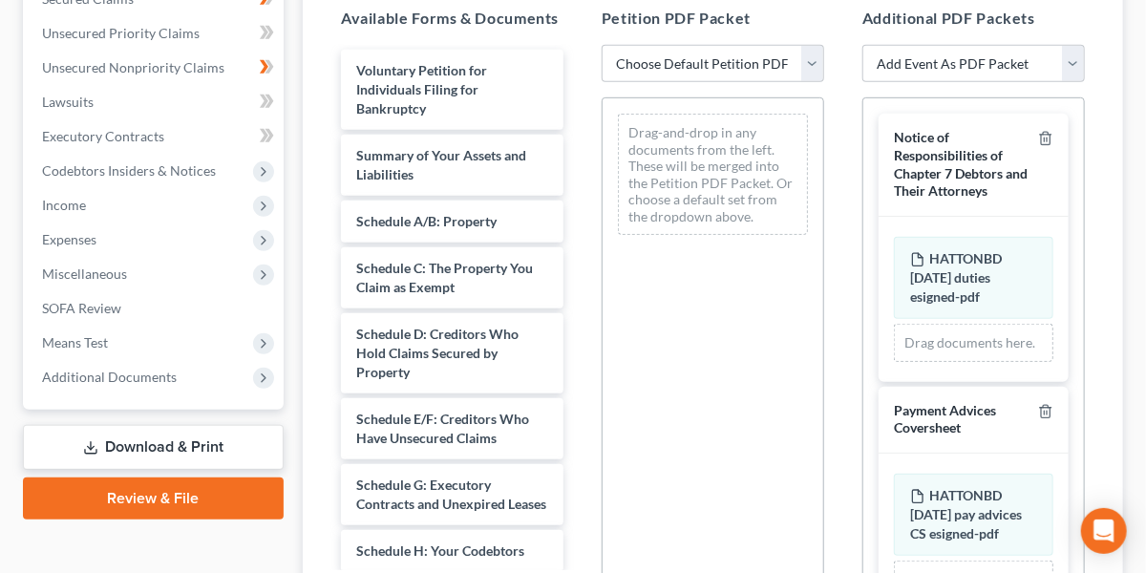
scroll to position [424, 0]
click at [648, 349] on div "Drag-and-drop in any documents from the left. These will be merged into the Pet…" at bounding box center [713, 358] width 222 height 525
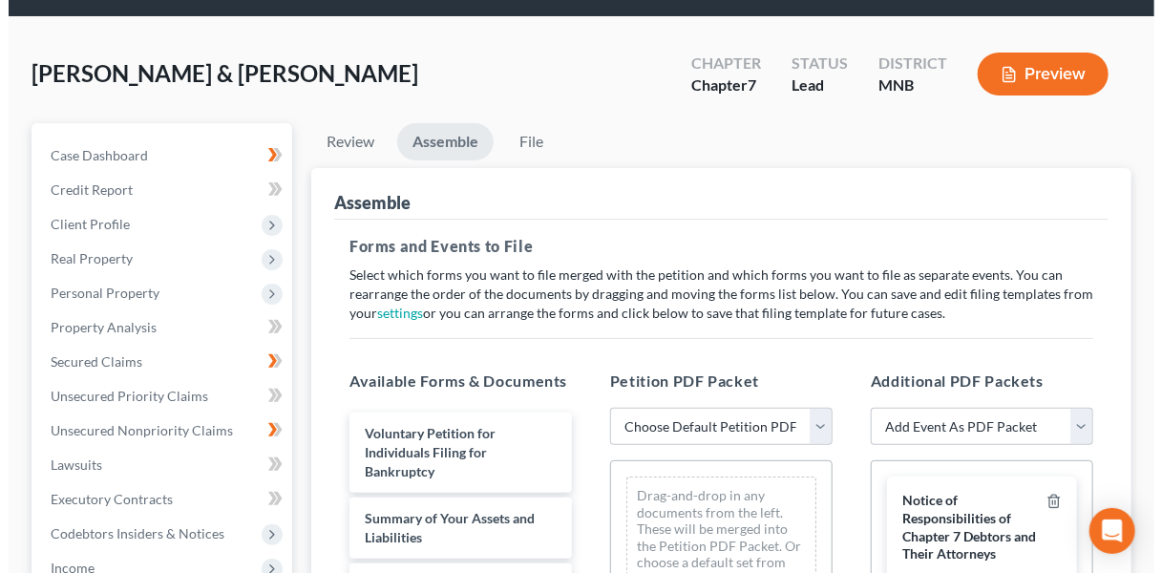
scroll to position [0, 0]
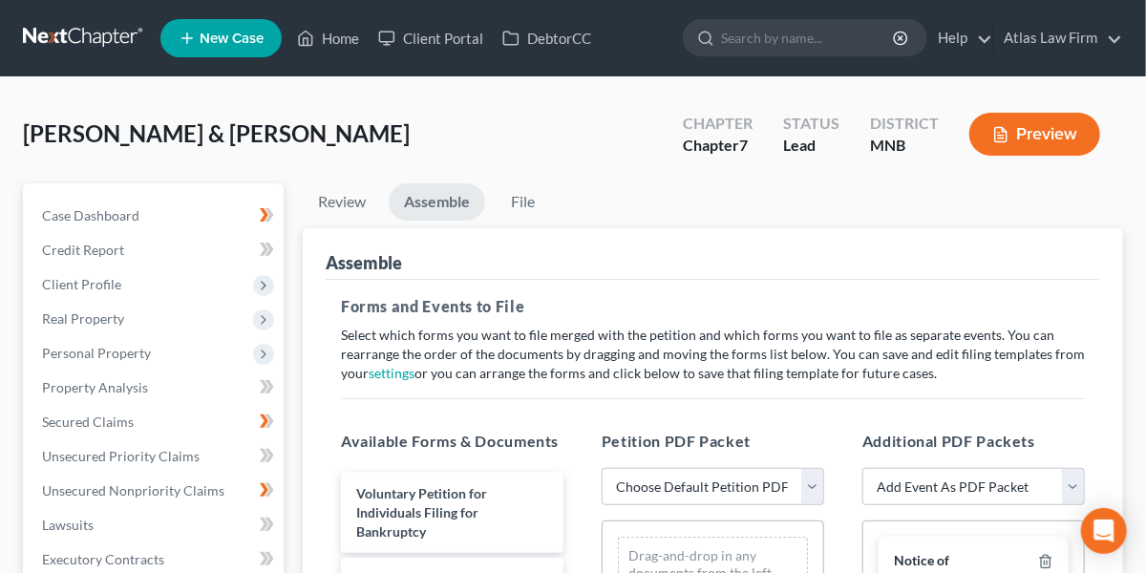
click at [1045, 130] on button "Preview" at bounding box center [1034, 134] width 131 height 43
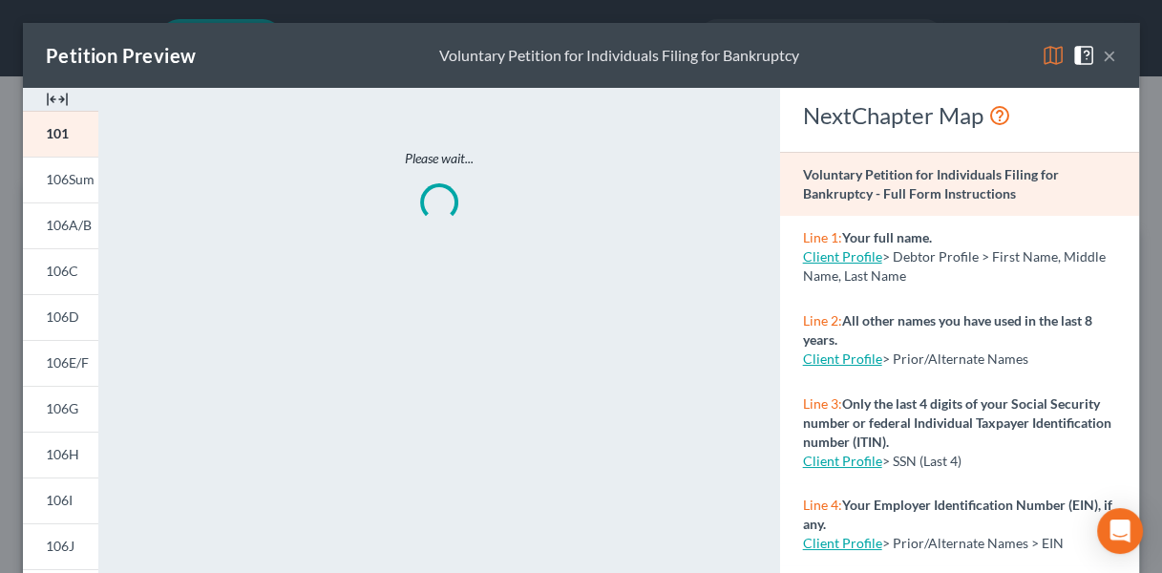
click at [1042, 59] on img at bounding box center [1053, 55] width 23 height 23
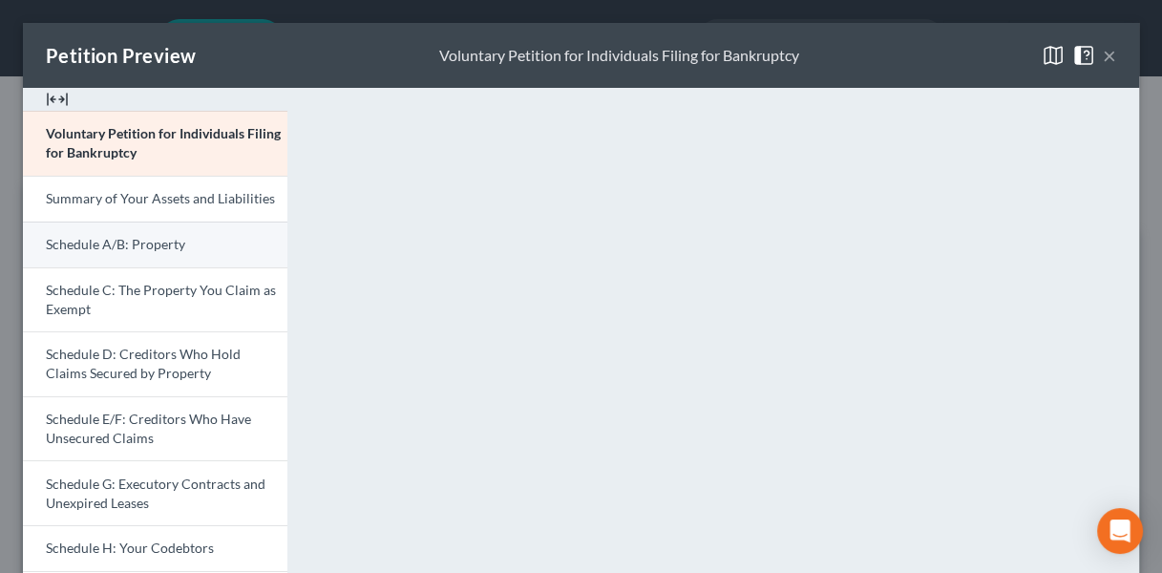
click at [216, 236] on link "Schedule A/B: Property" at bounding box center [155, 245] width 264 height 46
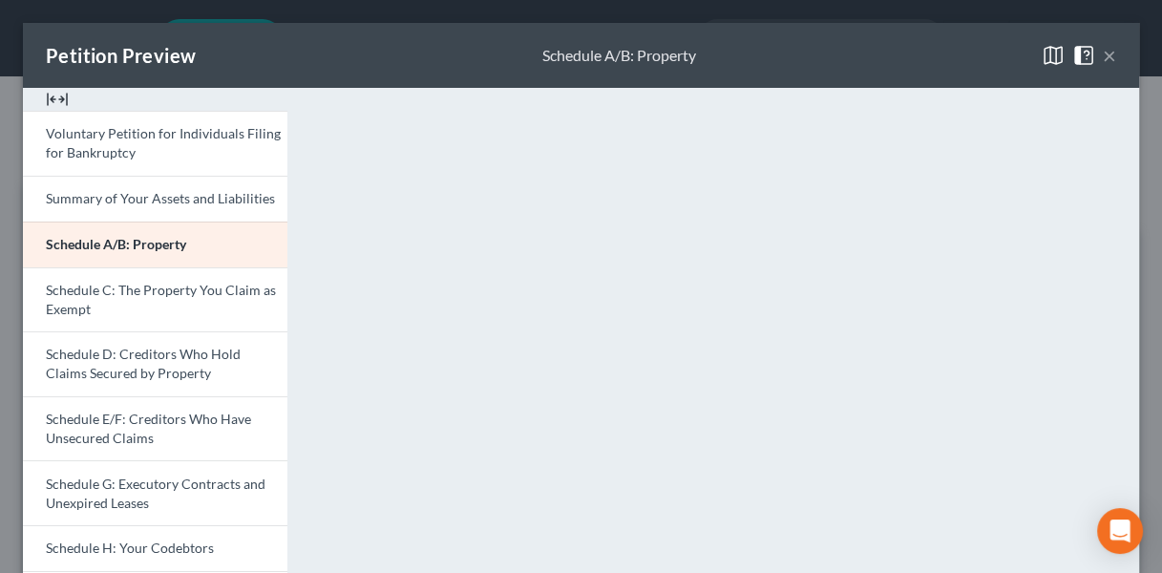
click at [1103, 53] on button "×" at bounding box center [1109, 55] width 13 height 23
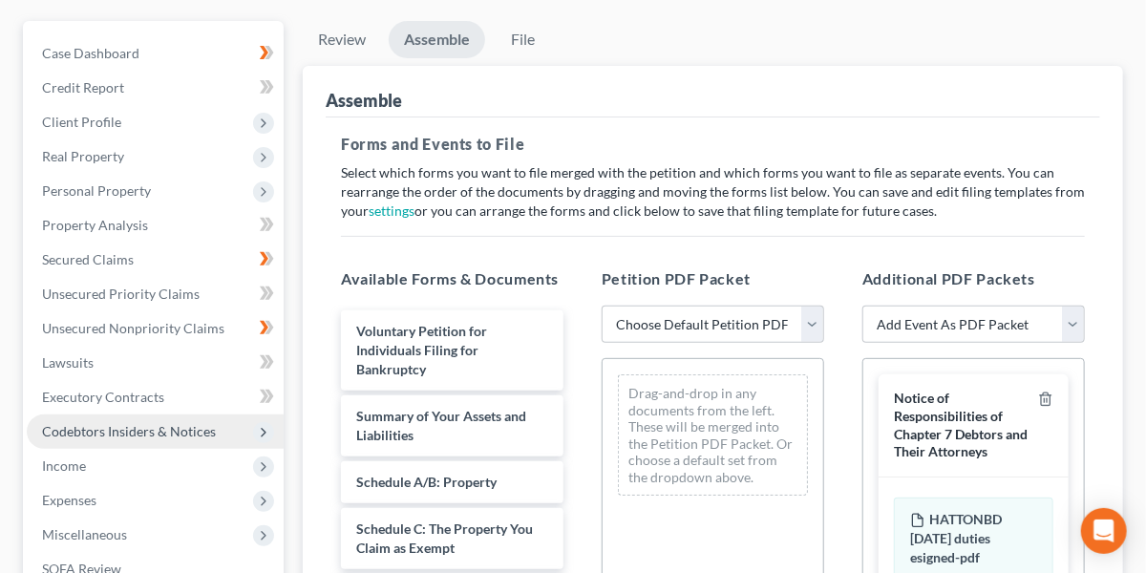
scroll to position [162, 0]
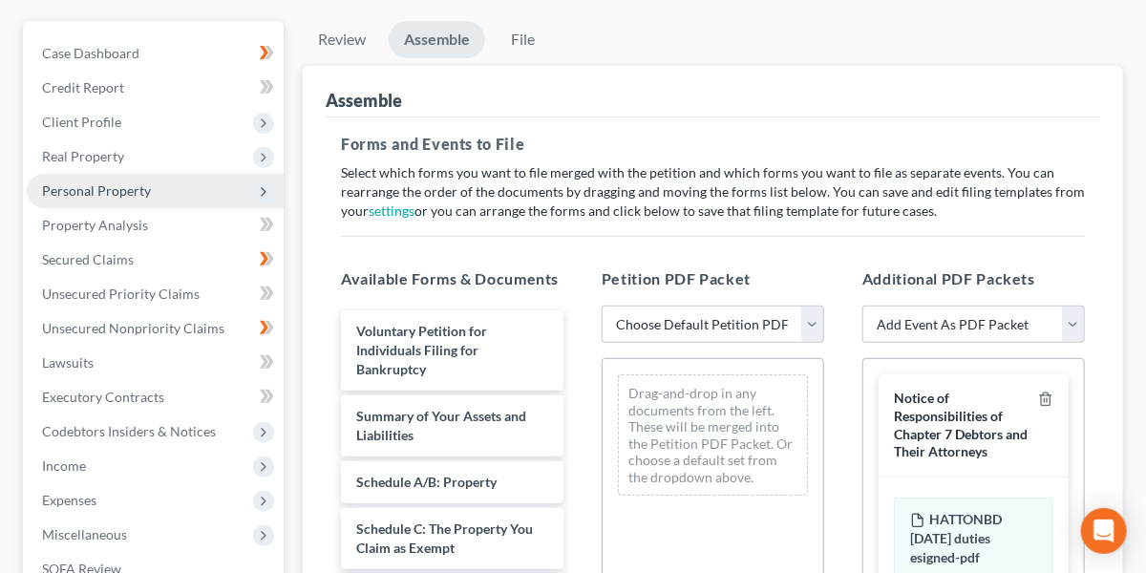
click at [129, 187] on span "Personal Property" at bounding box center [96, 190] width 109 height 16
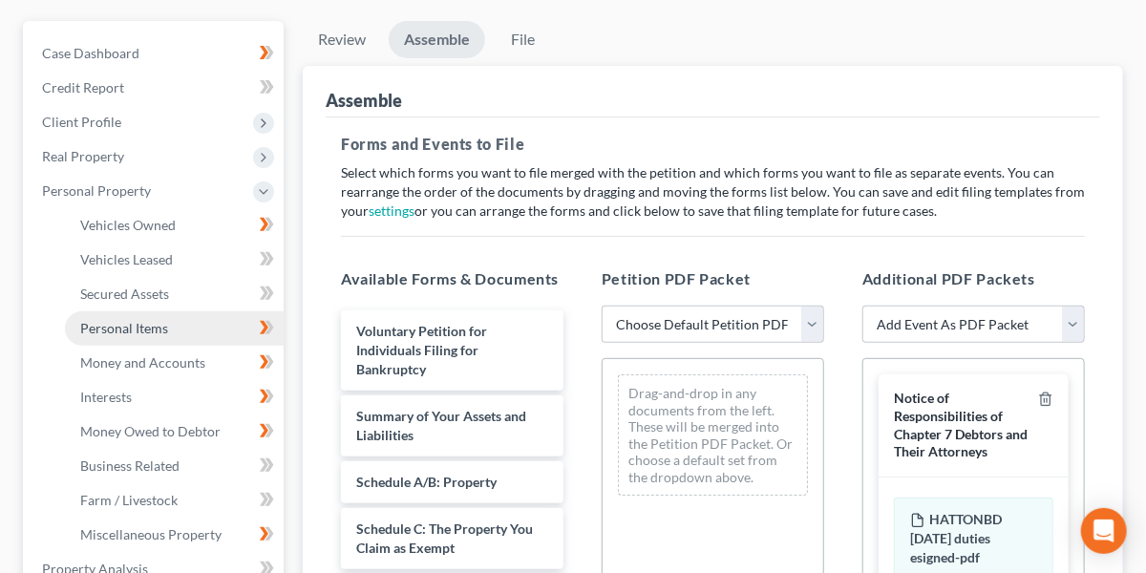
click at [128, 335] on link "Personal Items" at bounding box center [174, 328] width 219 height 34
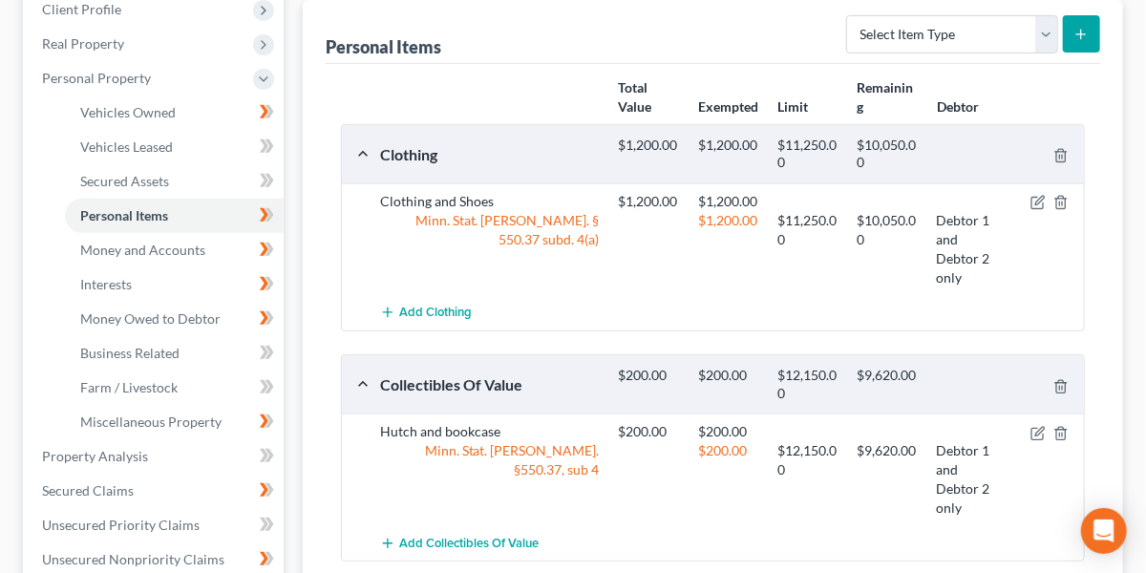
scroll to position [260, 0]
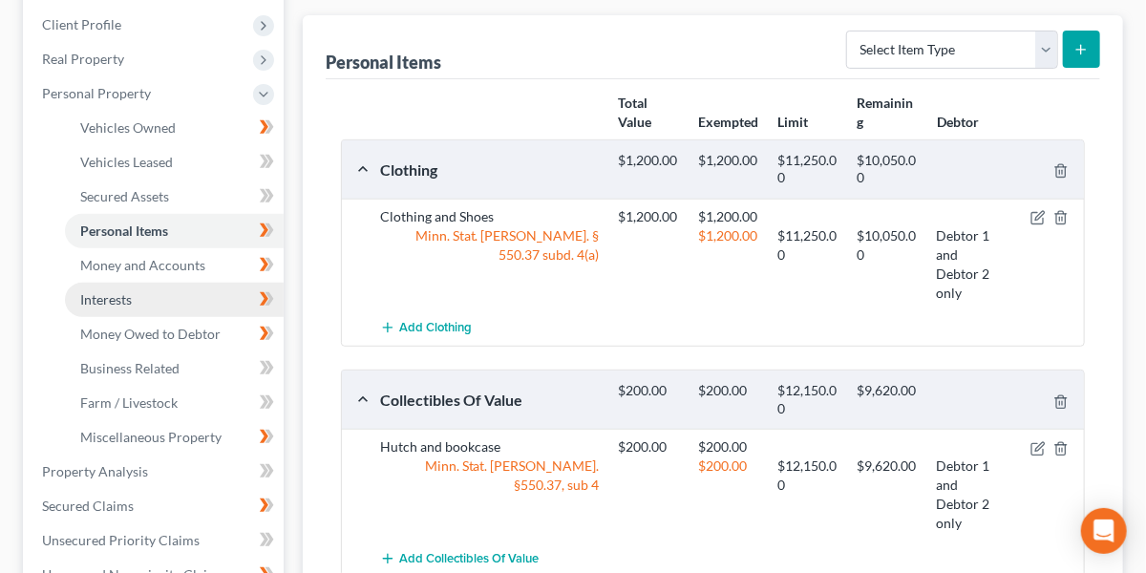
click at [132, 303] on span "Interests" at bounding box center [106, 299] width 52 height 16
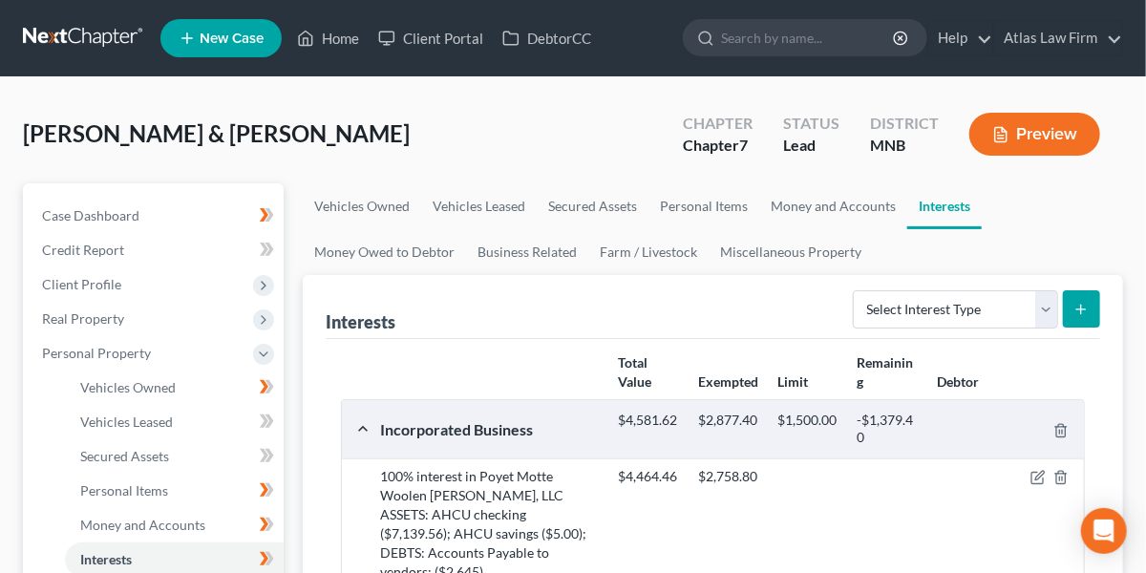
click at [1056, 138] on button "Preview" at bounding box center [1034, 134] width 131 height 43
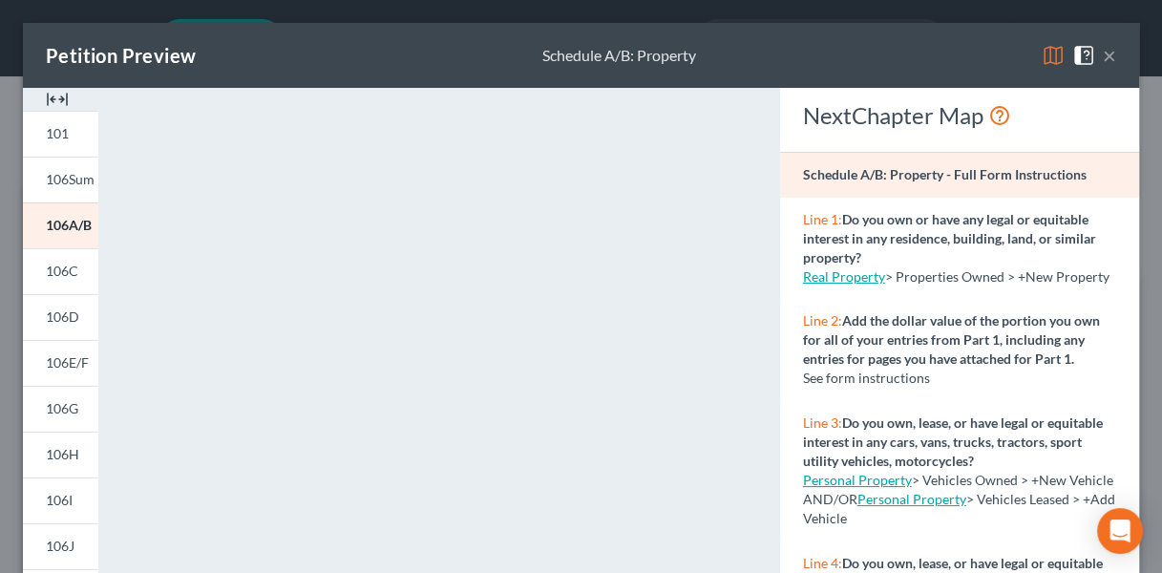
click at [1042, 52] on img at bounding box center [1053, 55] width 23 height 23
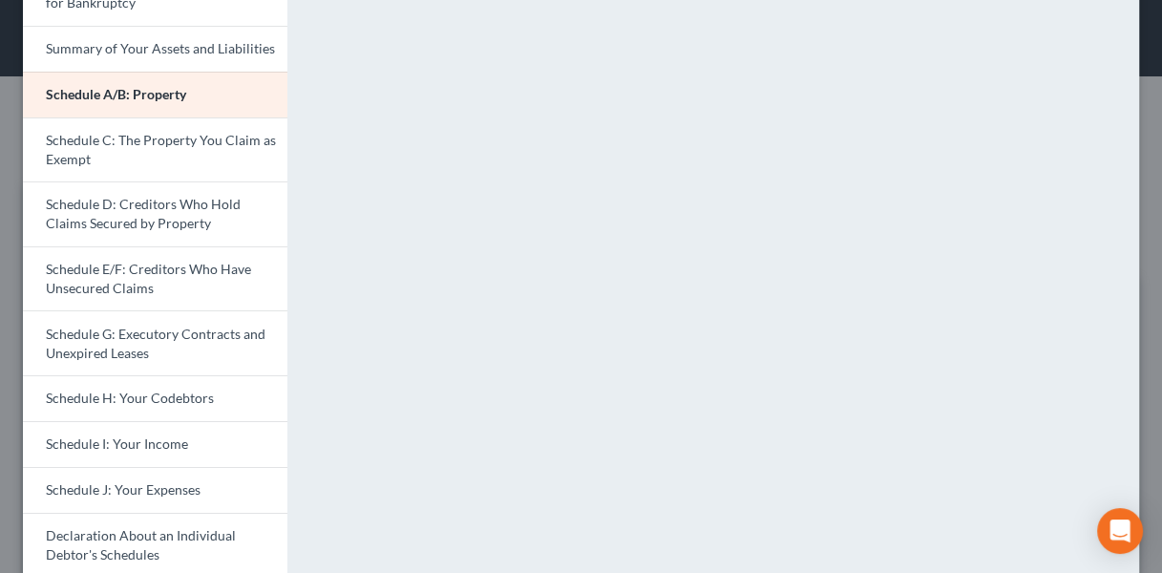
scroll to position [144, 0]
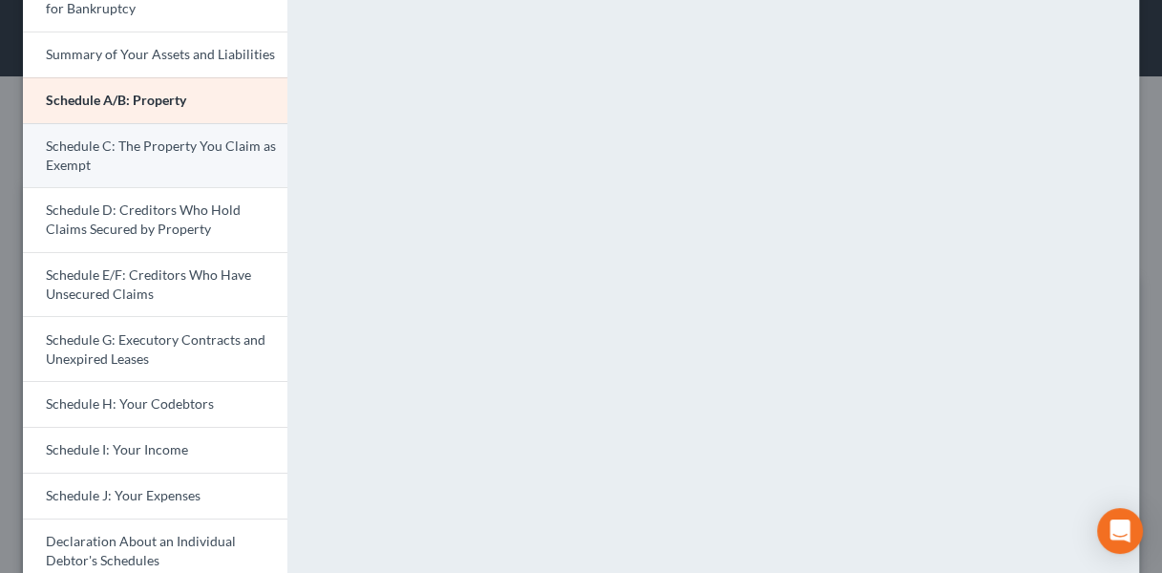
click at [175, 160] on link "Schedule C: The Property You Claim as Exempt" at bounding box center [155, 155] width 264 height 65
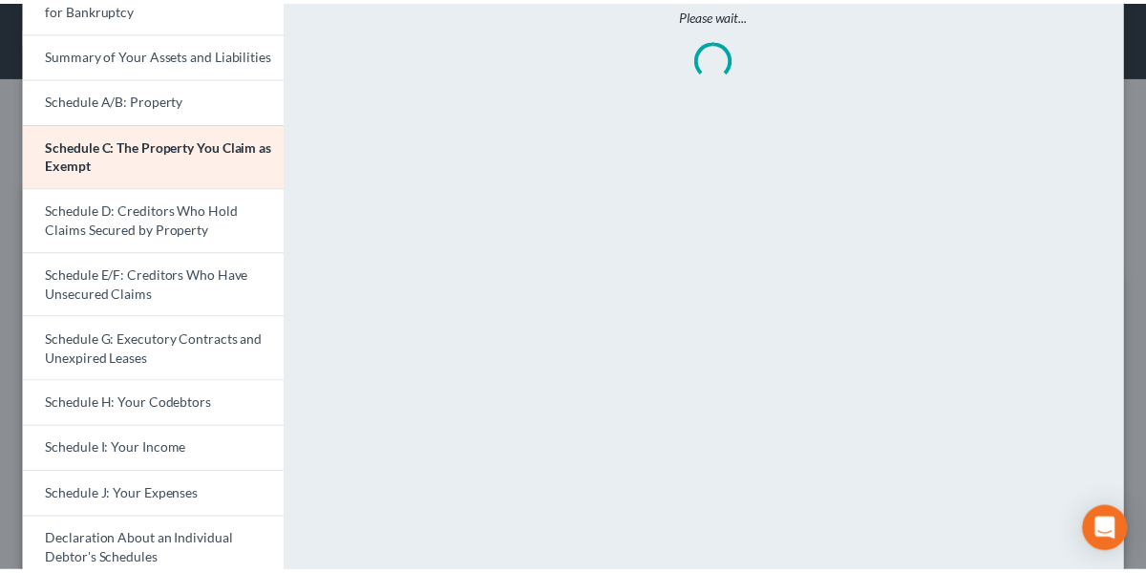
scroll to position [0, 0]
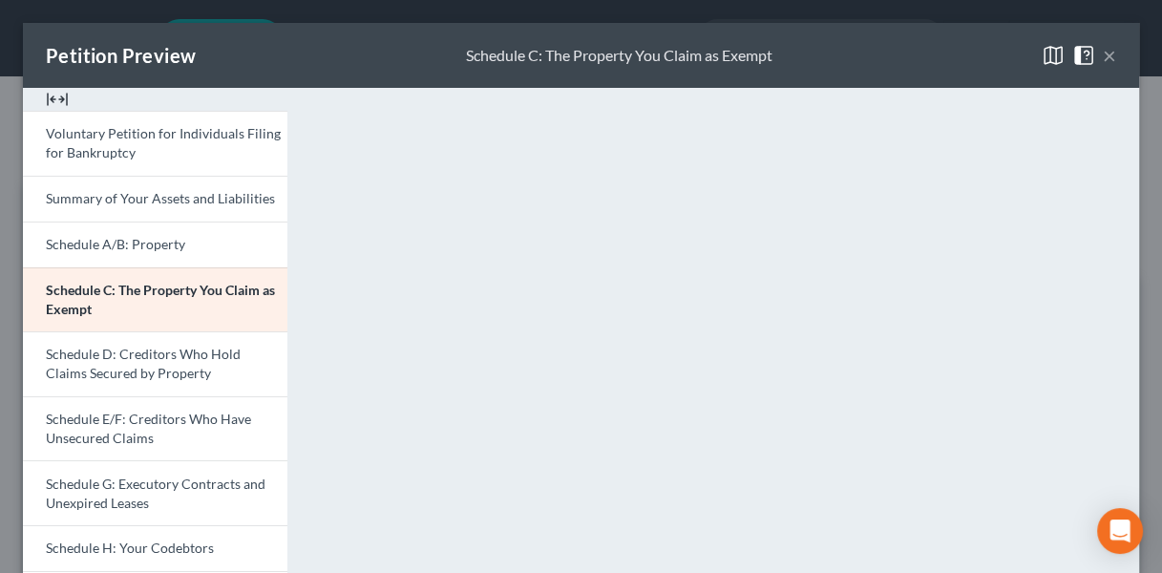
click at [1103, 55] on button "×" at bounding box center [1109, 55] width 13 height 23
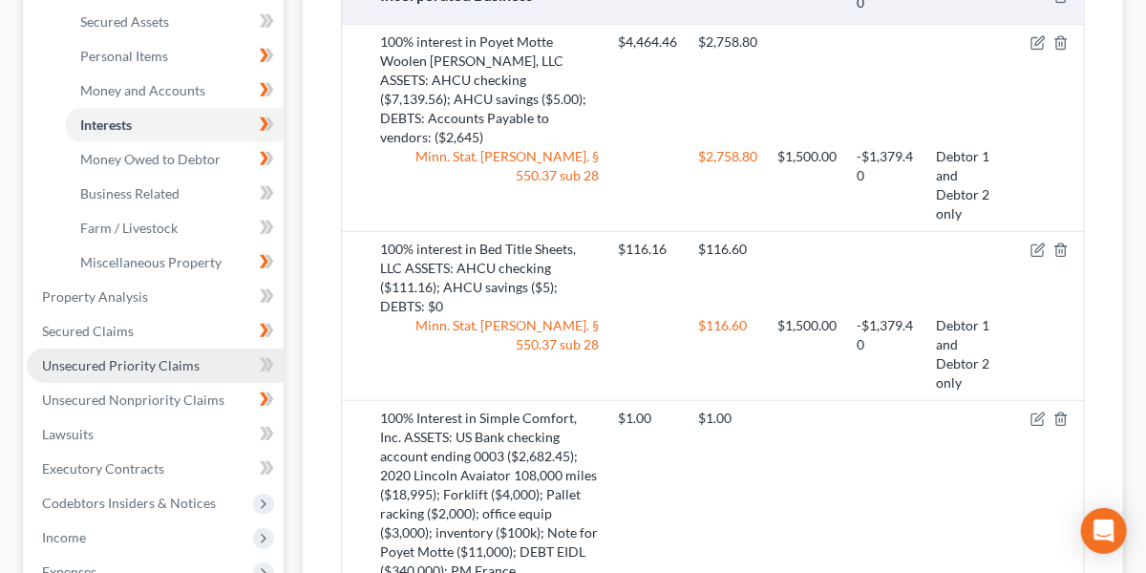
scroll to position [439, 0]
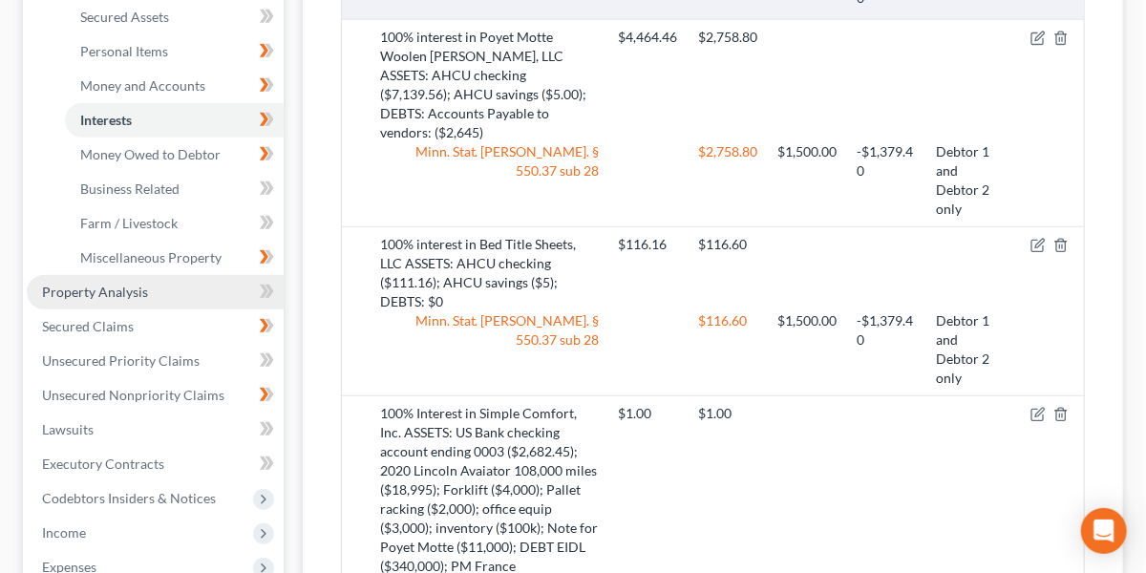
click at [137, 295] on span "Property Analysis" at bounding box center [95, 292] width 106 height 16
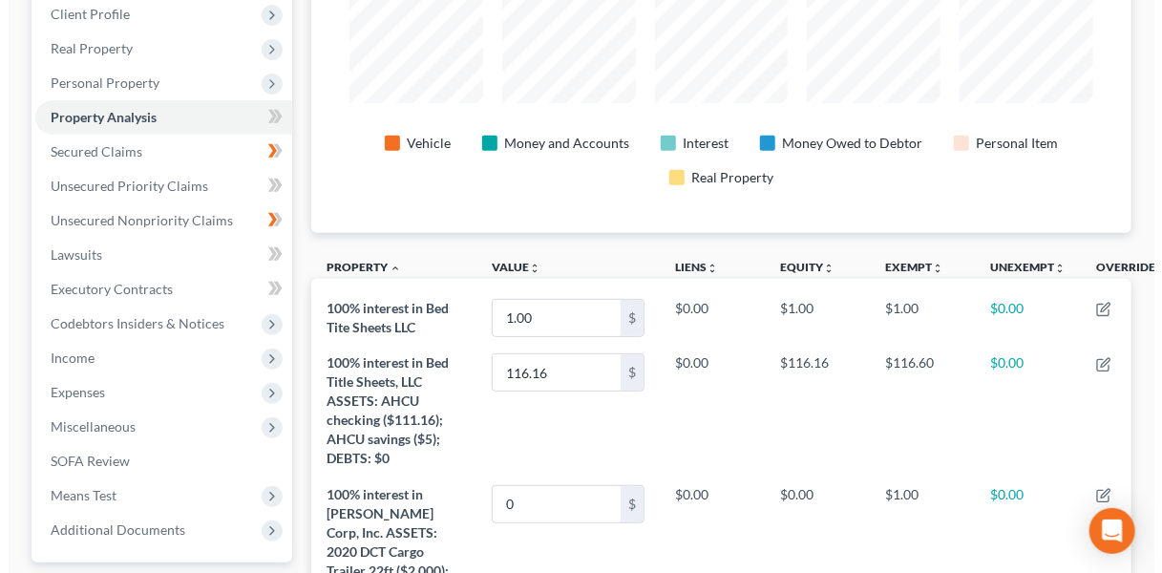
scroll to position [276, 0]
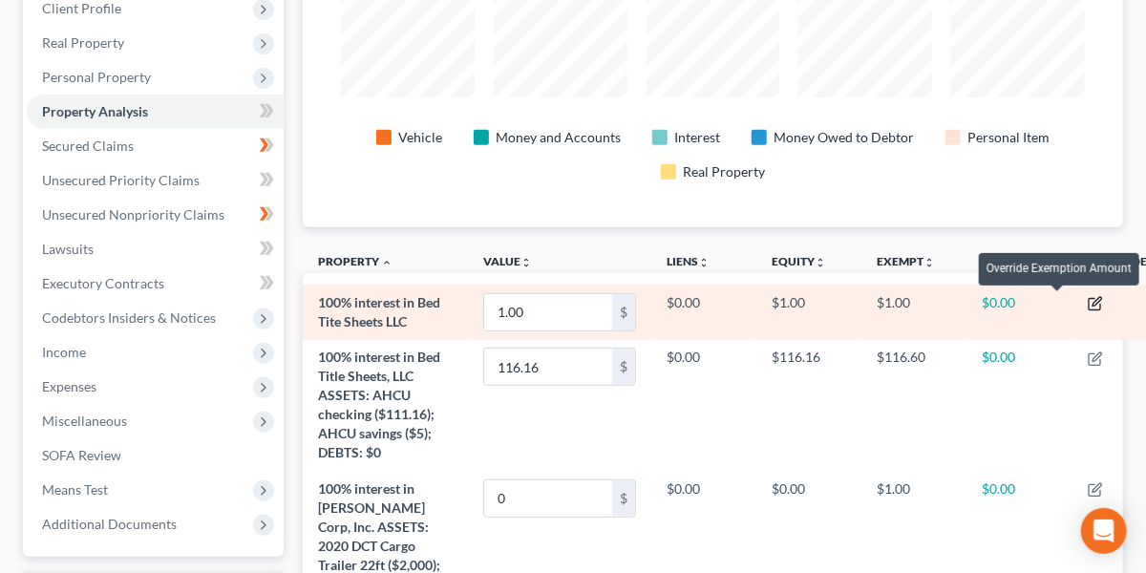
click at [1092, 302] on icon "button" at bounding box center [1096, 302] width 9 height 9
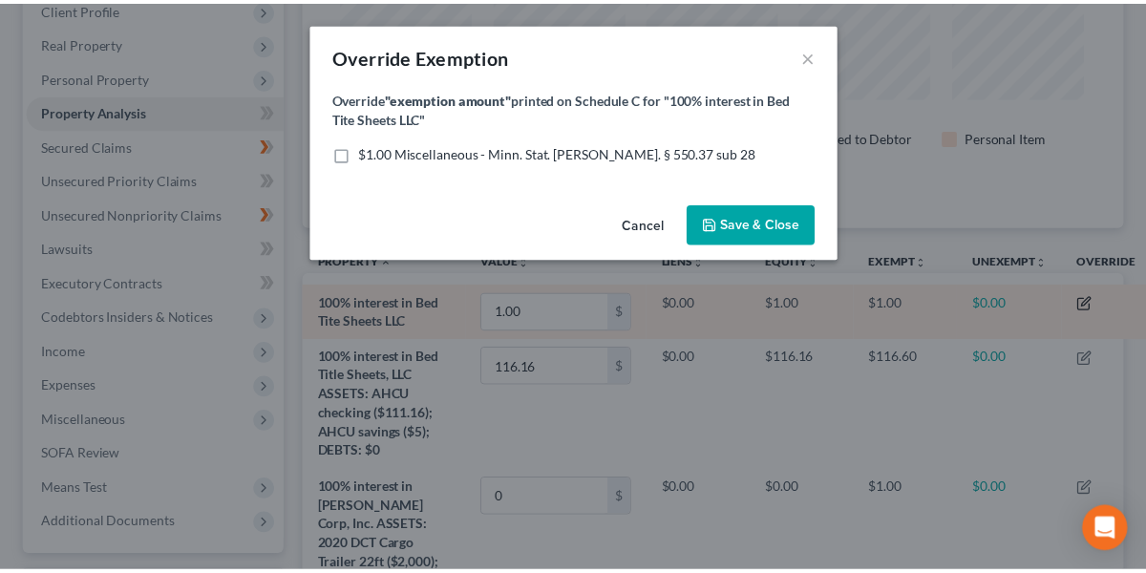
scroll to position [320, 832]
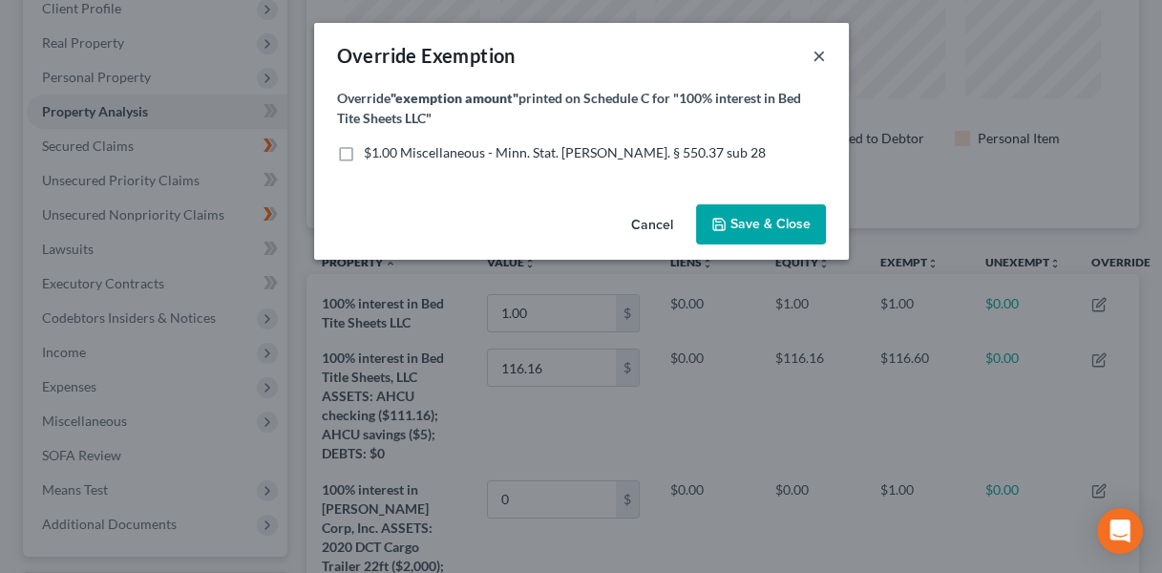
click at [814, 59] on button "×" at bounding box center [819, 55] width 13 height 23
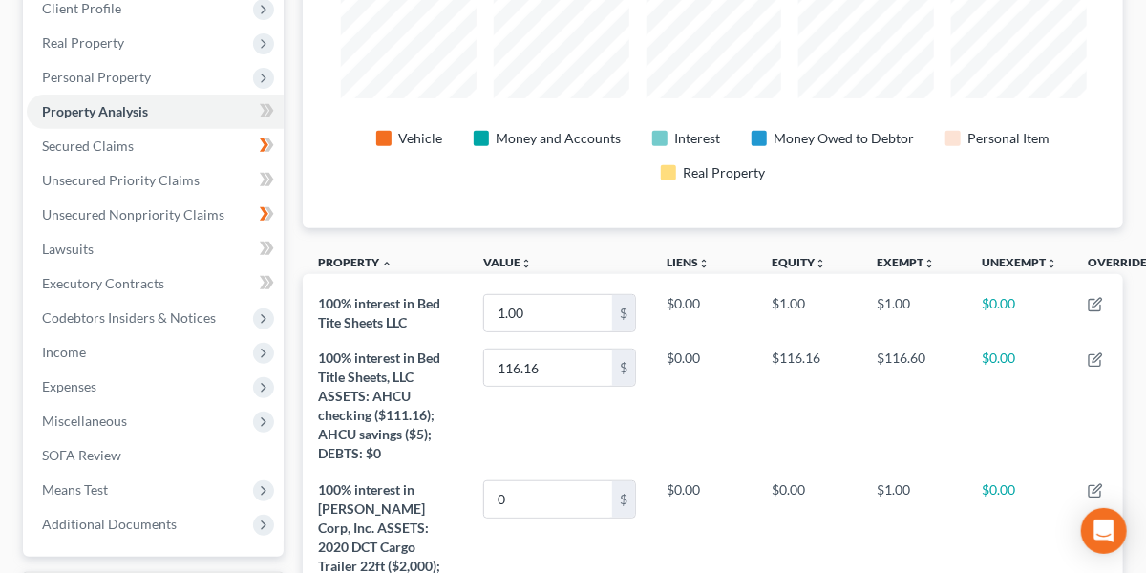
scroll to position [0, 0]
click at [143, 74] on span "Personal Property" at bounding box center [96, 77] width 109 height 16
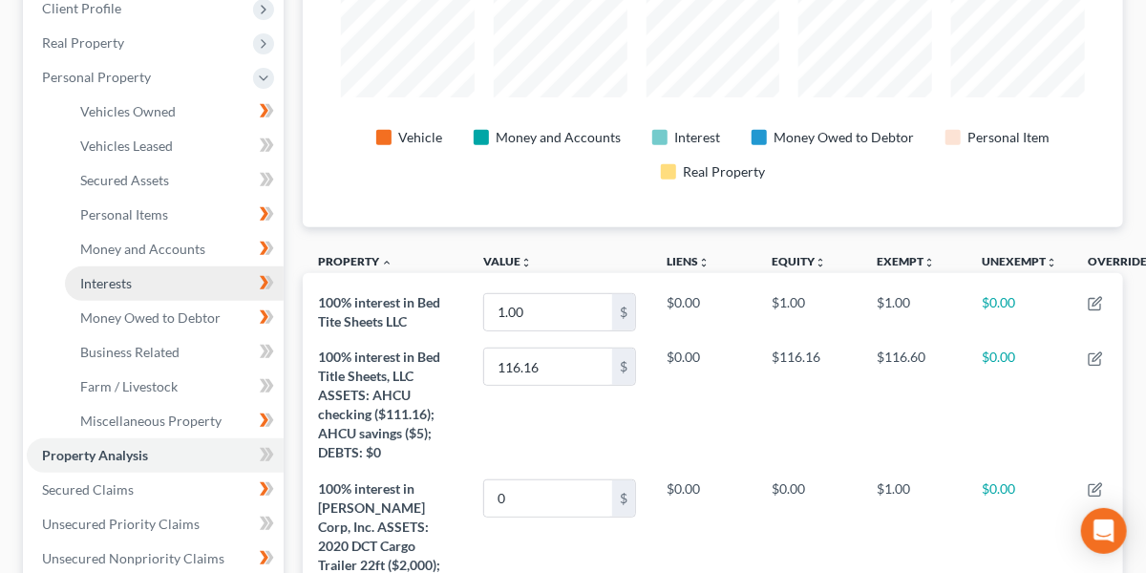
click at [135, 282] on link "Interests" at bounding box center [174, 283] width 219 height 34
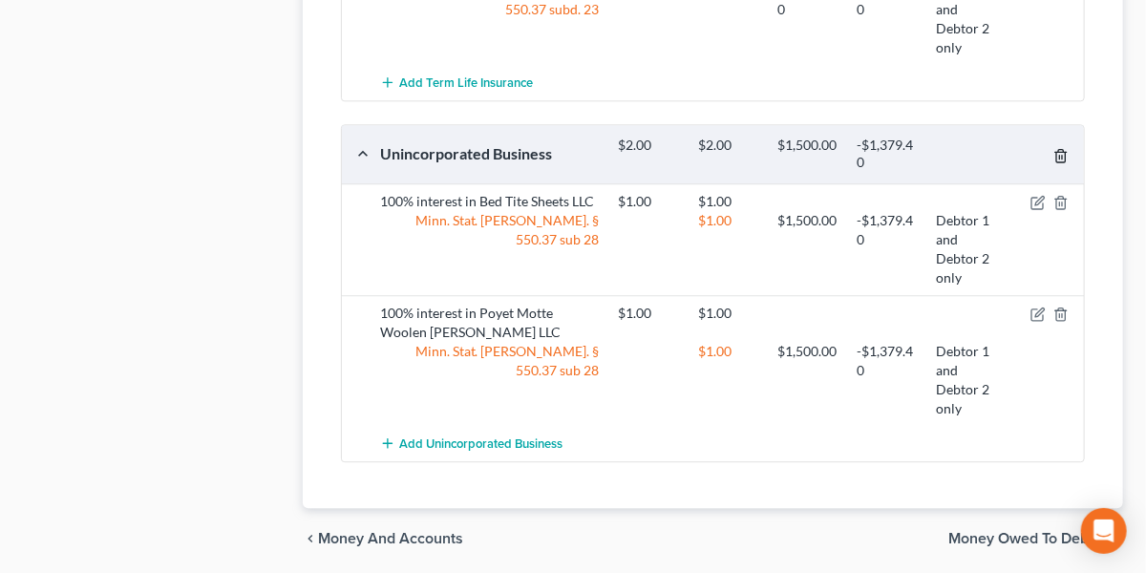
click at [1063, 148] on icon "button" at bounding box center [1060, 155] width 15 height 15
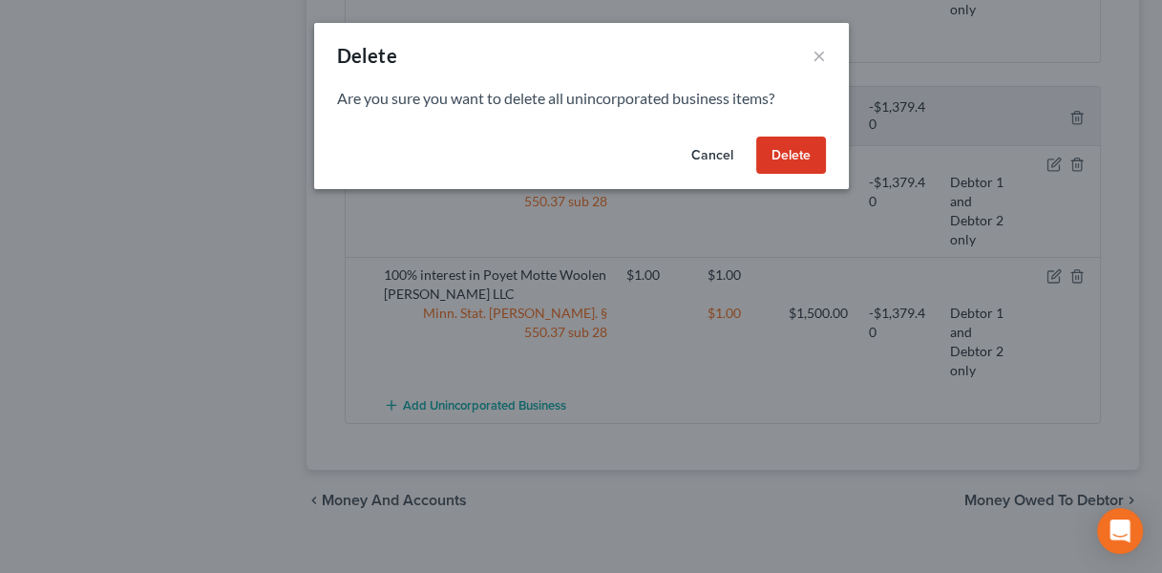
click at [813, 153] on button "Delete" at bounding box center [791, 156] width 70 height 38
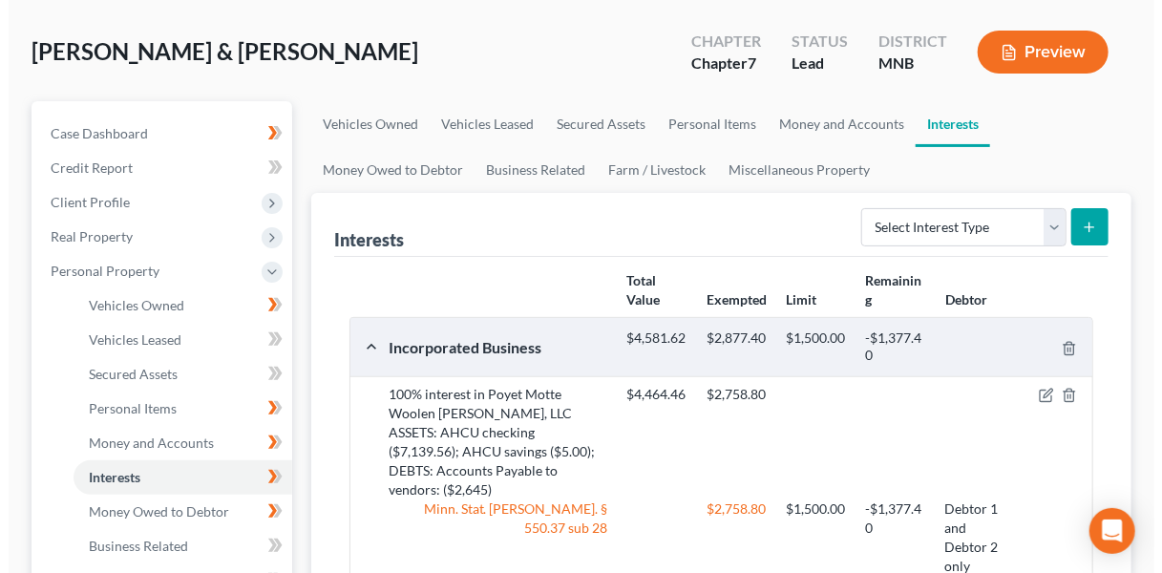
scroll to position [82, 0]
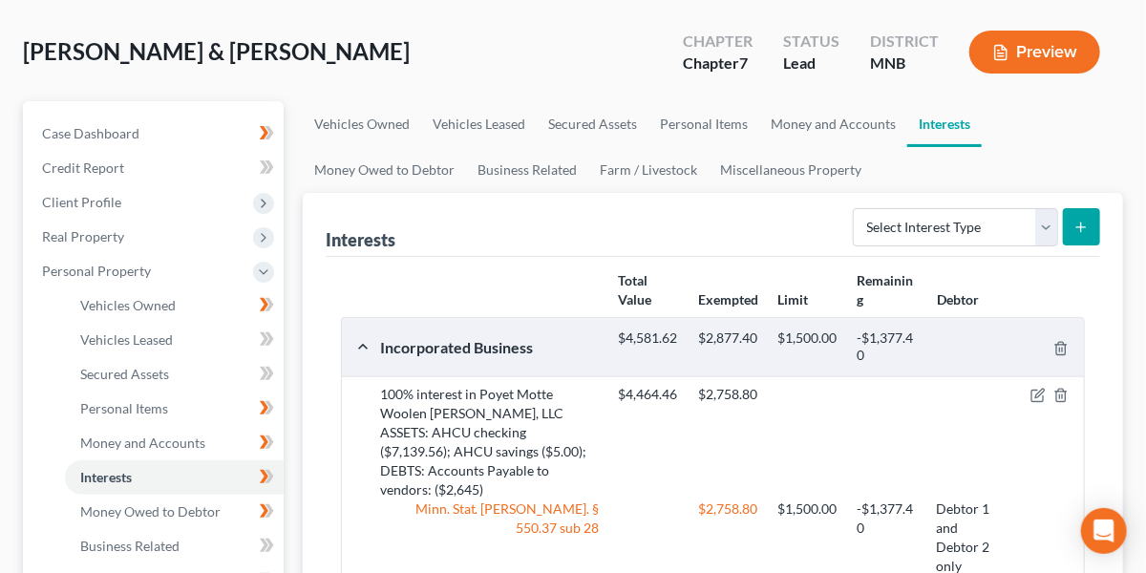
click at [1030, 55] on button "Preview" at bounding box center [1034, 52] width 131 height 43
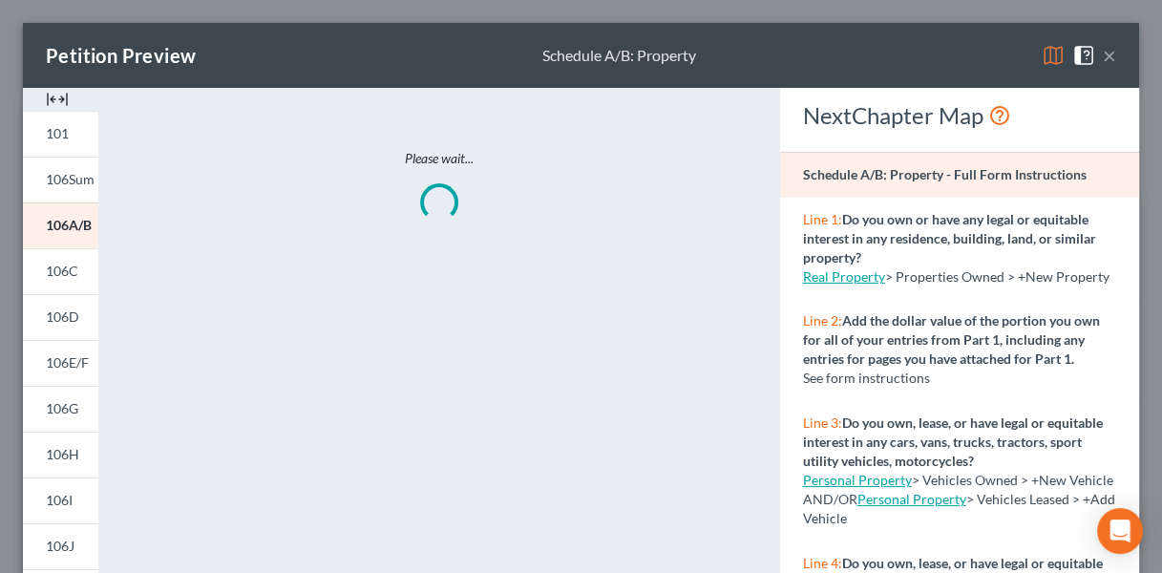
click at [1042, 54] on img at bounding box center [1053, 55] width 23 height 23
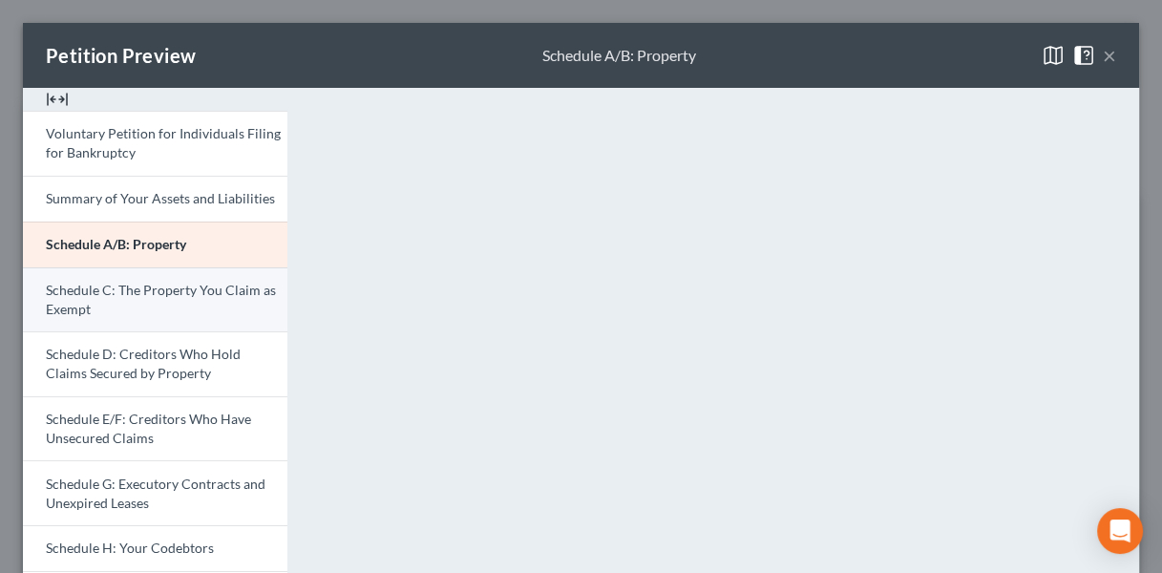
click at [257, 289] on span "Schedule C: The Property You Claim as Exempt" at bounding box center [161, 299] width 230 height 35
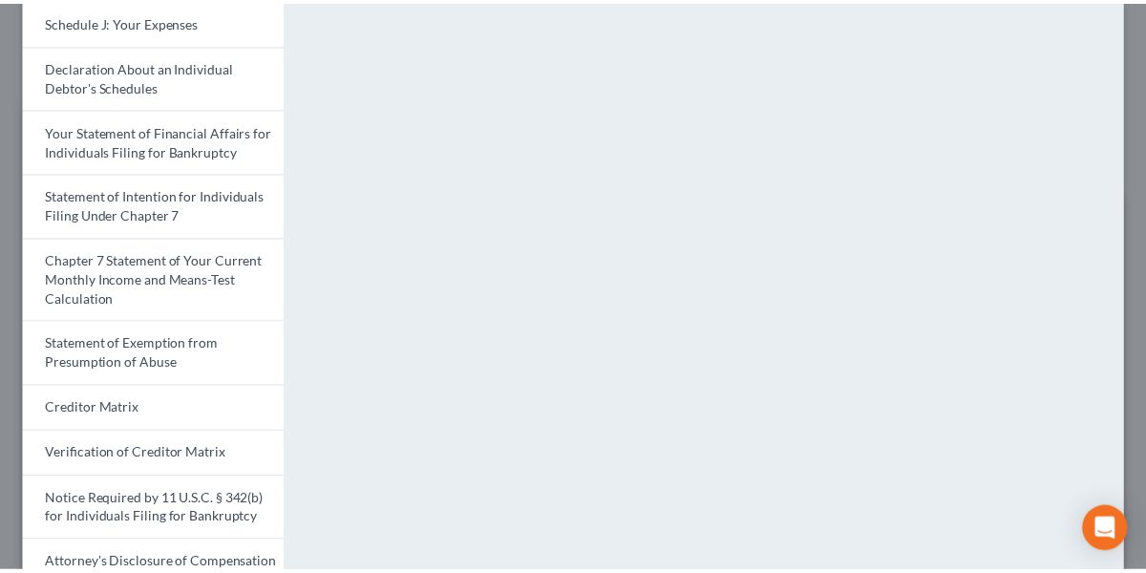
scroll to position [0, 0]
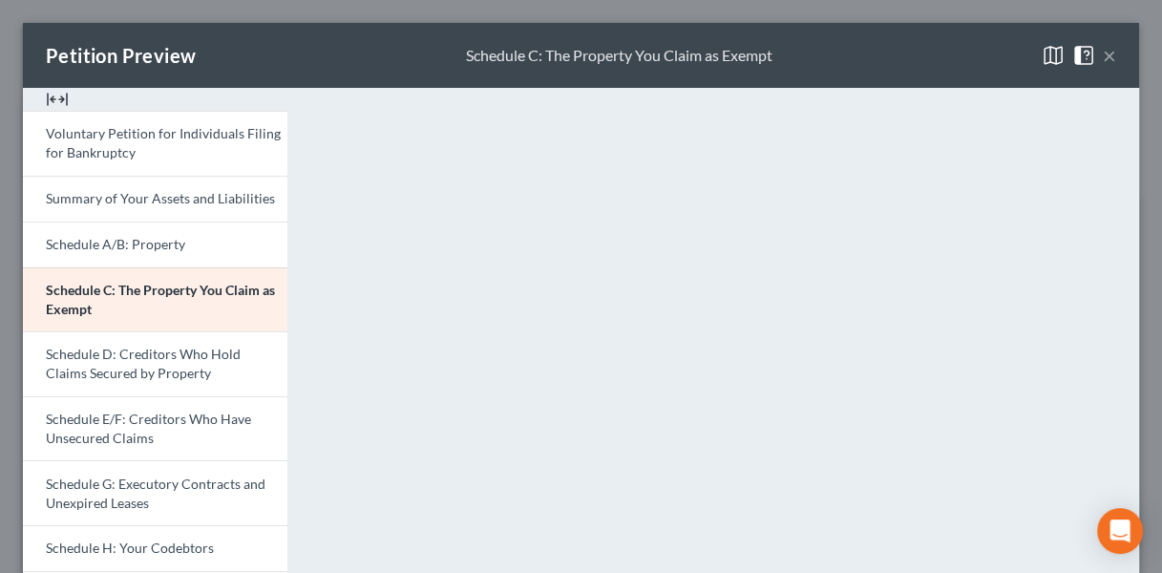
click at [1103, 53] on button "×" at bounding box center [1109, 55] width 13 height 23
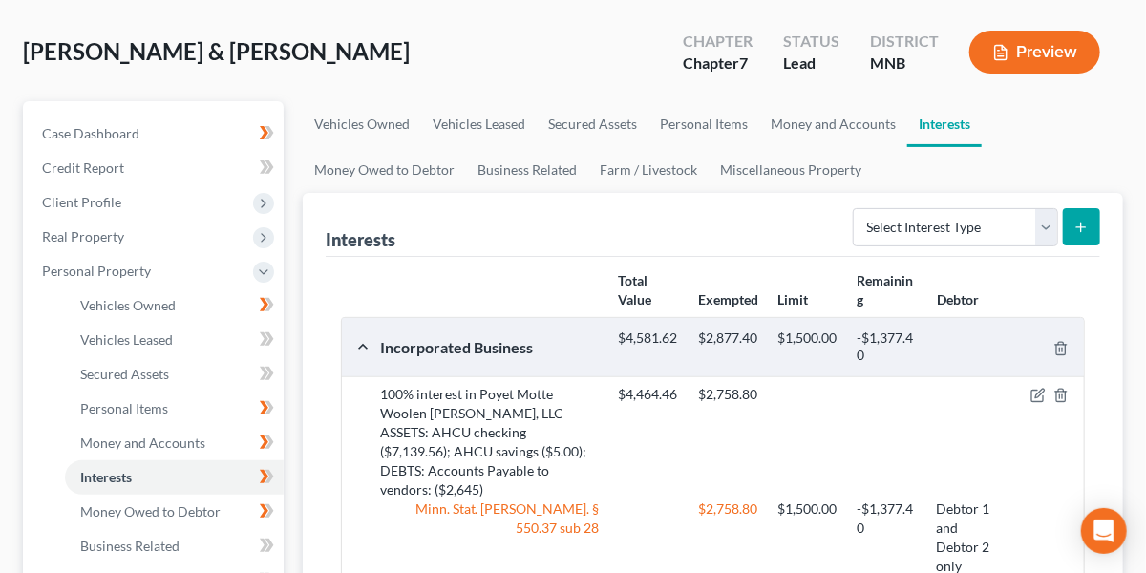
click at [625, 75] on div "[PERSON_NAME] & [PERSON_NAME] Upgraded Chapter Chapter 7 Status Lead District M…" at bounding box center [573, 59] width 1100 height 83
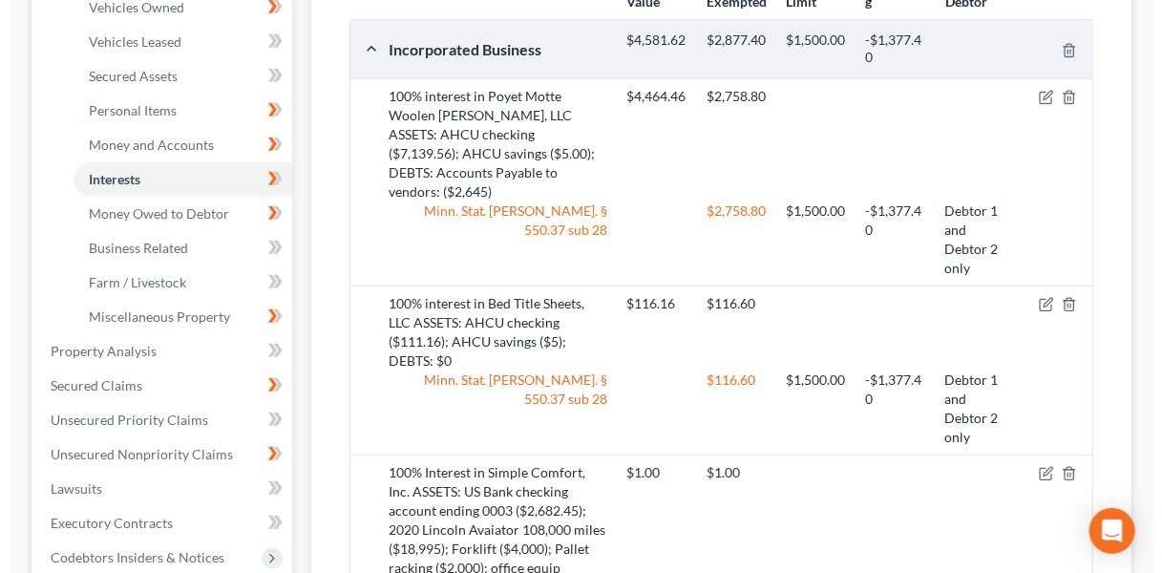
scroll to position [381, 0]
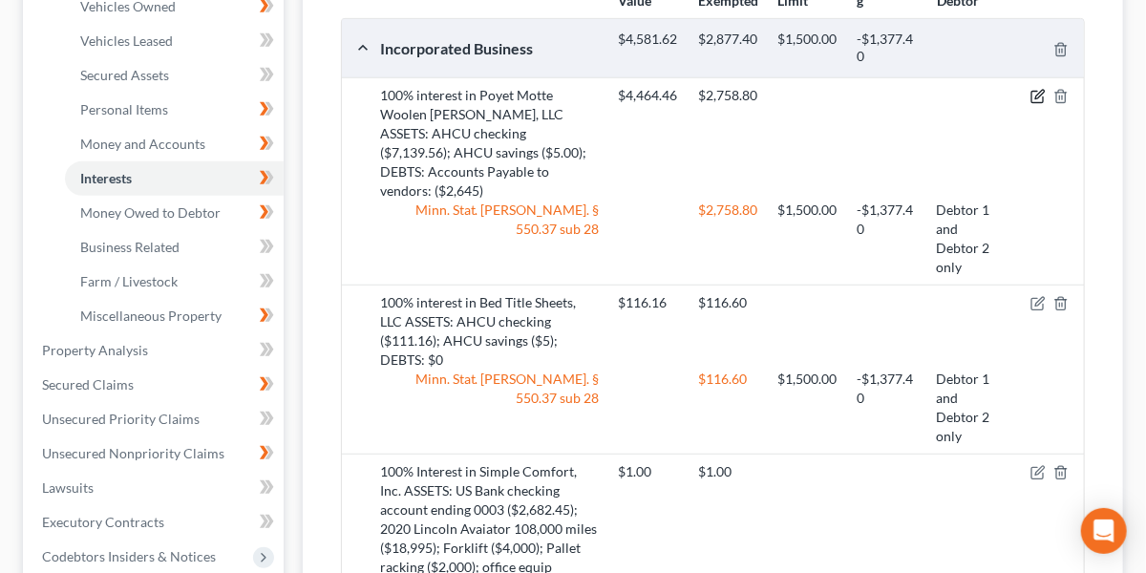
click at [1037, 91] on icon "button" at bounding box center [1037, 96] width 15 height 15
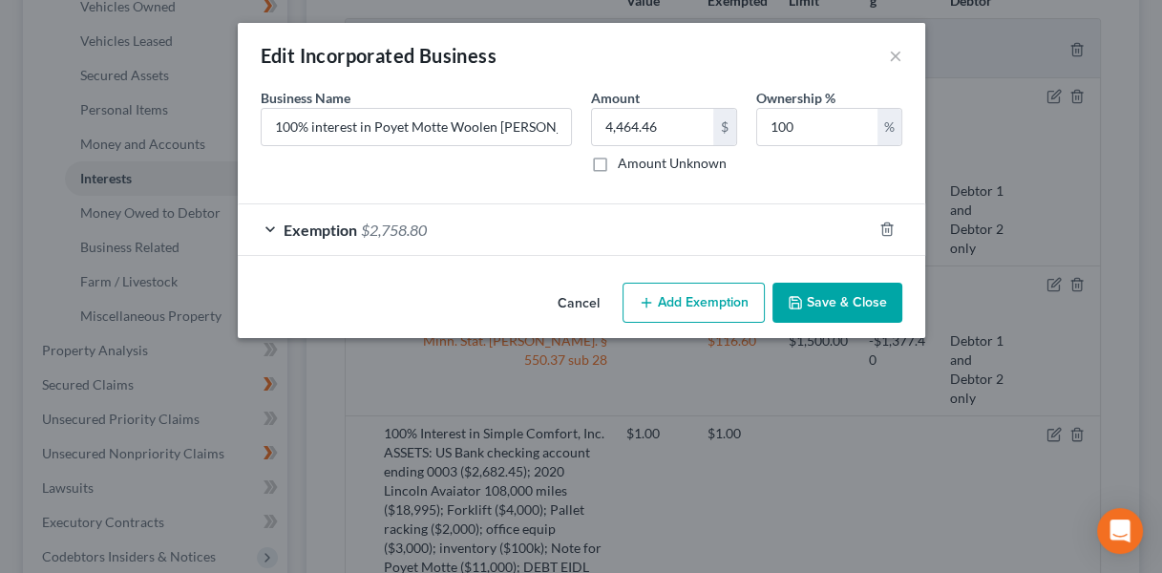
click at [527, 223] on div "Exemption $2,758.80" at bounding box center [555, 229] width 634 height 51
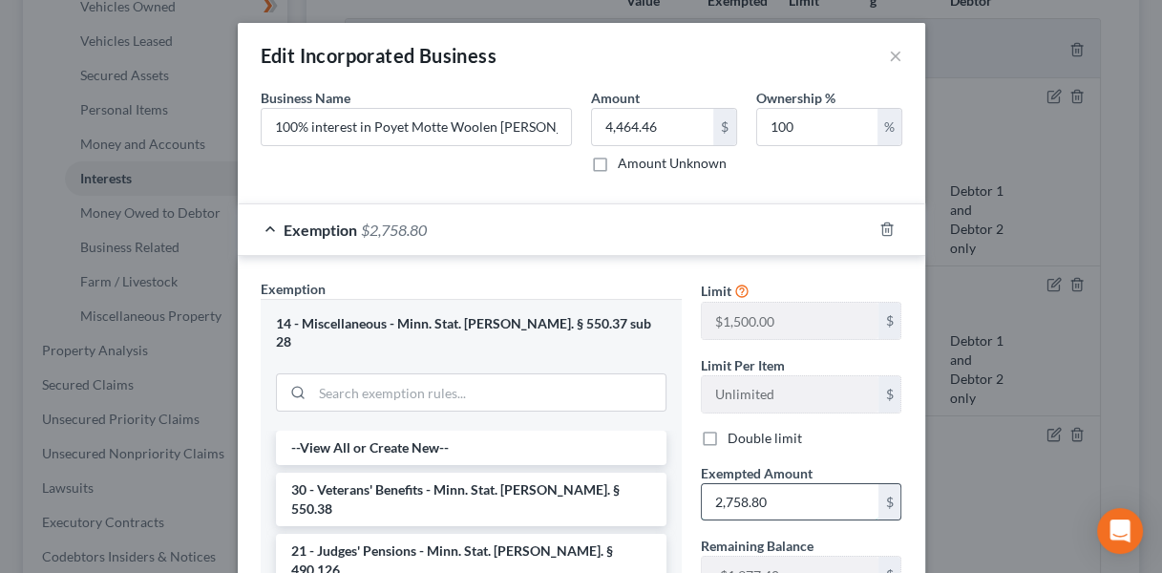
click at [768, 489] on input "2,758.80" at bounding box center [790, 502] width 177 height 36
paste input "881.4"
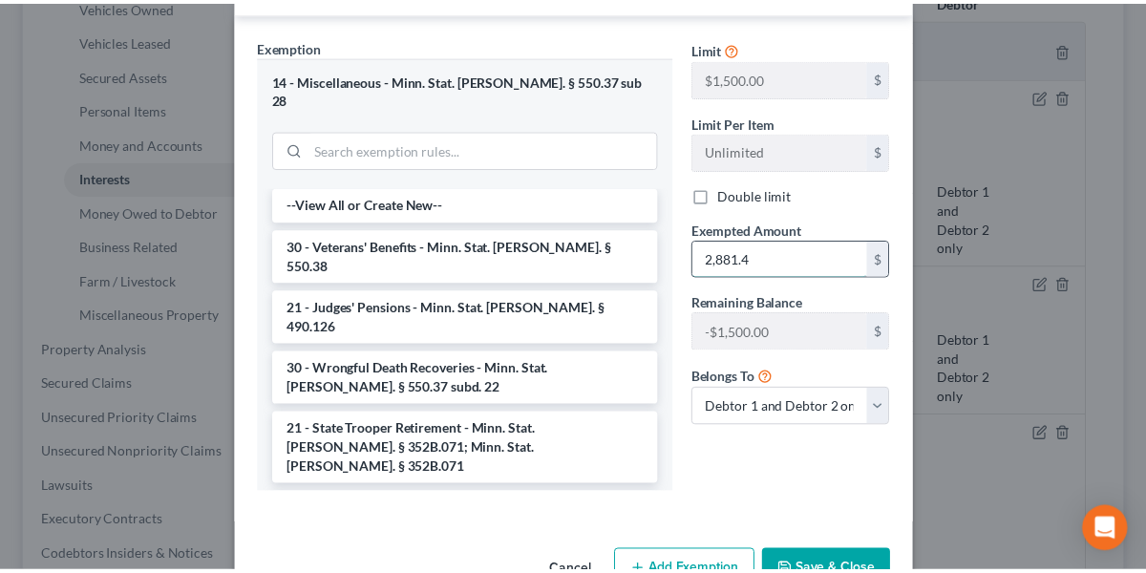
scroll to position [279, 0]
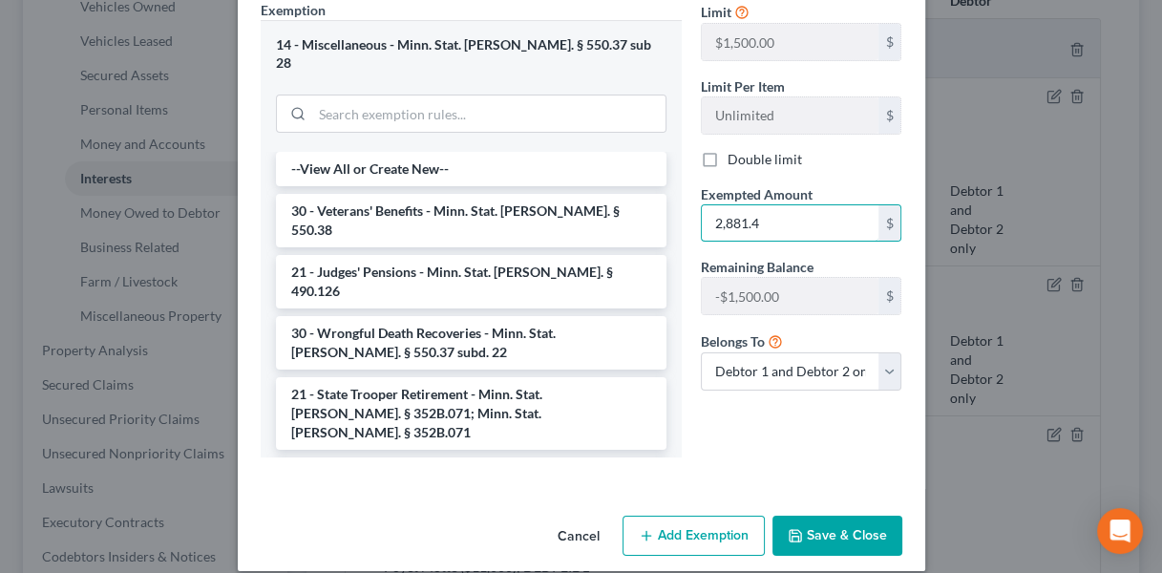
type input "2,881.4"
click at [807, 519] on button "Save & Close" at bounding box center [837, 536] width 130 height 40
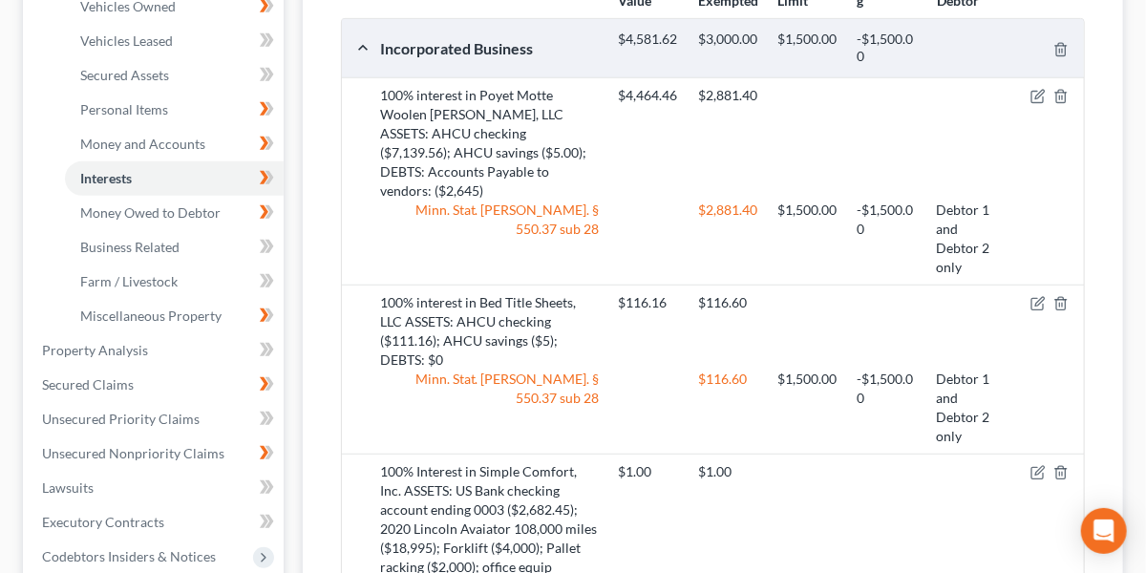
scroll to position [0, 0]
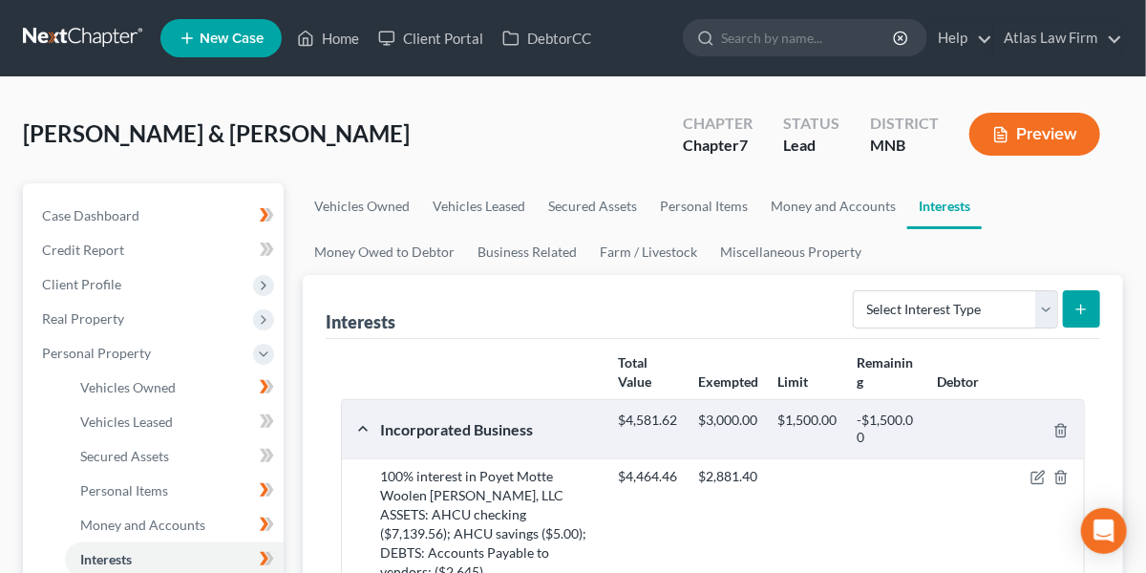
click at [999, 123] on button "Preview" at bounding box center [1034, 134] width 131 height 43
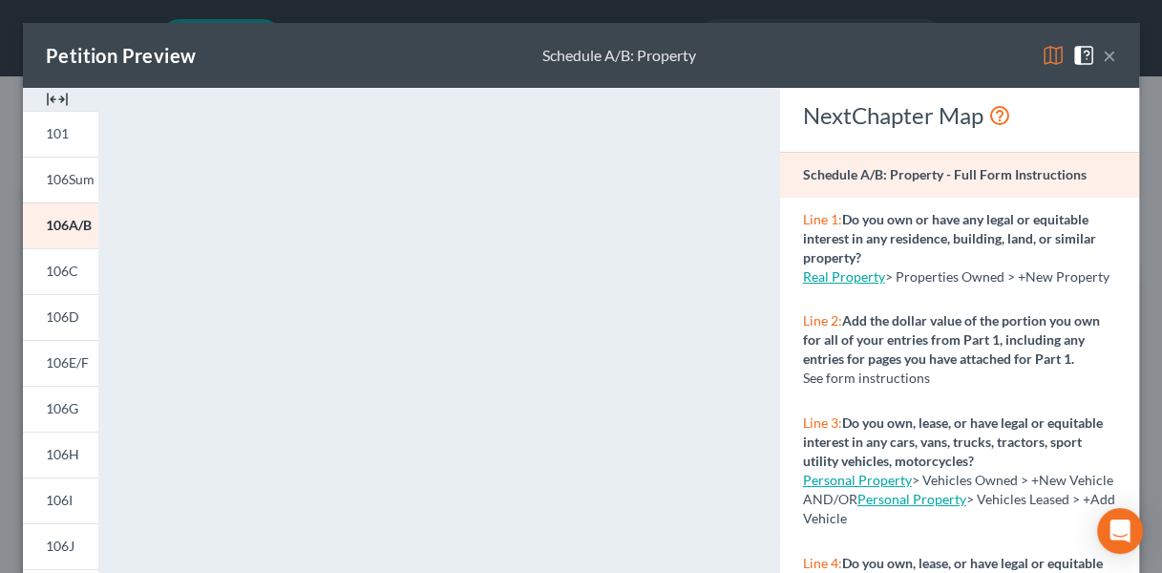
click at [1042, 57] on img at bounding box center [1053, 55] width 23 height 23
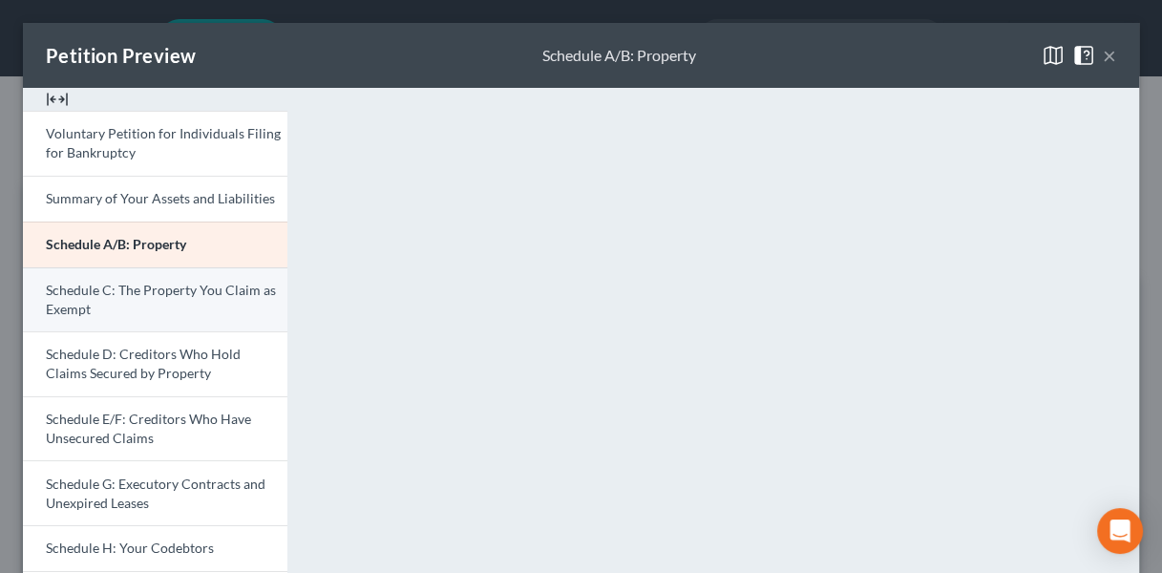
click at [261, 300] on link "Schedule C: The Property You Claim as Exempt" at bounding box center [155, 299] width 264 height 65
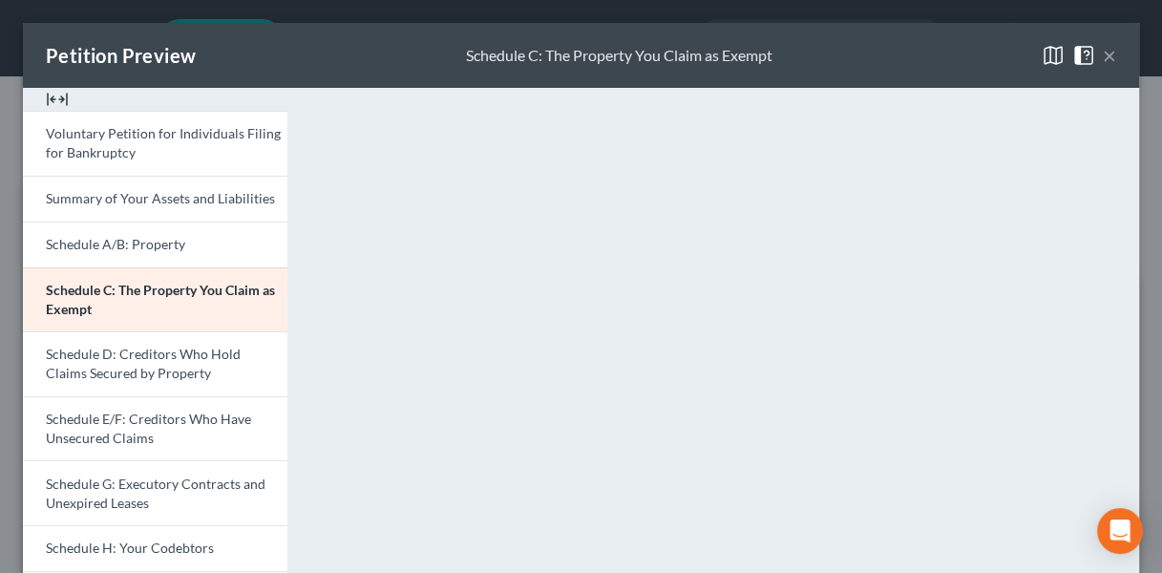
drag, startPoint x: 788, startPoint y: 58, endPoint x: 1016, endPoint y: 53, distance: 228.3
click at [788, 58] on div "Petition Preview Schedule C: The Property You Claim as Exempt ×" at bounding box center [581, 55] width 1116 height 65
click at [1103, 52] on button "×" at bounding box center [1109, 55] width 13 height 23
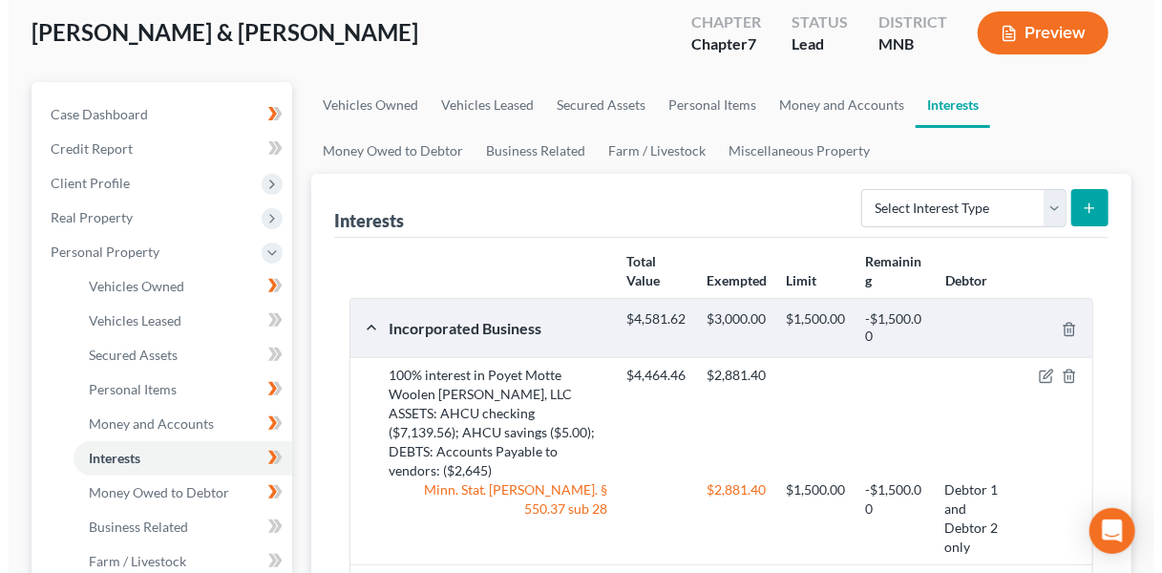
scroll to position [100, 0]
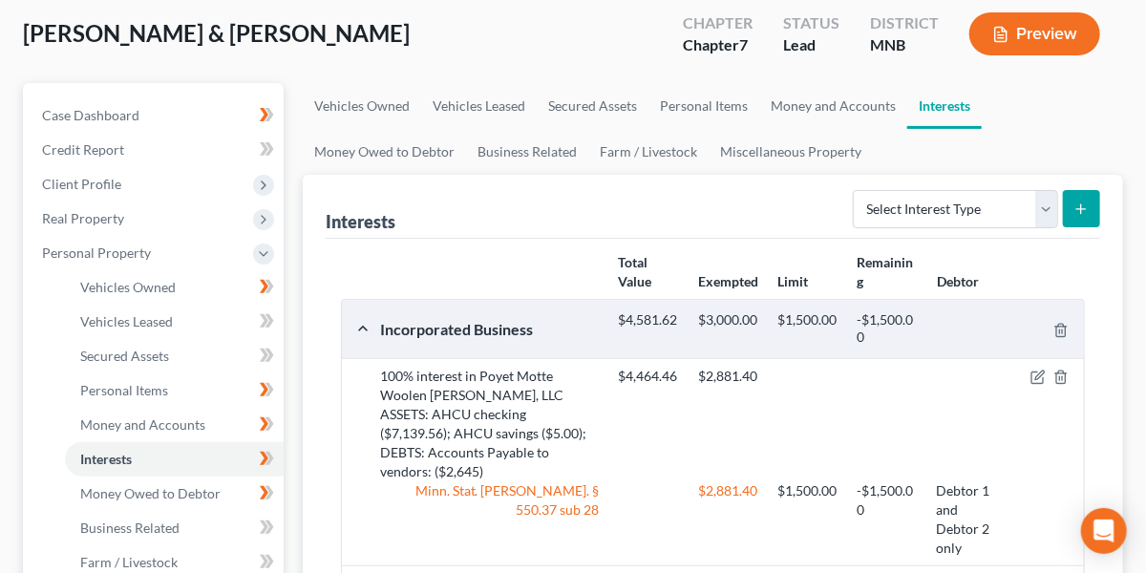
click at [1026, 36] on button "Preview" at bounding box center [1034, 33] width 131 height 43
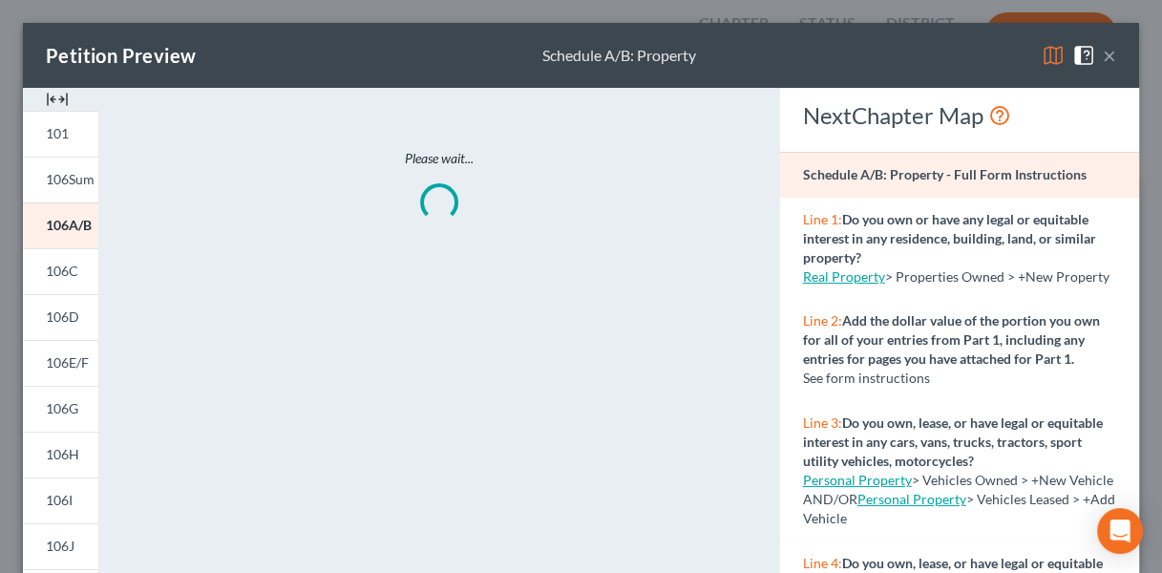
click at [1042, 55] on img at bounding box center [1053, 55] width 23 height 23
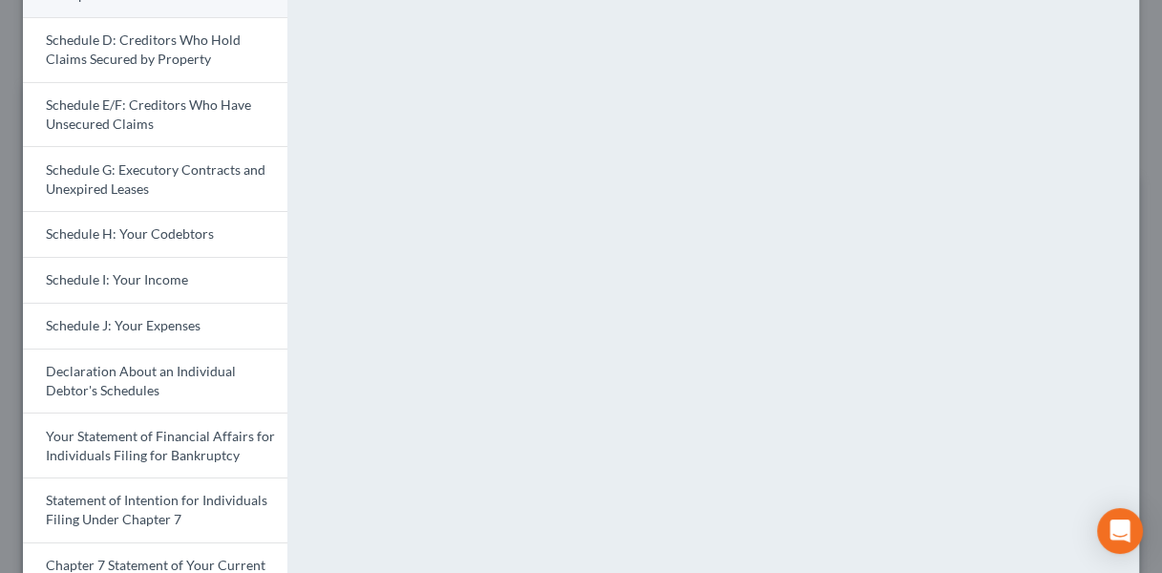
scroll to position [316, 0]
click at [117, 328] on span "Schedule J: Your Expenses" at bounding box center [123, 323] width 155 height 16
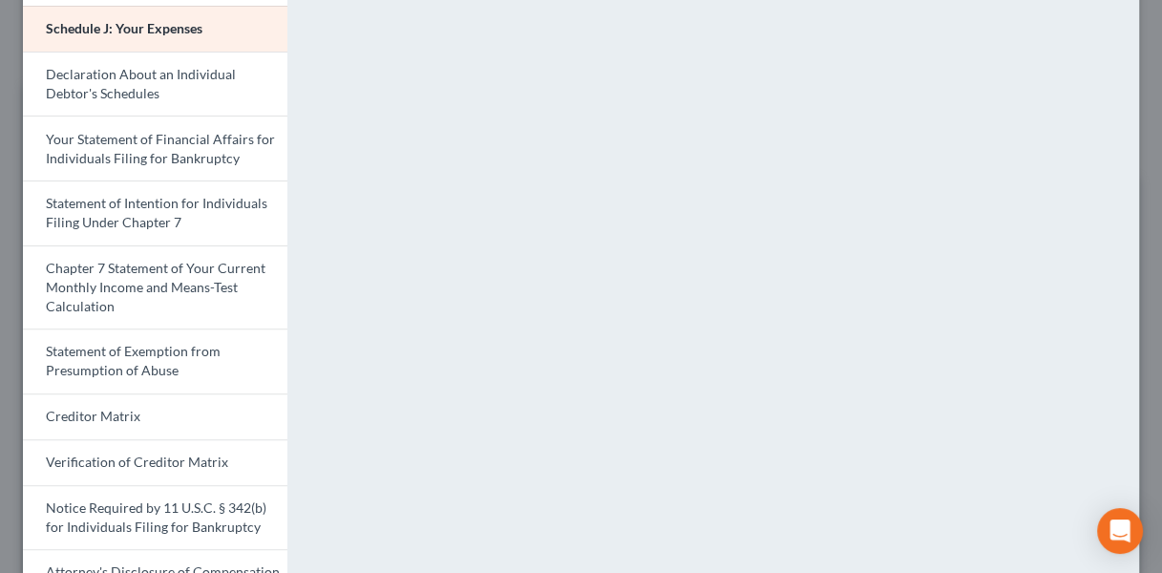
scroll to position [615, 0]
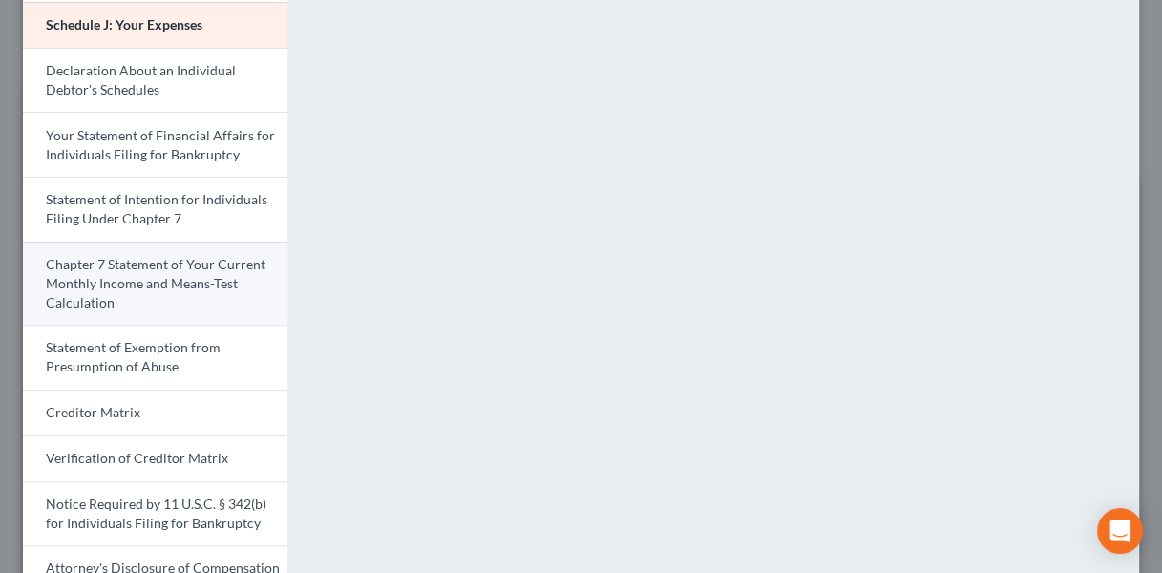
click at [130, 281] on span "Chapter 7 Statement of Your Current Monthly Income and Means-Test Calculation" at bounding box center [156, 283] width 220 height 54
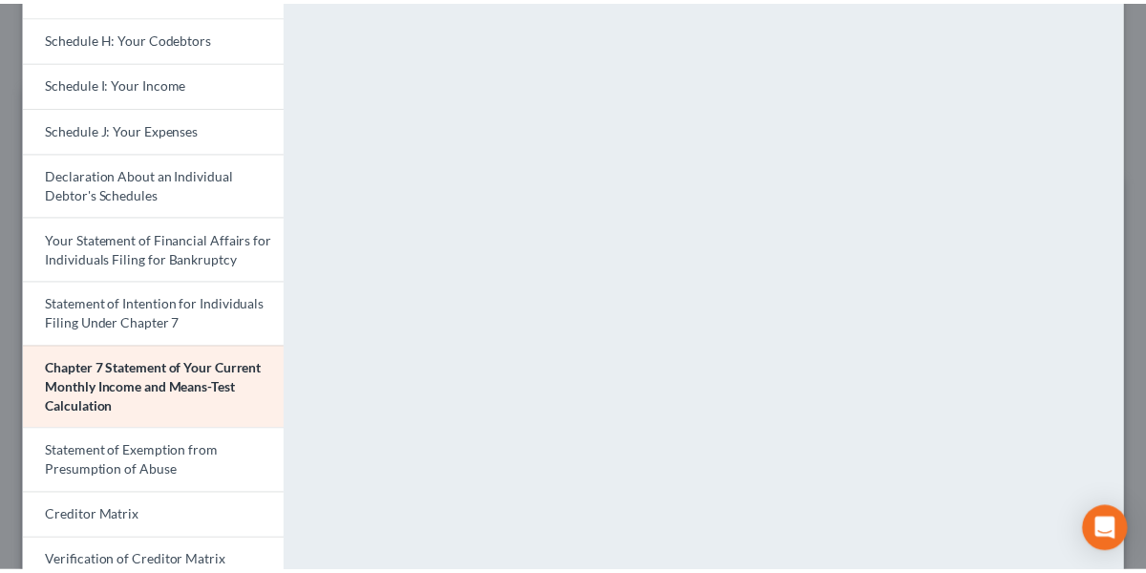
scroll to position [0, 0]
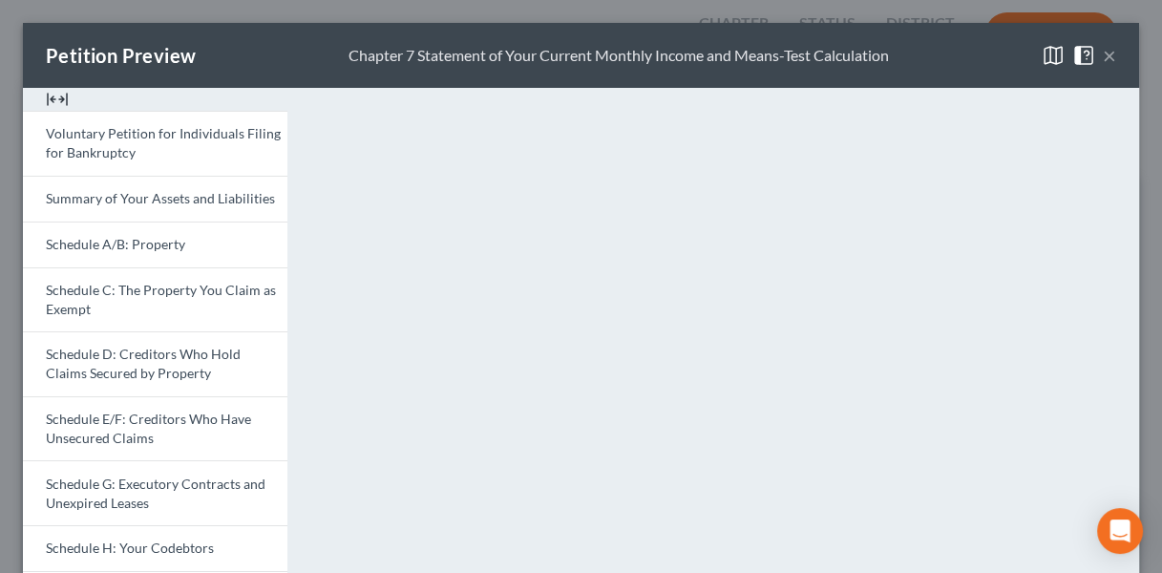
click at [1103, 51] on button "×" at bounding box center [1109, 55] width 13 height 23
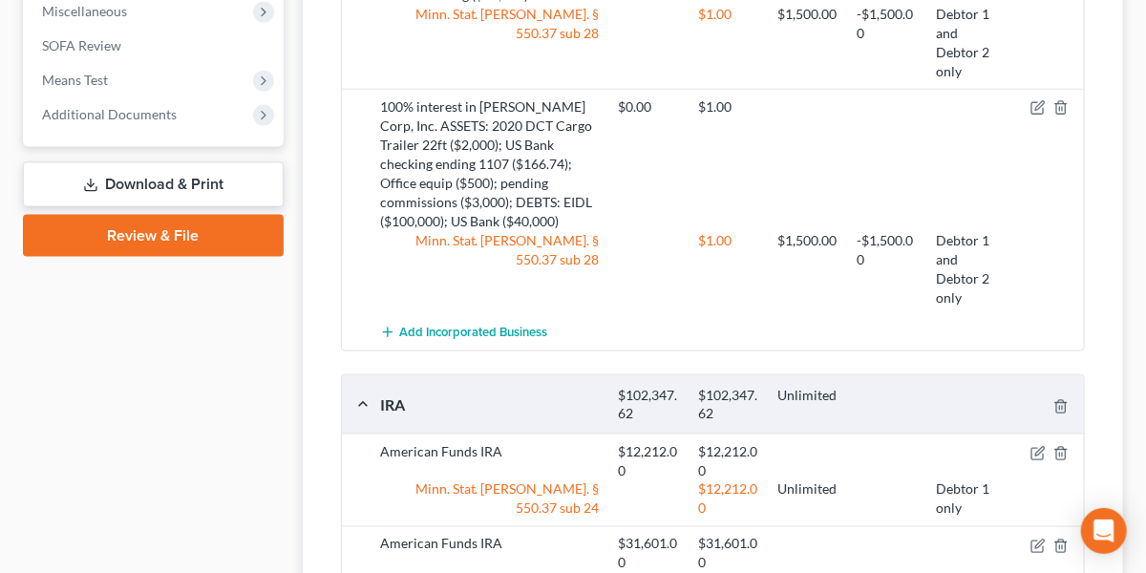
scroll to position [1026, 0]
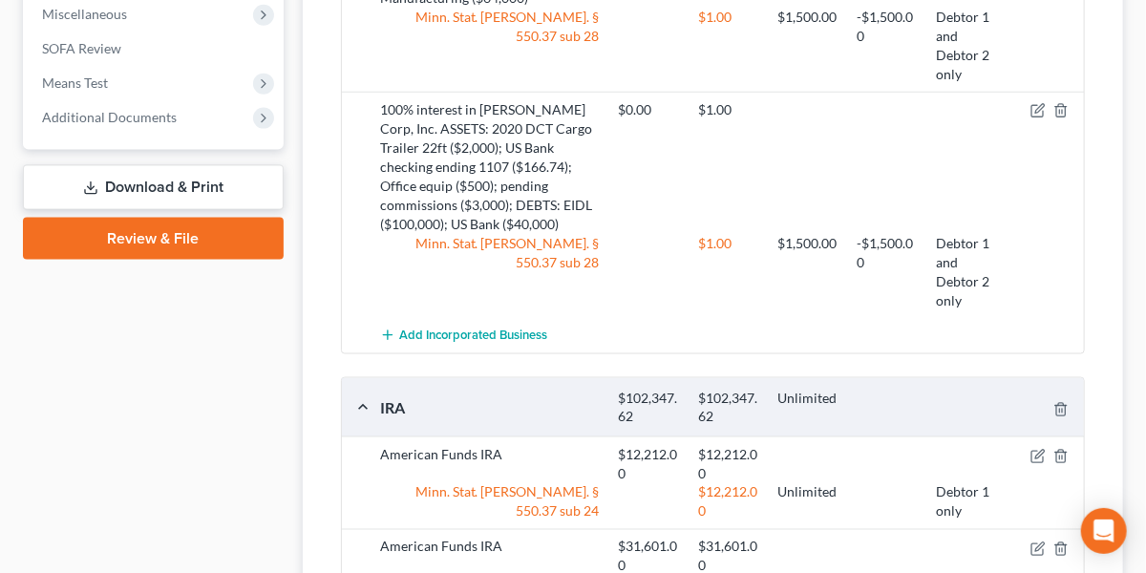
click at [222, 243] on link "Review & File" at bounding box center [153, 239] width 261 height 42
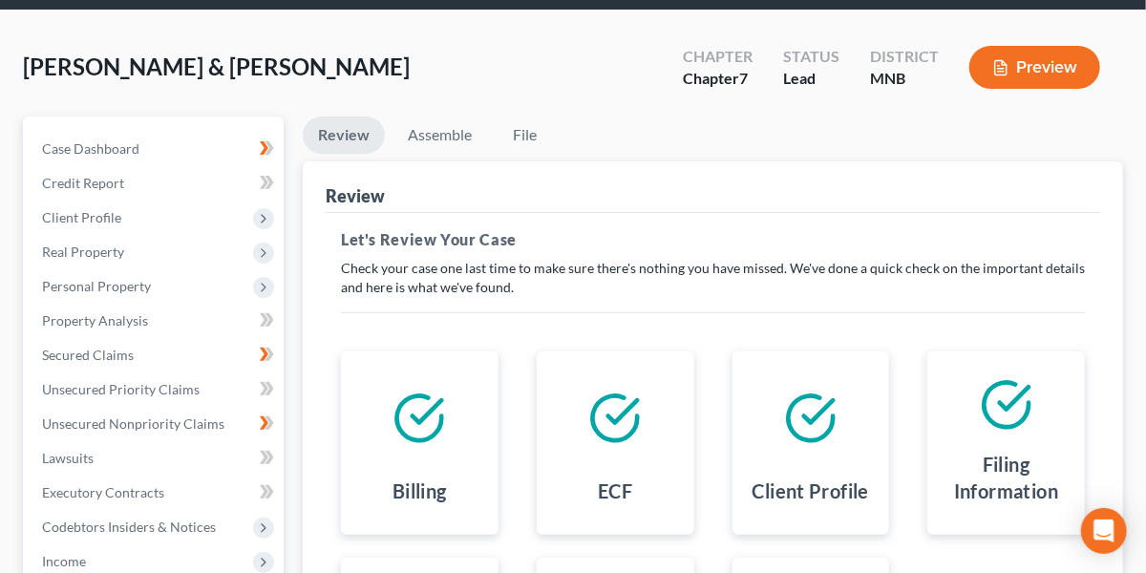
scroll to position [54, 0]
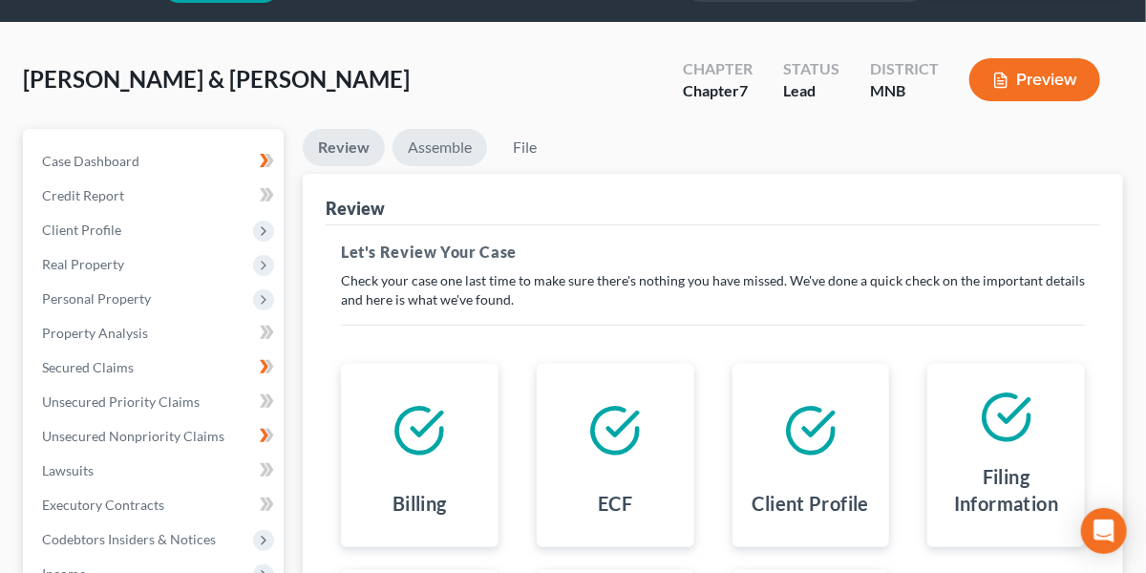
click at [444, 145] on link "Assemble" at bounding box center [439, 147] width 95 height 37
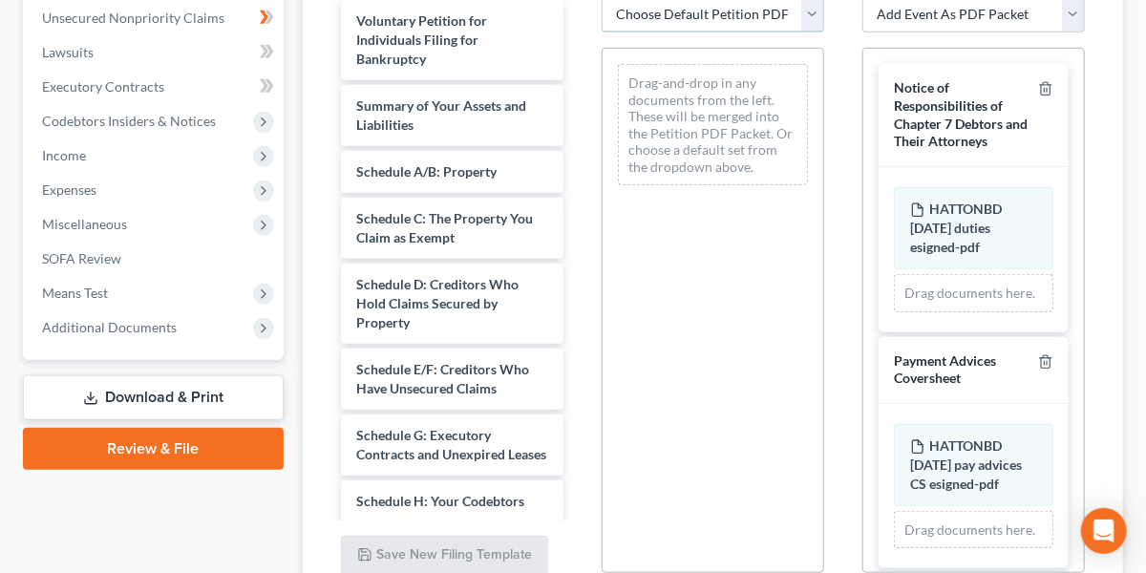
scroll to position [466, 0]
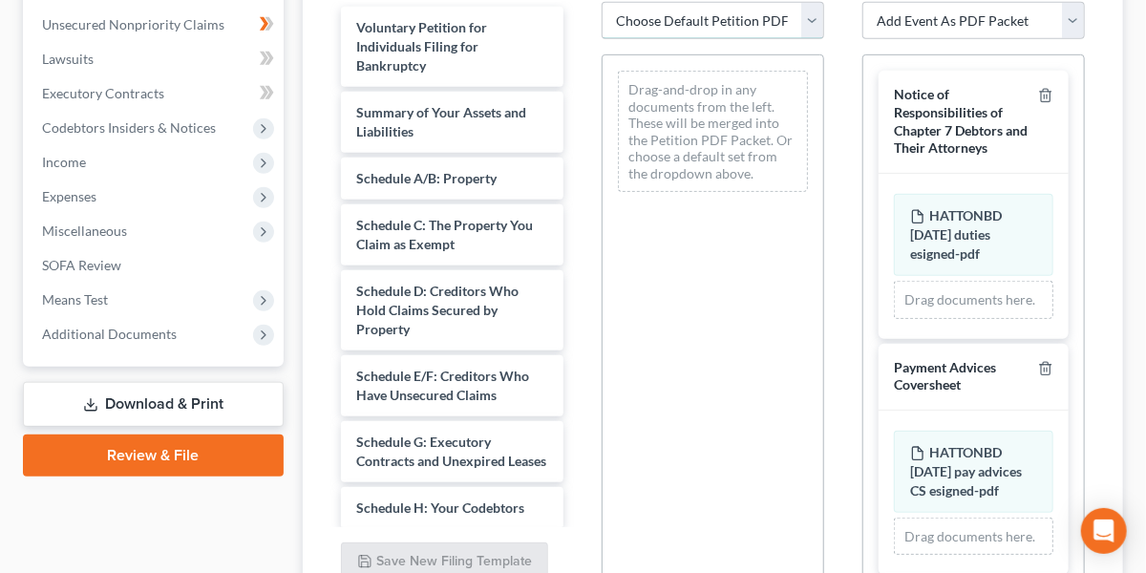
click at [736, 15] on select "Choose Default Petition PDF Packet Emergency Filing (Voluntary Petition and Cre…" at bounding box center [713, 21] width 222 height 38
click at [602, 2] on select "Choose Default Petition PDF Packet Emergency Filing (Voluntary Petition and Cre…" at bounding box center [713, 21] width 222 height 38
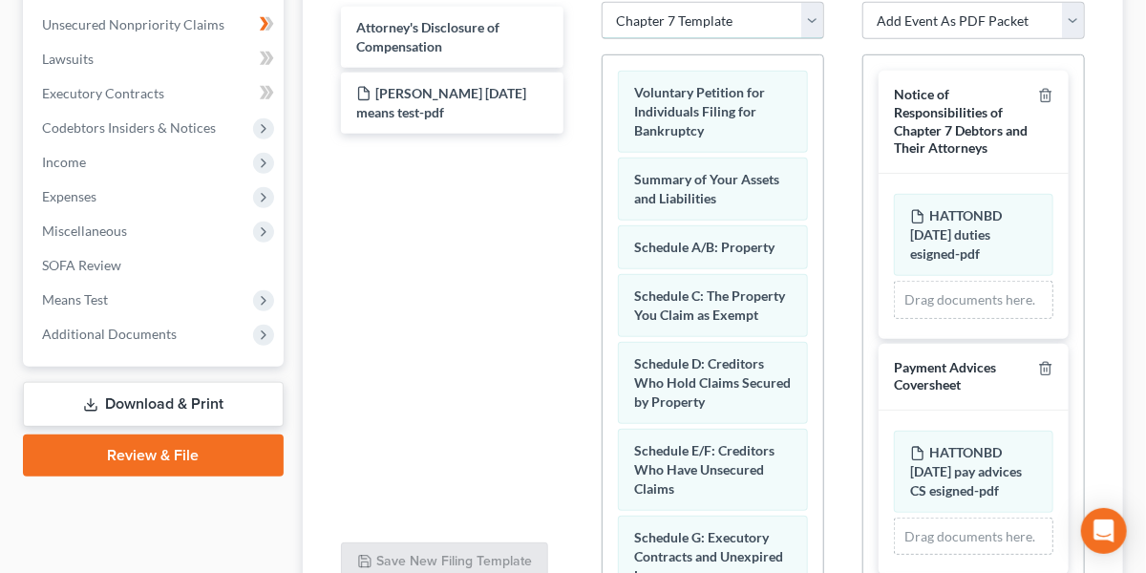
click at [724, 22] on select "Choose Default Petition PDF Packet Emergency Filing (Voluntary Petition and Cre…" at bounding box center [713, 21] width 222 height 38
select select "2"
click at [602, 2] on select "Choose Default Petition PDF Packet Emergency Filing (Voluntary Petition and Cre…" at bounding box center [713, 21] width 222 height 38
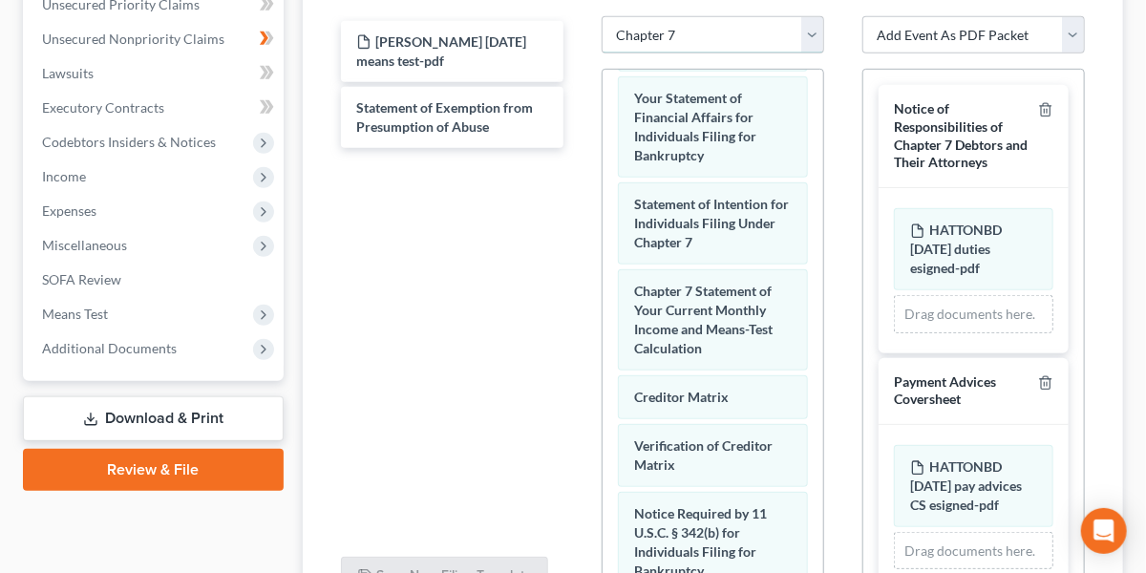
scroll to position [797, 0]
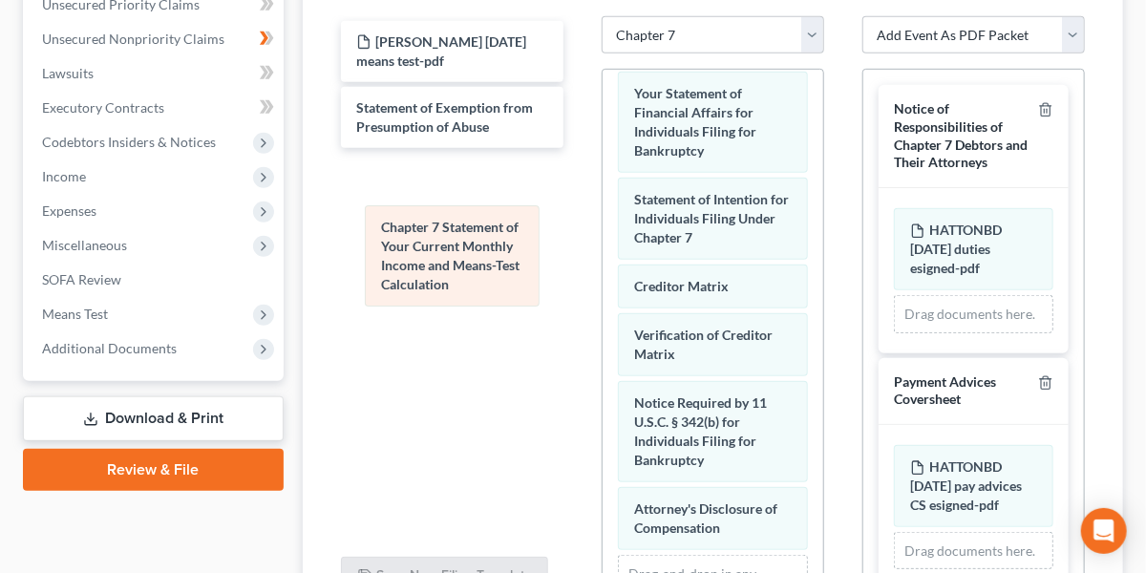
drag, startPoint x: 663, startPoint y: 325, endPoint x: 410, endPoint y: 240, distance: 266.9
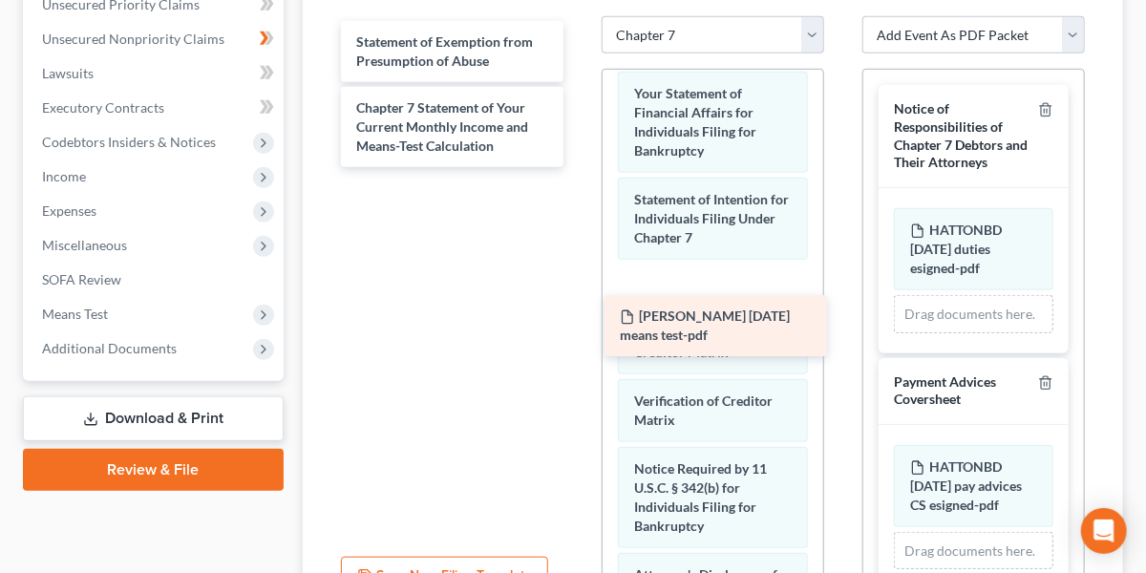
drag, startPoint x: 430, startPoint y: 53, endPoint x: 693, endPoint y: 329, distance: 382.3
click at [579, 167] on div "[PERSON_NAME] [DATE] means test-pdf [PERSON_NAME] [DATE] means test-pdf Stateme…" at bounding box center [452, 94] width 253 height 146
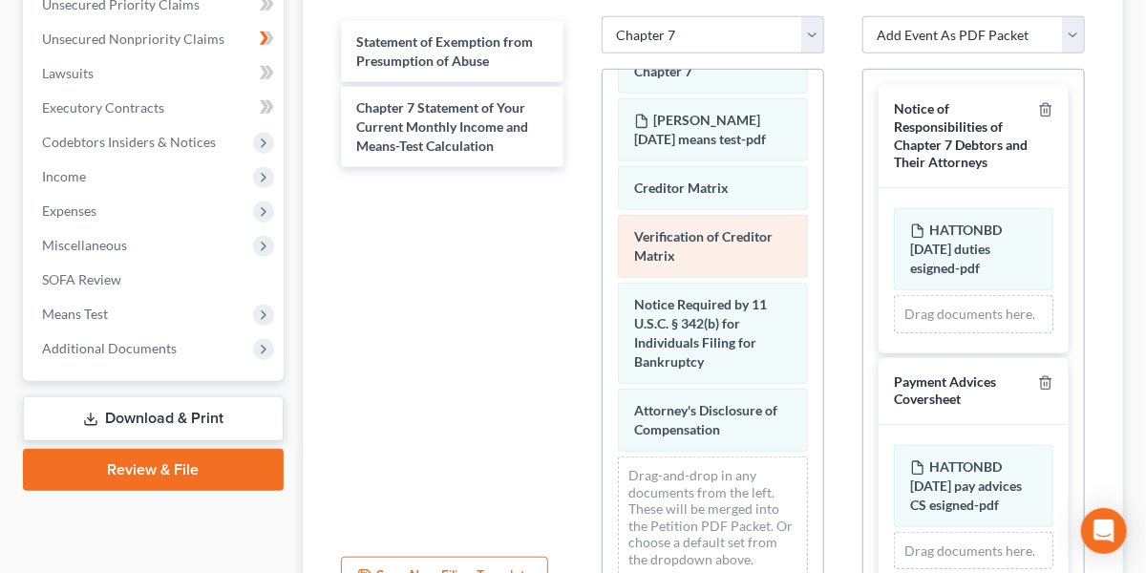
scroll to position [925, 0]
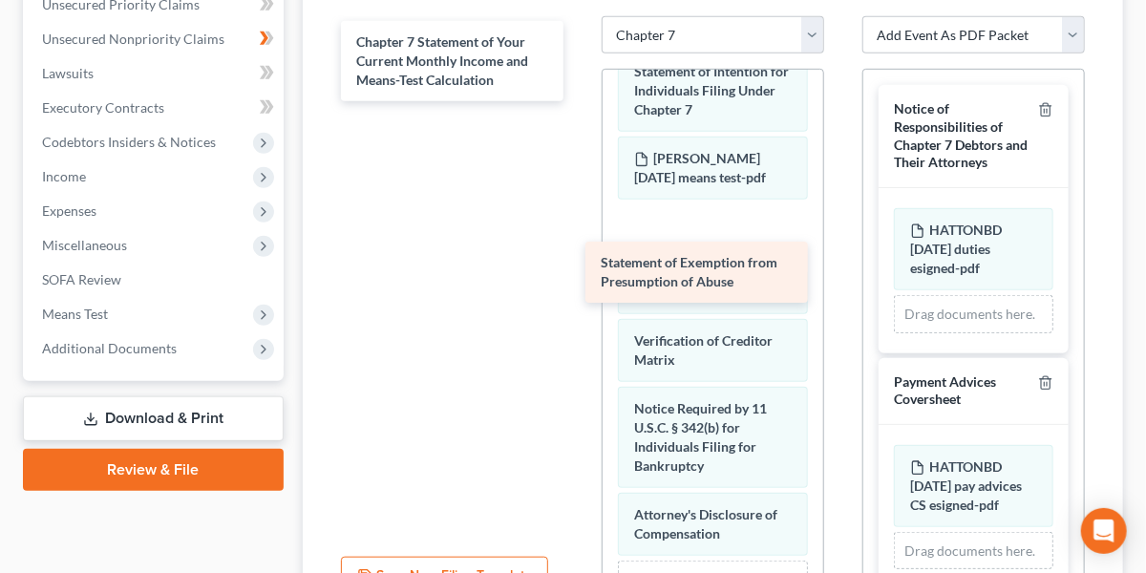
drag, startPoint x: 478, startPoint y: 61, endPoint x: 723, endPoint y: 281, distance: 328.6
click at [579, 101] on div "Statement of Exemption from Presumption of Abuse Statement of Exemption from Pr…" at bounding box center [452, 61] width 253 height 80
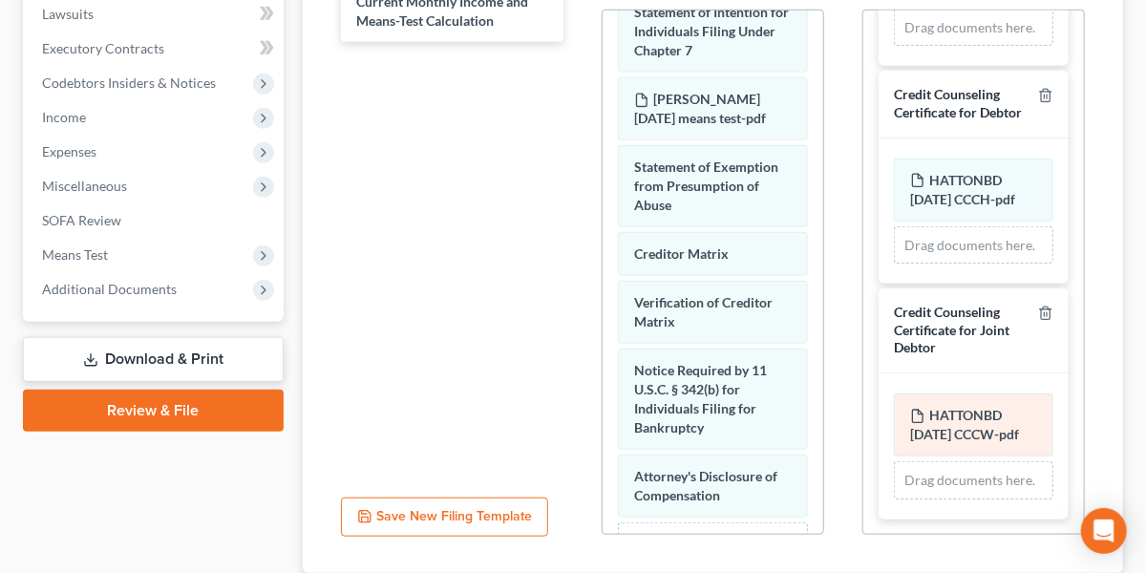
scroll to position [642, 0]
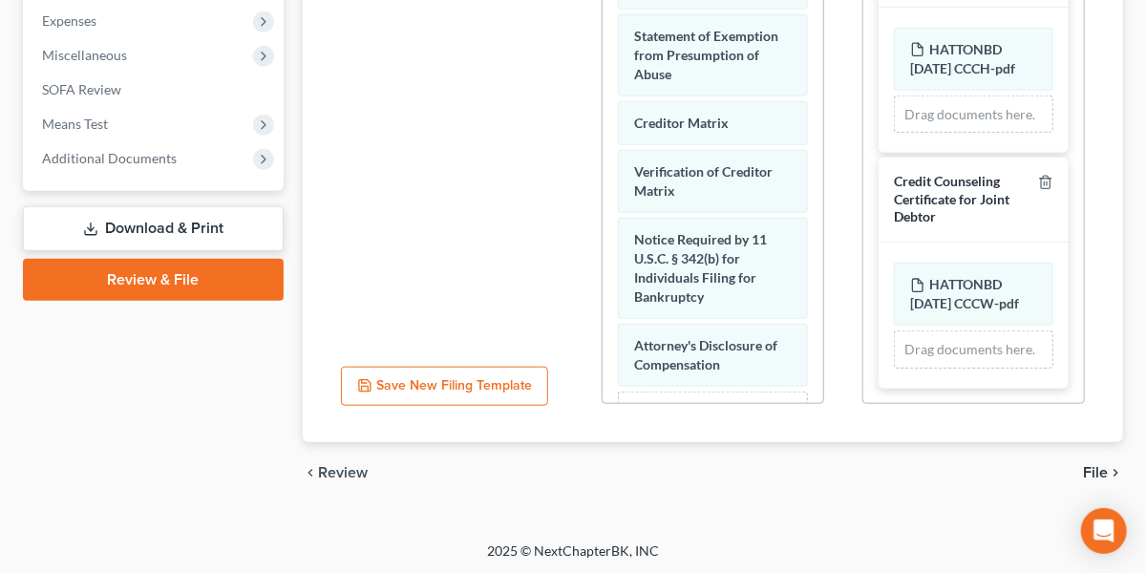
click at [1093, 470] on span "File" at bounding box center [1095, 472] width 25 height 15
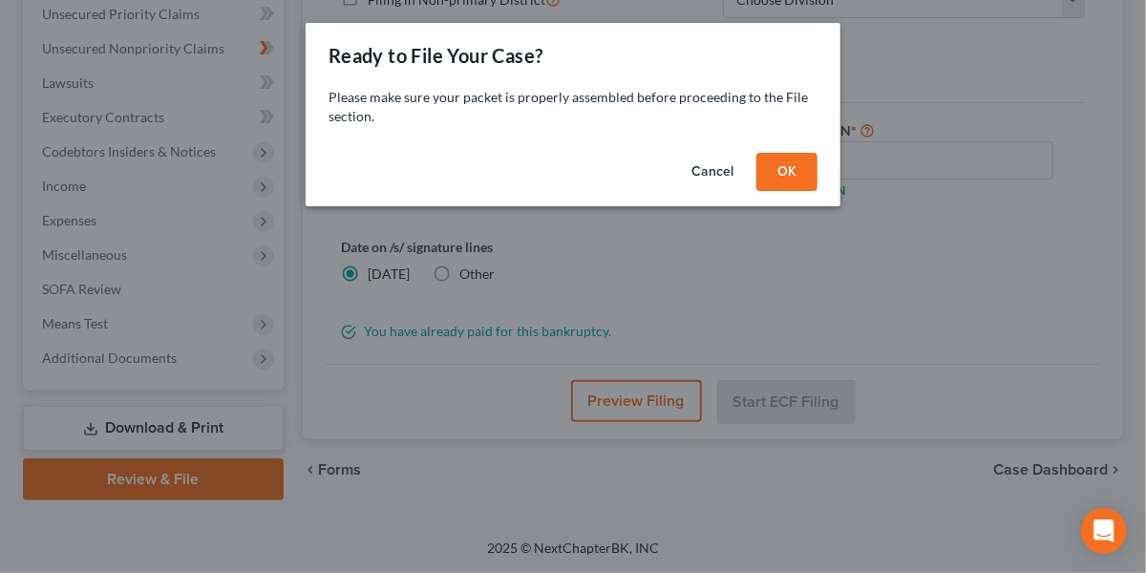
scroll to position [439, 0]
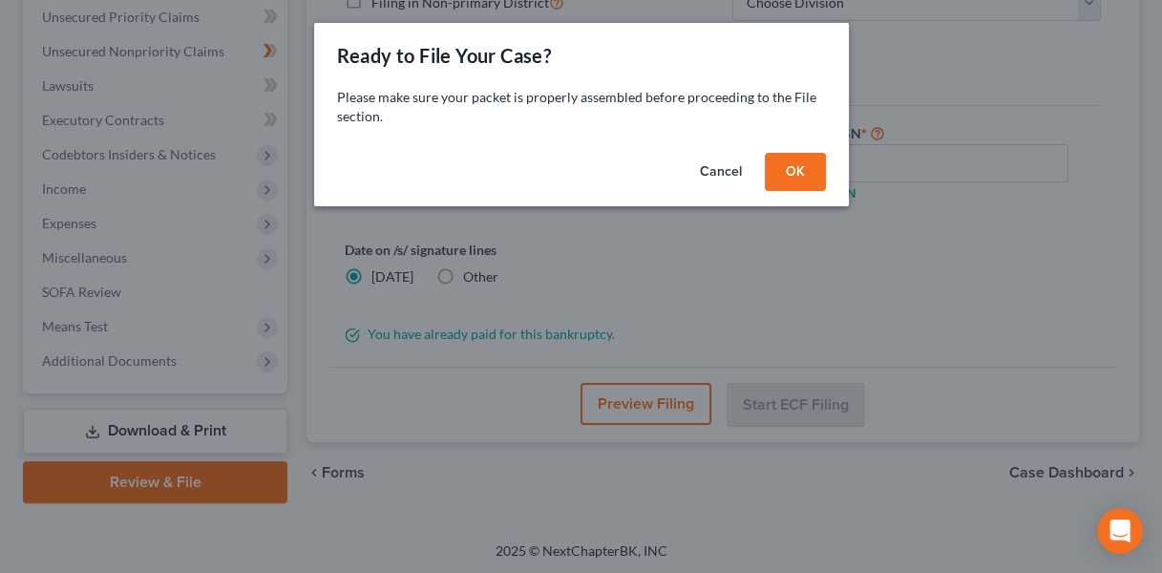
click at [774, 170] on button "OK" at bounding box center [795, 172] width 61 height 38
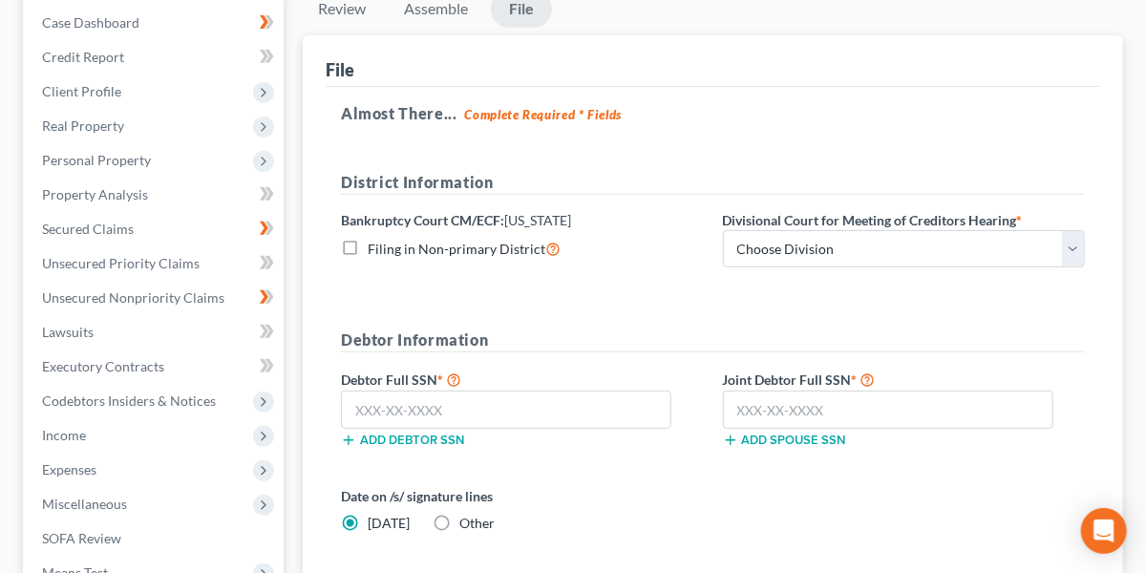
scroll to position [194, 0]
click at [788, 254] on select "Choose Division Duluth Duluth/ [GEOGRAPHIC_DATA][PERSON_NAME]* [GEOGRAPHIC_DATA…" at bounding box center [904, 248] width 363 height 38
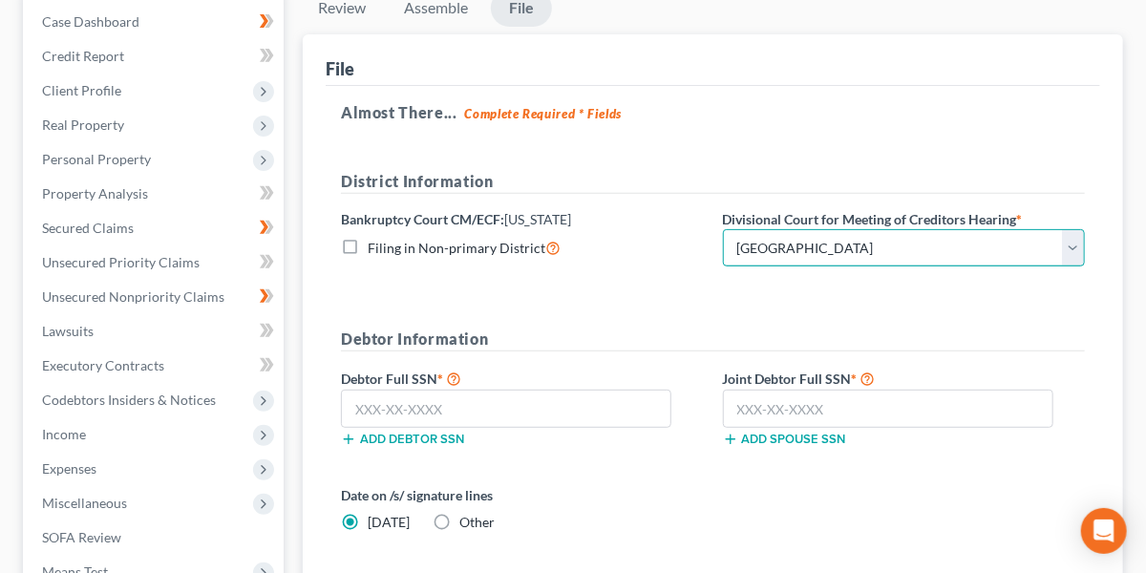
click at [723, 229] on select "Choose Division Duluth Duluth/ [GEOGRAPHIC_DATA][PERSON_NAME]* [GEOGRAPHIC_DATA…" at bounding box center [904, 248] width 363 height 38
click at [823, 262] on select "Choose Division Duluth Duluth/ [GEOGRAPHIC_DATA][PERSON_NAME]* [GEOGRAPHIC_DATA…" at bounding box center [904, 248] width 363 height 38
select select "3"
click at [723, 229] on select "Choose Division Duluth Duluth/ [GEOGRAPHIC_DATA][PERSON_NAME]* [GEOGRAPHIC_DATA…" at bounding box center [904, 248] width 363 height 38
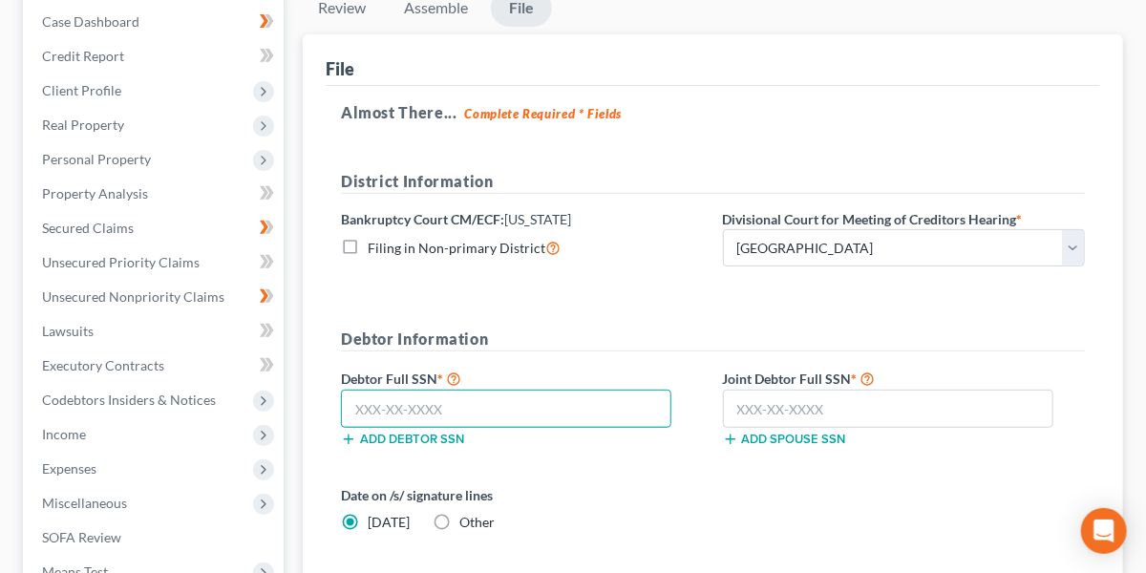
click at [467, 418] on input "text" at bounding box center [506, 409] width 330 height 38
type input "469-92-6355"
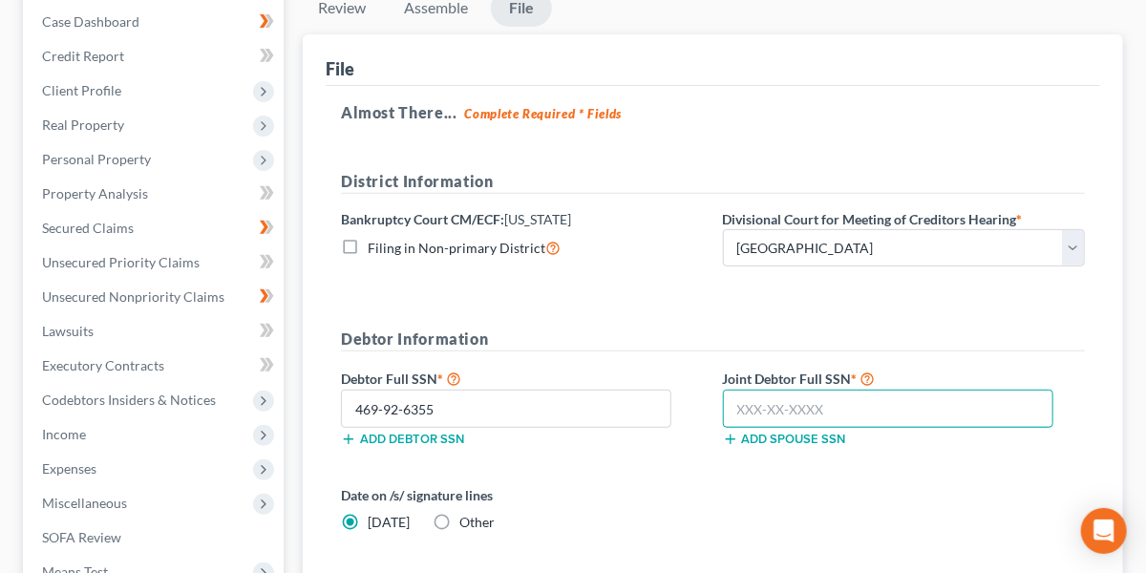
click at [810, 415] on input "text" at bounding box center [888, 409] width 330 height 38
type input "469-02"
click at [891, 407] on input "469-02" at bounding box center [888, 409] width 330 height 38
type input "469-02-5780"
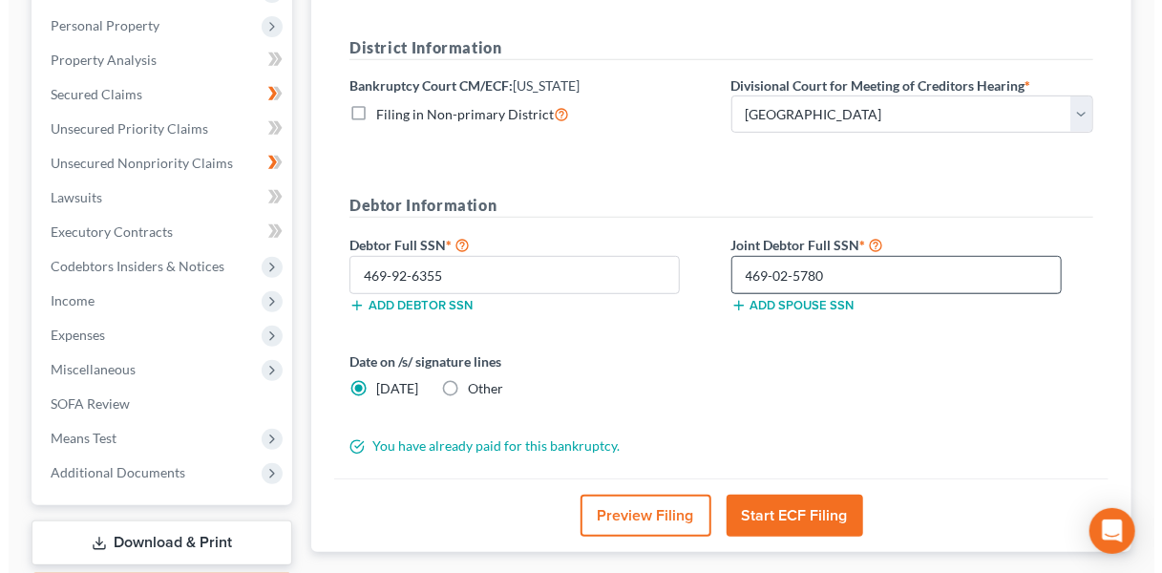
scroll to position [341, 0]
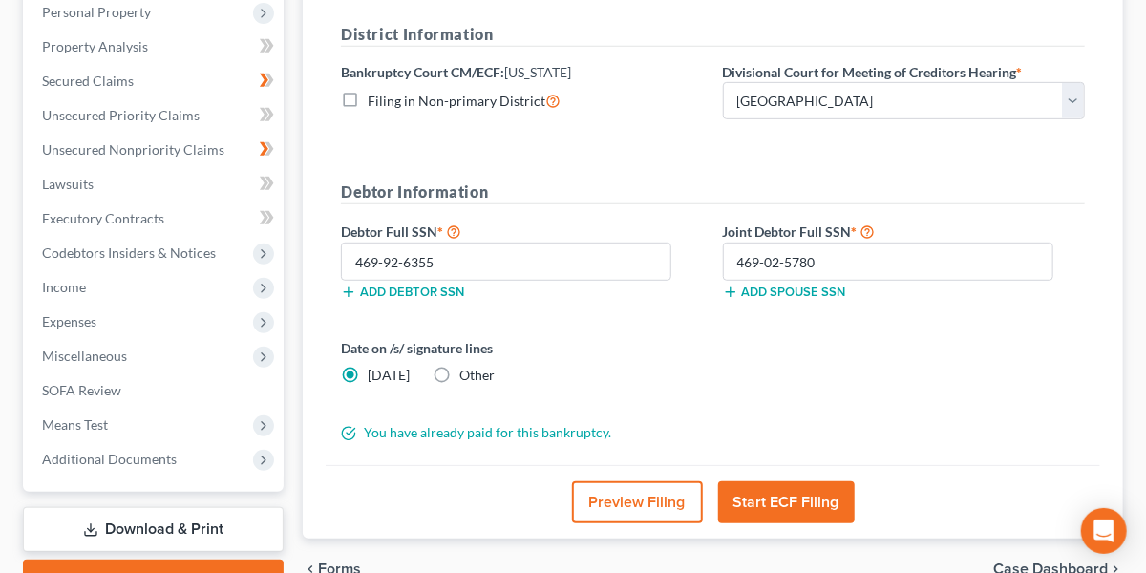
click at [808, 497] on button "Start ECF Filing" at bounding box center [786, 502] width 137 height 42
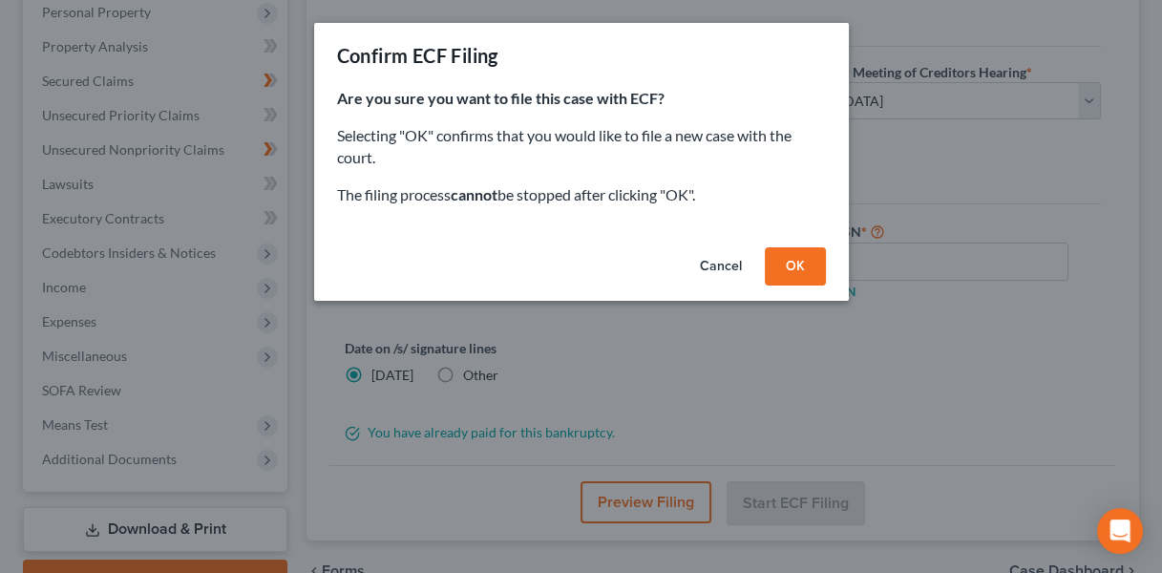
click at [789, 277] on button "OK" at bounding box center [795, 266] width 61 height 38
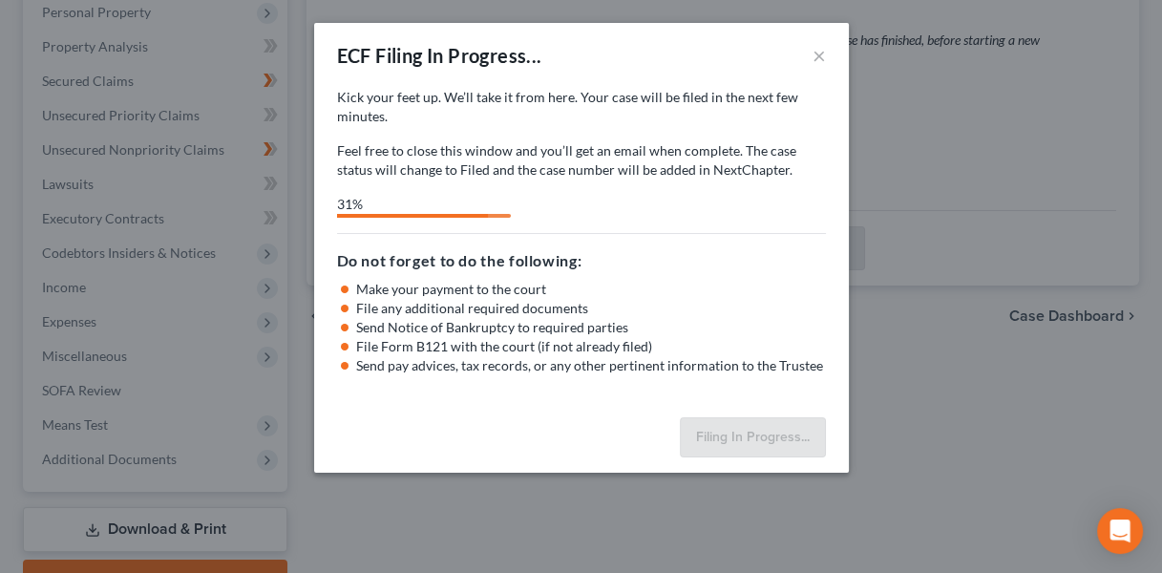
select select "4"
